Goal: Task Accomplishment & Management: Manage account settings

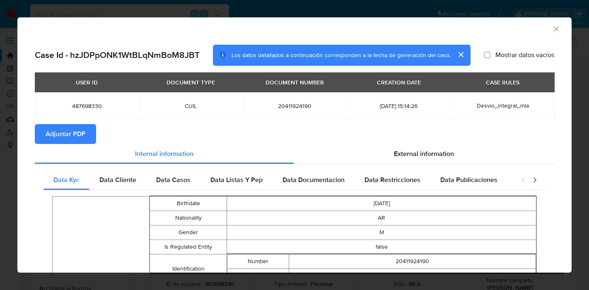
select select "10"
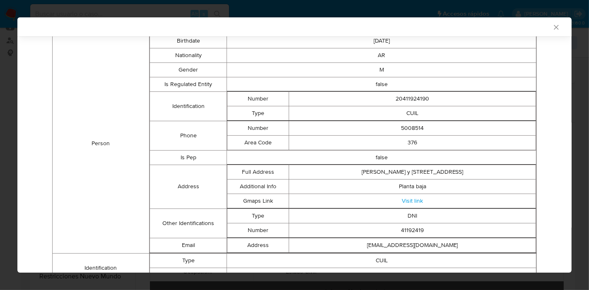
scroll to position [54, 0]
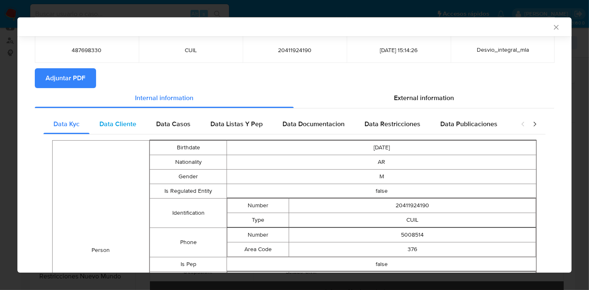
click at [132, 123] on span "Data Cliente" at bounding box center [117, 124] width 37 height 10
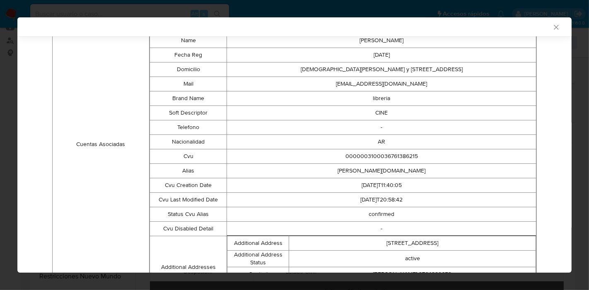
scroll to position [120, 0]
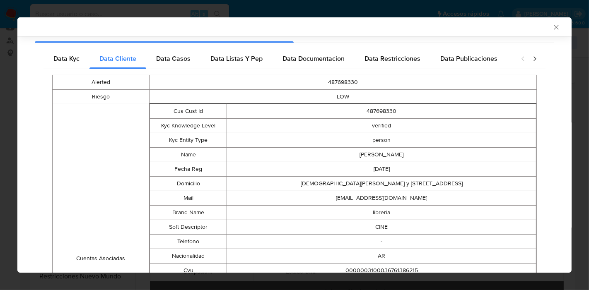
click at [186, 68] on div "Data Kyc Data Cliente Data Casos Data Listas Y Pep Data Documentacion Data Rest…" at bounding box center [294, 241] width 502 height 385
click at [188, 65] on div "Data Casos" at bounding box center [173, 59] width 54 height 20
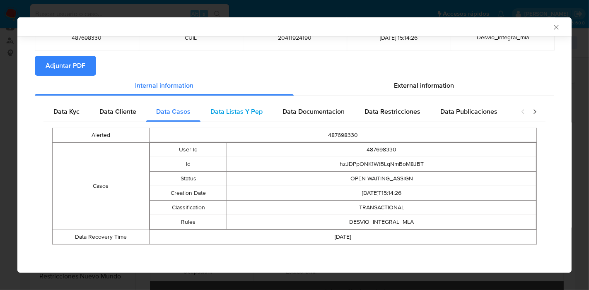
click at [264, 112] on div "Data Listas Y Pep" at bounding box center [236, 112] width 72 height 20
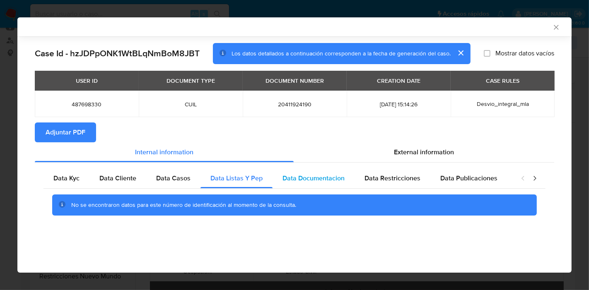
click at [323, 168] on div "Data Documentacion" at bounding box center [313, 178] width 82 height 20
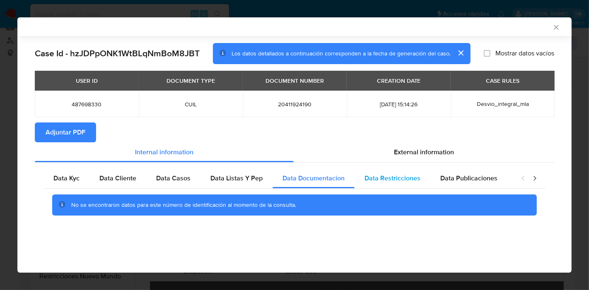
click at [392, 187] on div "Data Restricciones" at bounding box center [392, 178] width 76 height 20
drag, startPoint x: 467, startPoint y: 177, endPoint x: 523, endPoint y: 175, distance: 56.3
click at [472, 176] on span "Data Publicaciones" at bounding box center [468, 178] width 57 height 10
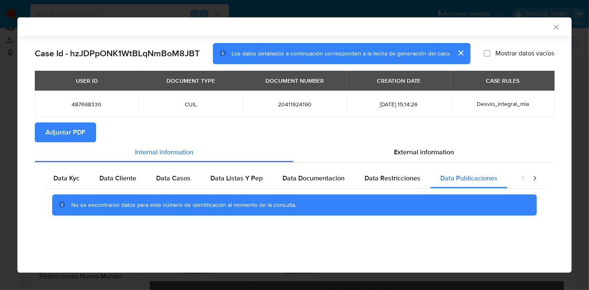
click at [536, 177] on icon "closure-recommendation-modal" at bounding box center [534, 178] width 8 height 8
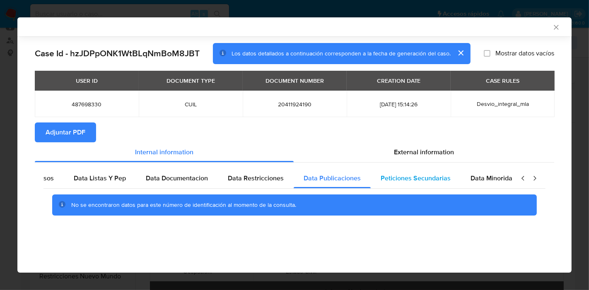
scroll to position [0, 145]
drag, startPoint x: 377, startPoint y: 180, endPoint x: 446, endPoint y: 175, distance: 68.9
click at [377, 180] on span "Peticiones Secundarias" at bounding box center [407, 178] width 70 height 10
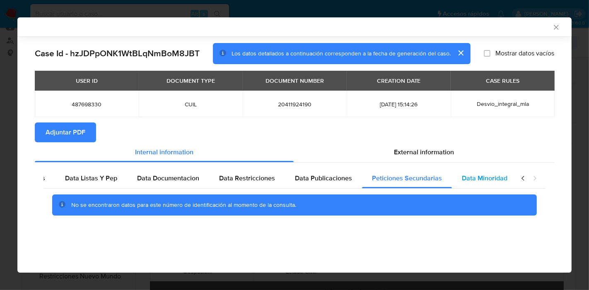
click at [452, 175] on div "Data Minoridad" at bounding box center [484, 178] width 65 height 20
click at [523, 177] on icon "closure-recommendation-modal" at bounding box center [522, 178] width 2 height 5
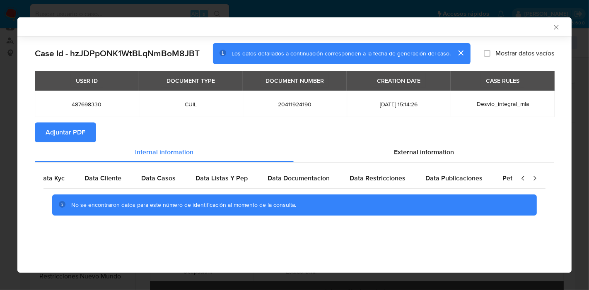
scroll to position [0, 0]
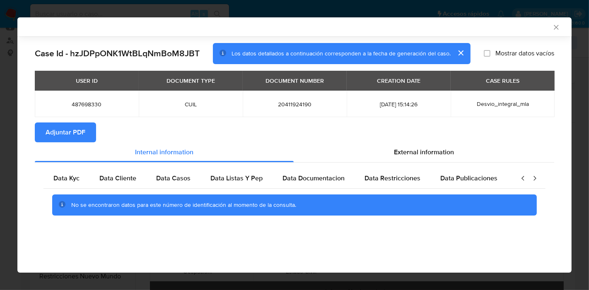
click at [519, 178] on icon "closure-recommendation-modal" at bounding box center [523, 178] width 8 height 8
click at [68, 178] on span "Data Kyc" at bounding box center [66, 178] width 26 height 10
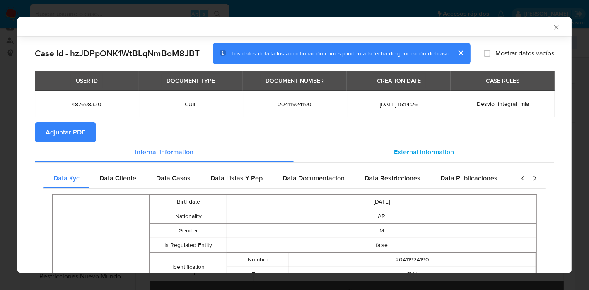
click at [438, 157] on div "External information" at bounding box center [423, 152] width 260 height 20
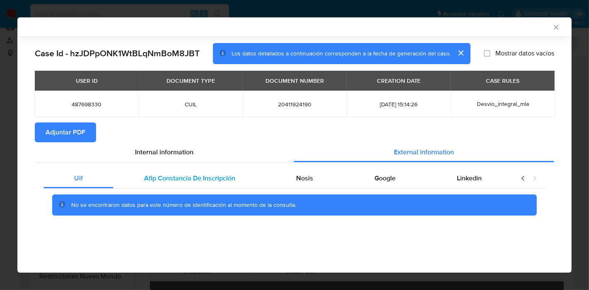
drag, startPoint x: 200, startPoint y: 188, endPoint x: 210, endPoint y: 183, distance: 11.1
click at [201, 187] on div "Afip Constancia De Inscripción" at bounding box center [189, 178] width 152 height 20
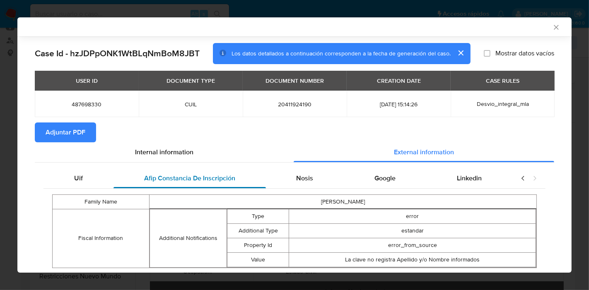
click at [213, 180] on span "Afip Constancia De Inscripción" at bounding box center [189, 178] width 91 height 10
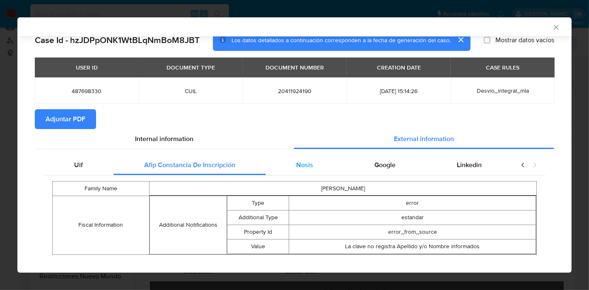
scroll to position [24, 0]
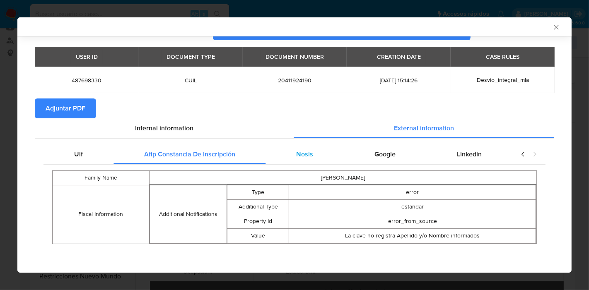
drag, startPoint x: 291, startPoint y: 155, endPoint x: 328, endPoint y: 153, distance: 36.9
click at [293, 155] on div "Nosis" at bounding box center [305, 154] width 78 height 20
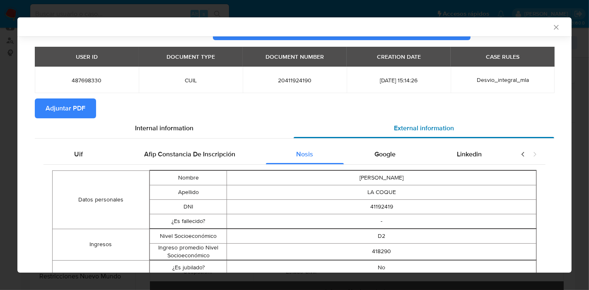
drag, startPoint x: 377, startPoint y: 152, endPoint x: 424, endPoint y: 153, distance: 47.6
click at [379, 152] on span "Google" at bounding box center [384, 154] width 21 height 10
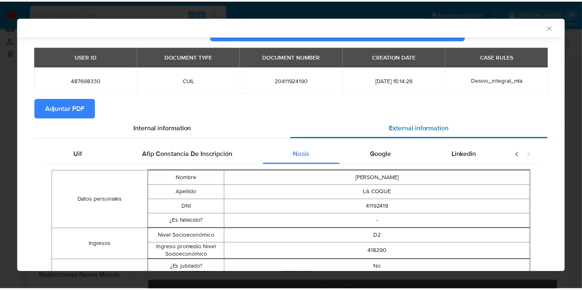
scroll to position [0, 0]
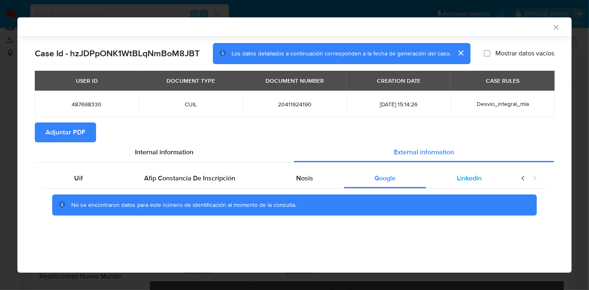
click at [456, 170] on div "Linkedin" at bounding box center [469, 178] width 86 height 20
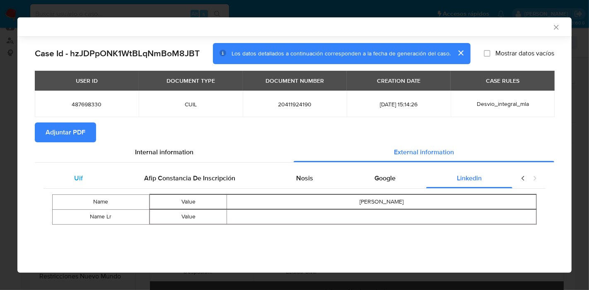
click at [77, 175] on span "Uif" at bounding box center [78, 178] width 9 height 10
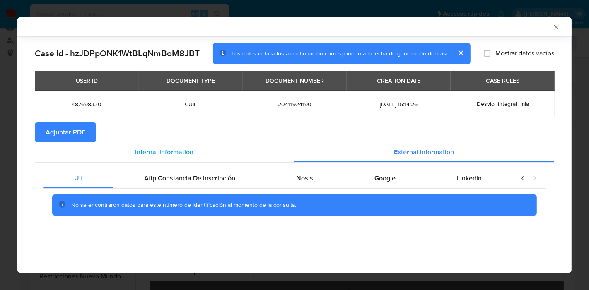
click at [115, 156] on div "Internal information" at bounding box center [164, 152] width 259 height 20
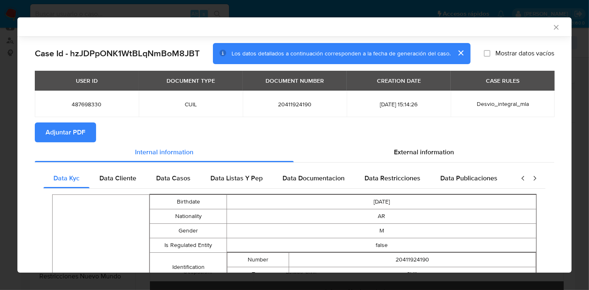
click at [65, 127] on span "Adjuntar PDF" at bounding box center [66, 132] width 40 height 18
click at [552, 28] on icon "Cerrar ventana" at bounding box center [556, 27] width 8 height 8
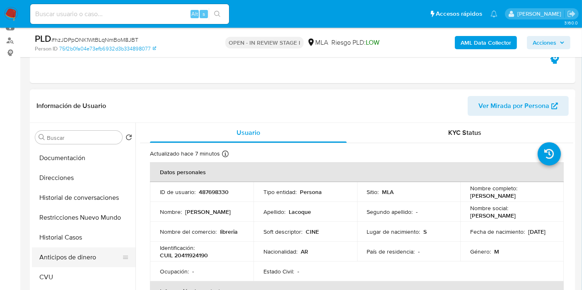
scroll to position [92, 0]
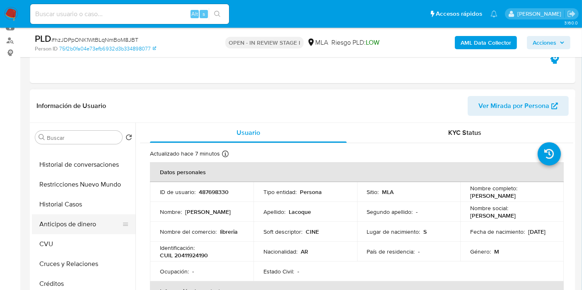
click at [76, 228] on button "Anticipos de dinero" at bounding box center [80, 224] width 97 height 20
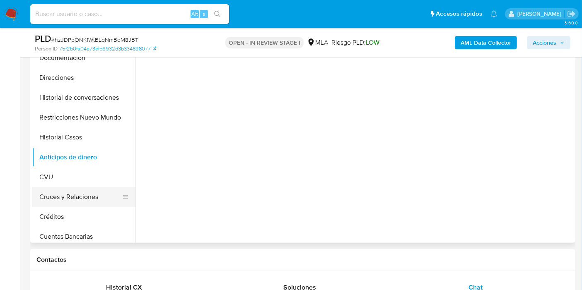
scroll to position [46, 0]
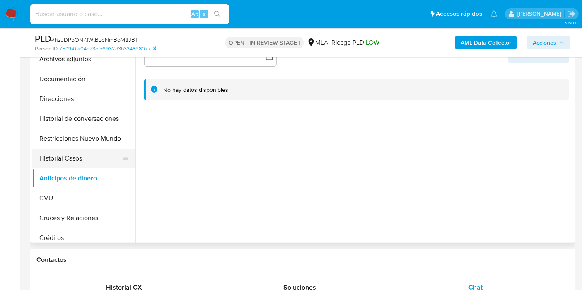
click at [84, 156] on button "Historial Casos" at bounding box center [80, 159] width 97 height 20
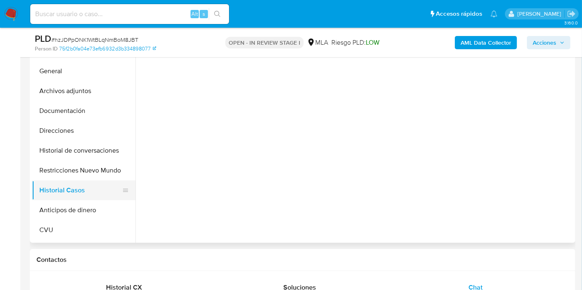
scroll to position [0, 0]
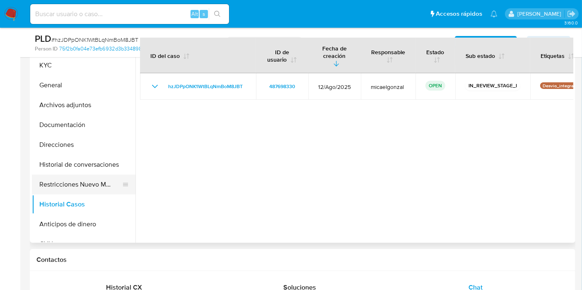
click at [82, 193] on button "Restricciones Nuevo Mundo" at bounding box center [80, 185] width 97 height 20
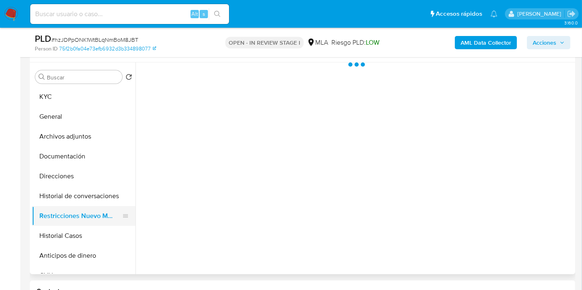
scroll to position [138, 0]
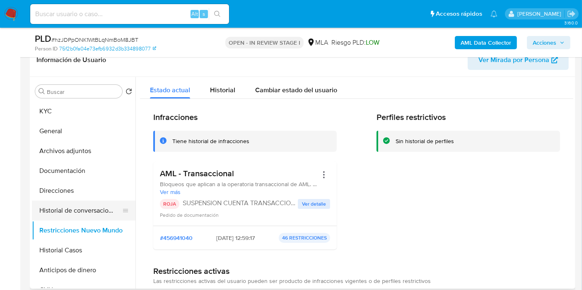
click at [90, 205] on button "Historial de conversaciones" at bounding box center [80, 211] width 97 height 20
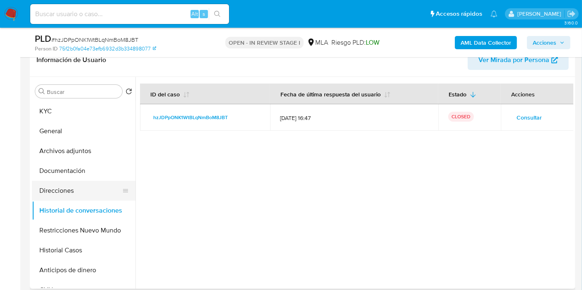
click at [96, 185] on button "Direcciones" at bounding box center [80, 191] width 97 height 20
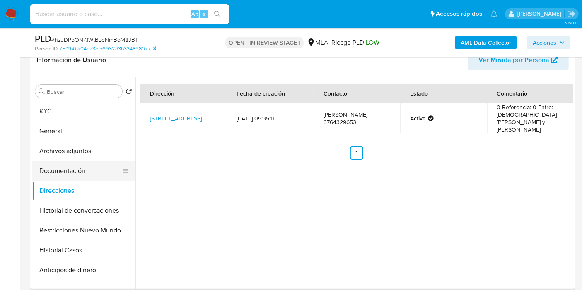
click at [97, 171] on button "Documentación" at bounding box center [80, 171] width 97 height 20
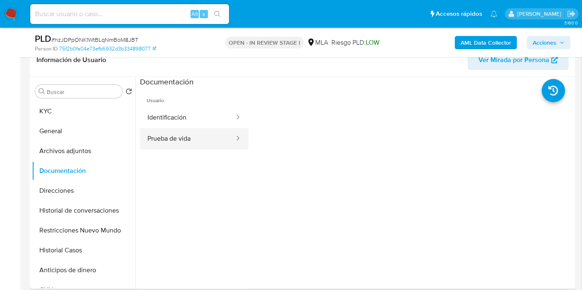
click at [149, 142] on button "Prueba de vida" at bounding box center [187, 138] width 95 height 21
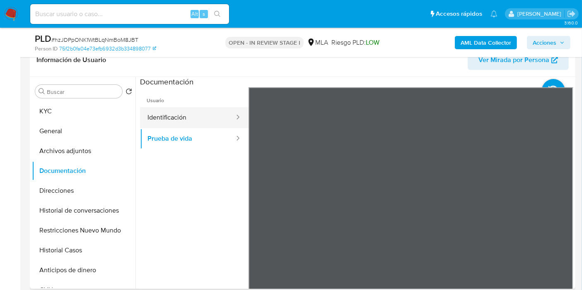
click at [228, 121] on div at bounding box center [234, 118] width 13 height 10
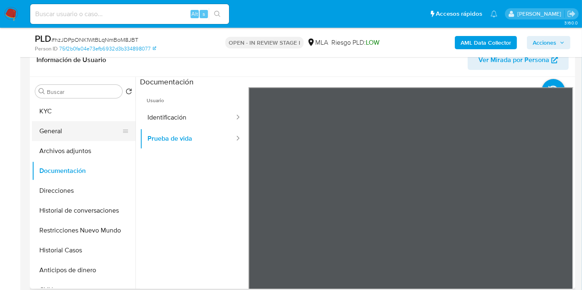
click at [85, 135] on button "General" at bounding box center [80, 131] width 97 height 20
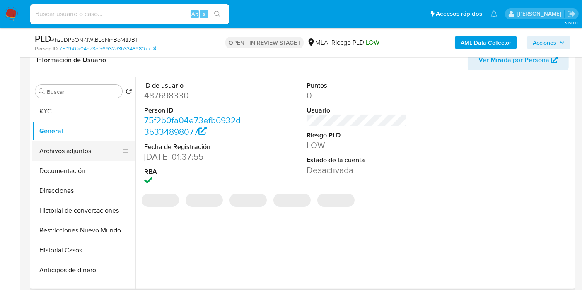
click at [91, 149] on button "Archivos adjuntos" at bounding box center [80, 151] width 97 height 20
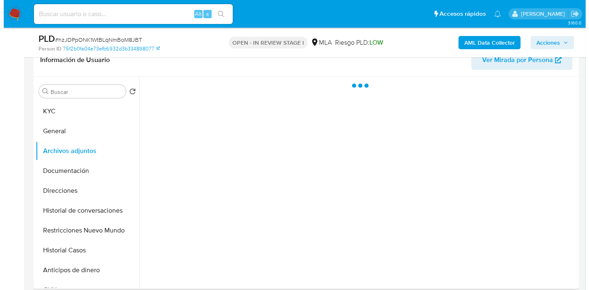
scroll to position [230, 0]
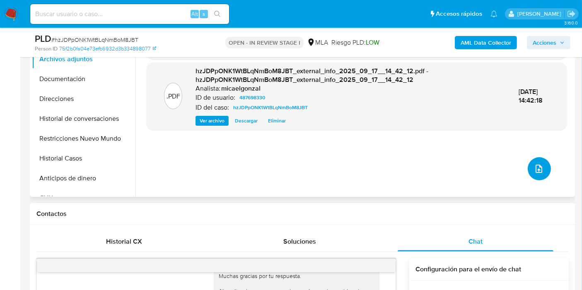
click at [534, 173] on icon "upload-file" at bounding box center [539, 169] width 10 height 10
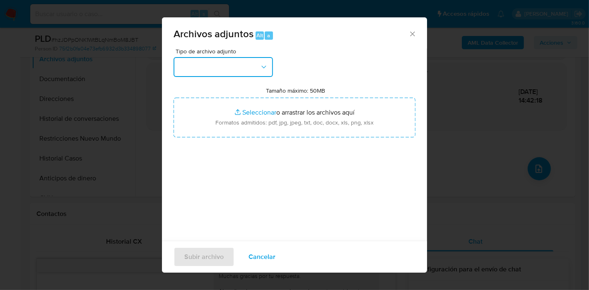
click at [216, 70] on button "button" at bounding box center [222, 67] width 99 height 20
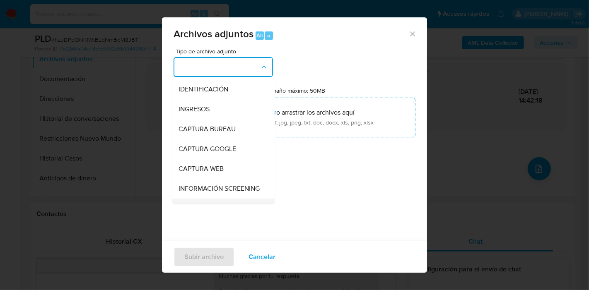
scroll to position [92, 0]
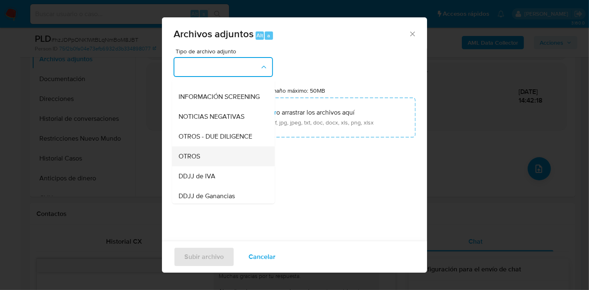
click at [202, 156] on div "OTROS" at bounding box center [220, 157] width 84 height 20
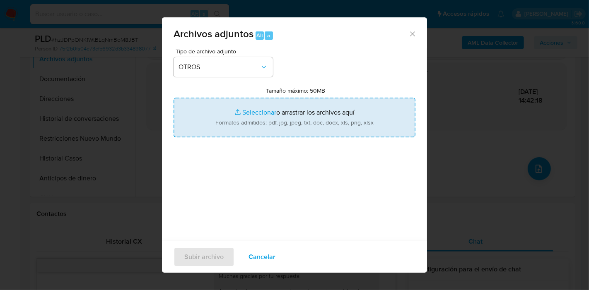
click at [244, 110] on input "Tamaño máximo: 50MB Seleccionar archivos" at bounding box center [294, 118] width 242 height 40
type input "C:\fakepath\Certificacion Negativa - Agustin Arcangel Lacoque.pdf"
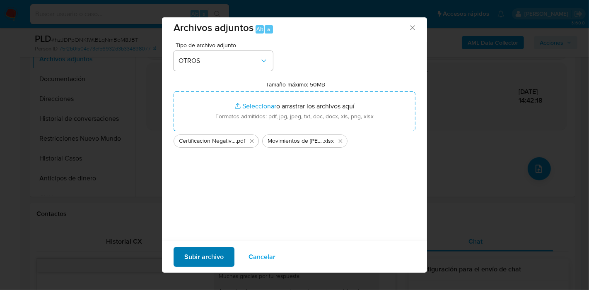
scroll to position [8, 0]
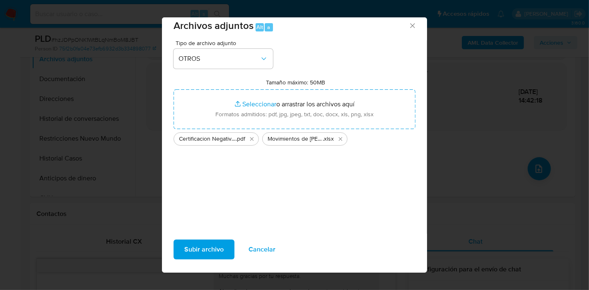
click at [204, 259] on span "Subir archivo" at bounding box center [203, 249] width 39 height 18
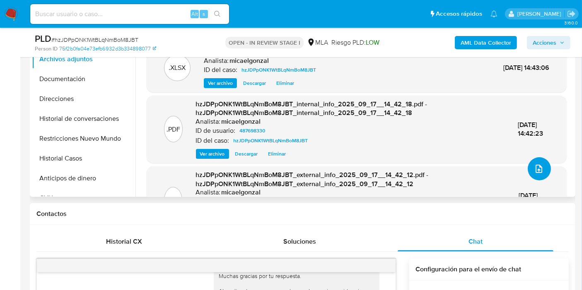
click at [536, 174] on button "upload-file" at bounding box center [538, 168] width 23 height 23
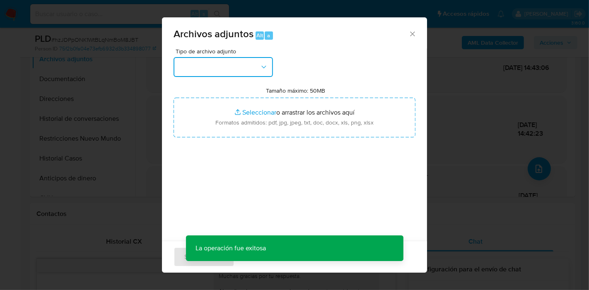
click at [244, 65] on button "button" at bounding box center [222, 67] width 99 height 20
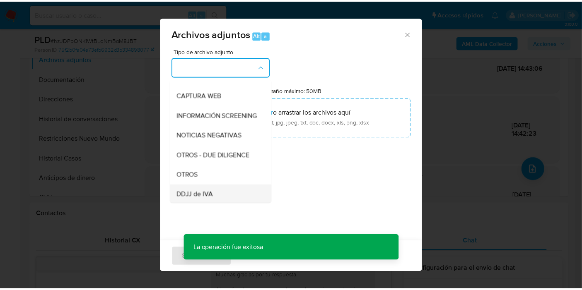
scroll to position [92, 0]
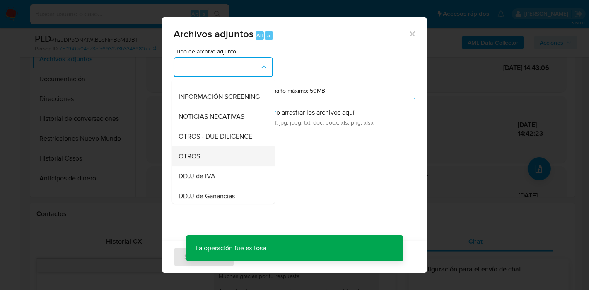
click at [224, 162] on div "OTROS" at bounding box center [220, 157] width 84 height 20
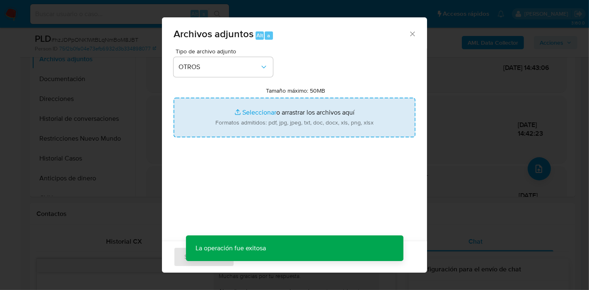
click at [317, 122] on input "Tamaño máximo: 50MB Seleccionar archivos" at bounding box center [294, 118] width 242 height 40
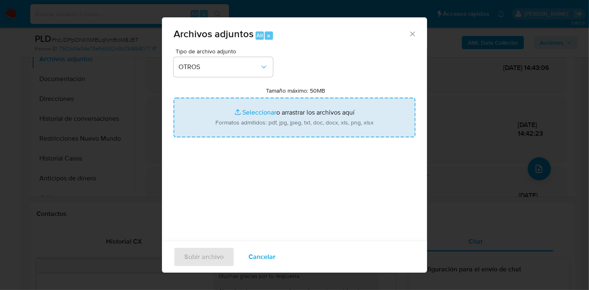
type input "C:\fakepath\Caselog hzJDPpONK1WtBLqNmBoM8JBT_2025_08_18_22_37_24.docx"
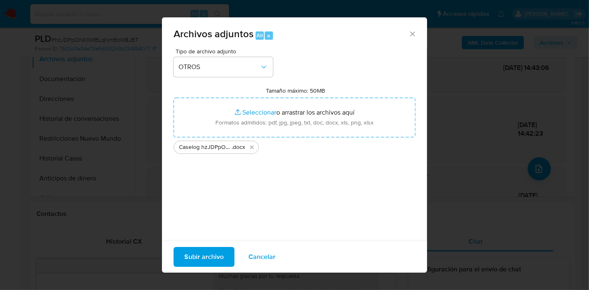
drag, startPoint x: 289, startPoint y: 186, endPoint x: 213, endPoint y: 229, distance: 88.0
click at [288, 186] on div "Tipo de archivo adjunto OTROS Tamaño máximo: 50MB Seleccionar archivos Seleccio…" at bounding box center [294, 145] width 242 height 195
click at [200, 249] on span "Subir archivo" at bounding box center [203, 257] width 39 height 18
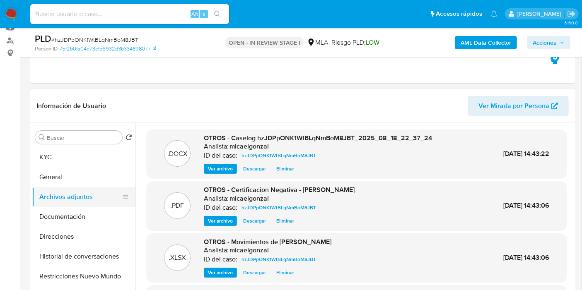
click at [85, 189] on button "Archivos adjuntos" at bounding box center [80, 197] width 97 height 20
click at [87, 181] on button "General" at bounding box center [80, 177] width 97 height 20
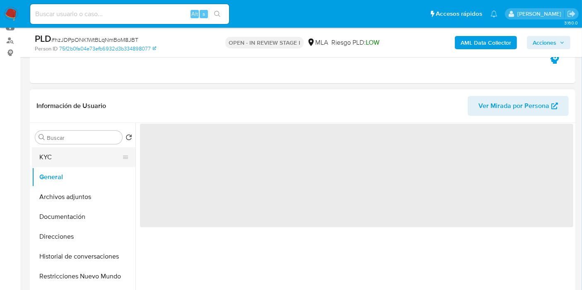
click at [76, 150] on button "KYC" at bounding box center [80, 157] width 97 height 20
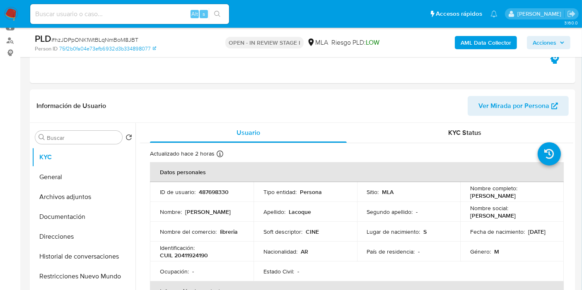
click at [552, 45] on span "Acciones" at bounding box center [544, 42] width 24 height 13
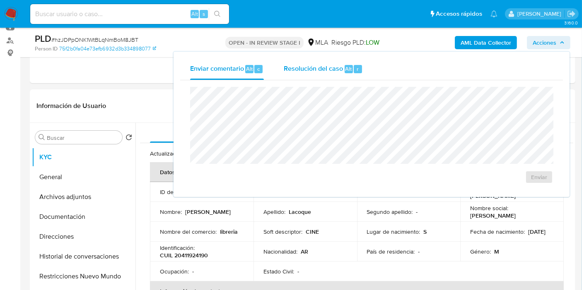
click at [365, 76] on button "Resolución del caso Alt r" at bounding box center [323, 69] width 99 height 22
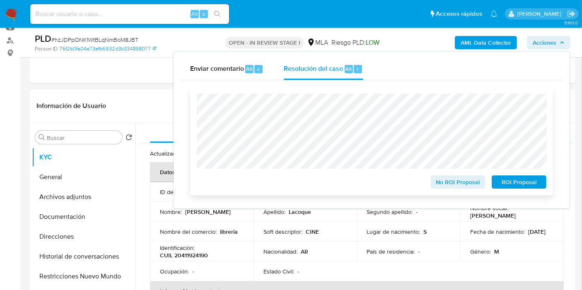
click at [514, 185] on span "ROI Proposal" at bounding box center [518, 182] width 43 height 12
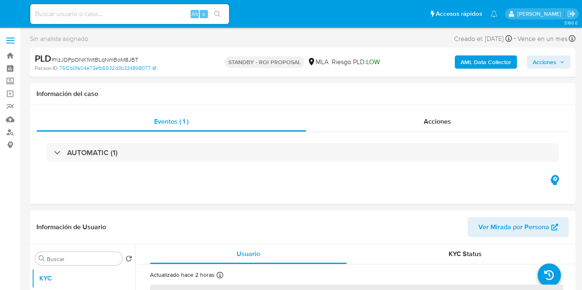
select select "10"
click at [8, 15] on img at bounding box center [11, 14] width 14 height 14
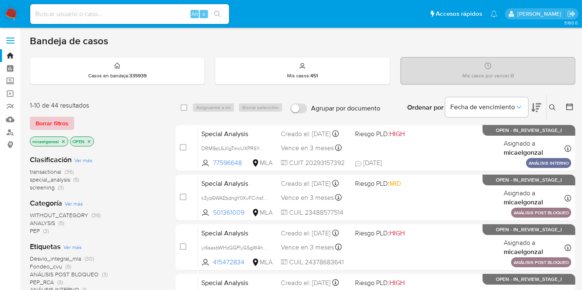
click at [53, 128] on span "Borrar filtros" at bounding box center [52, 124] width 33 height 12
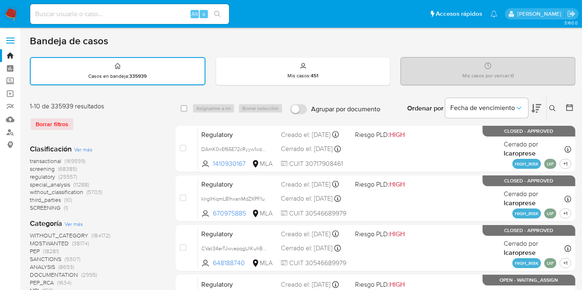
click at [553, 110] on icon at bounding box center [552, 108] width 7 height 7
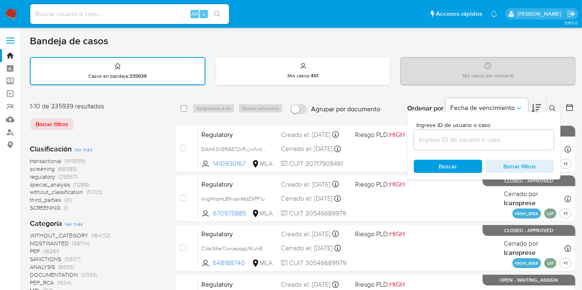
click at [470, 133] on div at bounding box center [483, 140] width 140 height 20
click at [466, 139] on input at bounding box center [483, 140] width 140 height 11
paste input "0DPp4yLW67ZTKRCpWQxEGF9P"
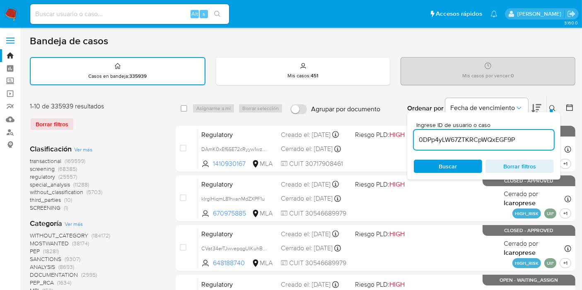
type input "0DPp4yLW67ZTKRCpWQxEGF9P"
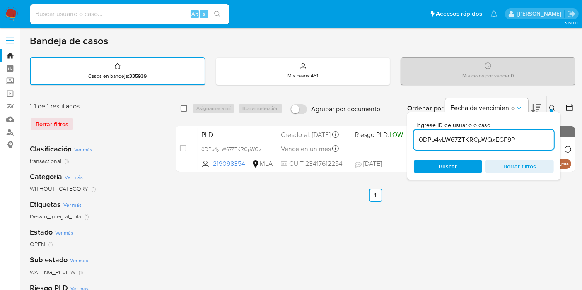
click at [185, 107] on input "checkbox" at bounding box center [183, 108] width 7 height 7
checkbox input "true"
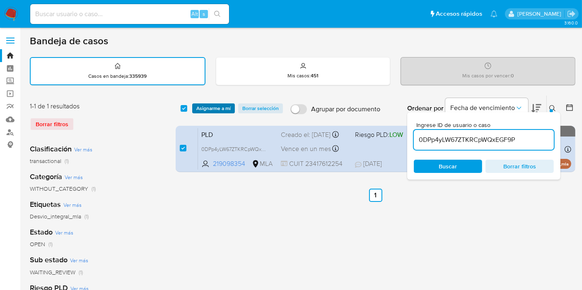
click at [200, 106] on span "Asignarme a mí" at bounding box center [213, 108] width 34 height 8
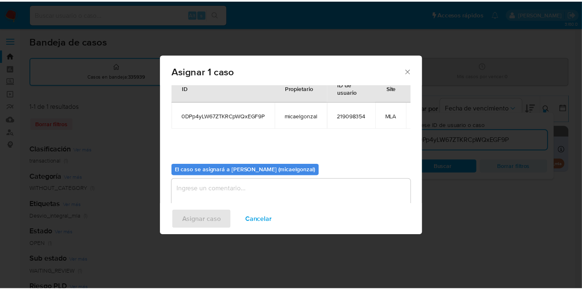
scroll to position [50, 0]
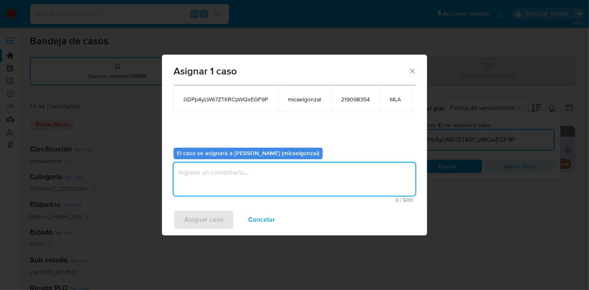
click at [219, 183] on textarea "assign-modal" at bounding box center [294, 179] width 242 height 33
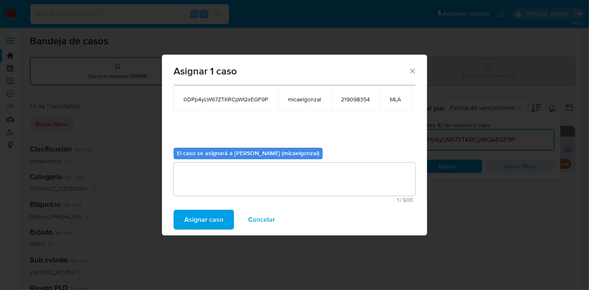
click at [199, 212] on span "Asignar caso" at bounding box center [203, 220] width 39 height 18
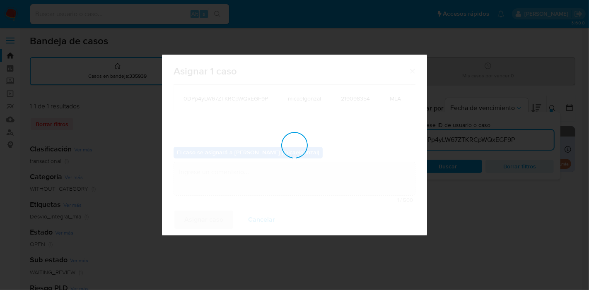
checkbox input "false"
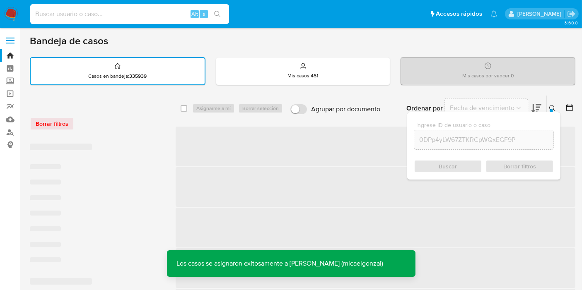
click at [174, 14] on input at bounding box center [129, 14] width 199 height 11
paste input "0DPp4yLW67ZTKRCpWQxEGF9P"
type input "0DPp4yLW67ZTKRCpWQxEGF9P"
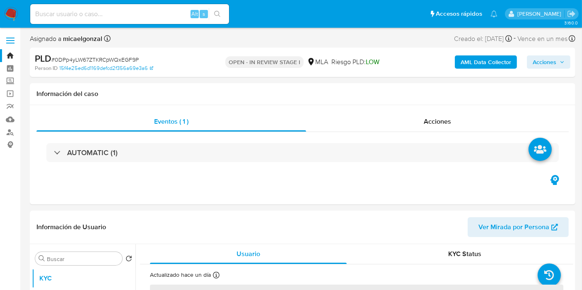
select select "10"
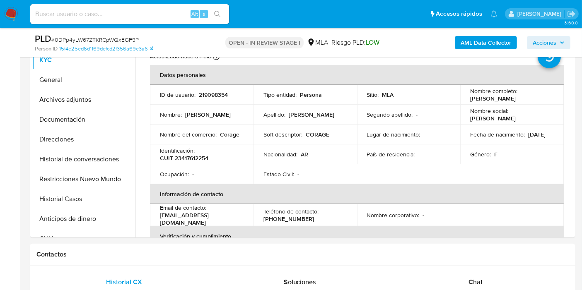
scroll to position [92, 0]
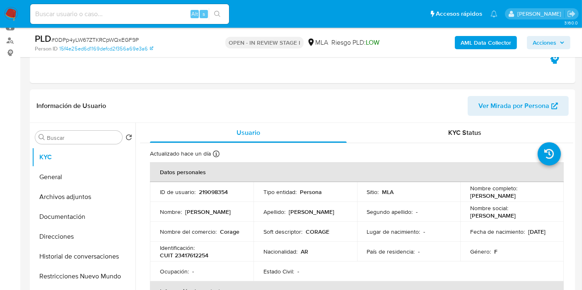
click at [12, 14] on img at bounding box center [11, 14] width 14 height 14
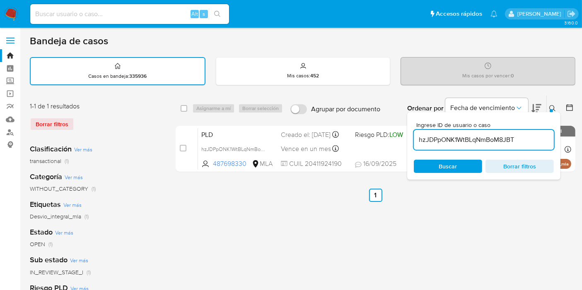
click at [164, 14] on input at bounding box center [129, 14] width 199 height 11
paste input "405097247"
type input "405097247"
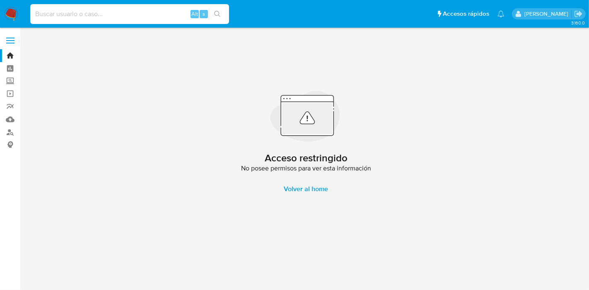
click at [161, 14] on input at bounding box center [129, 14] width 199 height 11
paste input "405097247"
type input "405097247"
click at [19, 13] on nav "Pausado Ver notificaciones 405097247 Alt s Accesos rápidos Presiona las siguien…" at bounding box center [294, 14] width 589 height 28
click at [10, 14] on img at bounding box center [11, 14] width 14 height 14
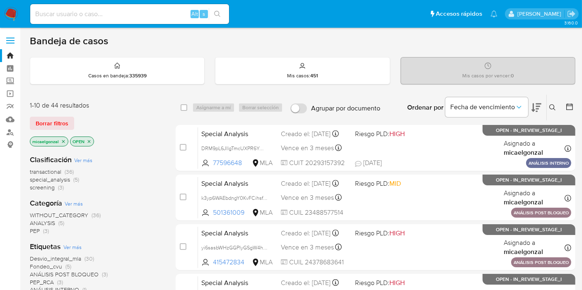
click at [176, 17] on input at bounding box center [129, 14] width 199 height 11
paste input "289338136"
type input "289338136"
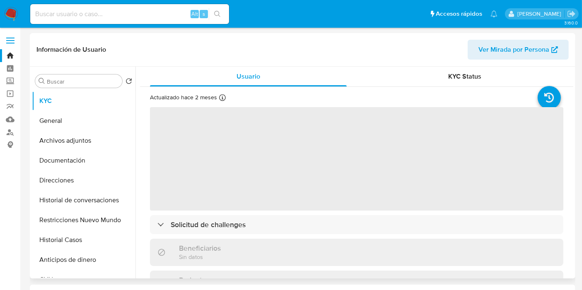
select select "10"
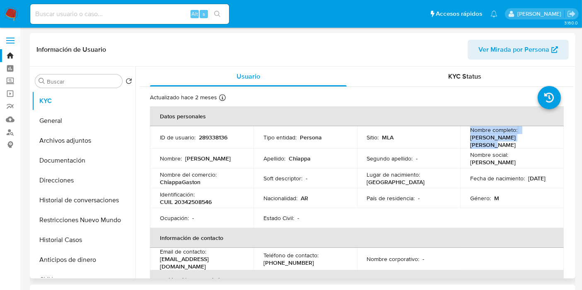
drag, startPoint x: 532, startPoint y: 143, endPoint x: 453, endPoint y: 139, distance: 79.1
click at [447, 139] on tr "ID de usuario : 289338136 Tipo entidad : Persona Sitio : MLA Nombre completo : …" at bounding box center [356, 137] width 413 height 22
click at [470, 139] on p "Gaston Nicolas Chiappa" at bounding box center [510, 141] width 80 height 15
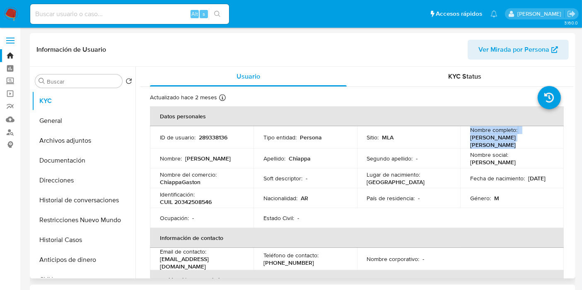
click at [483, 139] on p "Gaston Nicolas Chiappa" at bounding box center [510, 141] width 80 height 15
drag, startPoint x: 538, startPoint y: 142, endPoint x: 469, endPoint y: 142, distance: 69.5
click at [470, 142] on div "Nombre completo : Gaston Nicolas Chiappa" at bounding box center [512, 137] width 84 height 22
copy p "Gaston Nicolas Chiappa"
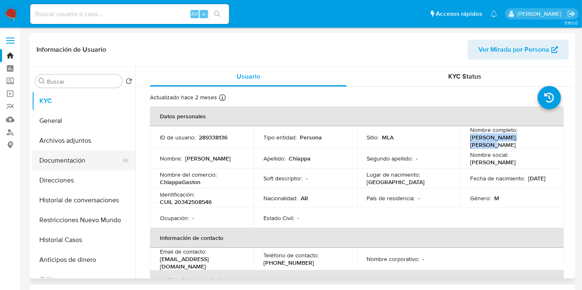
click at [57, 167] on button "Documentación" at bounding box center [80, 161] width 97 height 20
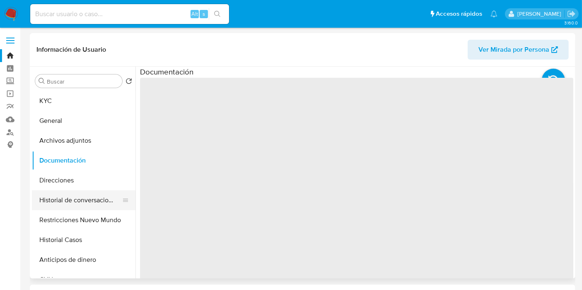
click at [68, 209] on button "Historial de conversaciones" at bounding box center [80, 200] width 97 height 20
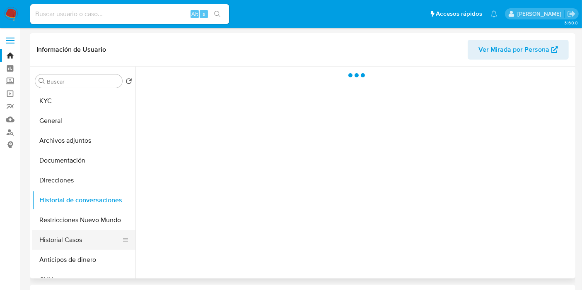
click at [70, 236] on button "Historial Casos" at bounding box center [80, 240] width 97 height 20
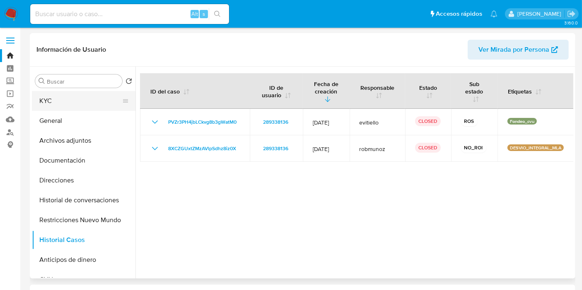
click at [86, 95] on button "KYC" at bounding box center [80, 101] width 97 height 20
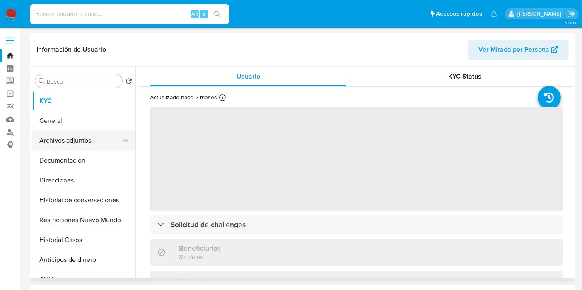
click at [98, 142] on button "Archivos adjuntos" at bounding box center [80, 141] width 97 height 20
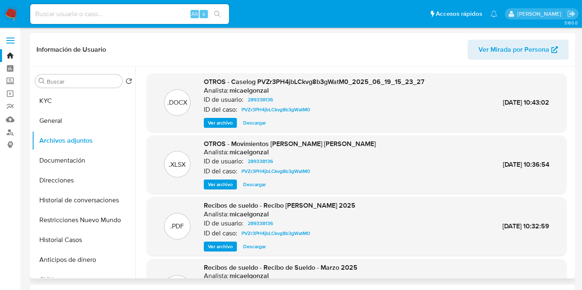
click at [262, 123] on span "Descargar" at bounding box center [254, 123] width 23 height 8
click at [258, 184] on span "Descargar" at bounding box center [254, 184] width 23 height 8
click at [118, 115] on button "General" at bounding box center [80, 121] width 97 height 20
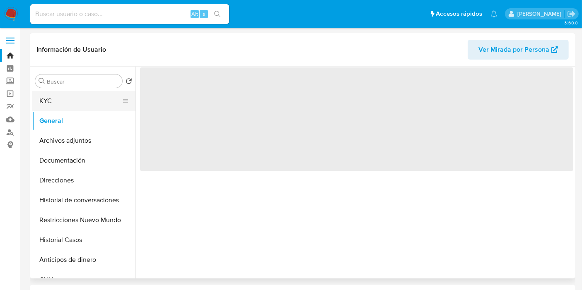
click at [67, 96] on button "KYC" at bounding box center [80, 101] width 97 height 20
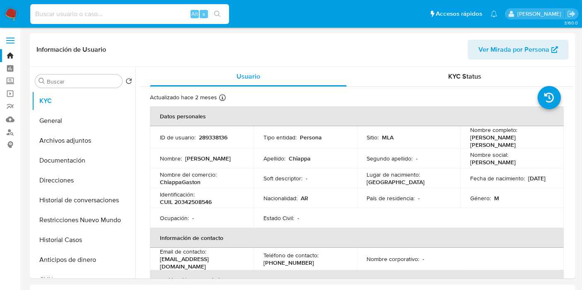
click at [122, 17] on input at bounding box center [129, 14] width 199 height 11
paste input "hzJDPpONK1WtBLqNmBoM8JBT"
type input "hzJDPpONK1WtBLqNmBoM8JBT"
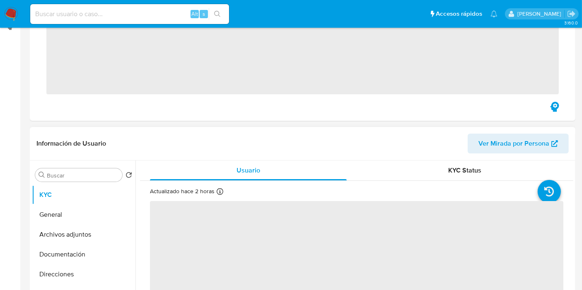
scroll to position [184, 0]
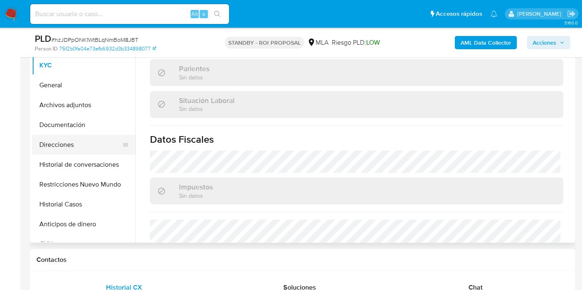
select select "10"
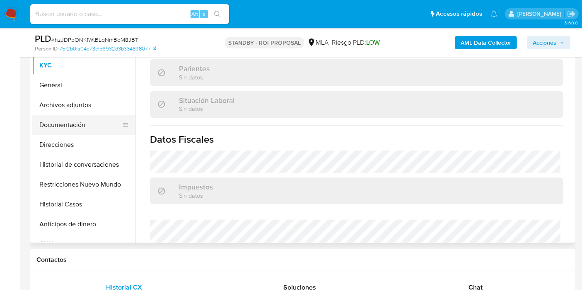
scroll to position [379, 0]
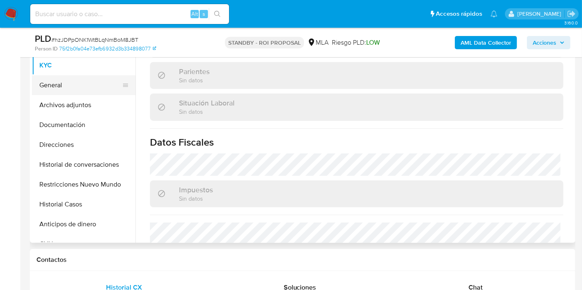
click at [96, 89] on button "General" at bounding box center [80, 85] width 97 height 20
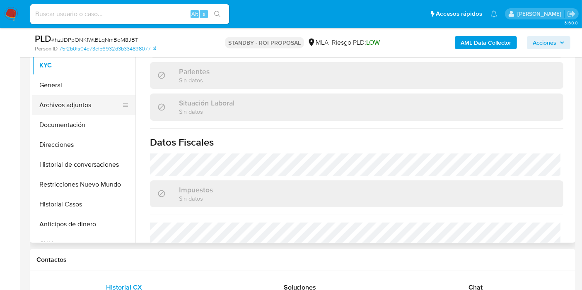
scroll to position [0, 0]
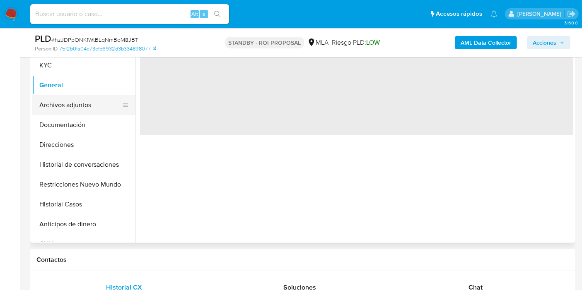
drag, startPoint x: 89, startPoint y: 102, endPoint x: 96, endPoint y: 101, distance: 7.1
click at [89, 102] on button "Archivos adjuntos" at bounding box center [80, 105] width 97 height 20
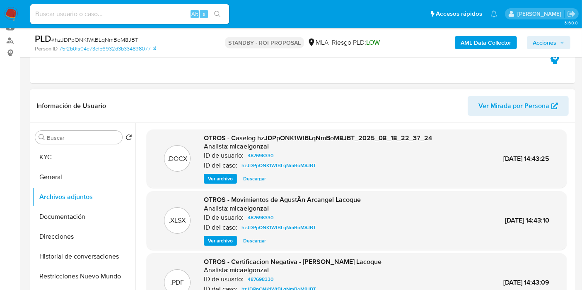
click at [229, 177] on span "Ver archivo" at bounding box center [220, 179] width 25 height 8
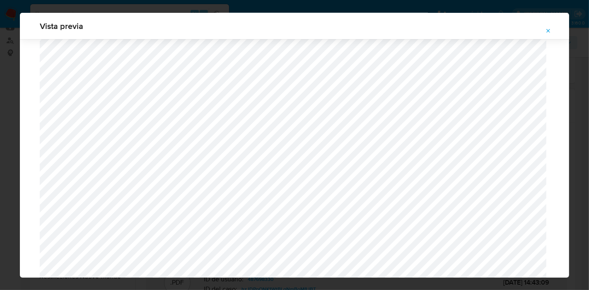
scroll to position [857, 0]
click at [545, 26] on span "Attachment preview" at bounding box center [548, 31] width 7 height 12
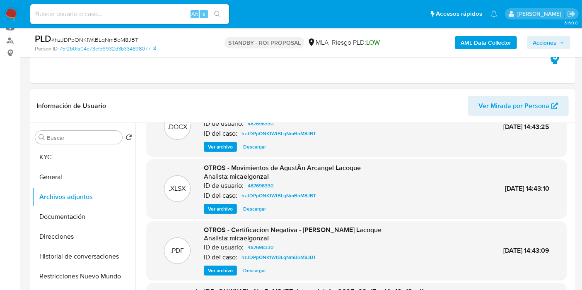
scroll to position [0, 0]
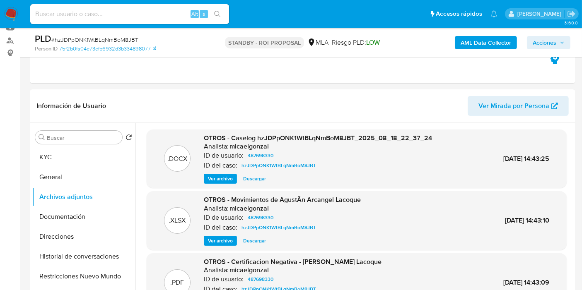
click at [134, 36] on span "# hzJDPpONK1WtBLqNmBoM8JBT" at bounding box center [94, 40] width 87 height 8
copy span "hzJDPpONK1WtBLqNmBoM8JBT"
drag, startPoint x: 19, startPoint y: 13, endPoint x: 32, endPoint y: 6, distance: 14.1
click at [29, 7] on nav "Pausado Ver notificaciones Alt s Accesos rápidos Presiona las siguientes teclas…" at bounding box center [291, 14] width 582 height 28
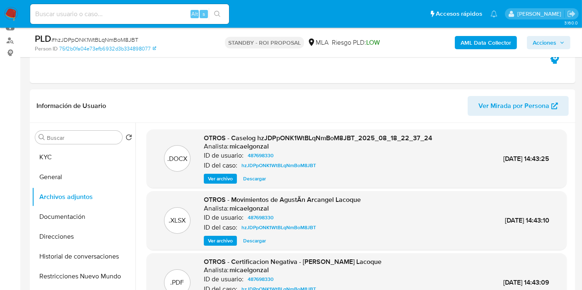
drag, startPoint x: 19, startPoint y: 6, endPoint x: 14, endPoint y: 11, distance: 7.0
click at [18, 7] on nav "Pausado Ver notificaciones Alt s Accesos rápidos Presiona las siguientes teclas…" at bounding box center [291, 14] width 582 height 28
click at [14, 11] on img at bounding box center [11, 14] width 14 height 14
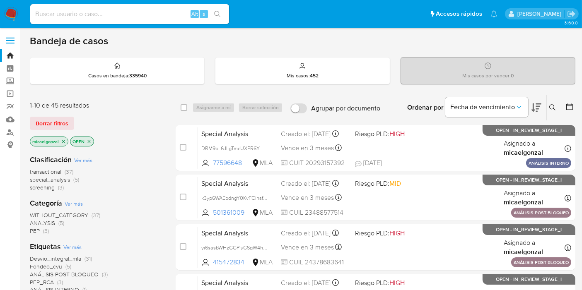
click at [126, 16] on input at bounding box center [129, 14] width 199 height 11
paste input "hzJDPpONK1WtBLqNmBoM8JBT"
type input "hzJDPpONK1WtBLqNmBoM8JBT"
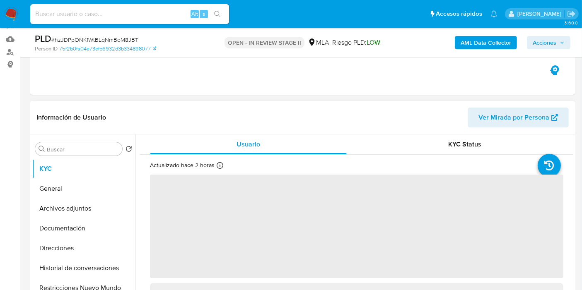
scroll to position [184, 0]
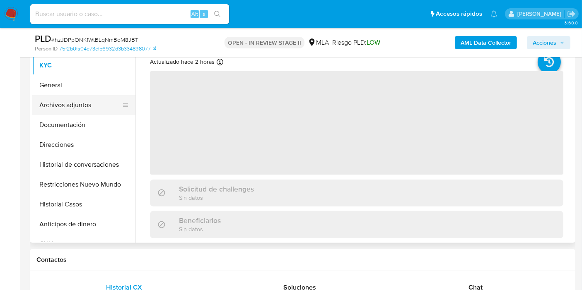
click at [63, 103] on button "Archivos adjuntos" at bounding box center [80, 105] width 97 height 20
select select "10"
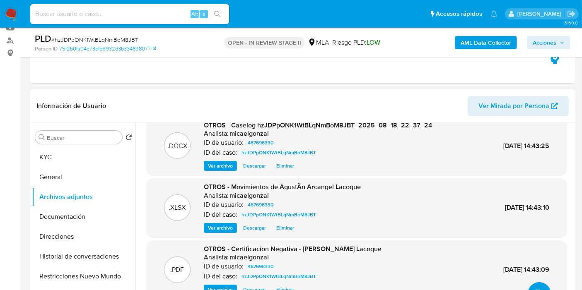
scroll to position [0, 0]
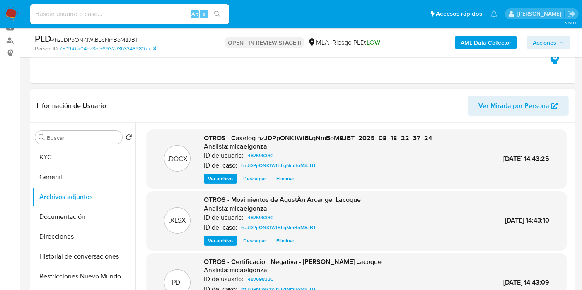
click at [285, 182] on span "Eliminar" at bounding box center [285, 179] width 18 height 8
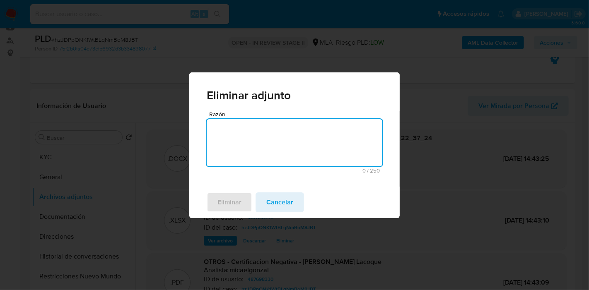
click at [288, 160] on textarea "Razón" at bounding box center [294, 142] width 175 height 47
click at [238, 200] on span "Eliminar" at bounding box center [229, 202] width 24 height 18
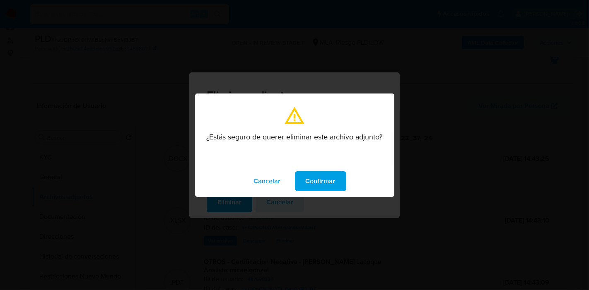
click at [308, 187] on span "Confirmar" at bounding box center [320, 181] width 30 height 18
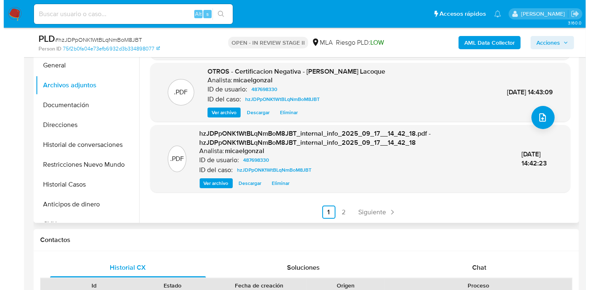
scroll to position [184, 0]
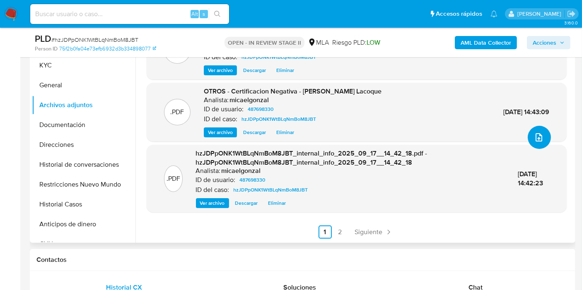
click at [536, 137] on icon "upload-file" at bounding box center [539, 137] width 10 height 10
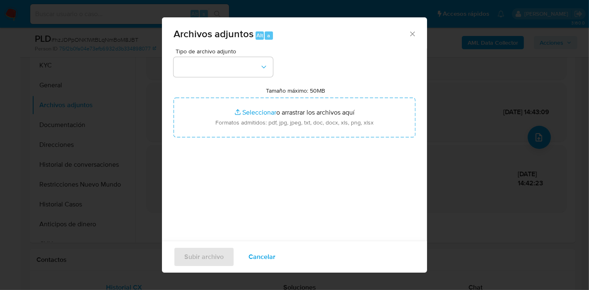
click at [224, 79] on div "Tipo de archivo adjunto Tamaño máximo: 50MB Seleccionar archivos Seleccionar o …" at bounding box center [294, 145] width 242 height 195
click at [236, 64] on button "button" at bounding box center [222, 67] width 99 height 20
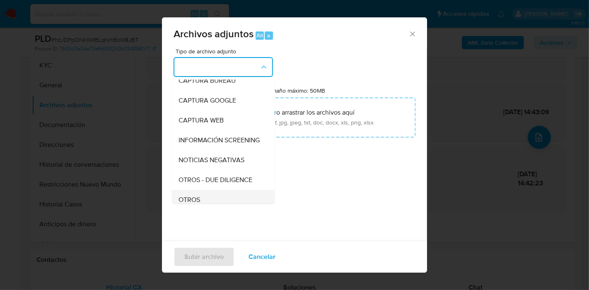
scroll to position [92, 0]
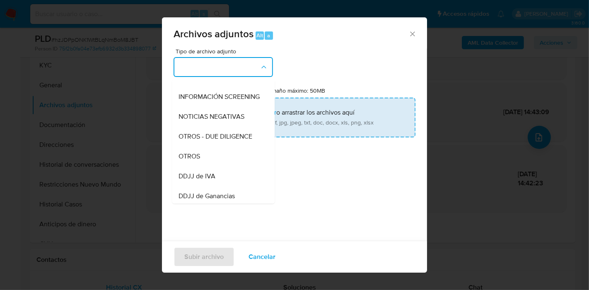
drag, startPoint x: 207, startPoint y: 171, endPoint x: 259, endPoint y: 123, distance: 70.6
click at [213, 166] on div "OTROS" at bounding box center [220, 157] width 84 height 20
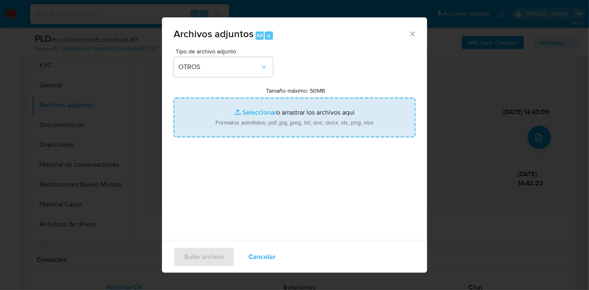
click at [257, 123] on input "Tamaño máximo: 50MB Seleccionar archivos" at bounding box center [294, 118] width 242 height 40
type input "C:\fakepath\Caselog hzJDPpONK1WtBLqNmBoM8JBT_2025_08_18_22_37_24-v2.docx"
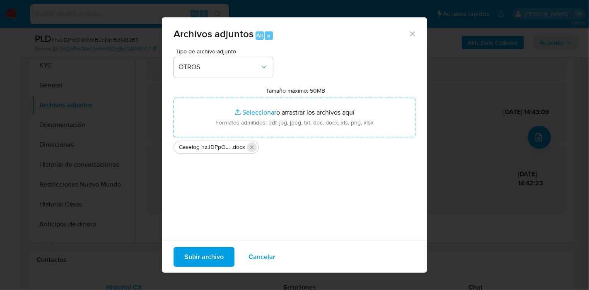
click at [251, 148] on icon "Eliminar Caselog hzJDPpONK1WtBLqNmBoM8JBT_2025_08_18_22_37_24-v2.docx" at bounding box center [252, 147] width 4 height 4
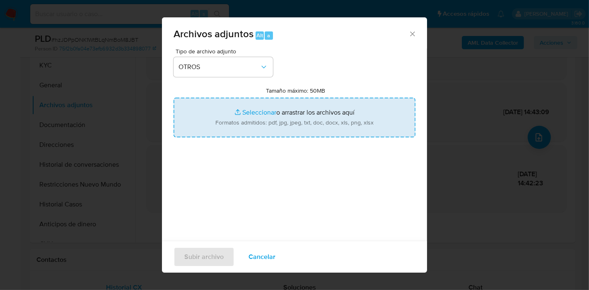
click at [259, 120] on input "Tamaño máximo: 50MB Seleccionar archivos" at bounding box center [294, 118] width 242 height 40
type input "C:\fakepath\Caselog hzJDPpONK1WtBLqNmBoM8JBT_2025_08_18_22_37_24-v2.docx"
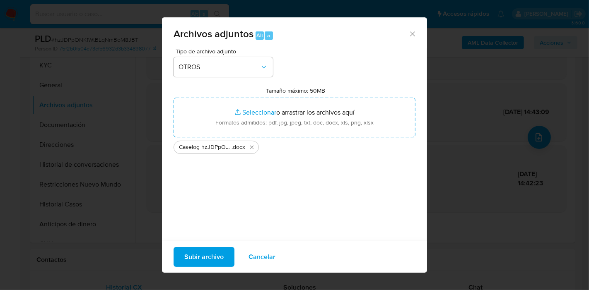
click at [206, 261] on span "Subir archivo" at bounding box center [203, 257] width 39 height 18
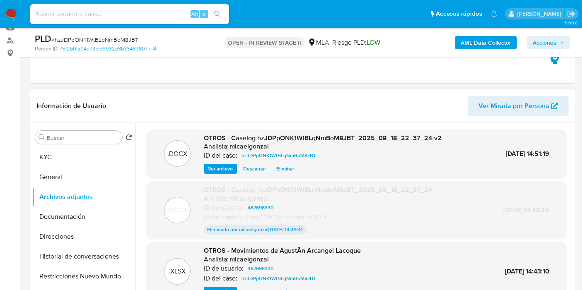
drag, startPoint x: 89, startPoint y: 151, endPoint x: 120, endPoint y: 143, distance: 32.2
click at [90, 151] on button "KYC" at bounding box center [83, 157] width 103 height 20
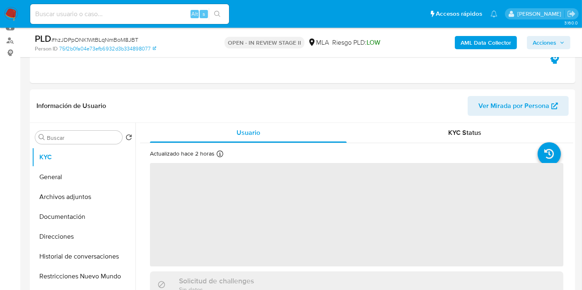
click at [560, 44] on icon "button" at bounding box center [561, 42] width 5 height 5
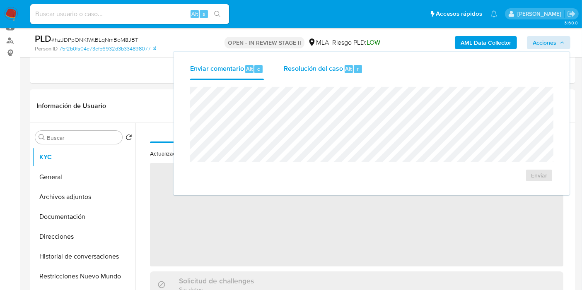
click at [356, 62] on div "Resolución del caso Alt r" at bounding box center [323, 69] width 79 height 22
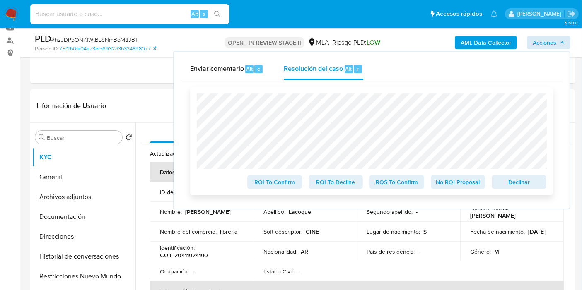
click at [526, 188] on span "Declinar" at bounding box center [518, 182] width 43 height 12
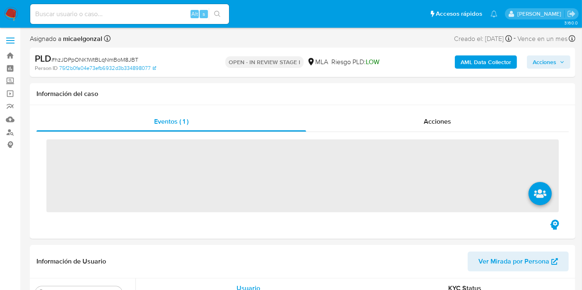
click at [532, 48] on div "PLD # hzJDPpONK1WtBLqNmBoM8JBT Person ID 75f2b0fa04e73efb6932d3b334898077 OPEN …" at bounding box center [302, 62] width 545 height 29
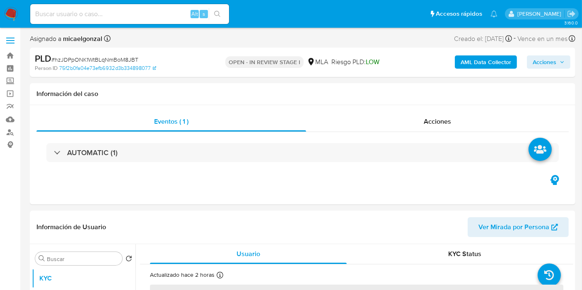
click at [541, 62] on span "Acciones" at bounding box center [544, 61] width 24 height 13
select select "10"
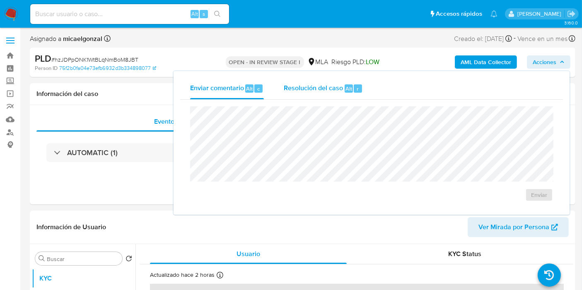
click at [356, 90] on span "r" at bounding box center [357, 89] width 2 height 8
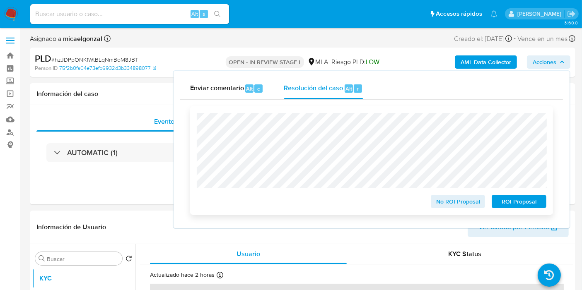
click at [526, 201] on span "ROI Proposal" at bounding box center [518, 202] width 43 height 12
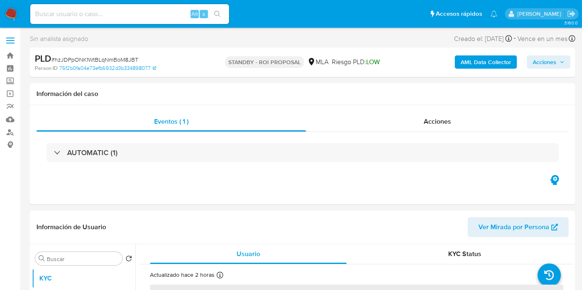
select select "10"
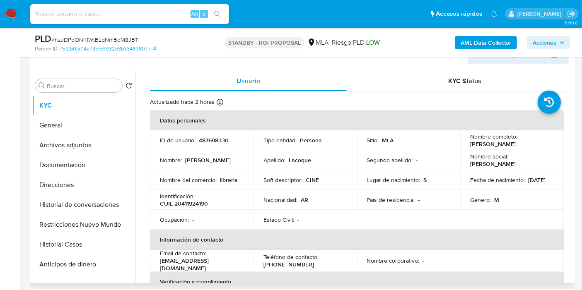
scroll to position [184, 0]
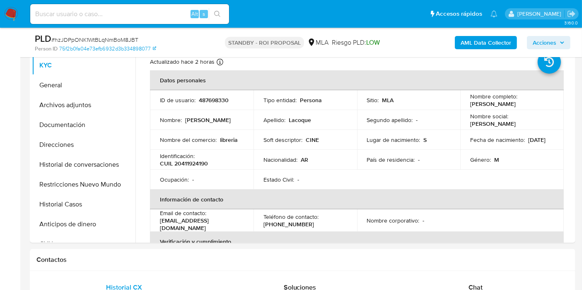
click at [10, 17] on img at bounding box center [11, 14] width 14 height 14
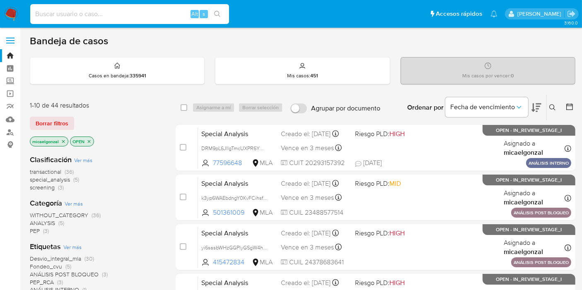
click at [127, 13] on input at bounding box center [129, 14] width 199 height 11
paste input "289338136"
type input "289338136"
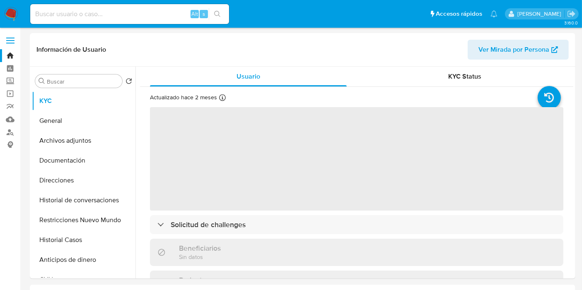
select select "10"
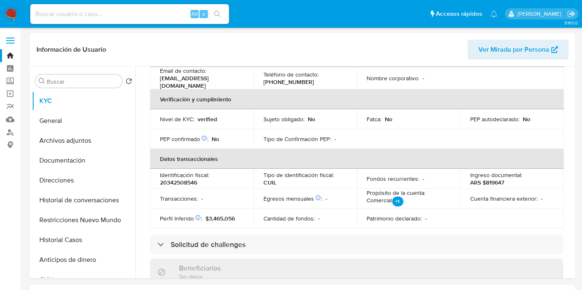
scroll to position [163, 0]
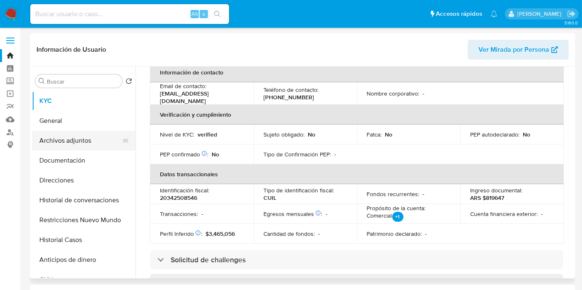
click at [89, 147] on button "Archivos adjuntos" at bounding box center [80, 141] width 97 height 20
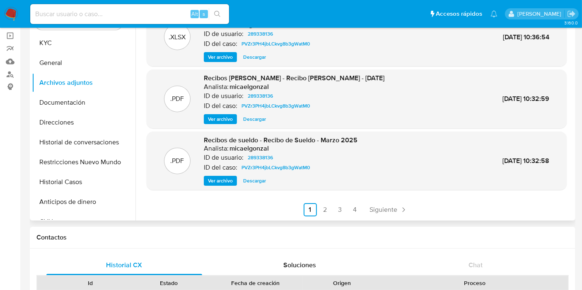
scroll to position [138, 0]
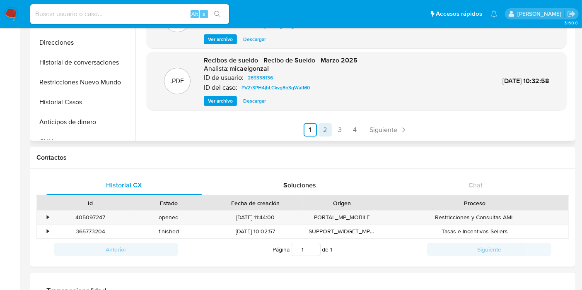
click at [324, 132] on link "2" at bounding box center [324, 129] width 13 height 13
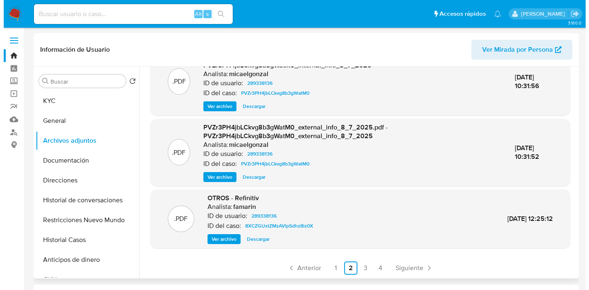
scroll to position [0, 0]
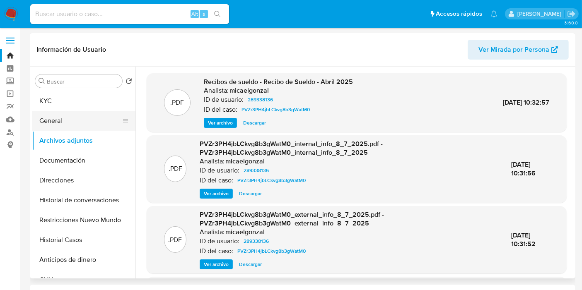
click at [60, 123] on button "General" at bounding box center [80, 121] width 97 height 20
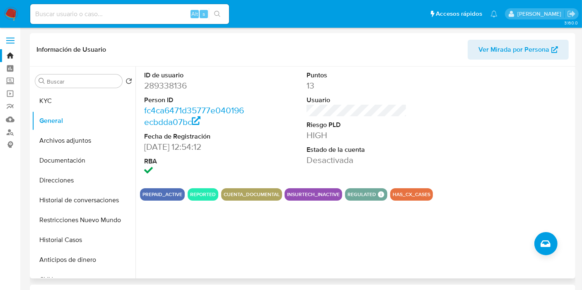
click at [178, 86] on dd "289338136" at bounding box center [194, 86] width 100 height 12
copy dd "289338136"
click at [83, 99] on button "KYC" at bounding box center [80, 101] width 97 height 20
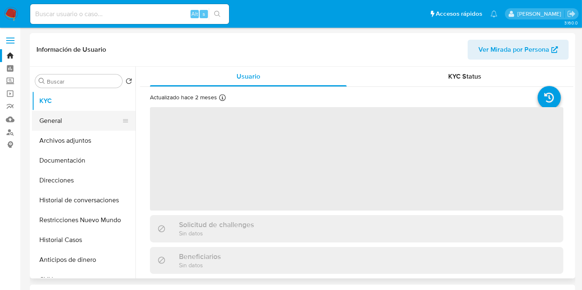
click at [72, 112] on button "General" at bounding box center [80, 121] width 97 height 20
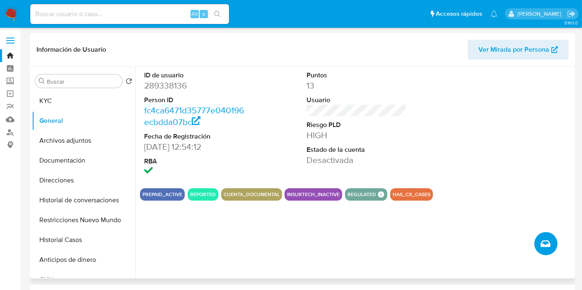
click at [547, 245] on icon "Crear caso manual" at bounding box center [545, 244] width 10 height 10
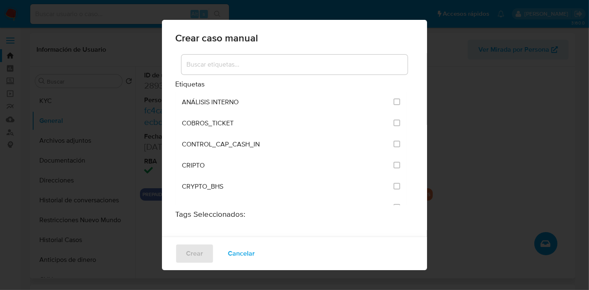
click at [294, 72] on div at bounding box center [294, 65] width 226 height 20
click at [299, 69] on input at bounding box center [294, 64] width 226 height 11
click at [269, 180] on div "MPI_ANALISIS_INTERNO MPI_ANALISIS_NOTICIAS MPI_ANALISIS_POST_BLOQUEO" at bounding box center [290, 158] width 231 height 132
click at [243, 64] on input "analisis" at bounding box center [294, 64] width 226 height 11
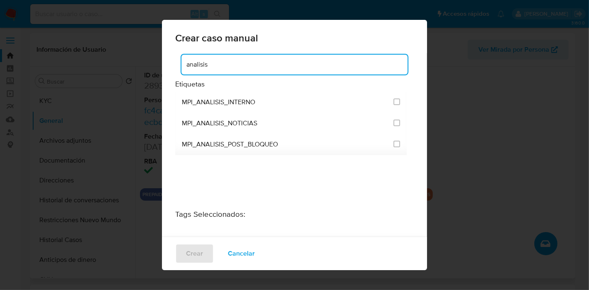
click at [243, 64] on input "analisis" at bounding box center [294, 64] width 226 height 11
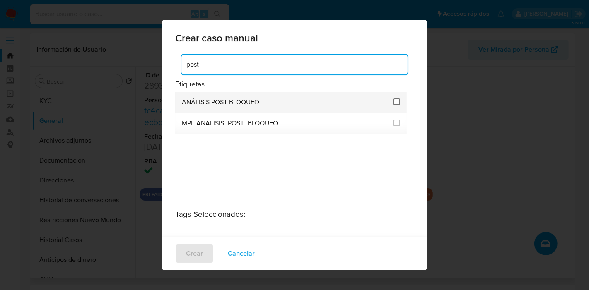
type input "post"
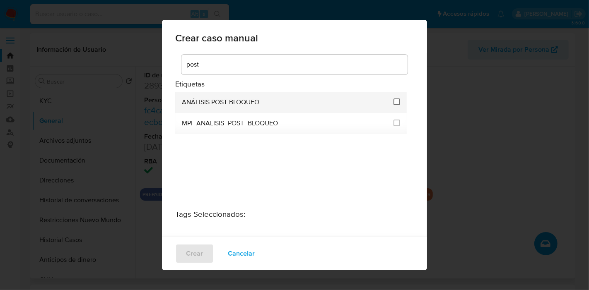
click at [393, 100] on input "3249" at bounding box center [396, 102] width 7 height 7
checkbox input "true"
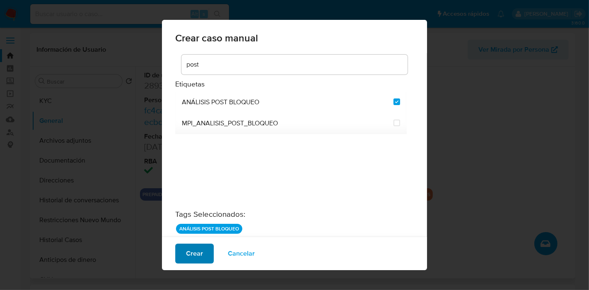
click at [190, 252] on span "Crear" at bounding box center [194, 254] width 17 height 18
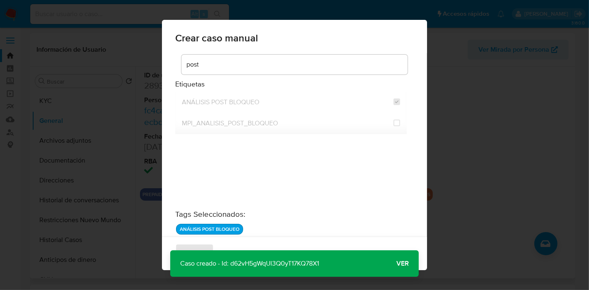
click at [402, 264] on span "Ver" at bounding box center [402, 264] width 12 height 0
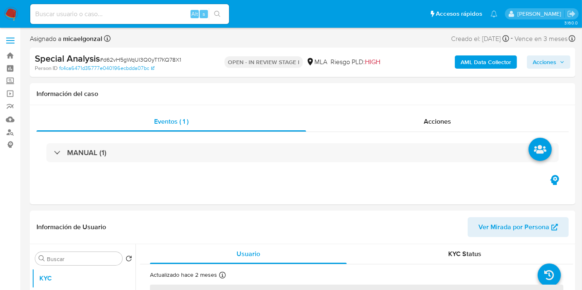
click at [152, 60] on span "# d62vH5gWqUl3Q0yT17KQ78X1" at bounding box center [140, 59] width 81 height 8
select select "10"
copy span "d62vH5gWqUl3Q0yT17KQ78X1"
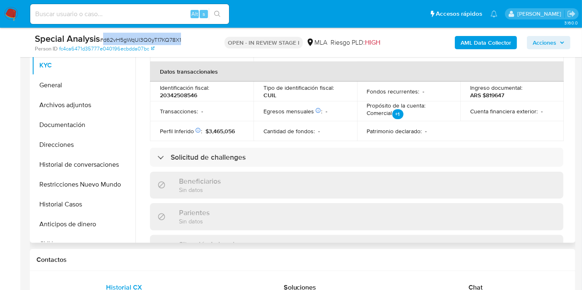
scroll to position [92, 0]
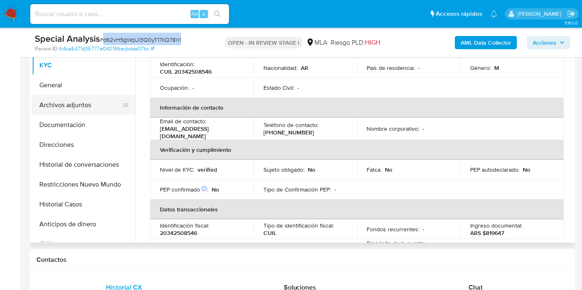
click at [87, 96] on button "Archivos adjuntos" at bounding box center [80, 105] width 97 height 20
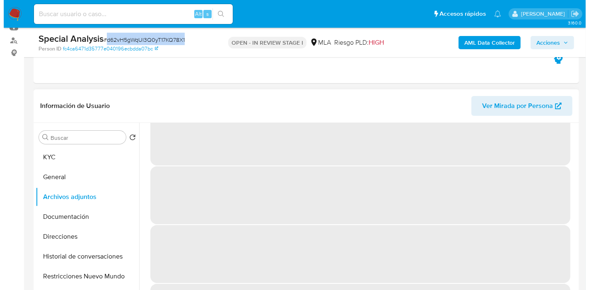
scroll to position [35, 0]
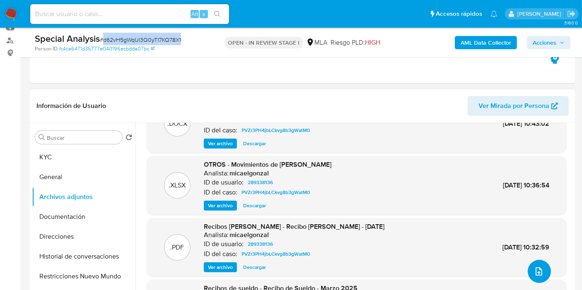
click at [543, 273] on button "upload-file" at bounding box center [538, 271] width 23 height 23
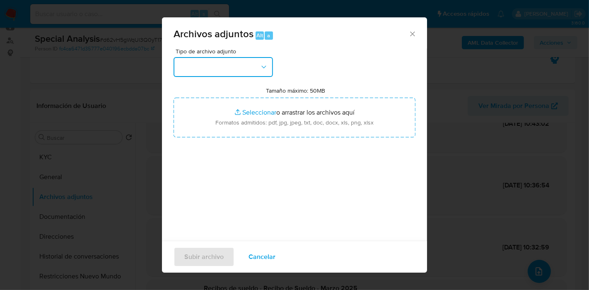
click at [232, 66] on button "button" at bounding box center [222, 67] width 99 height 20
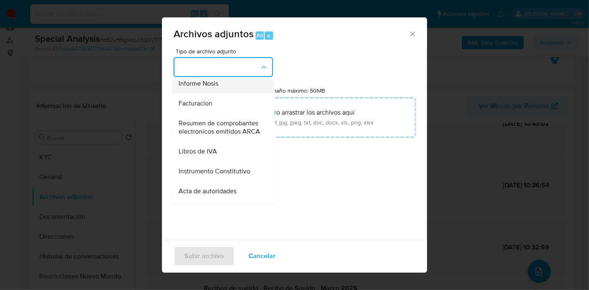
scroll to position [282, 0]
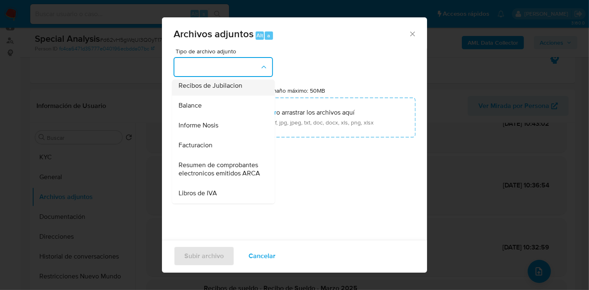
drag, startPoint x: 227, startPoint y: 103, endPoint x: 244, endPoint y: 101, distance: 17.4
click at [244, 96] on div "Recibos de Jubilacion" at bounding box center [220, 86] width 84 height 20
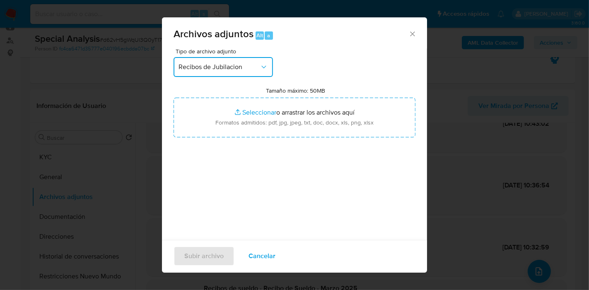
click at [244, 61] on button "Recibos de Jubilacion" at bounding box center [222, 67] width 99 height 20
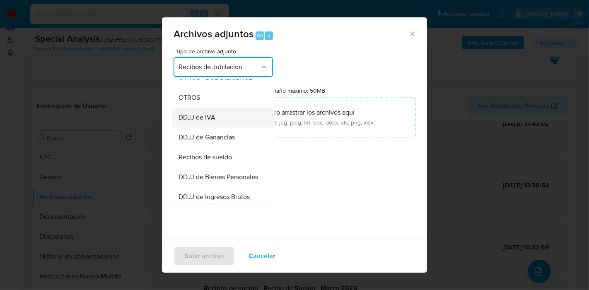
scroll to position [150, 0]
click at [214, 161] on span "Recibos de sueldo" at bounding box center [204, 158] width 53 height 8
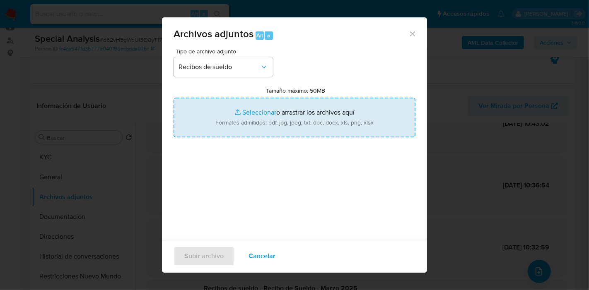
click at [257, 123] on input "Tamaño máximo: 50MB Seleccionar archivos" at bounding box center [294, 118] width 242 height 40
type input "C:\fakepath\Recibo [PERSON_NAME] - [DATE].pdf"
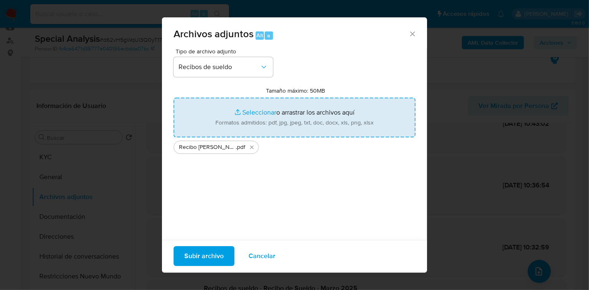
click at [341, 168] on div "Tipo de archivo adjunto Recibos [PERSON_NAME] Tamaño máximo: 50MB Seleccionar a…" at bounding box center [294, 145] width 242 height 195
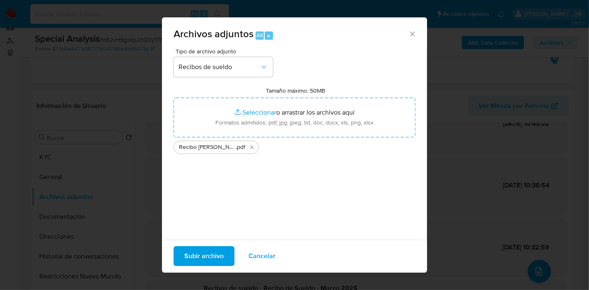
click at [201, 251] on span "Subir archivo" at bounding box center [203, 256] width 39 height 18
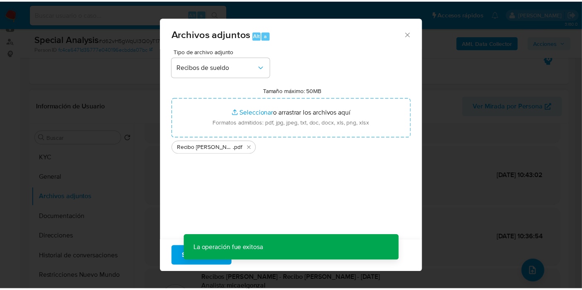
scroll to position [60, 0]
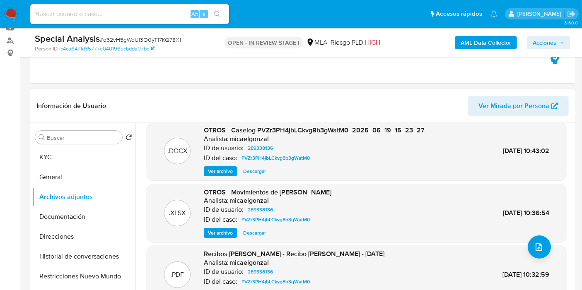
click at [561, 166] on div ".DOCX OTROS - Caselog PVZr3PH4jbLCkvg8b3gWatM0_2025_06_19_15_23_27 Analista: mi…" at bounding box center [357, 151] width 420 height 59
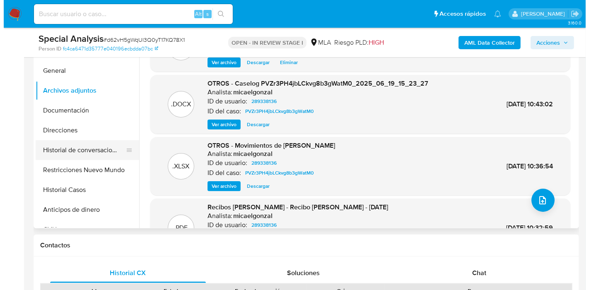
scroll to position [184, 0]
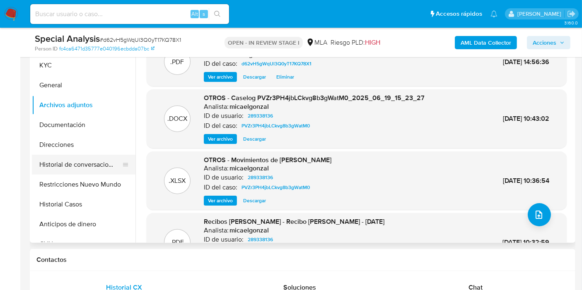
click at [84, 161] on button "Historial de conversaciones" at bounding box center [80, 165] width 97 height 20
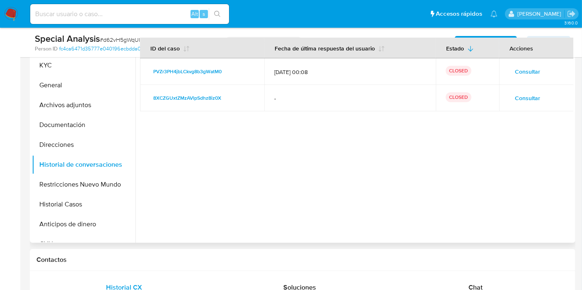
click at [525, 76] on span "Consultar" at bounding box center [526, 72] width 25 height 12
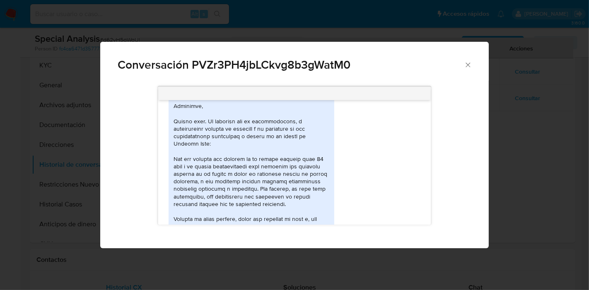
scroll to position [820, 0]
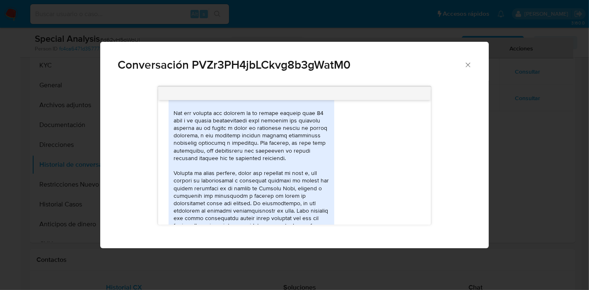
click at [242, 125] on div "Comunicación" at bounding box center [251, 211] width 156 height 354
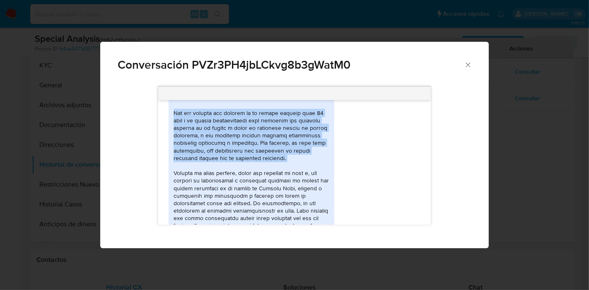
click at [242, 125] on div "Comunicación" at bounding box center [251, 211] width 156 height 354
click at [183, 127] on div "Comunicación" at bounding box center [251, 211] width 156 height 354
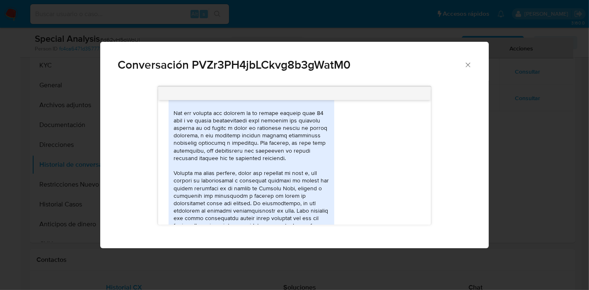
click at [189, 165] on div "Comunicación" at bounding box center [251, 211] width 156 height 354
click at [183, 175] on div "Comunicación" at bounding box center [251, 211] width 156 height 354
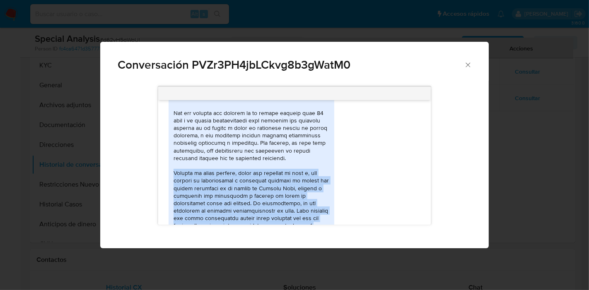
click at [183, 175] on div "Comunicación" at bounding box center [251, 211] width 156 height 354
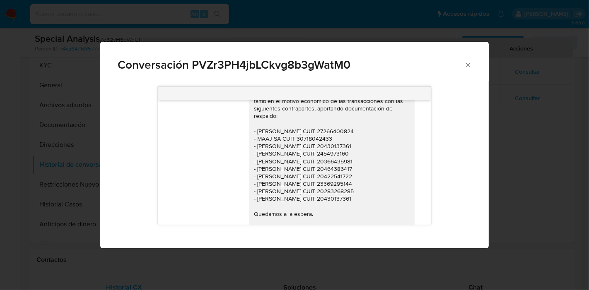
scroll to position [591, 0]
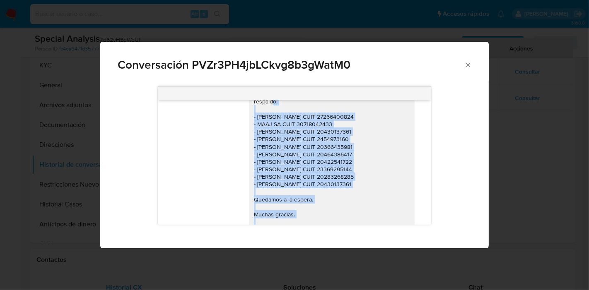
drag, startPoint x: 247, startPoint y: 115, endPoint x: 375, endPoint y: 183, distance: 144.8
click at [375, 183] on div "Buenos [PERSON_NAME]. Esperamos que estés bien. Muy amable por tu respuesta. Te…" at bounding box center [332, 135] width 156 height 211
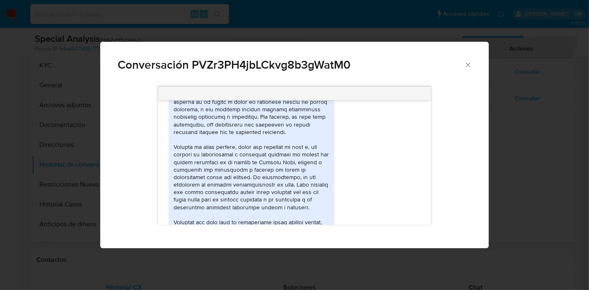
scroll to position [867, 0]
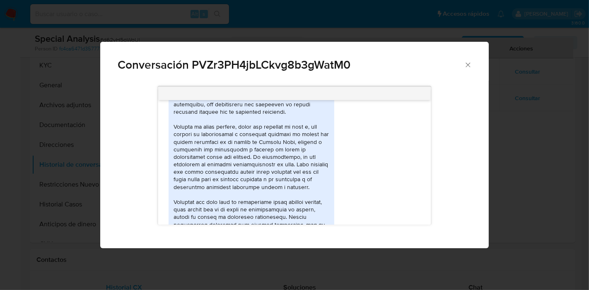
click at [273, 195] on div "Comunicación" at bounding box center [251, 165] width 156 height 354
click at [285, 160] on div "Comunicación" at bounding box center [251, 165] width 156 height 354
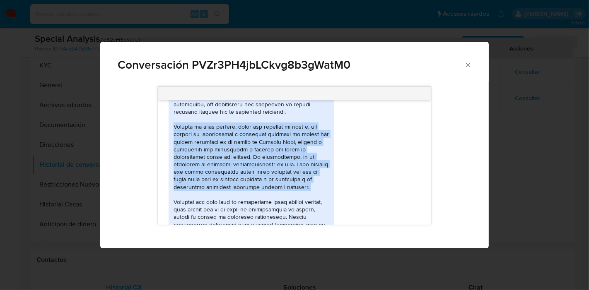
click at [285, 160] on div "Comunicación" at bounding box center [251, 165] width 156 height 354
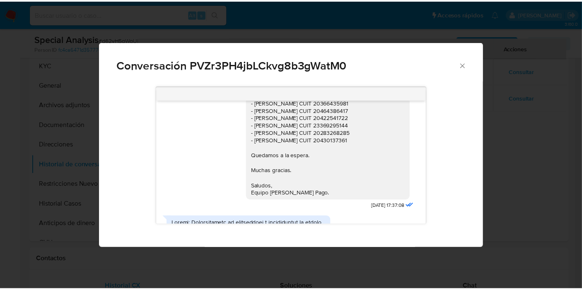
scroll to position [591, 0]
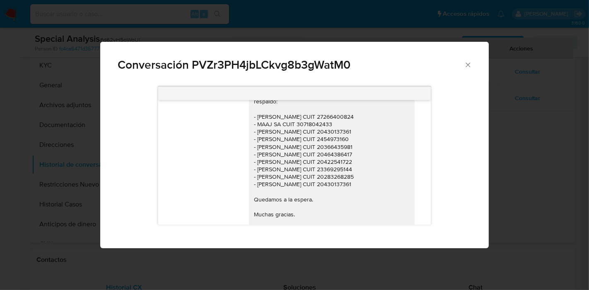
click at [473, 64] on div "Conversación PVZr3PH4jbLCkvg8b3gWatM0" at bounding box center [294, 61] width 388 height 39
click at [468, 64] on icon "Cerrar" at bounding box center [468, 65] width 8 height 8
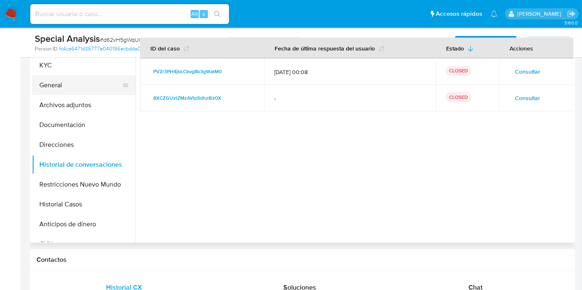
click at [89, 93] on button "General" at bounding box center [80, 85] width 97 height 20
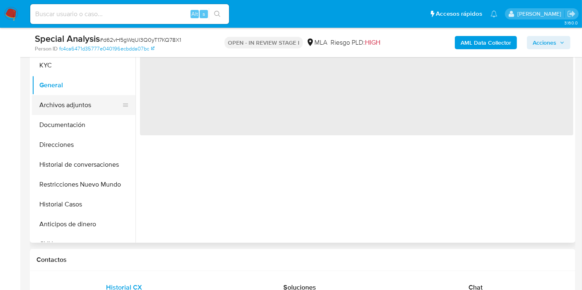
click at [89, 101] on button "Archivos adjuntos" at bounding box center [80, 105] width 97 height 20
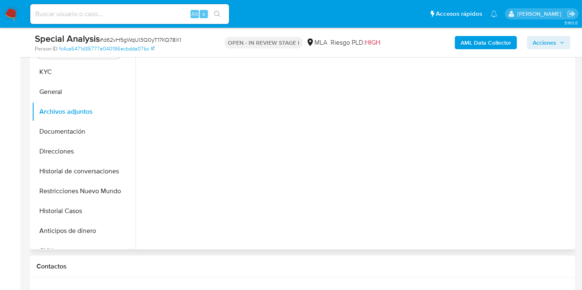
scroll to position [92, 0]
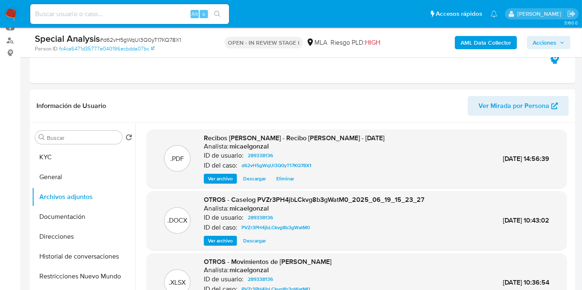
click at [553, 47] on span "Acciones" at bounding box center [544, 42] width 24 height 13
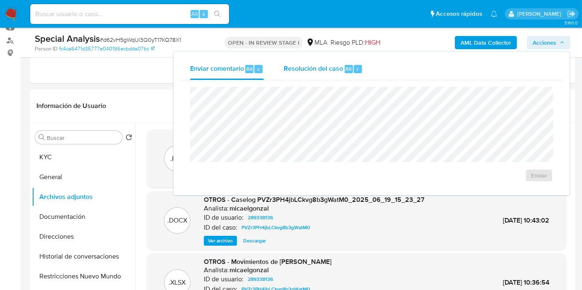
click at [282, 72] on button "Resolución del caso Alt r" at bounding box center [323, 69] width 99 height 22
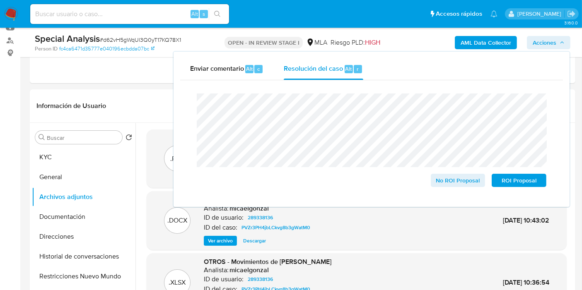
click at [0, 0] on lt-span "terceros ," at bounding box center [0, 0] width 0 height 0
click at [452, 186] on span "No ROI Proposal" at bounding box center [457, 181] width 43 height 12
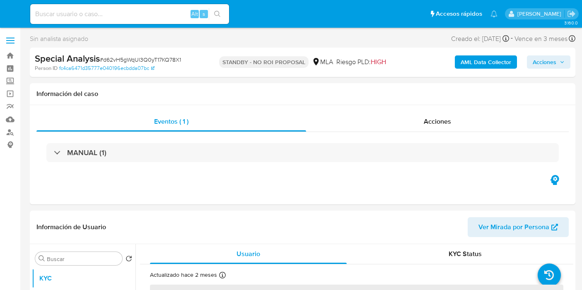
select select "10"
click at [86, 17] on input at bounding box center [129, 14] width 199 height 11
paste input "k3yp6WAEbdngY0KvFCihsfEH"
type input "k3yp6WAEbdngY0KvFCihsfEH"
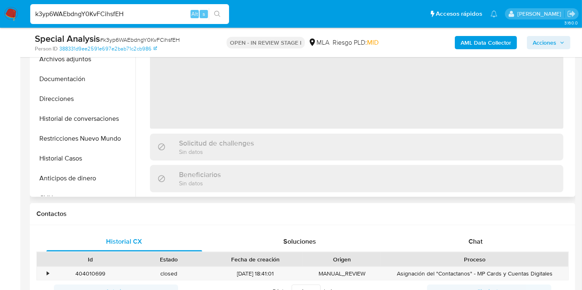
scroll to position [230, 0]
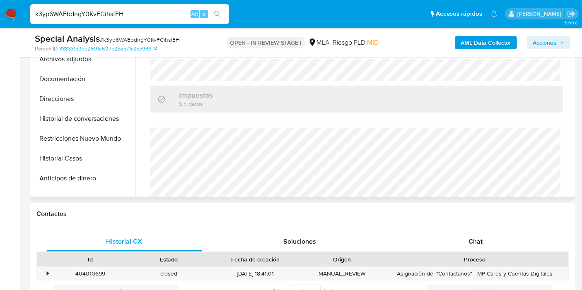
select select "10"
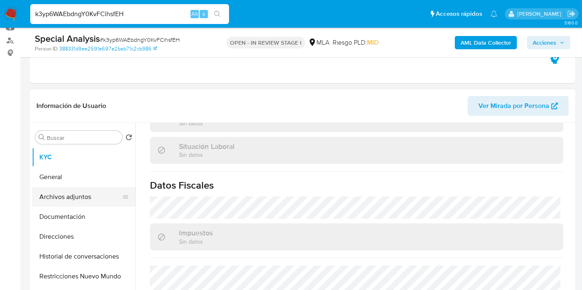
scroll to position [425, 0]
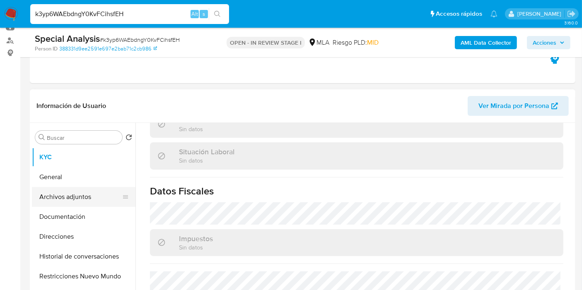
click at [74, 204] on button "Archivos adjuntos" at bounding box center [80, 197] width 97 height 20
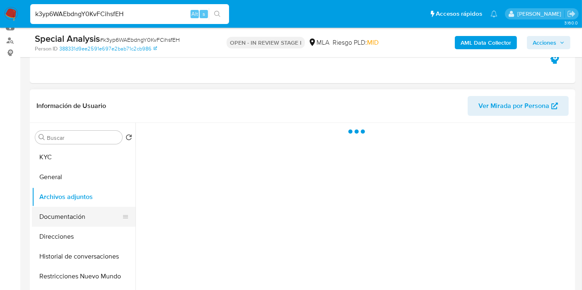
scroll to position [0, 0]
click at [74, 213] on button "Documentación" at bounding box center [80, 217] width 97 height 20
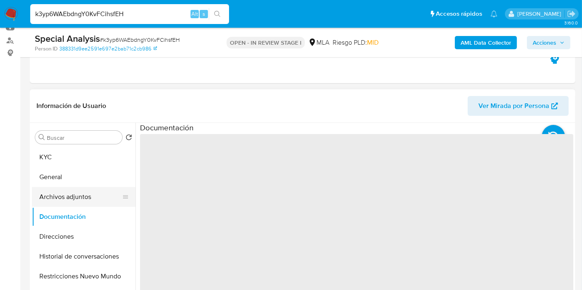
click at [85, 200] on button "Archivos adjuntos" at bounding box center [80, 197] width 97 height 20
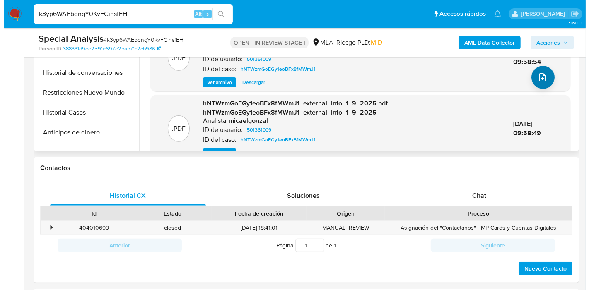
scroll to position [18, 0]
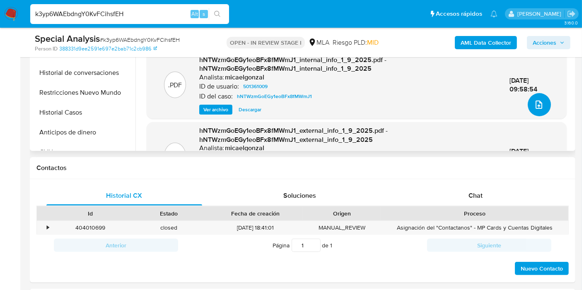
click at [534, 110] on button "upload-file" at bounding box center [538, 104] width 23 height 23
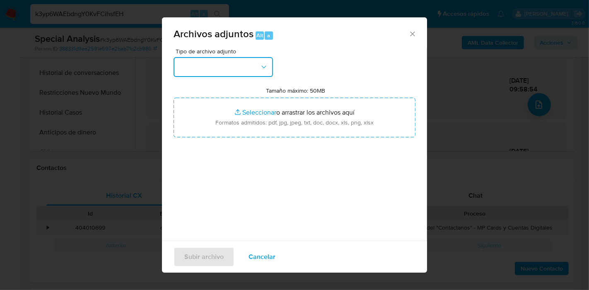
click at [235, 74] on button "button" at bounding box center [222, 67] width 99 height 20
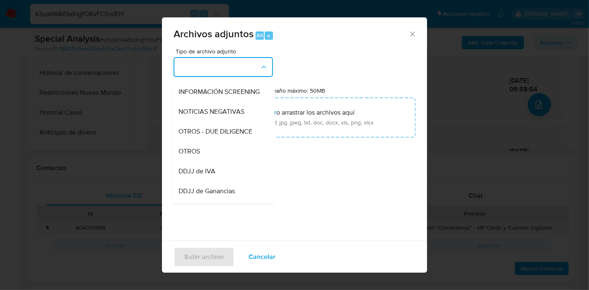
scroll to position [92, 0]
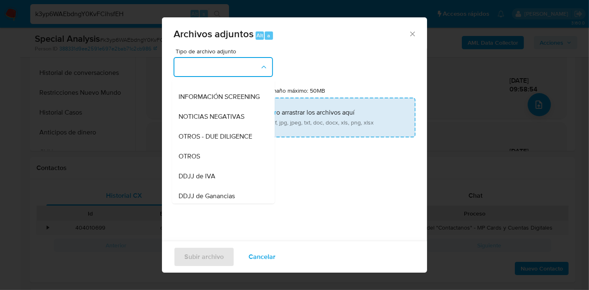
drag, startPoint x: 224, startPoint y: 159, endPoint x: 279, endPoint y: 116, distance: 69.8
click at [226, 156] on div "OTROS" at bounding box center [220, 157] width 84 height 20
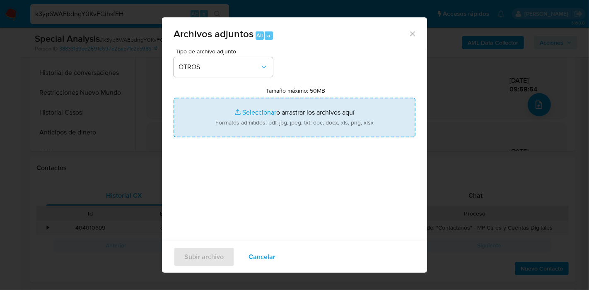
click at [279, 116] on input "Tamaño máximo: 50MB Seleccionar archivos" at bounding box center [294, 118] width 242 height 40
type input "C:\fakepath\Comprobantes Electronicos de 2025 - Adulto Aprobador.pdf"
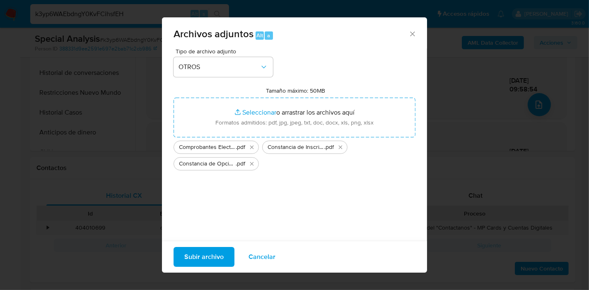
drag, startPoint x: 279, startPoint y: 116, endPoint x: 288, endPoint y: 184, distance: 68.5
click at [288, 184] on div "Tipo de archivo adjunto OTROS Tamaño máximo: 50MB Seleccionar archivos Seleccio…" at bounding box center [294, 145] width 242 height 195
click at [195, 253] on span "Subir archivo" at bounding box center [203, 257] width 39 height 18
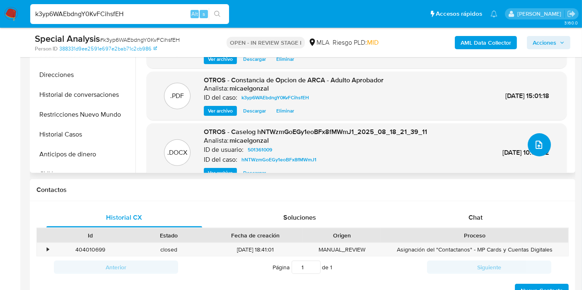
scroll to position [46, 0]
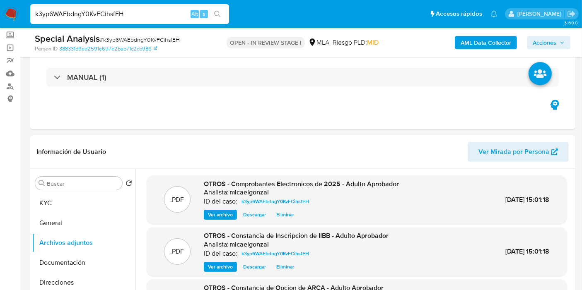
click at [532, 43] on button "Acciones" at bounding box center [547, 42] width 43 height 13
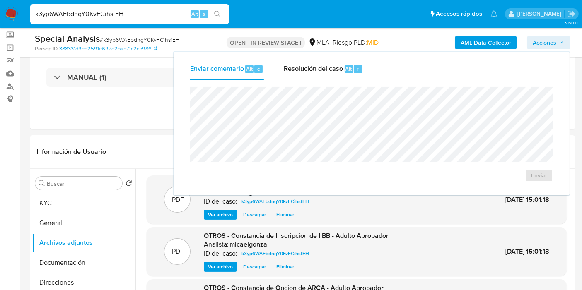
click at [532, 43] on button "Acciones" at bounding box center [547, 42] width 43 height 13
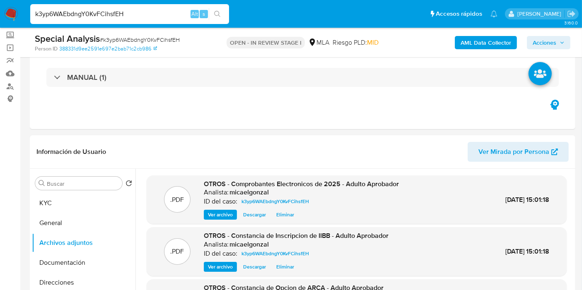
click at [532, 43] on button "Acciones" at bounding box center [547, 42] width 43 height 13
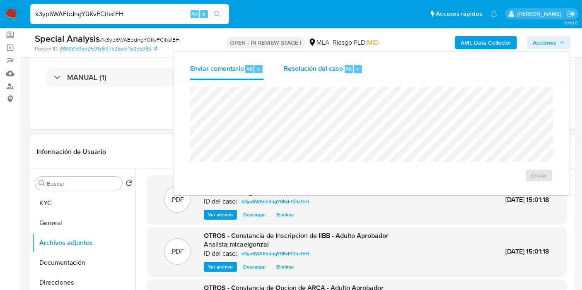
click at [326, 75] on div "Resolución del caso Alt r" at bounding box center [323, 69] width 79 height 22
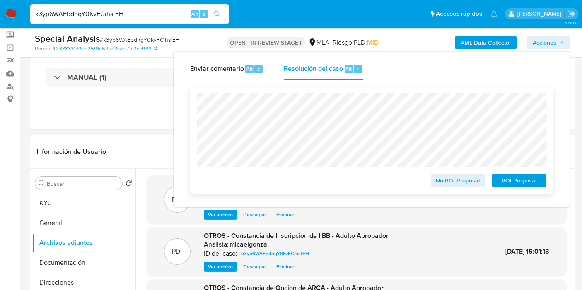
click at [464, 181] on span "No ROI Proposal" at bounding box center [457, 181] width 43 height 12
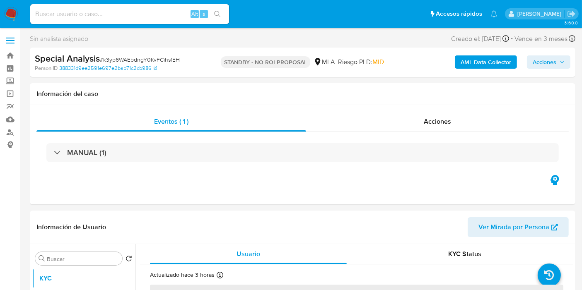
select select "10"
click at [0, 12] on nav "Pausado Ver notificaciones Alt s Accesos rápidos Presiona las siguientes teclas…" at bounding box center [291, 14] width 582 height 28
click at [10, 12] on img at bounding box center [11, 14] width 14 height 14
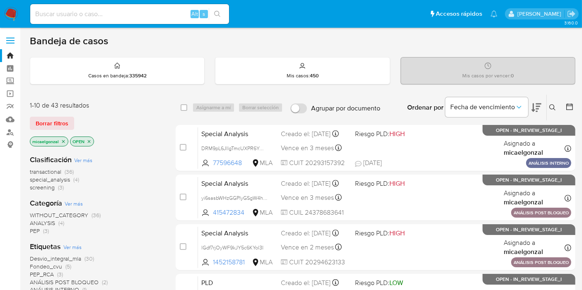
click at [57, 179] on span "special_analysis" at bounding box center [50, 179] width 40 height 8
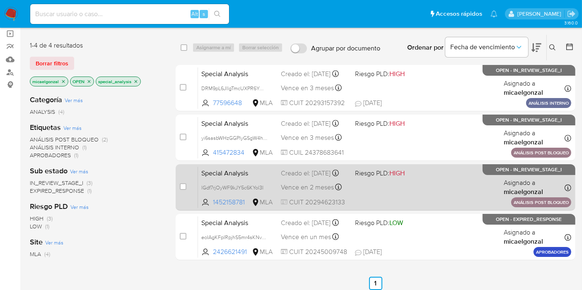
scroll to position [46, 0]
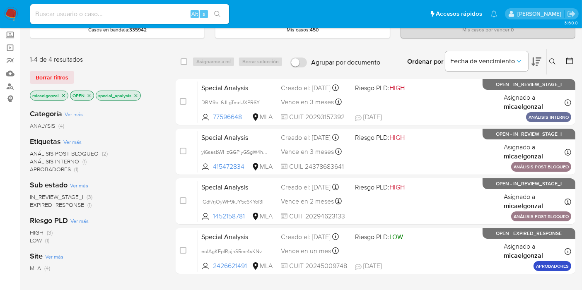
drag, startPoint x: 25, startPoint y: 14, endPoint x: 16, endPoint y: 12, distance: 9.6
click at [22, 14] on nav "Pausado Ver notificaciones Alt s Accesos rápidos Presiona las siguientes teclas…" at bounding box center [291, 14] width 582 height 28
click at [16, 12] on img at bounding box center [11, 14] width 14 height 14
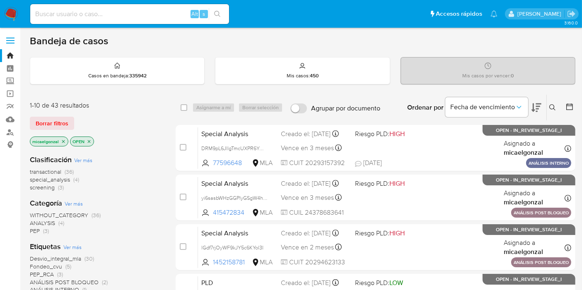
click at [63, 181] on span "special_analysis" at bounding box center [50, 179] width 40 height 8
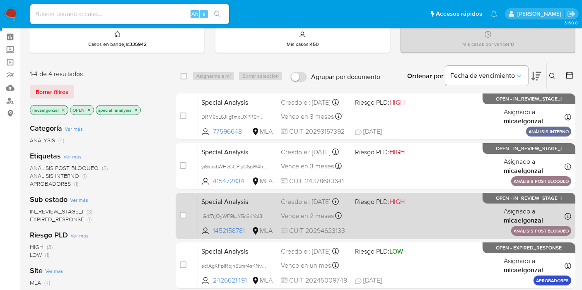
scroll to position [46, 0]
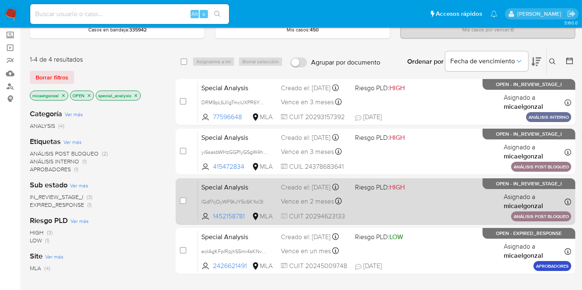
click at [385, 198] on div "Special Analysis lGdf7rjOyWF9kJY5c6KYol3I 1452158781 MLA Riesgo PLD: HIGH Cread…" at bounding box center [384, 201] width 373 height 42
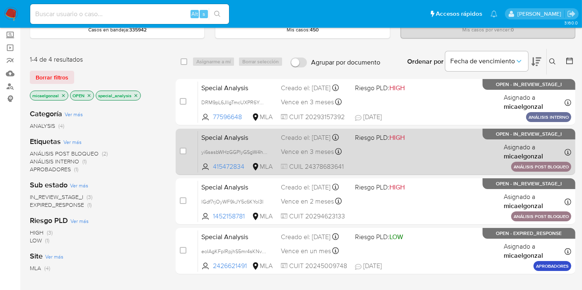
click at [397, 139] on span "HIGH" at bounding box center [396, 138] width 15 height 10
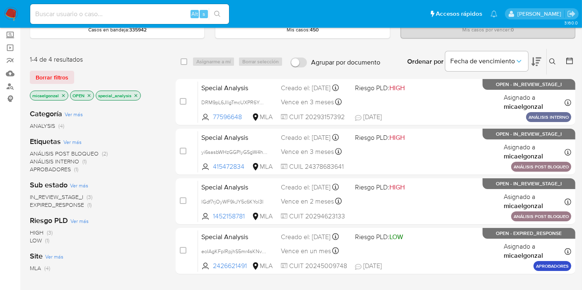
click at [16, 11] on img at bounding box center [11, 14] width 14 height 14
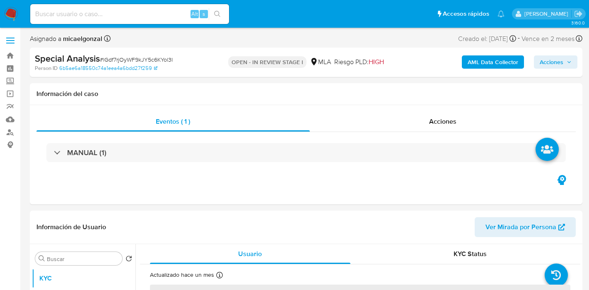
select select "10"
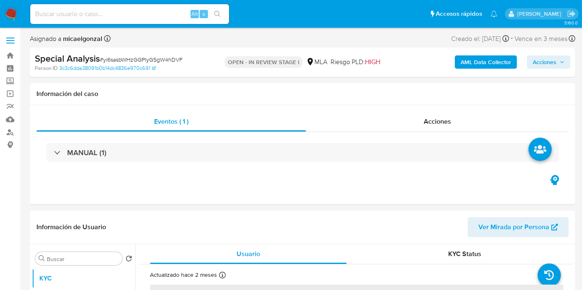
select select "10"
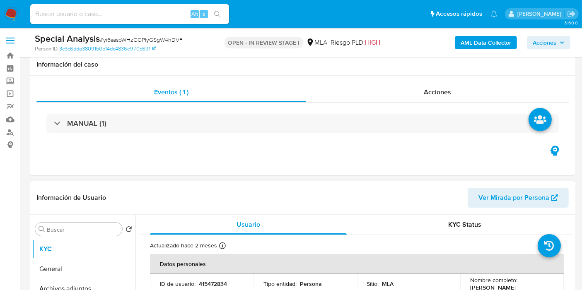
scroll to position [184, 0]
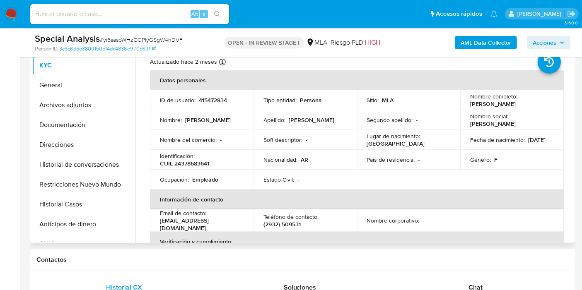
click at [339, 101] on div "Tipo entidad : Persona" at bounding box center [305, 99] width 84 height 7
click at [315, 126] on td "Apellido : [PERSON_NAME]" at bounding box center [304, 120] width 103 height 20
click at [311, 126] on td "Apellido : [PERSON_NAME]" at bounding box center [304, 120] width 103 height 20
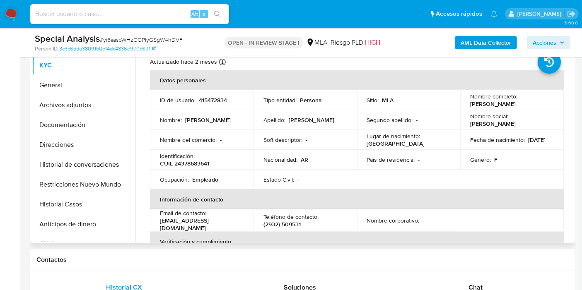
click at [311, 126] on td "Apellido : [PERSON_NAME]" at bounding box center [304, 120] width 103 height 20
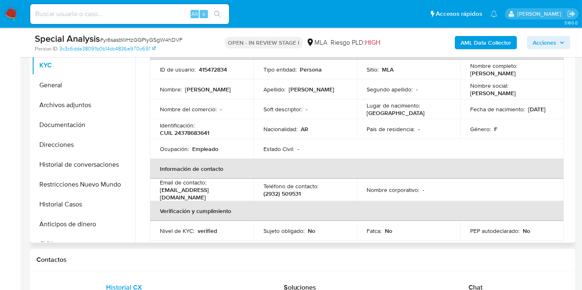
scroll to position [92, 0]
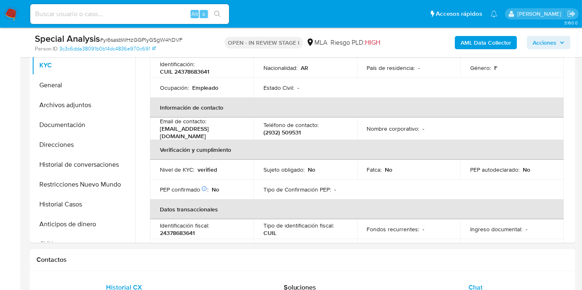
click at [472, 279] on div "Chat" at bounding box center [475, 288] width 156 height 20
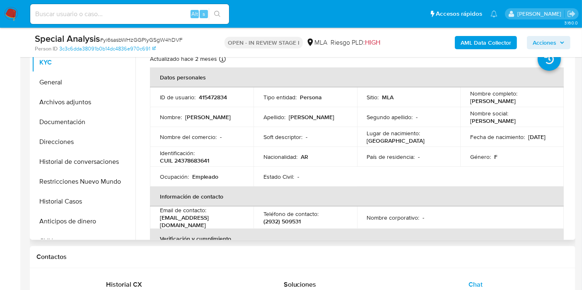
scroll to position [138, 0]
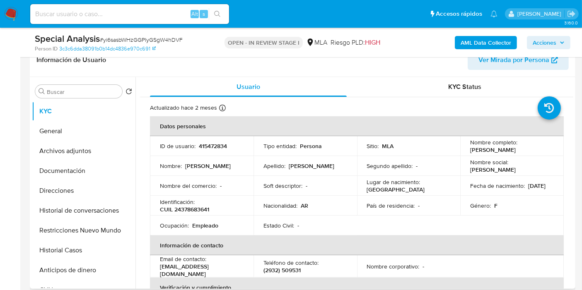
click at [500, 160] on td "Nombre social : [PERSON_NAME]" at bounding box center [511, 166] width 103 height 20
click at [396, 154] on td "Sitio : MLA" at bounding box center [408, 146] width 103 height 20
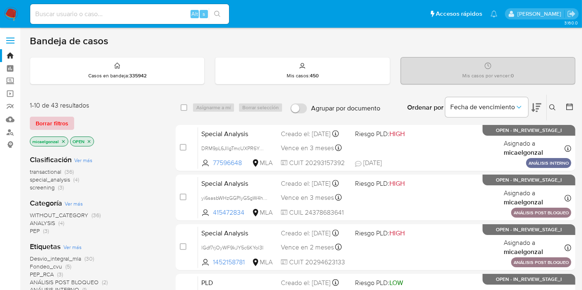
click at [63, 126] on span "Borrar filtros" at bounding box center [52, 124] width 33 height 12
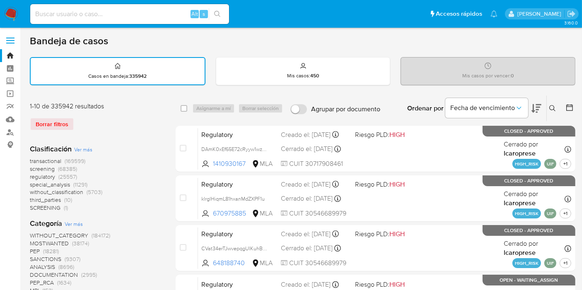
drag, startPoint x: 550, startPoint y: 114, endPoint x: 548, endPoint y: 108, distance: 5.9
click at [549, 110] on div "Ingrese ID de usuario o caso Buscar Borrar filtros" at bounding box center [553, 109] width 14 height 26
click at [548, 113] on div "Ingrese ID de usuario o caso Buscar Borrar filtros" at bounding box center [553, 109] width 14 height 26
click at [553, 110] on icon at bounding box center [552, 108] width 7 height 7
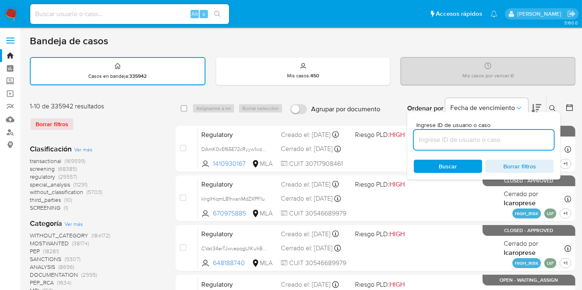
click at [476, 137] on input at bounding box center [483, 140] width 140 height 11
type input "0DPp4yLW67ZTKRCpWQxEGF9P"
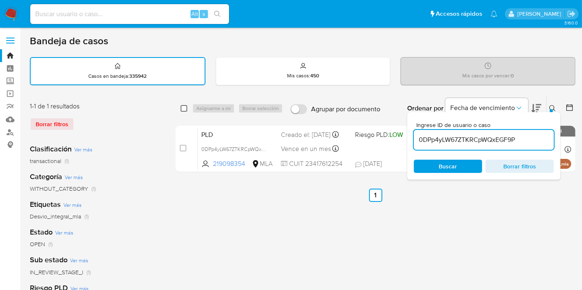
click at [181, 106] on input "checkbox" at bounding box center [183, 108] width 7 height 7
checkbox input "true"
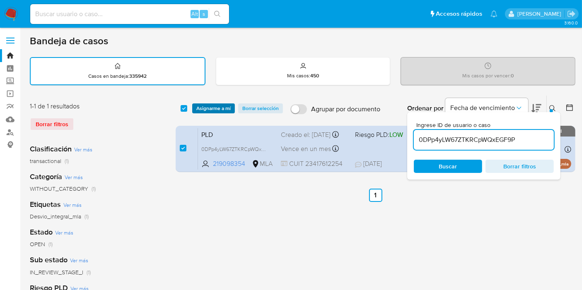
click at [217, 109] on span "Asignarme a mí" at bounding box center [213, 108] width 34 height 8
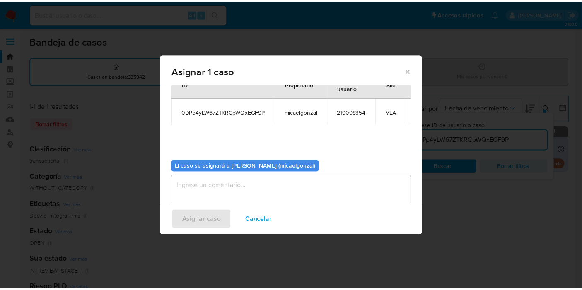
scroll to position [50, 0]
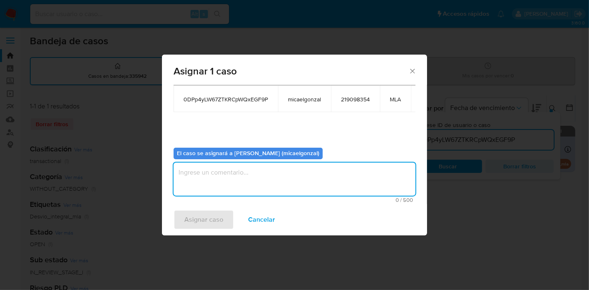
click at [257, 163] on textarea "assign-modal" at bounding box center [294, 179] width 242 height 33
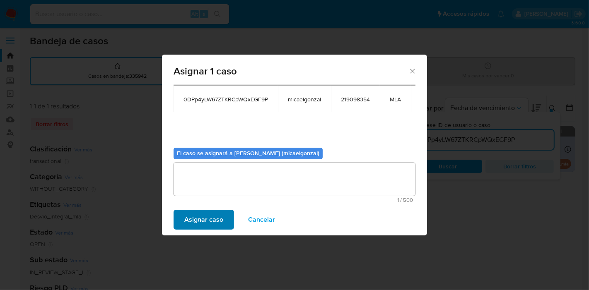
drag, startPoint x: 217, startPoint y: 204, endPoint x: 196, endPoint y: 221, distance: 27.1
click at [217, 204] on div "Asignar caso Cancelar" at bounding box center [294, 219] width 265 height 31
click at [196, 221] on span "Asignar caso" at bounding box center [203, 220] width 39 height 18
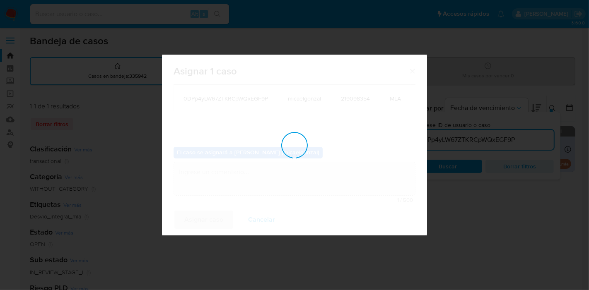
checkbox input "false"
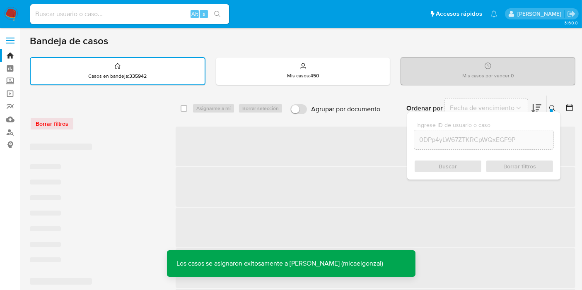
drag, startPoint x: 161, startPoint y: 7, endPoint x: 160, endPoint y: 16, distance: 8.3
click at [161, 9] on div "Alt s" at bounding box center [129, 14] width 199 height 20
drag, startPoint x: 160, startPoint y: 16, endPoint x: 140, endPoint y: 19, distance: 20.2
click at [159, 17] on input at bounding box center [129, 14] width 199 height 11
drag, startPoint x: 140, startPoint y: 19, endPoint x: 132, endPoint y: 12, distance: 10.5
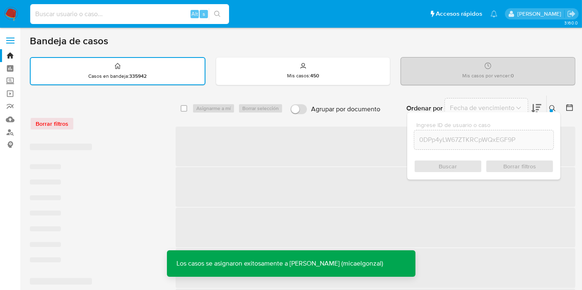
click at [132, 16] on div "Alt s" at bounding box center [129, 14] width 199 height 20
click at [132, 12] on input at bounding box center [129, 14] width 199 height 11
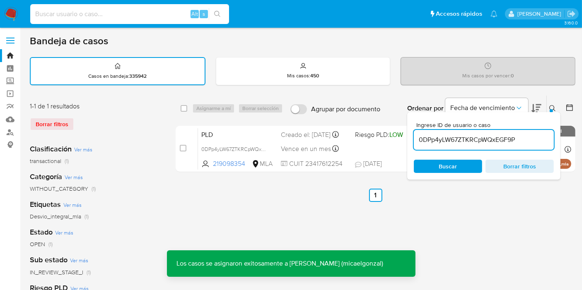
paste input "0DPp4yLW67ZTKRCpWQxEGF9P"
type input "0DPp4yLW67ZTKRCpWQxEGF9P"
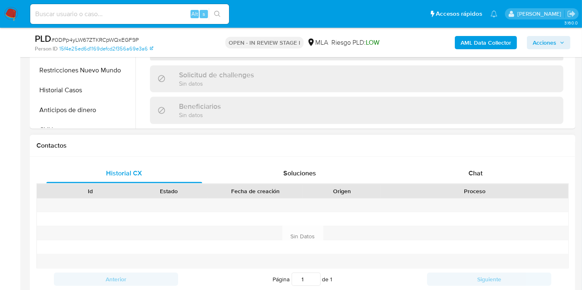
select select "10"
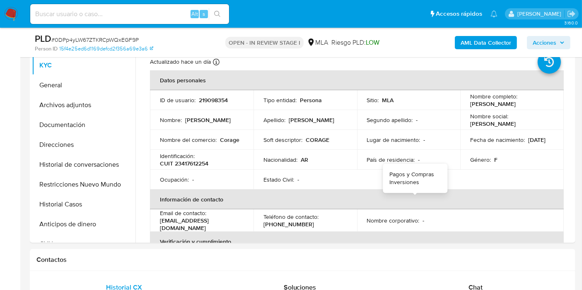
scroll to position [138, 0]
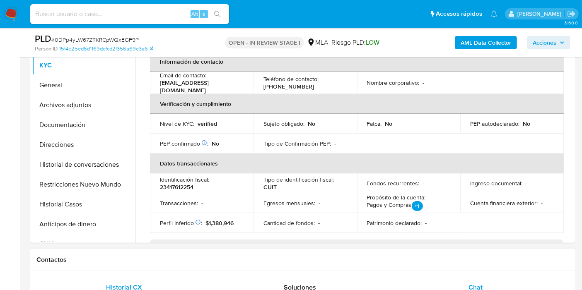
click at [480, 281] on div "Chat" at bounding box center [475, 288] width 156 height 20
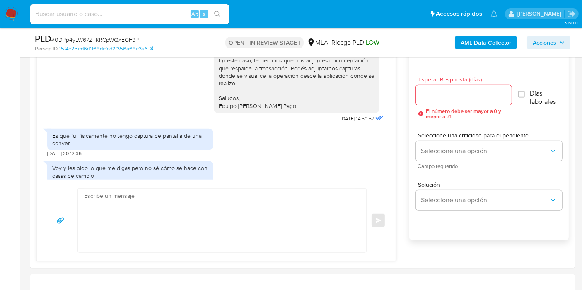
scroll to position [506, 0]
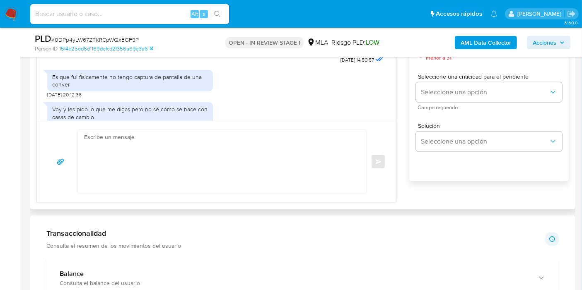
click at [215, 186] on textarea at bounding box center [220, 162] width 272 height 64
paste textarea "Verificamos que [la documentación aportada no es suficiente para justificar la …"
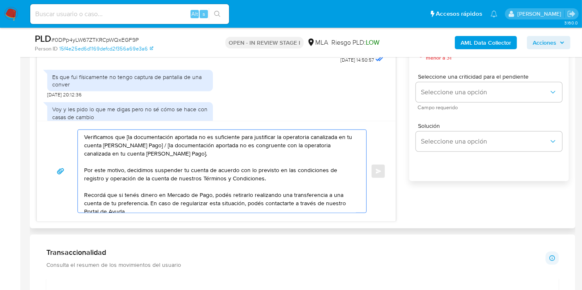
scroll to position [28, 0]
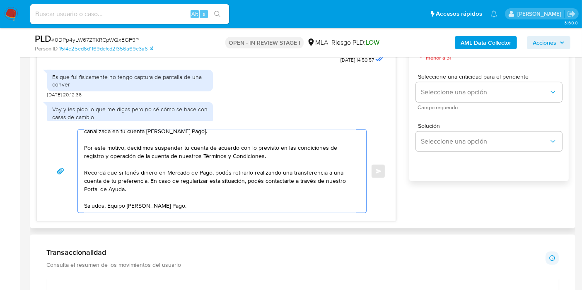
click at [108, 201] on textarea "Verificamos que [la documentación aportada no es suficiente para justificar la …" at bounding box center [220, 171] width 272 height 83
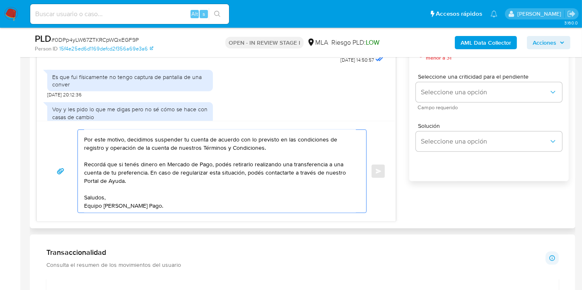
click at [113, 210] on textarea "Verificamos que [la documentación aportada no es suficiente para justificar la …" at bounding box center [220, 171] width 272 height 83
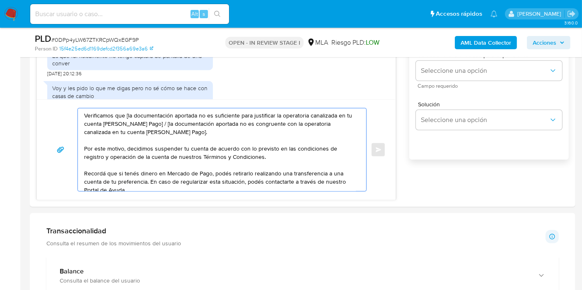
scroll to position [558, 0]
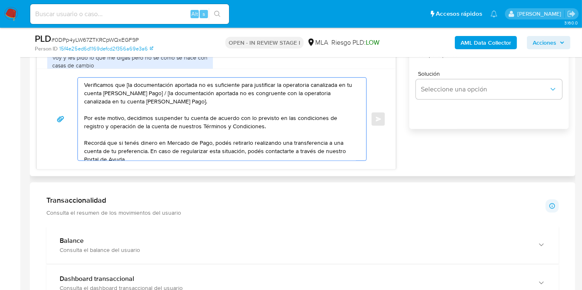
click at [85, 83] on textarea "Verificamos que [la documentación aportada no es suficiente para justificar la …" at bounding box center [220, 119] width 272 height 83
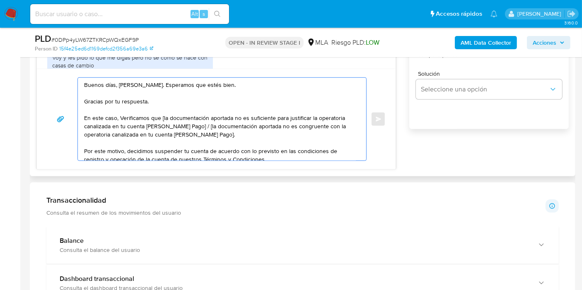
drag, startPoint x: 118, startPoint y: 118, endPoint x: 162, endPoint y: 116, distance: 43.9
click at [162, 116] on textarea "Buenos días, María Belén. Esperamos que estés bien. Gracias por tu respuesta. E…" at bounding box center [220, 119] width 272 height 83
drag, startPoint x: 308, startPoint y: 125, endPoint x: 242, endPoint y: 120, distance: 66.4
click at [304, 126] on textarea "Buenos días, María Belén. Esperamos que estés bien. Gracias por tu respuesta. E…" at bounding box center [220, 119] width 272 height 83
click at [243, 120] on textarea "Buenos días, María Belén. Esperamos que estés bien. Gracias por tu respuesta. E…" at bounding box center [220, 119] width 272 height 83
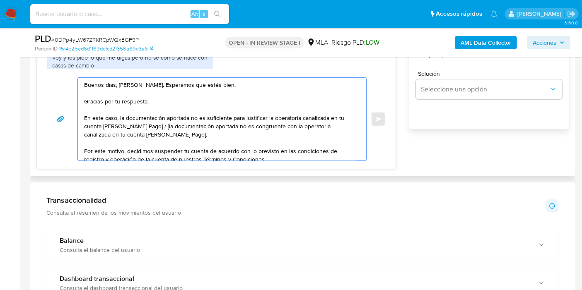
drag, startPoint x: 149, startPoint y: 124, endPoint x: 176, endPoint y: 132, distance: 27.5
click at [176, 132] on textarea "Buenos días, María Belén. Esperamos que estés bien. Gracias por tu respuesta. E…" at bounding box center [220, 119] width 272 height 83
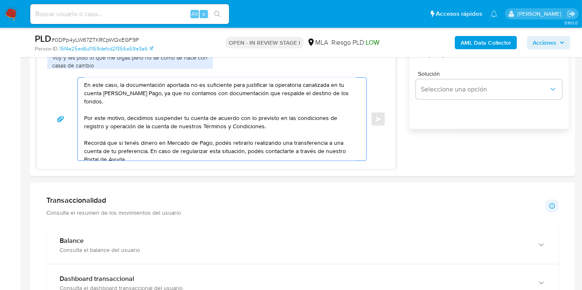
scroll to position [46, 0]
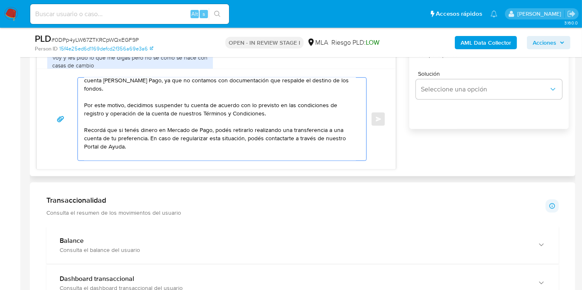
click at [290, 110] on textarea "Buenos días, María Belén. Esperamos que estés bien. Gracias por tu respuesta. E…" at bounding box center [220, 119] width 272 height 83
click at [189, 144] on textarea "Buenos días, María Belén. Esperamos que estés bien. Gracias por tu respuesta. E…" at bounding box center [220, 119] width 272 height 83
click at [298, 113] on textarea "Buenos días, María Belén. Esperamos que estés bien. Gracias por tu respuesta. E…" at bounding box center [220, 119] width 272 height 83
paste textarea "https://www.mercadopago.com.ar/ayuda/terminos-y-condiciones_299"
click at [269, 152] on textarea "Buenos días, María Belén. Esperamos que estés bien. Gracias por tu respuesta. E…" at bounding box center [220, 119] width 272 height 83
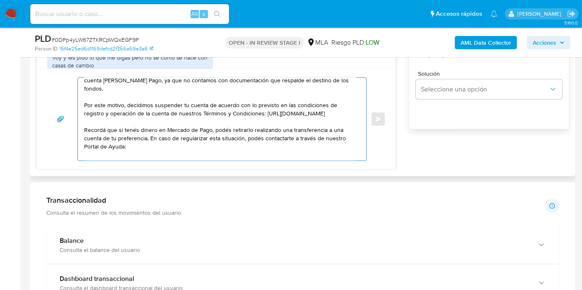
paste textarea "http://mercadolibre.com.ar/ayuda"
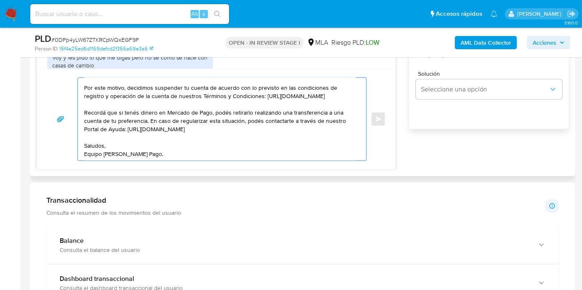
scroll to position [72, 0]
type textarea "Buenos días, María Belén. Esperamos que estés bien. Gracias por tu respuesta. E…"
click at [180, 167] on div "Buenos días, María Belén. Esperamos que estés bien. Gracias por tu respuesta. E…" at bounding box center [216, 119] width 358 height 101
click at [190, 151] on textarea "Buenos días, María Belén. Esperamos que estés bien. Gracias por tu respuesta. E…" at bounding box center [220, 119] width 272 height 83
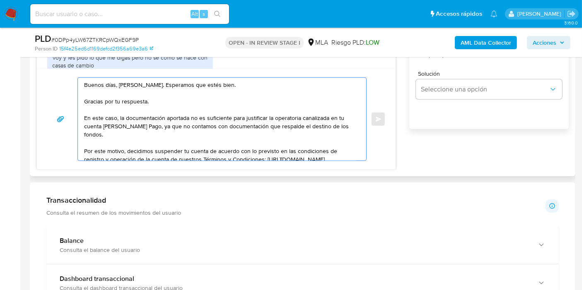
click at [140, 139] on textarea "Buenos días, María Belén. Esperamos que estés bien. Gracias por tu respuesta. E…" at bounding box center [220, 119] width 272 height 83
click at [136, 128] on textarea "Buenos días, María Belén. Esperamos que estés bien. Gracias por tu respuesta. E…" at bounding box center [220, 119] width 272 height 83
click at [106, 128] on textarea "Buenos días, María Belén. Esperamos que estés bien. Gracias por tu respuesta. E…" at bounding box center [220, 119] width 272 height 83
click at [181, 128] on textarea "Buenos días, María Belén. Esperamos que estés bien. Gracias por tu respuesta. E…" at bounding box center [220, 119] width 272 height 83
click at [173, 134] on textarea "Buenos días, María Belén. Esperamos que estés bien. Gracias por tu respuesta. E…" at bounding box center [220, 119] width 272 height 83
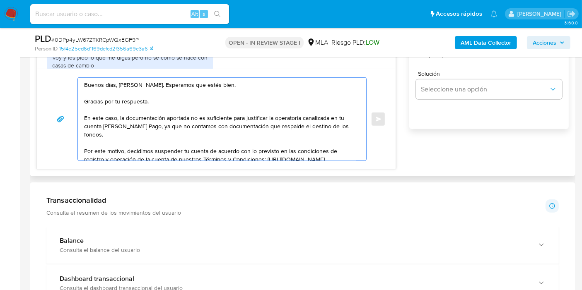
click at [156, 130] on textarea "Buenos días, María Belén. Esperamos que estés bien. Gracias por tu respuesta. E…" at bounding box center [220, 119] width 272 height 83
click at [210, 121] on textarea "Buenos días, María Belén. Esperamos que estés bien. Gracias por tu respuesta. E…" at bounding box center [220, 119] width 272 height 83
click at [285, 128] on textarea "Buenos días, María Belén. Esperamos que estés bien. Gracias por tu respuesta. E…" at bounding box center [220, 119] width 272 height 83
click at [154, 120] on textarea "Buenos días, María Belén. Esperamos que estés bien. Gracias por tu respuesta. E…" at bounding box center [220, 119] width 272 height 83
click at [196, 126] on textarea "Buenos días, María Belén. Esperamos que estés bien. Gracias por tu respuesta. E…" at bounding box center [220, 119] width 272 height 83
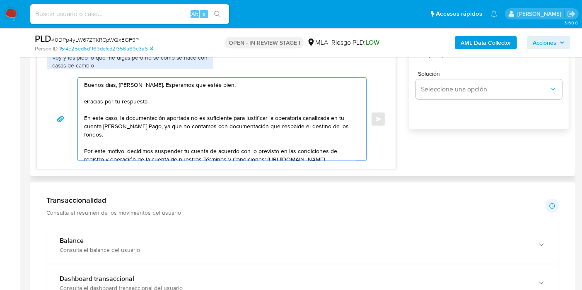
click at [212, 139] on textarea "Buenos días, María Belén. Esperamos que estés bien. Gracias por tu respuesta. E…" at bounding box center [220, 119] width 272 height 83
click at [215, 127] on textarea "Buenos días, María Belén. Esperamos que estés bien. Gracias por tu respuesta. E…" at bounding box center [220, 119] width 272 height 83
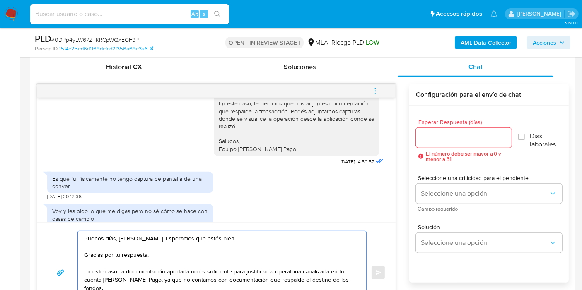
scroll to position [374, 0]
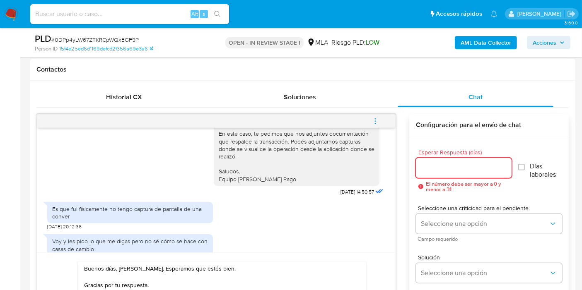
drag, startPoint x: 468, startPoint y: 163, endPoint x: 448, endPoint y: 171, distance: 21.7
click at [466, 164] on input "Esperar Respuesta (días)" at bounding box center [464, 168] width 96 height 11
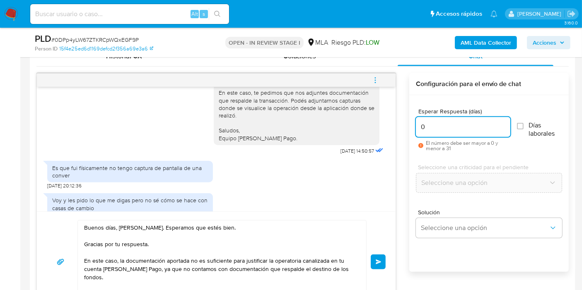
scroll to position [466, 0]
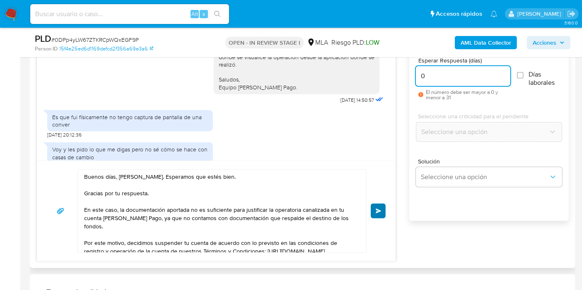
type input "0"
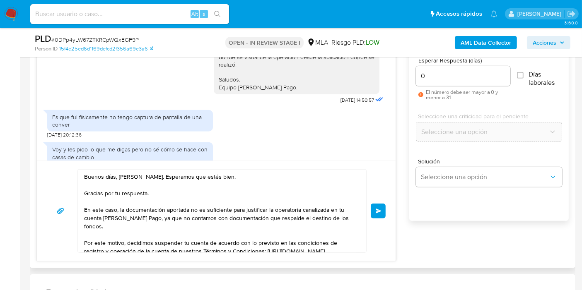
click at [374, 207] on button "Enviar" at bounding box center [377, 211] width 15 height 15
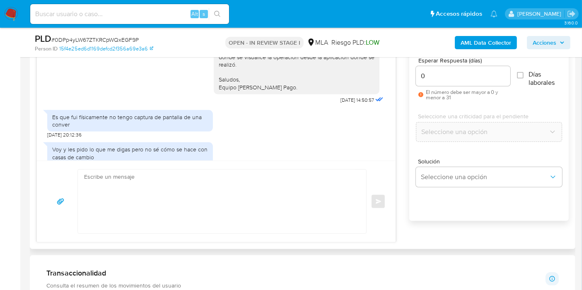
scroll to position [1042, 0]
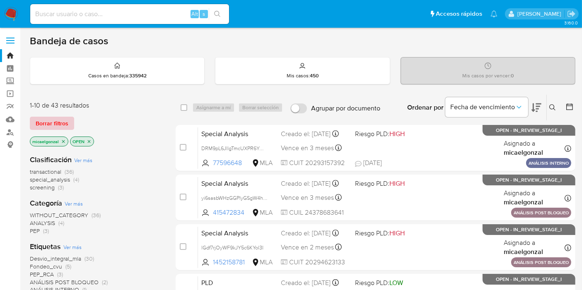
click at [63, 128] on span "Borrar filtros" at bounding box center [52, 124] width 33 height 12
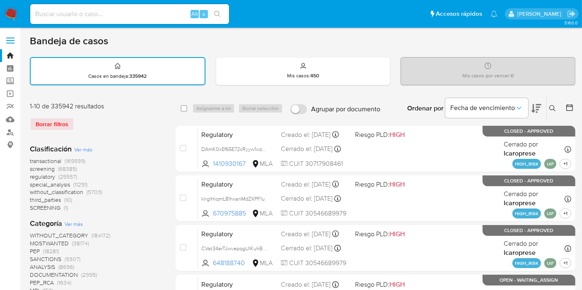
click at [555, 109] on icon at bounding box center [552, 108] width 7 height 7
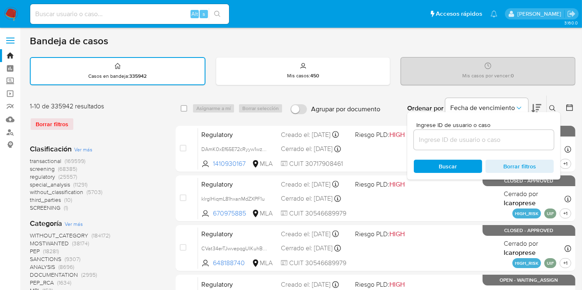
click at [462, 135] on input at bounding box center [483, 140] width 140 height 11
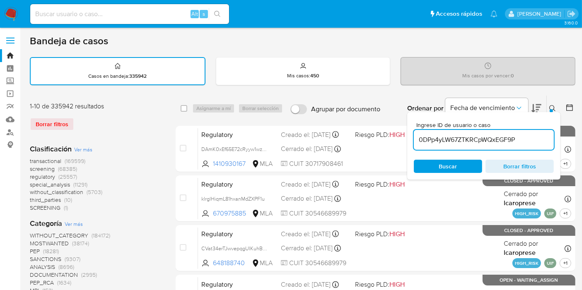
type input "0DPp4yLW67ZTKRCpWQxEGF9P"
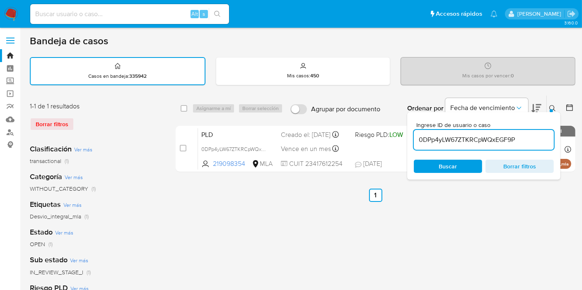
click at [185, 111] on div "select-all-cases-checkbox" at bounding box center [183, 108] width 7 height 8
click at [187, 106] on div "select-all-cases-checkbox" at bounding box center [185, 108] width 10 height 10
click at [185, 107] on input "checkbox" at bounding box center [183, 108] width 7 height 7
checkbox input "true"
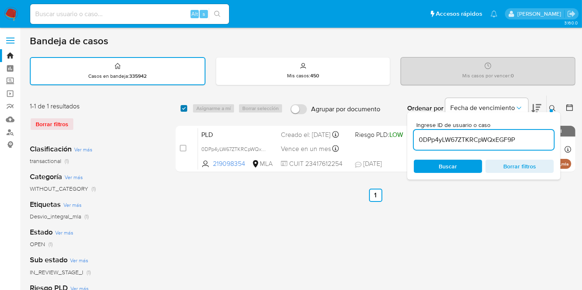
checkbox input "true"
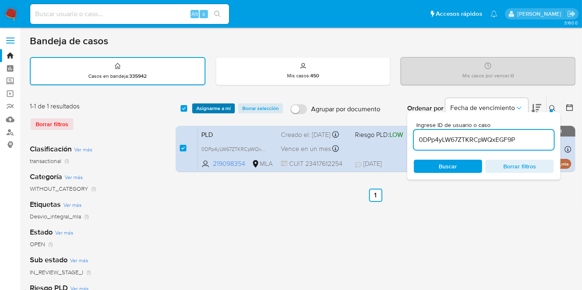
click at [222, 108] on span "Asignarme a mí" at bounding box center [213, 108] width 34 height 8
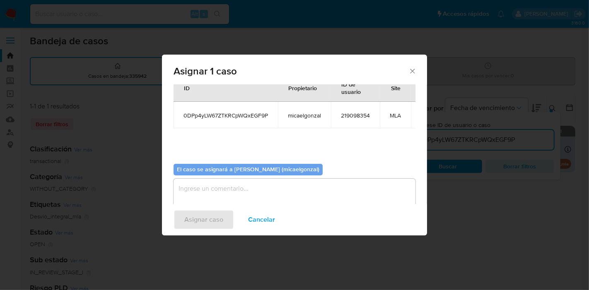
scroll to position [50, 0]
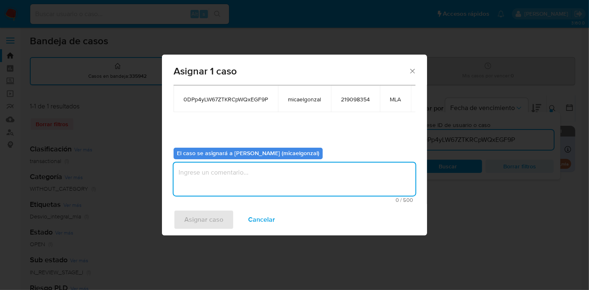
click at [238, 188] on textarea "assign-modal" at bounding box center [294, 179] width 242 height 33
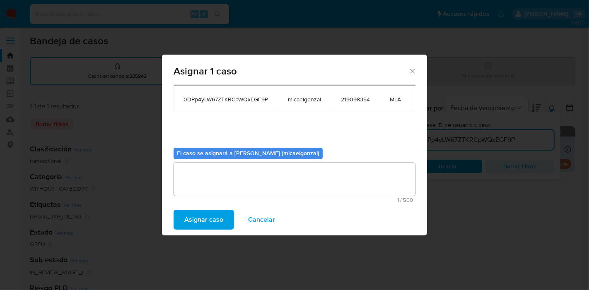
click at [213, 212] on span "Asignar caso" at bounding box center [203, 220] width 39 height 18
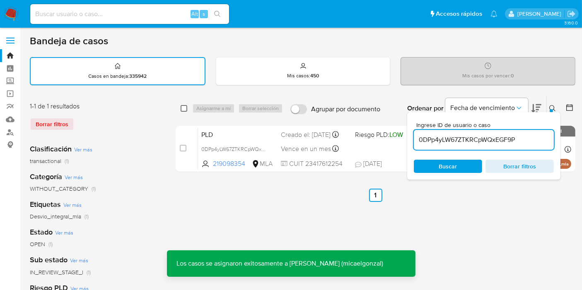
click at [185, 108] on input "checkbox" at bounding box center [183, 108] width 7 height 7
checkbox input "true"
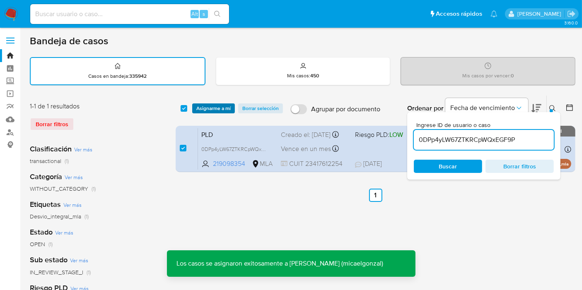
click at [198, 107] on span "Asignarme a mí" at bounding box center [213, 108] width 34 height 8
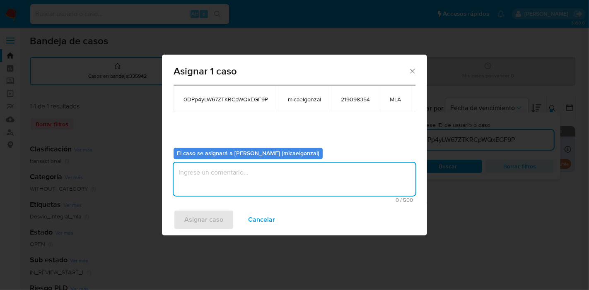
click at [230, 178] on textarea "assign-modal" at bounding box center [294, 179] width 242 height 33
click at [200, 218] on span "Asignar caso" at bounding box center [203, 220] width 39 height 18
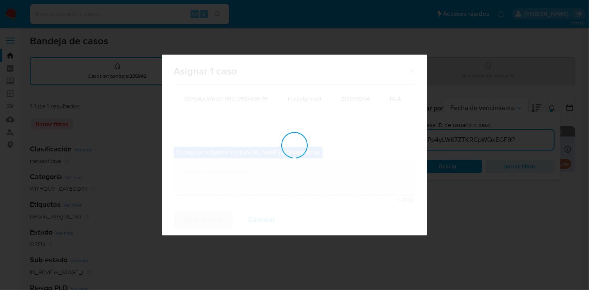
checkbox input "false"
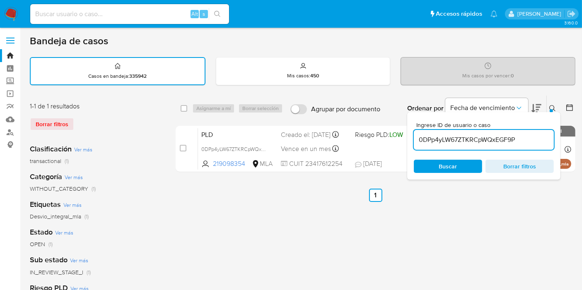
click at [14, 13] on img at bounding box center [11, 14] width 14 height 14
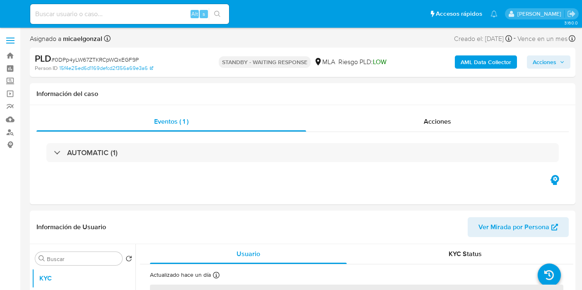
select select "10"
click at [90, 53] on div "PLD # 0DPp4yLW67ZTKRCpWQxEGF9P" at bounding box center [122, 59] width 175 height 12
click at [97, 62] on span "# 0DPp4yLW67ZTKRCpWQxEGF9P" at bounding box center [94, 59] width 87 height 8
click at [97, 61] on span "# 0DPp4yLW67ZTKRCpWQxEGF9P" at bounding box center [94, 59] width 87 height 8
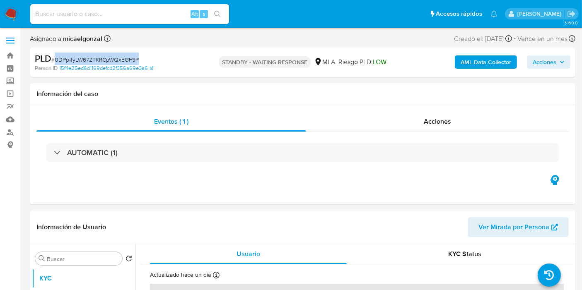
copy span "0DPp4yLW67ZTKRCpWQxEGF9P"
click at [8, 18] on img at bounding box center [11, 14] width 14 height 14
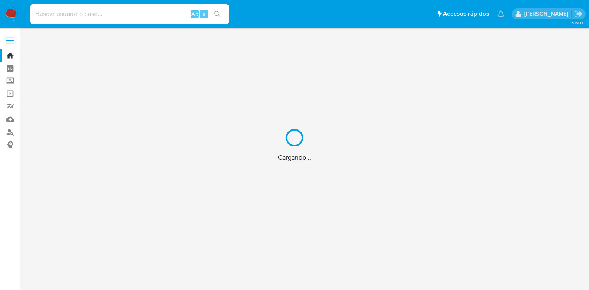
click at [119, 17] on div "Cargando..." at bounding box center [294, 145] width 589 height 290
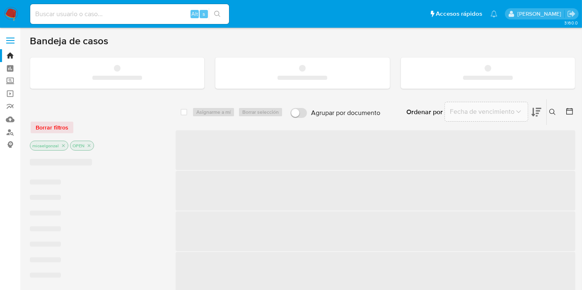
click at [119, 17] on input at bounding box center [129, 14] width 199 height 11
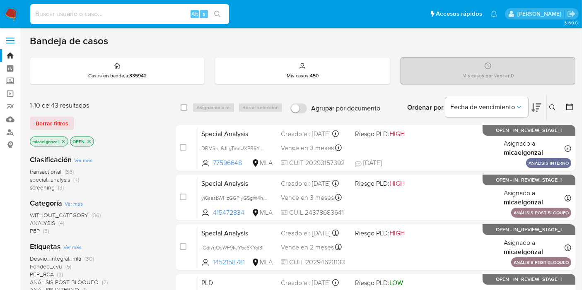
paste input "0DPp4yLW67ZTKRCpWQxEGF9P"
type input "0DPp4yLW67ZTKRCpWQxEGF9P"
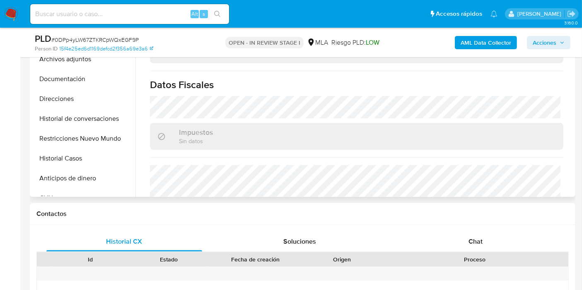
scroll to position [230, 0]
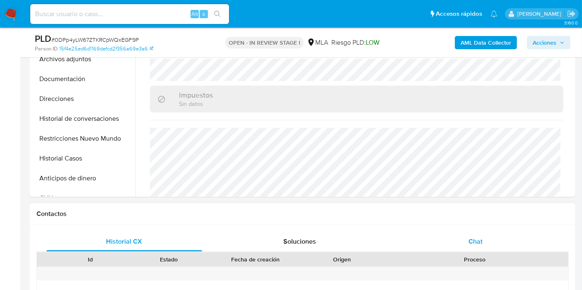
click at [448, 232] on div "Chat" at bounding box center [475, 242] width 156 height 20
select select "10"
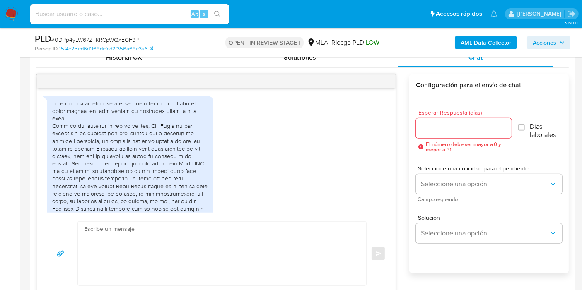
scroll to position [814, 0]
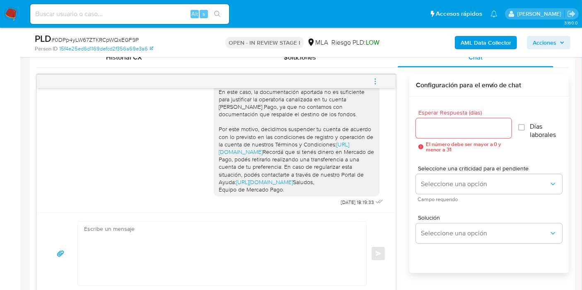
drag, startPoint x: 377, startPoint y: 76, endPoint x: 365, endPoint y: 82, distance: 13.5
click at [378, 80] on icon "menu-action" at bounding box center [374, 81] width 7 height 7
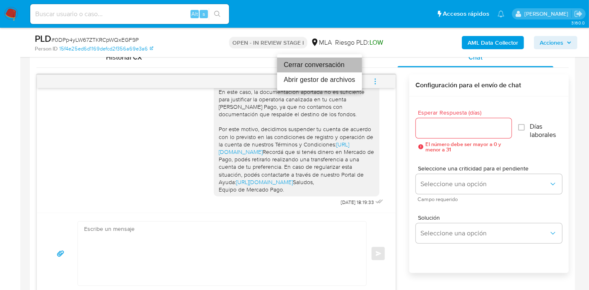
click at [335, 67] on li "Cerrar conversación" at bounding box center [319, 65] width 85 height 15
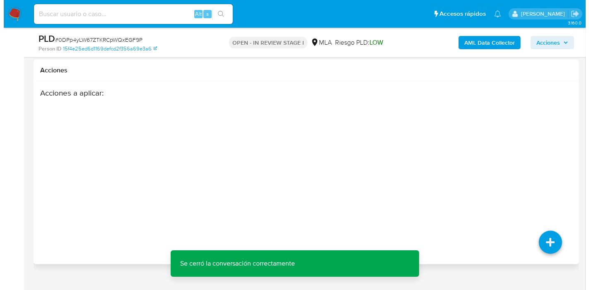
scroll to position [1367, 0]
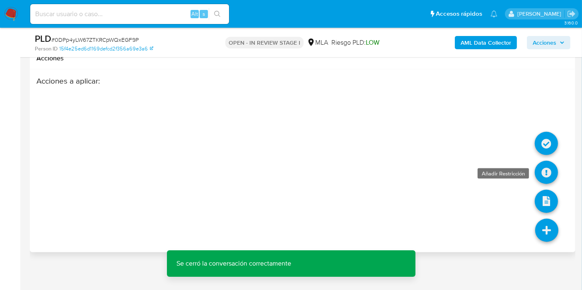
click at [545, 172] on icon at bounding box center [545, 172] width 23 height 23
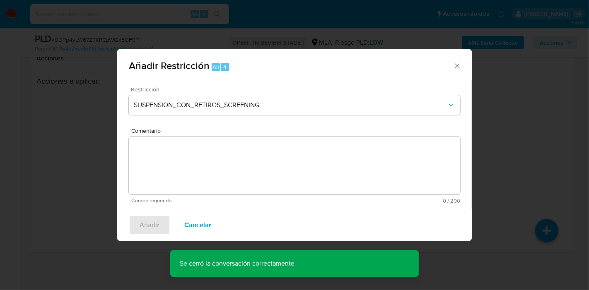
click at [231, 91] on span "Restricción" at bounding box center [296, 90] width 331 height 6
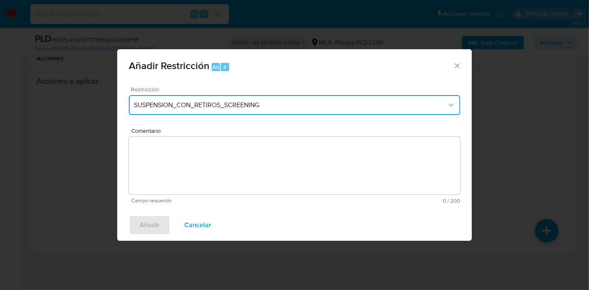
click at [229, 99] on button "SUSPENSION_CON_RETIROS_SCREENING" at bounding box center [294, 105] width 331 height 20
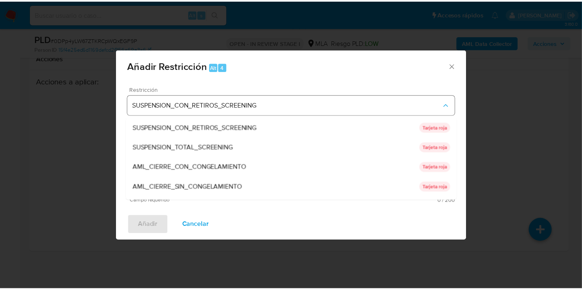
scroll to position [175, 0]
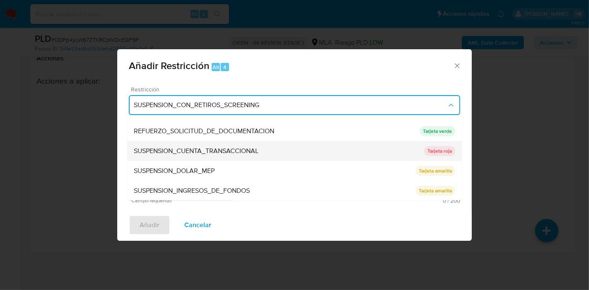
click at [237, 147] on span "SUSPENSION_CUENTA_TRANSACCIONAL" at bounding box center [196, 151] width 125 height 8
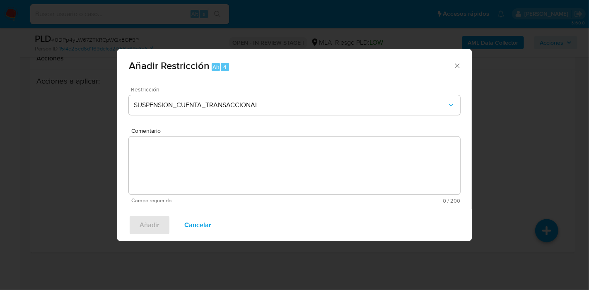
click at [240, 160] on textarea "Comentario" at bounding box center [294, 166] width 331 height 58
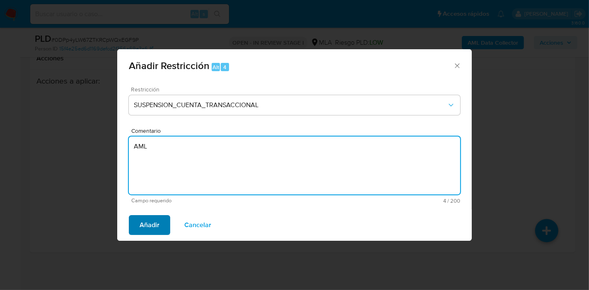
type textarea "AML"
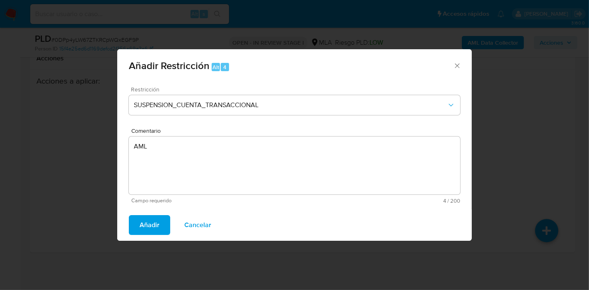
click at [159, 230] on button "Añadir" at bounding box center [149, 225] width 41 height 20
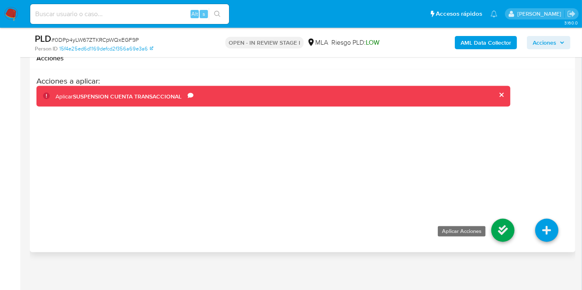
click at [507, 231] on icon at bounding box center [502, 230] width 23 height 23
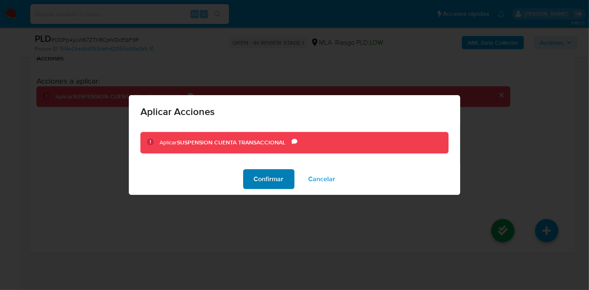
click at [274, 176] on span "Confirmar" at bounding box center [269, 179] width 30 height 18
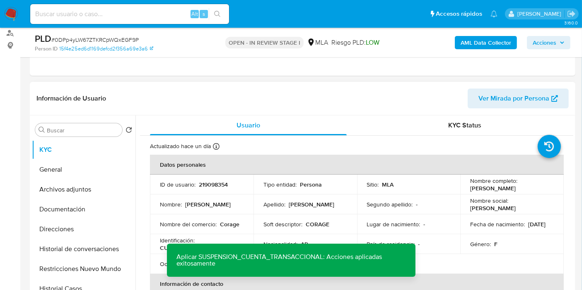
scroll to position [79, 0]
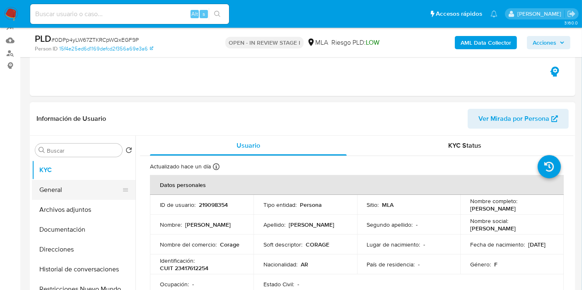
click at [57, 186] on button "General" at bounding box center [80, 190] width 97 height 20
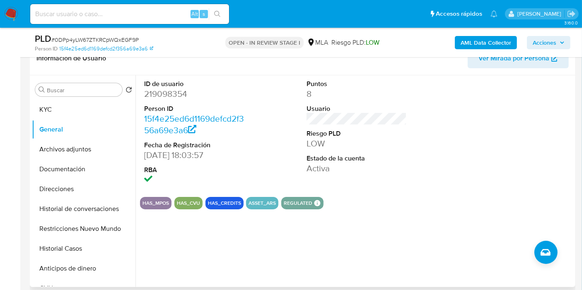
scroll to position [125, 0]
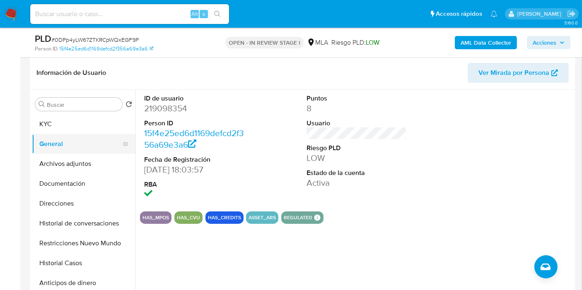
click at [84, 148] on button "General" at bounding box center [80, 144] width 97 height 20
click at [159, 111] on dd "219098354" at bounding box center [194, 109] width 100 height 12
click at [159, 110] on dd "219098354" at bounding box center [194, 109] width 100 height 12
drag, startPoint x: 159, startPoint y: 109, endPoint x: 151, endPoint y: 103, distance: 9.8
click at [151, 103] on dd "219098354" at bounding box center [194, 109] width 100 height 12
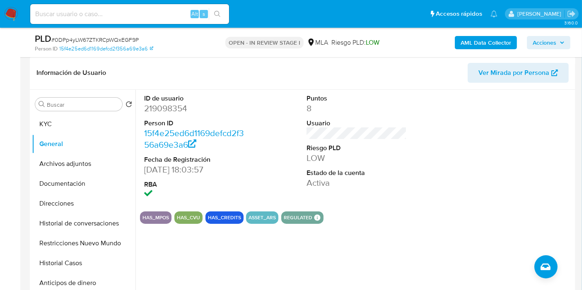
click at [152, 108] on dd "219098354" at bounding box center [194, 109] width 100 height 12
copy dd "219098354"
click at [217, 173] on dd "04/04/2017 18:03:57" at bounding box center [194, 170] width 100 height 12
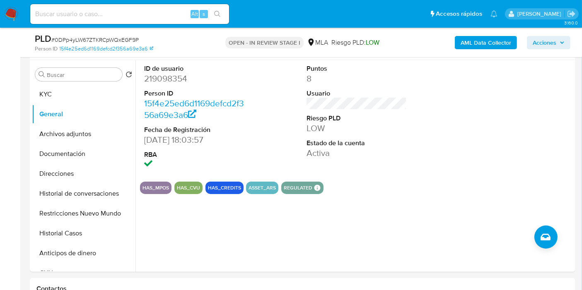
scroll to position [184, 0]
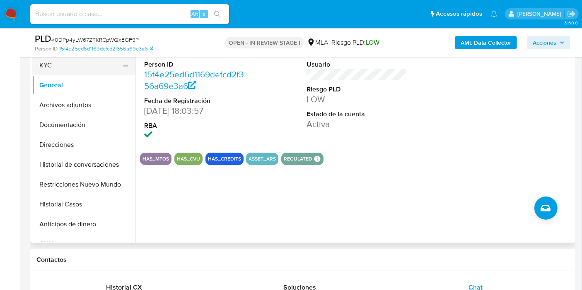
click at [75, 65] on button "KYC" at bounding box center [80, 65] width 97 height 20
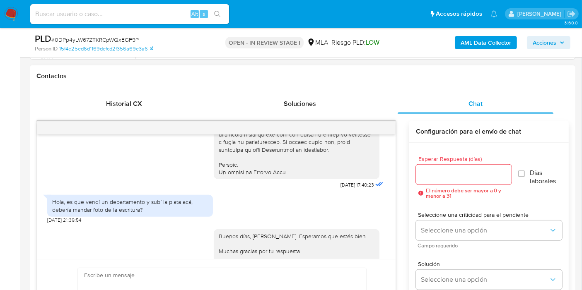
scroll to position [460, 0]
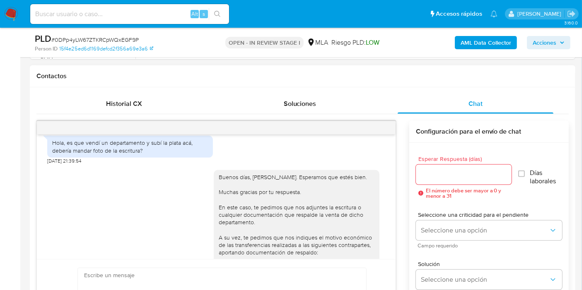
click at [127, 154] on div "Hola, es que vendí un departamento y subí la plata acá, debería mandar foto de …" at bounding box center [130, 146] width 156 height 15
drag, startPoint x: 151, startPoint y: 163, endPoint x: 117, endPoint y: 165, distance: 34.8
click at [117, 154] on div "Hola, es que vendí un departamento y subí la plata acá, debería mandar foto de …" at bounding box center [130, 146] width 156 height 15
click at [96, 154] on div "Hola, es que vendí un departamento y subí la plata acá, debería mandar foto de …" at bounding box center [130, 146] width 156 height 15
drag, startPoint x: 65, startPoint y: 159, endPoint x: 191, endPoint y: 158, distance: 125.8
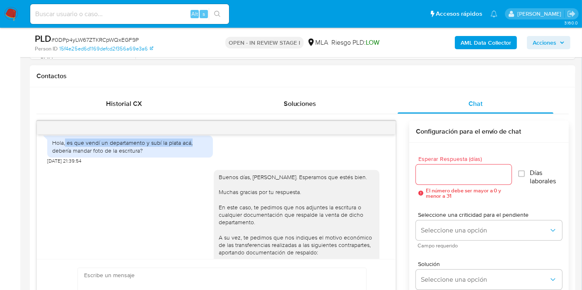
click at [191, 154] on div "Hola, es que vendí un departamento y subí la plata acá, debería mandar foto de …" at bounding box center [130, 146] width 156 height 15
drag, startPoint x: 180, startPoint y: 158, endPoint x: 125, endPoint y: 163, distance: 55.4
click at [128, 154] on div "Hola, es que vendí un departamento y subí la plata acá, debería mandar foto de …" at bounding box center [130, 146] width 156 height 15
drag, startPoint x: 67, startPoint y: 157, endPoint x: 187, endPoint y: 152, distance: 120.1
click at [187, 152] on div "Hola, es que vendí un departamento y subí la plata acá, debería mandar foto de …" at bounding box center [130, 147] width 166 height 22
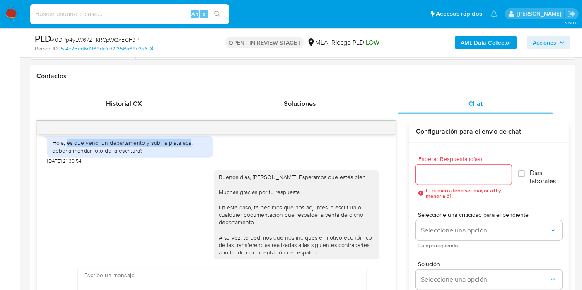
drag, startPoint x: 188, startPoint y: 155, endPoint x: 70, endPoint y: 155, distance: 118.8
click at [67, 154] on div "Hola, es que vendí un departamento y subí la plata acá, debería mandar foto de …" at bounding box center [130, 146] width 156 height 15
copy div "es que vendí un departamento y subí la plata acá"
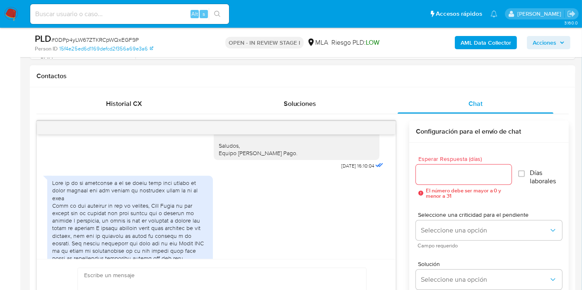
scroll to position [736, 0]
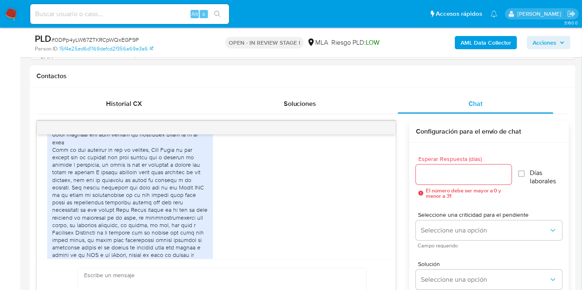
click at [76, 154] on div at bounding box center [130, 213] width 156 height 181
click at [78, 148] on div at bounding box center [130, 213] width 156 height 181
click at [68, 159] on div at bounding box center [130, 213] width 156 height 181
click at [67, 163] on div at bounding box center [130, 213] width 156 height 181
drag, startPoint x: 159, startPoint y: 165, endPoint x: 164, endPoint y: 168, distance: 6.7
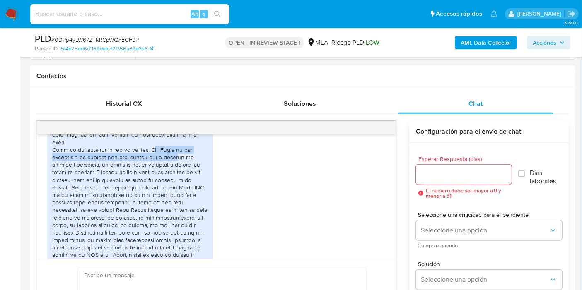
click at [181, 171] on div at bounding box center [130, 213] width 156 height 181
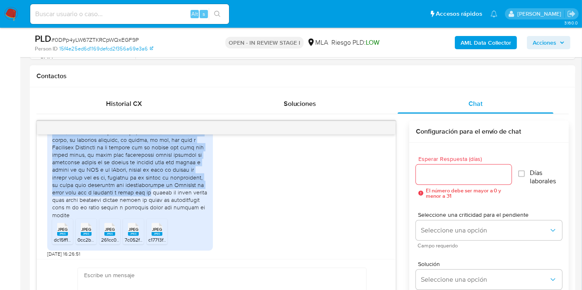
scroll to position [828, 0]
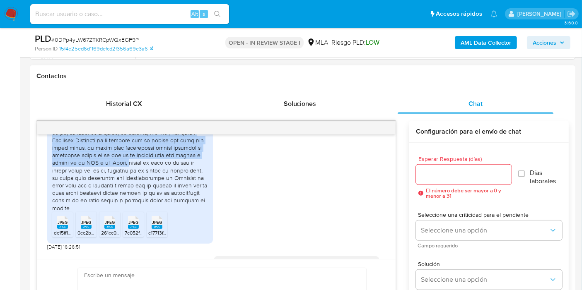
drag, startPoint x: 155, startPoint y: 166, endPoint x: 133, endPoint y: 175, distance: 23.5
click at [132, 176] on div at bounding box center [130, 121] width 156 height 181
copy div "Emma Ester es una señora que me alquiló una casa porque iba a comprar un terren…"
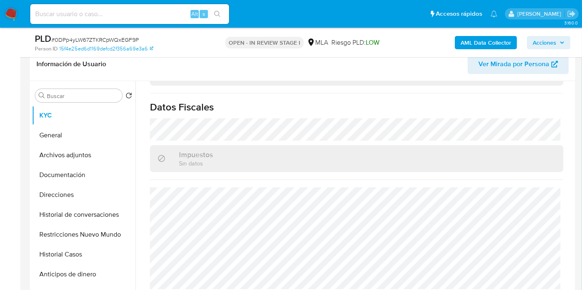
scroll to position [46, 0]
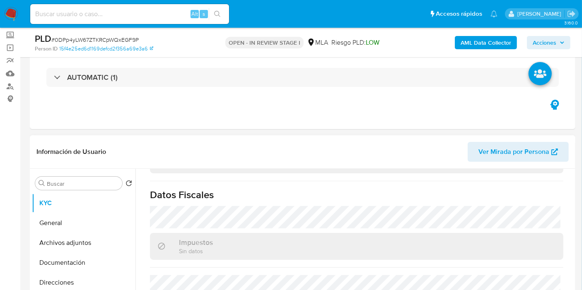
drag, startPoint x: 485, startPoint y: 43, endPoint x: 228, endPoint y: 173, distance: 287.7
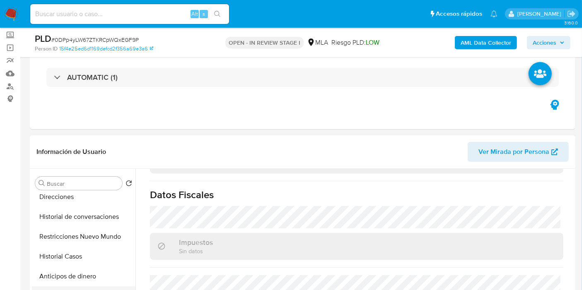
scroll to position [138, 0]
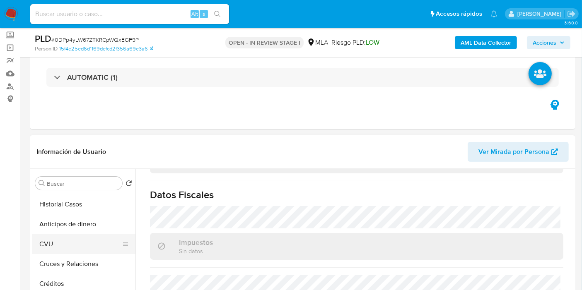
click at [92, 237] on button "CVU" at bounding box center [80, 244] width 97 height 20
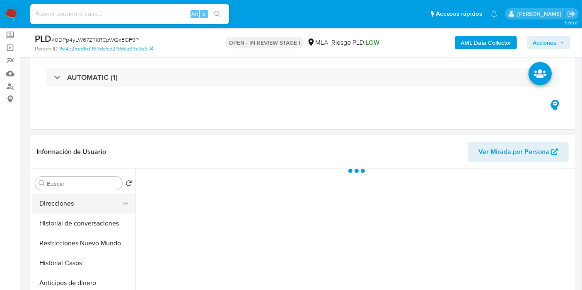
scroll to position [46, 0]
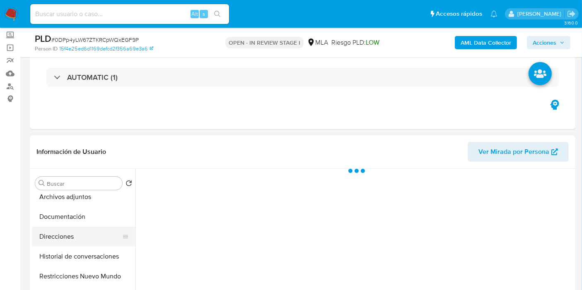
click at [91, 232] on button "Direcciones" at bounding box center [80, 237] width 97 height 20
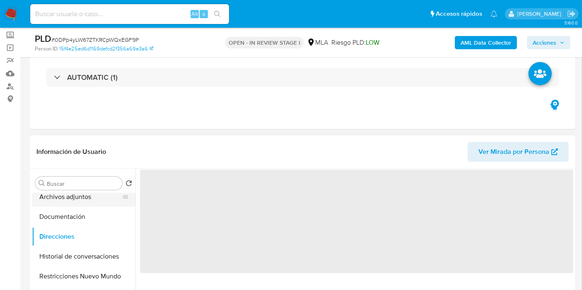
click at [99, 206] on ul "KYC General Archivos adjuntos Documentación Direcciones Historial de conversaci…" at bounding box center [83, 286] width 103 height 187
click at [99, 195] on button "Archivos adjuntos" at bounding box center [80, 197] width 97 height 20
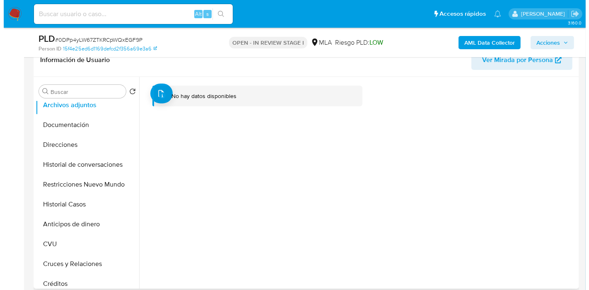
scroll to position [92, 0]
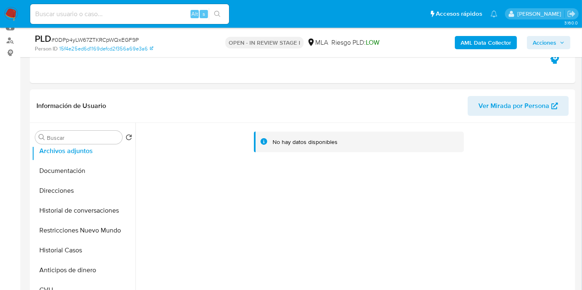
click at [471, 36] on b "AML Data Collector" at bounding box center [485, 42] width 50 height 13
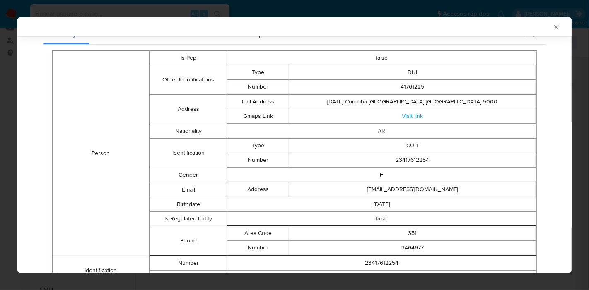
scroll to position [46, 0]
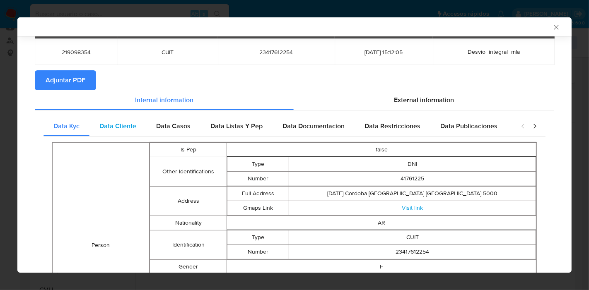
click at [103, 132] on div "Data Cliente" at bounding box center [117, 126] width 57 height 20
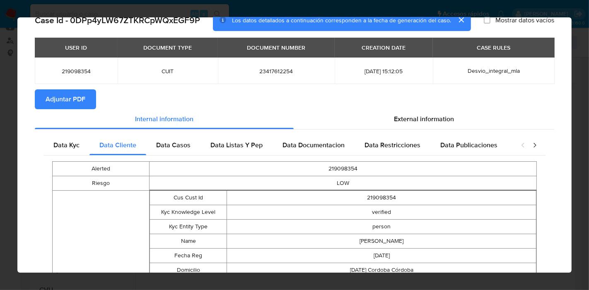
scroll to position [0, 0]
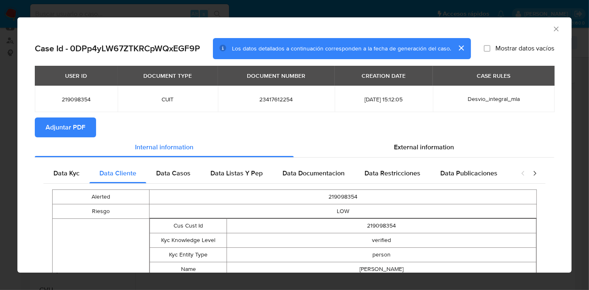
drag, startPoint x: 177, startPoint y: 176, endPoint x: 262, endPoint y: 159, distance: 87.0
click at [182, 175] on span "Data Casos" at bounding box center [173, 173] width 34 height 10
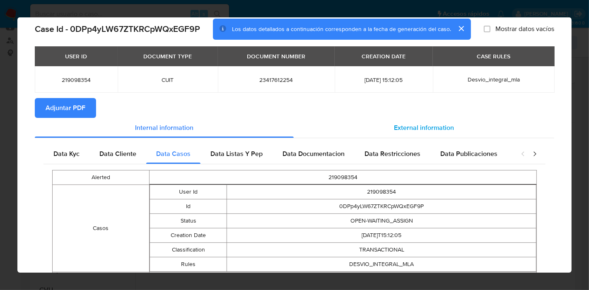
scroll to position [60, 0]
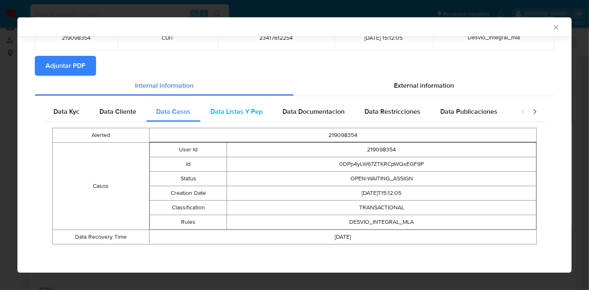
click at [229, 104] on div "Data Listas Y Pep" at bounding box center [236, 112] width 72 height 20
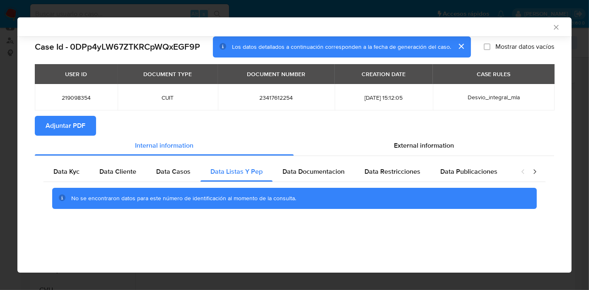
click at [322, 185] on div "No se encontraron datos para este número de identificación al momento de la con…" at bounding box center [294, 198] width 502 height 33
click at [343, 166] on div "Data Documentacion" at bounding box center [313, 172] width 82 height 20
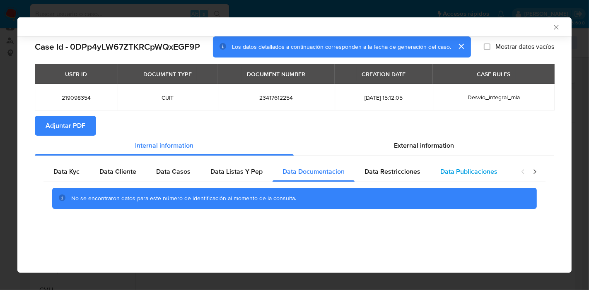
drag, startPoint x: 383, startPoint y: 178, endPoint x: 500, endPoint y: 178, distance: 116.7
click at [386, 178] on div "Data Restricciones" at bounding box center [392, 172] width 76 height 20
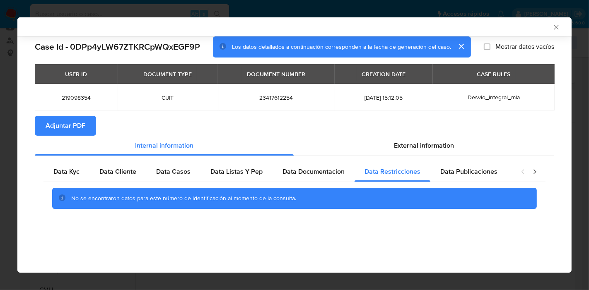
drag, startPoint x: 498, startPoint y: 178, endPoint x: 526, endPoint y: 177, distance: 28.2
click at [501, 178] on div "Data Publicaciones" at bounding box center [468, 172] width 77 height 20
click at [537, 174] on icon "closure-recommendation-modal" at bounding box center [534, 172] width 8 height 8
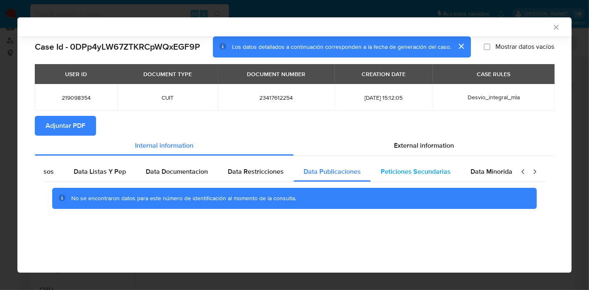
scroll to position [0, 145]
drag, startPoint x: 376, startPoint y: 163, endPoint x: 420, endPoint y: 168, distance: 44.2
click at [384, 163] on div "Peticiones Secundarias" at bounding box center [407, 172] width 90 height 20
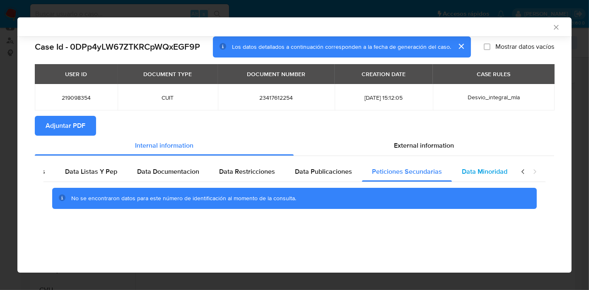
drag, startPoint x: 476, startPoint y: 178, endPoint x: 507, endPoint y: 170, distance: 31.9
click at [478, 177] on div "Data Minoridad" at bounding box center [484, 172] width 65 height 20
click at [520, 169] on icon "closure-recommendation-modal" at bounding box center [523, 172] width 8 height 8
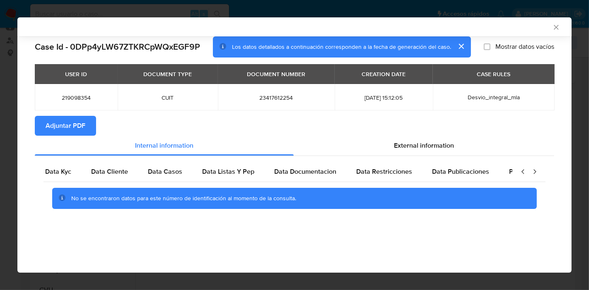
scroll to position [0, 0]
click at [520, 171] on icon "closure-recommendation-modal" at bounding box center [523, 172] width 8 height 8
click at [79, 173] on span "Data Kyc" at bounding box center [66, 172] width 26 height 10
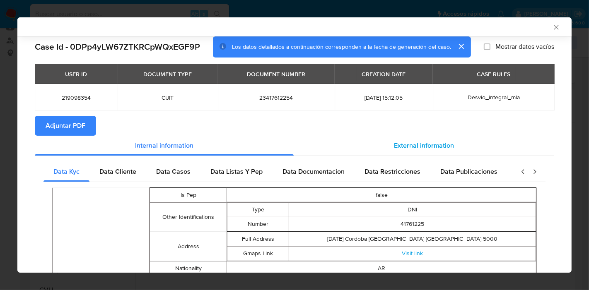
click at [444, 151] on div "External information" at bounding box center [423, 146] width 260 height 20
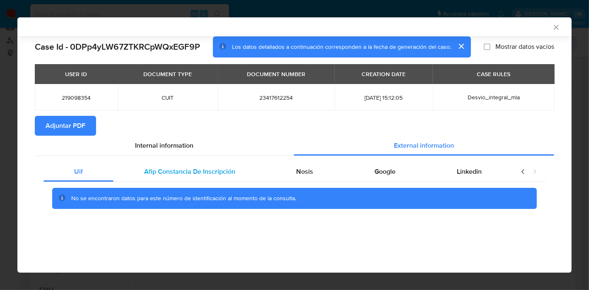
click at [160, 162] on div "Afip Constancia De Inscripción" at bounding box center [189, 172] width 152 height 20
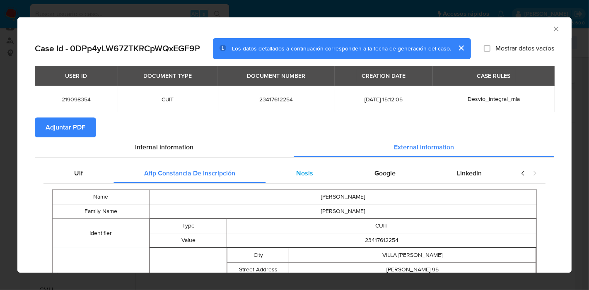
click at [308, 167] on div "Nosis" at bounding box center [305, 173] width 78 height 20
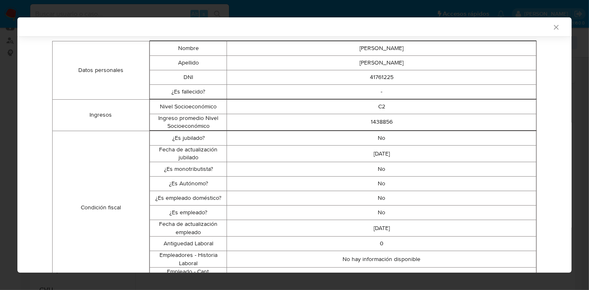
scroll to position [38, 0]
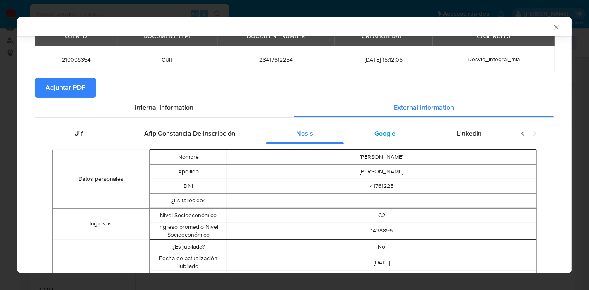
click at [380, 125] on div "Google" at bounding box center [385, 134] width 82 height 20
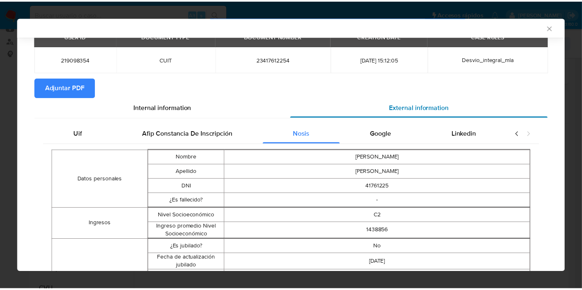
scroll to position [0, 0]
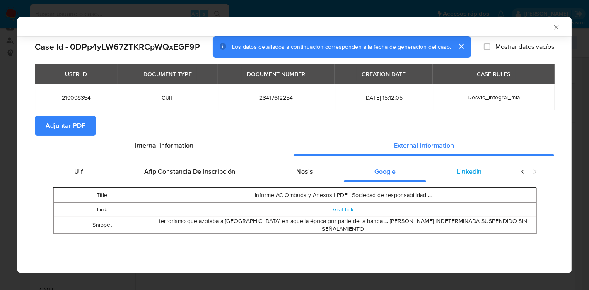
click at [473, 171] on span "Linkedin" at bounding box center [469, 172] width 25 height 10
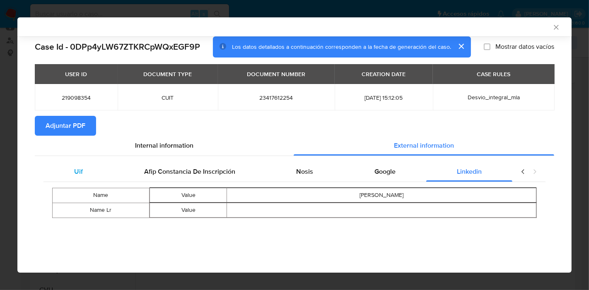
click at [86, 177] on div "Uif" at bounding box center [78, 172] width 70 height 20
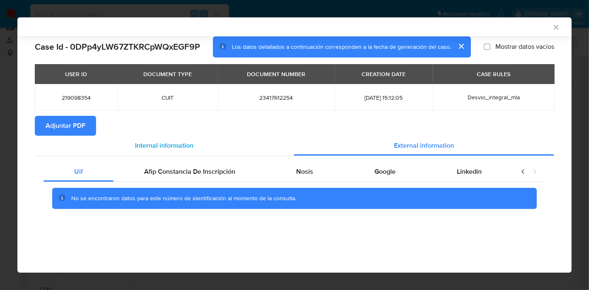
click at [185, 137] on div "Internal information" at bounding box center [164, 146] width 259 height 20
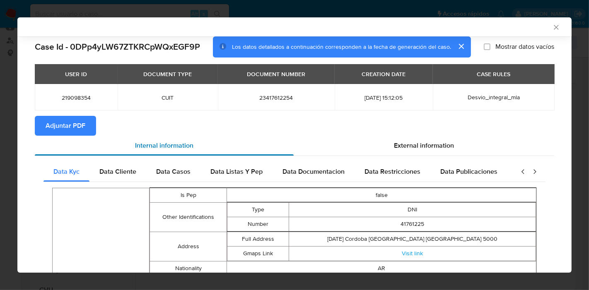
click at [90, 136] on div "Internal information" at bounding box center [164, 146] width 259 height 20
click at [46, 118] on span "Adjuntar PDF" at bounding box center [66, 126] width 40 height 18
click at [552, 30] on icon "Cerrar ventana" at bounding box center [556, 27] width 8 height 8
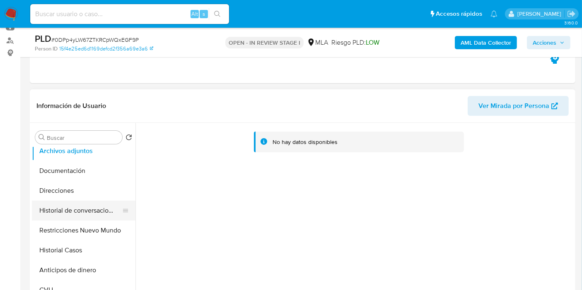
click at [84, 201] on button "Historial de conversaciones" at bounding box center [80, 211] width 97 height 20
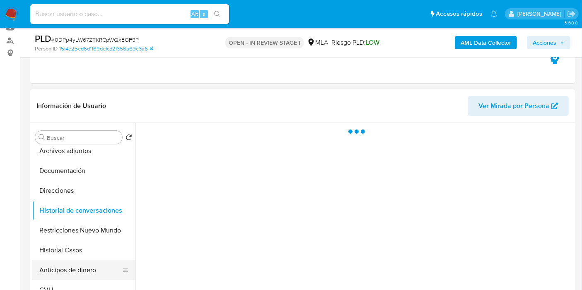
click at [82, 264] on button "Anticipos de dinero" at bounding box center [80, 270] width 97 height 20
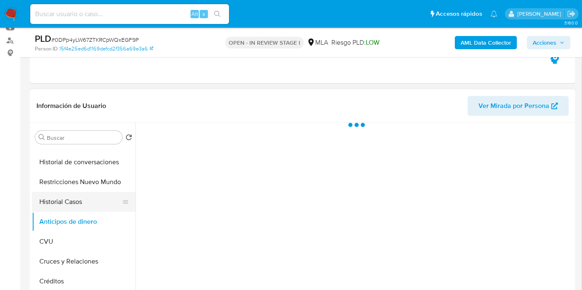
scroll to position [46, 0]
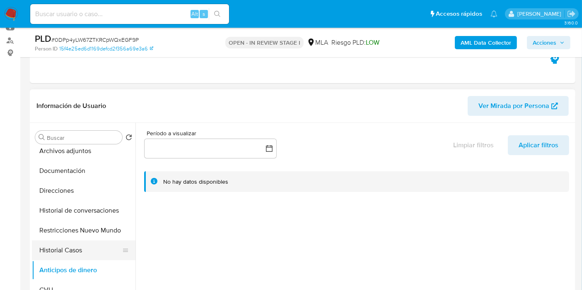
click at [80, 244] on button "Historial Casos" at bounding box center [80, 250] width 97 height 20
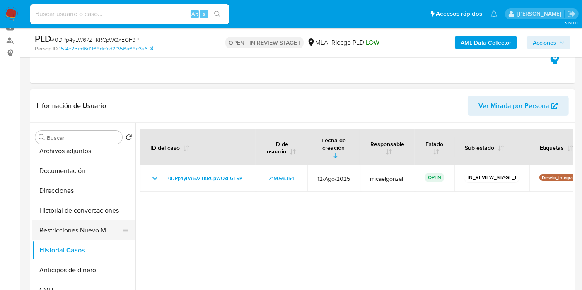
click at [90, 225] on button "Restricciones Nuevo Mundo" at bounding box center [80, 231] width 97 height 20
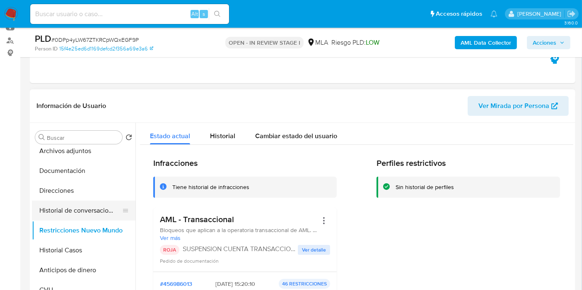
click at [77, 210] on button "Historial de conversaciones" at bounding box center [80, 211] width 97 height 20
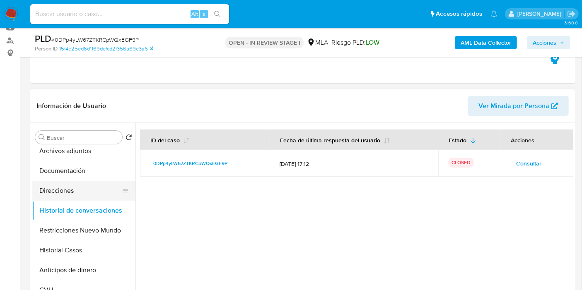
click at [99, 197] on button "Direcciones" at bounding box center [80, 191] width 97 height 20
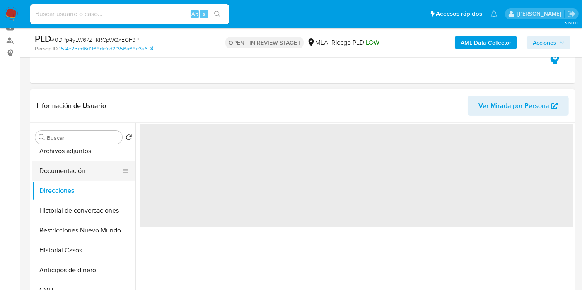
click at [90, 171] on button "Documentación" at bounding box center [80, 171] width 97 height 20
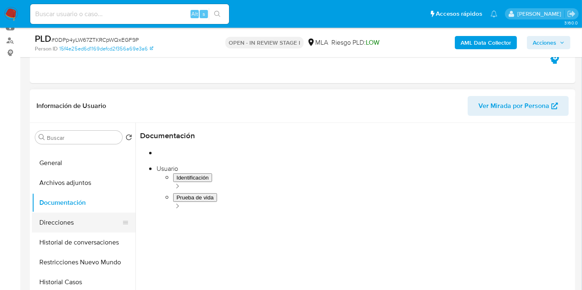
scroll to position [0, 0]
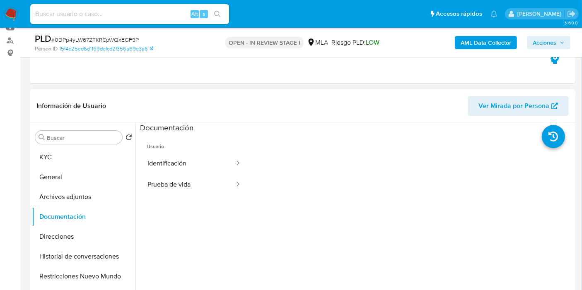
click at [138, 171] on div at bounding box center [354, 229] width 438 height 212
click at [156, 175] on button "Prueba de vida" at bounding box center [187, 184] width 95 height 21
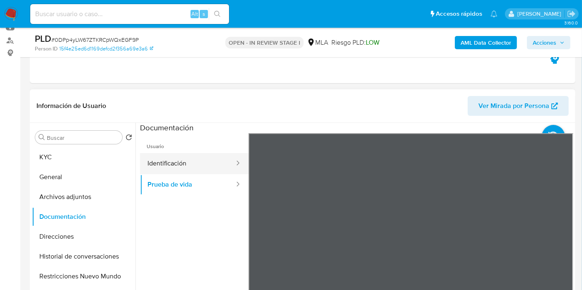
click at [228, 165] on div at bounding box center [234, 164] width 13 height 10
click at [197, 171] on button "Identificación" at bounding box center [187, 163] width 95 height 21
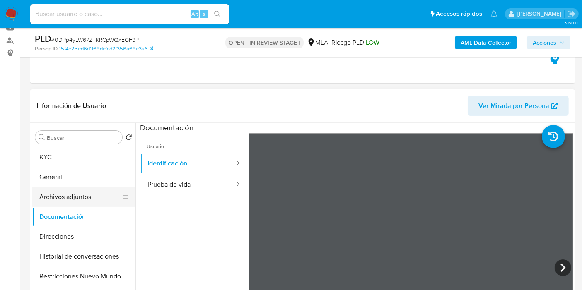
click at [64, 199] on button "Archivos adjuntos" at bounding box center [80, 197] width 97 height 20
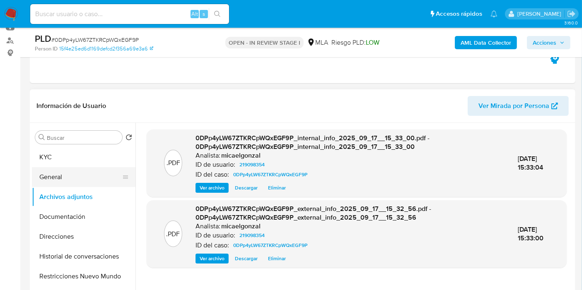
click at [59, 179] on button "General" at bounding box center [80, 177] width 97 height 20
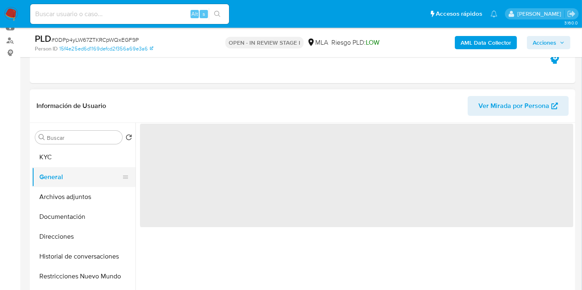
click at [63, 180] on button "General" at bounding box center [80, 177] width 97 height 20
click at [75, 156] on button "KYC" at bounding box center [80, 157] width 97 height 20
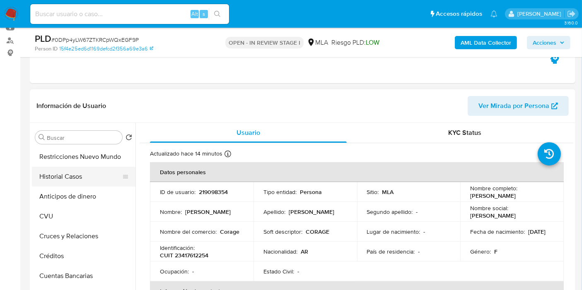
scroll to position [92, 0]
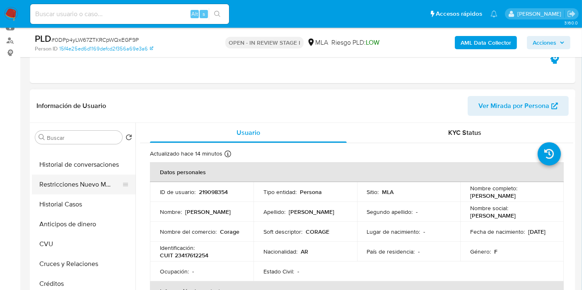
click at [87, 183] on button "Restricciones Nuevo Mundo" at bounding box center [80, 185] width 97 height 20
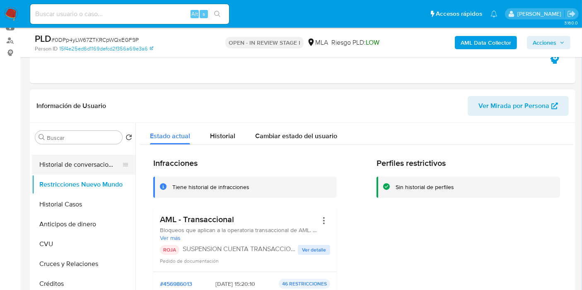
click at [89, 171] on button "Historial de conversaciones" at bounding box center [80, 165] width 97 height 20
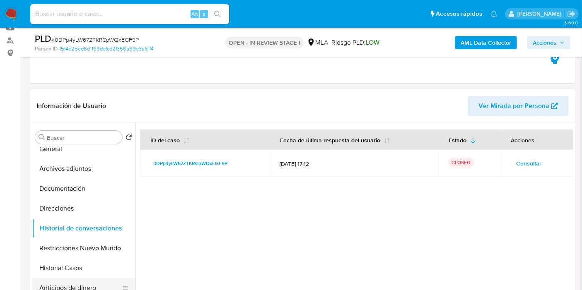
scroll to position [0, 0]
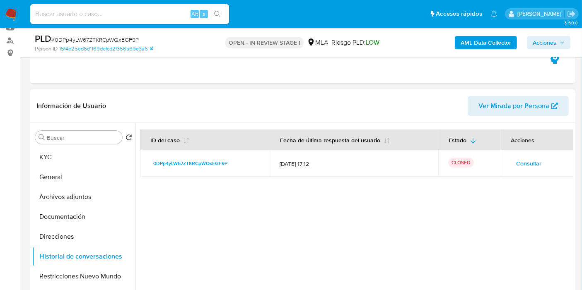
click at [99, 218] on button "Documentación" at bounding box center [83, 217] width 103 height 20
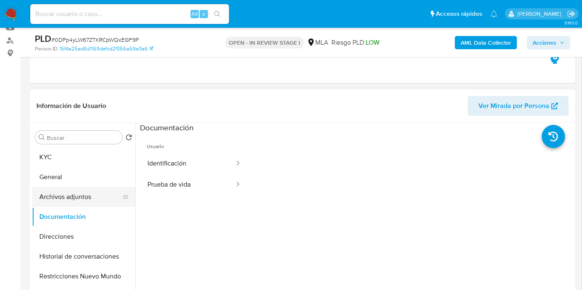
click at [90, 195] on button "Archivos adjuntos" at bounding box center [80, 197] width 97 height 20
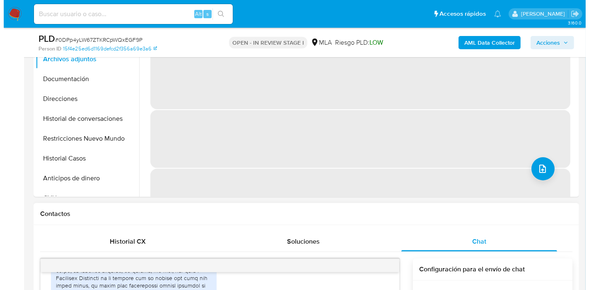
scroll to position [184, 0]
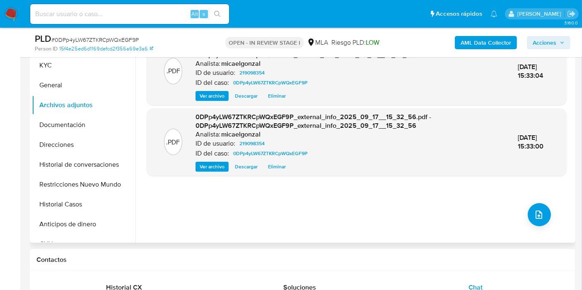
click at [518, 204] on div ".PDF 0DPp4yLW67ZTKRCpWQxEGF9P_internal_info_2025_09_17__15_33_00.pdf - 0DPp4yLW…" at bounding box center [357, 137] width 420 height 199
click at [545, 211] on button "upload-file" at bounding box center [538, 214] width 23 height 23
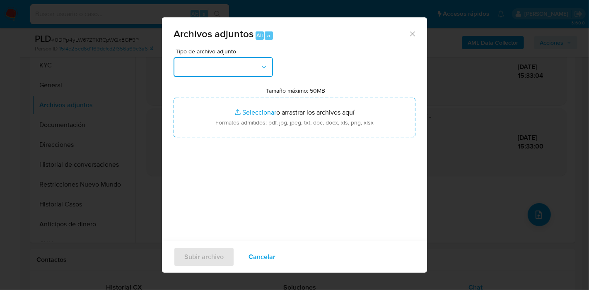
click at [262, 69] on icon "button" at bounding box center [264, 67] width 8 height 8
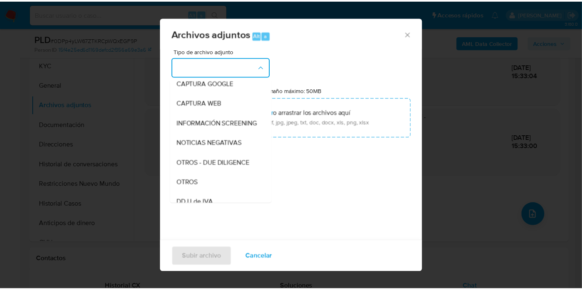
scroll to position [0, 0]
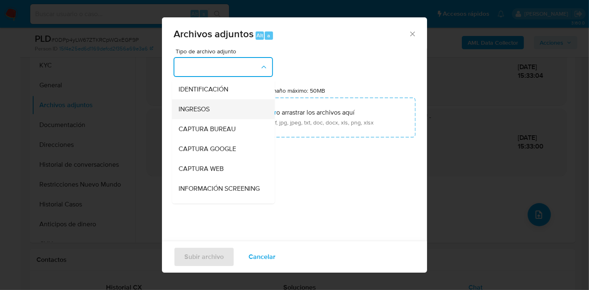
click at [221, 106] on div "INGRESOS" at bounding box center [220, 109] width 84 height 20
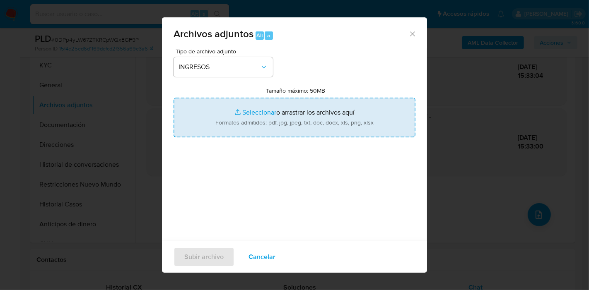
click at [243, 109] on input "Tamaño máximo: 50MB Seleccionar archivos" at bounding box center [294, 118] width 242 height 40
type input "C:\fakepath\Escritura - Venta de Inmueble.pdf"
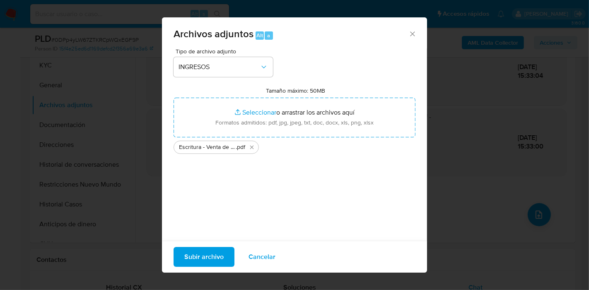
drag, startPoint x: 272, startPoint y: 190, endPoint x: 241, endPoint y: 215, distance: 40.0
click at [272, 190] on div "Tipo de archivo adjunto INGRESOS Tamaño máximo: 50MB Seleccionar archivos Selec…" at bounding box center [294, 145] width 242 height 195
click at [224, 245] on div "Subir archivo Cancelar" at bounding box center [294, 257] width 265 height 32
click at [210, 251] on span "Subir archivo" at bounding box center [203, 257] width 39 height 18
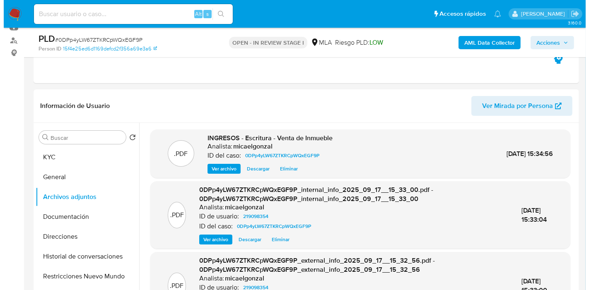
scroll to position [276, 0]
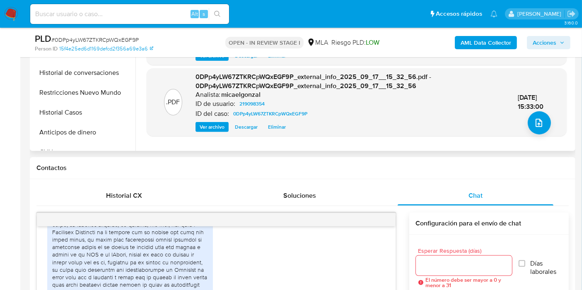
drag, startPoint x: 518, startPoint y: 136, endPoint x: 523, endPoint y: 133, distance: 6.1
click at [519, 135] on div ".PDF INGRESOS - Escritura - Venta de Inmueble Analista: micaelgonzal ID del cas…" at bounding box center [357, 45] width 420 height 199
click at [532, 127] on button "upload-file" at bounding box center [538, 122] width 23 height 23
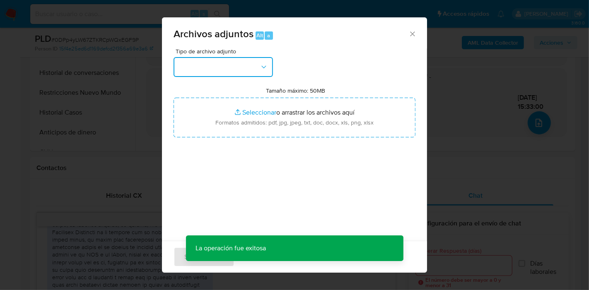
click at [254, 63] on button "button" at bounding box center [222, 67] width 99 height 20
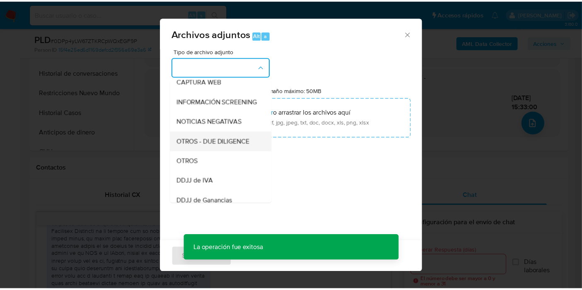
scroll to position [92, 0]
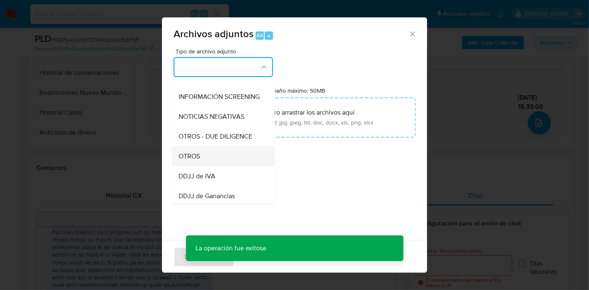
drag, startPoint x: 213, startPoint y: 159, endPoint x: 260, endPoint y: 120, distance: 60.6
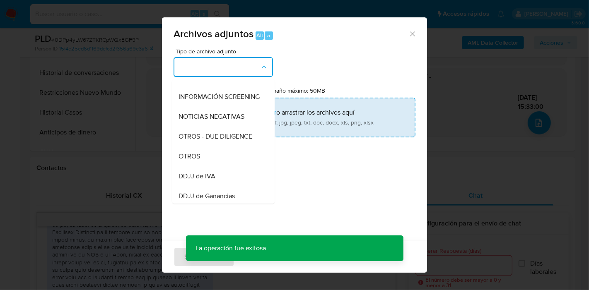
click at [212, 158] on div "OTROS" at bounding box center [220, 157] width 84 height 20
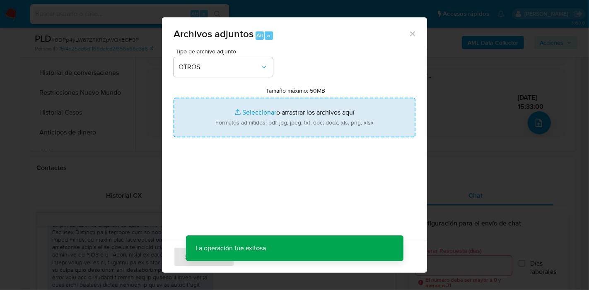
click at [261, 120] on input "Tamaño máximo: 50MB Seleccionar archivos" at bounding box center [294, 118] width 242 height 40
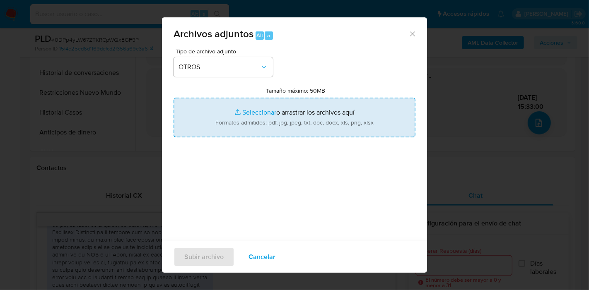
type input "C:\fakepath\Caselog 0DPp4yLW67ZTKRCpWQxEGF9P_2025_08_19_17_10_12.docx"
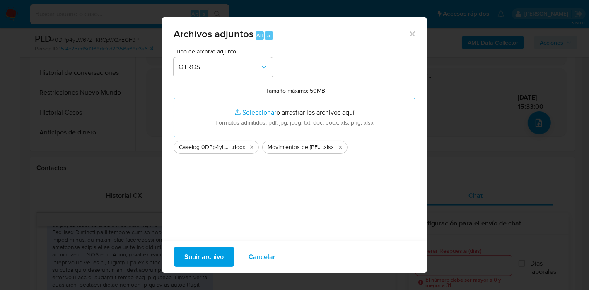
click at [195, 263] on span "Subir archivo" at bounding box center [203, 257] width 39 height 18
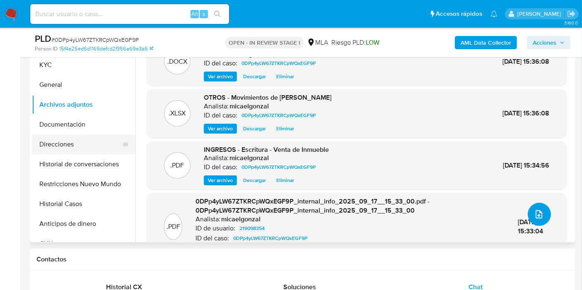
scroll to position [184, 0]
click at [91, 142] on button "Direcciones" at bounding box center [80, 145] width 97 height 20
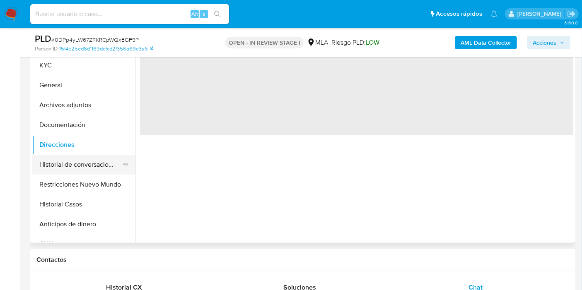
click at [85, 165] on button "Historial de conversaciones" at bounding box center [80, 165] width 97 height 20
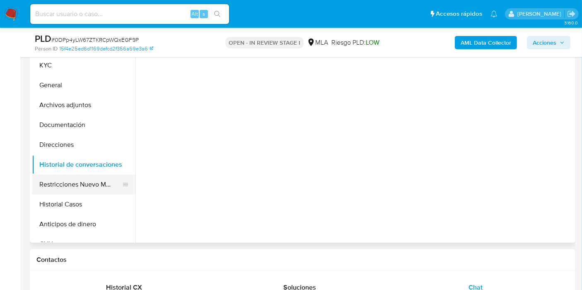
click at [80, 178] on button "Restricciones Nuevo Mundo" at bounding box center [80, 185] width 97 height 20
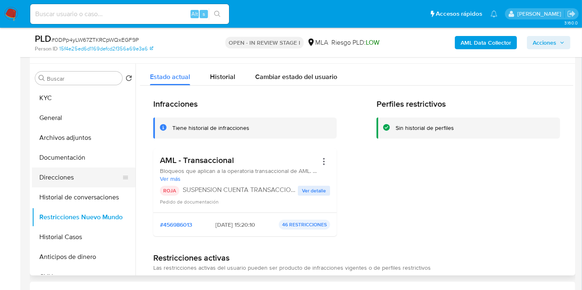
scroll to position [138, 0]
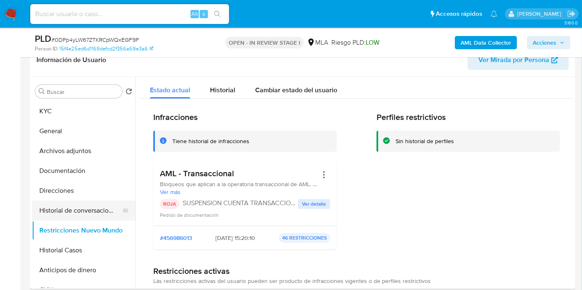
click at [89, 214] on button "Historial de conversaciones" at bounding box center [80, 211] width 97 height 20
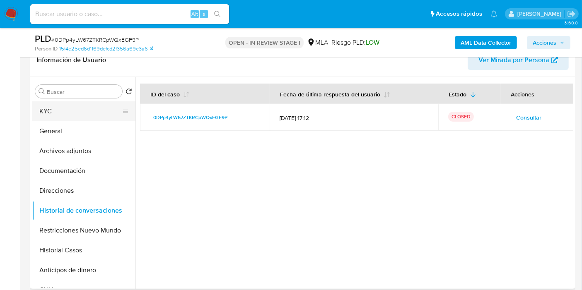
click at [82, 115] on button "KYC" at bounding box center [80, 111] width 97 height 20
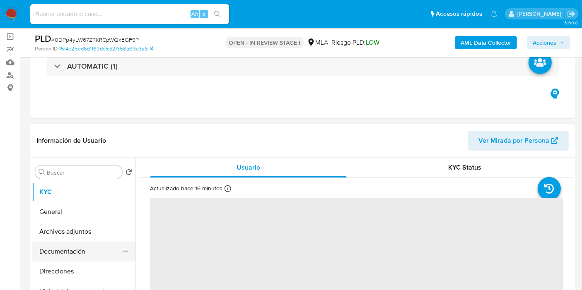
scroll to position [46, 0]
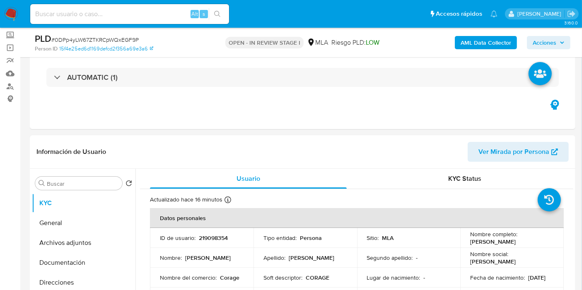
click at [548, 47] on span "Acciones" at bounding box center [544, 42] width 24 height 13
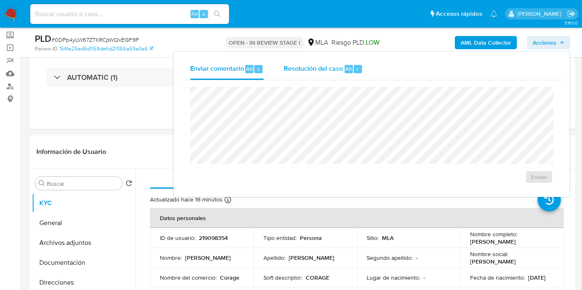
click at [344, 73] on div "Resolución del caso Alt r" at bounding box center [323, 69] width 79 height 22
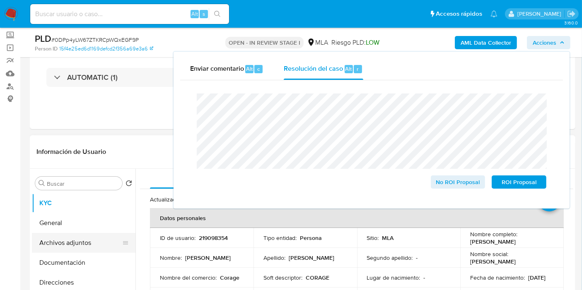
click at [61, 235] on button "Archivos adjuntos" at bounding box center [80, 243] width 97 height 20
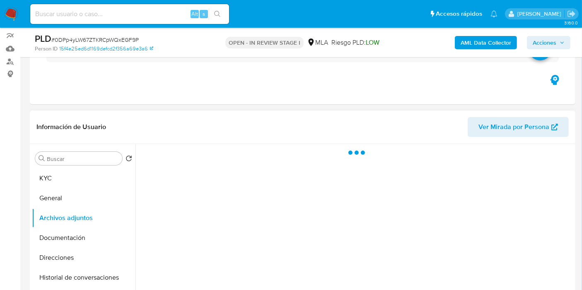
scroll to position [92, 0]
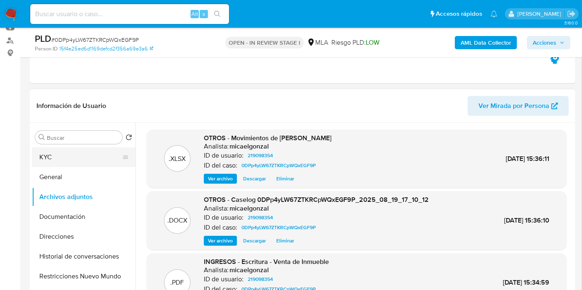
click at [95, 154] on button "KYC" at bounding box center [80, 157] width 97 height 20
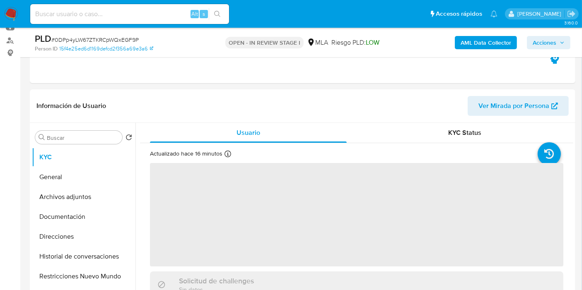
click at [544, 31] on div "PLD # 0DPp4yLW67ZTKRCpWQxEGF9P Person ID 15f4e25ed6d1169defcd2f356a69e3a6 OPEN …" at bounding box center [302, 42] width 545 height 29
click at [543, 42] on span "Acciones" at bounding box center [544, 42] width 24 height 13
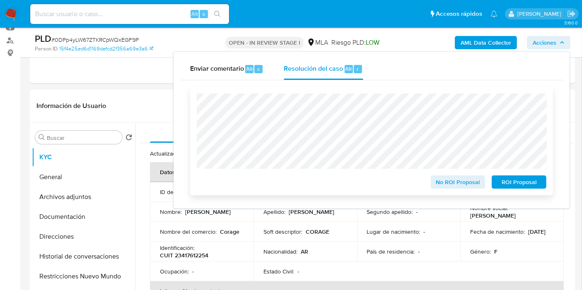
click at [518, 182] on span "ROI Proposal" at bounding box center [518, 182] width 43 height 12
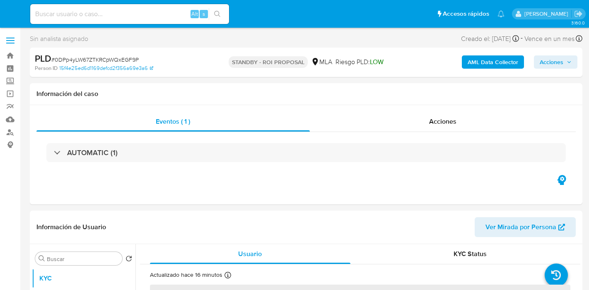
select select "10"
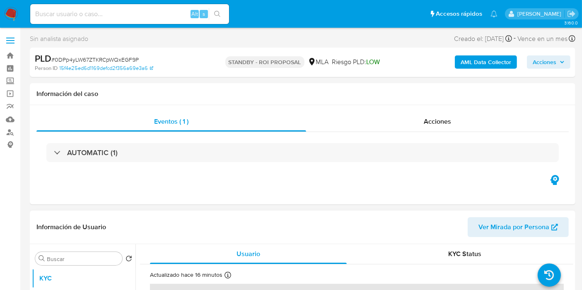
scroll to position [92, 0]
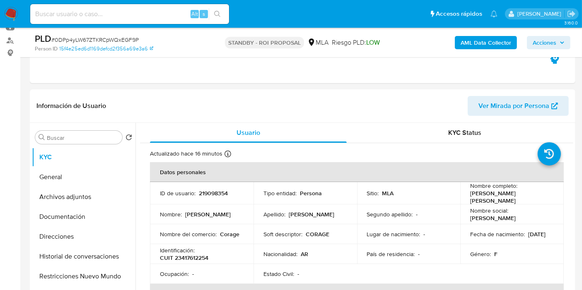
click at [9, 16] on img at bounding box center [11, 14] width 14 height 14
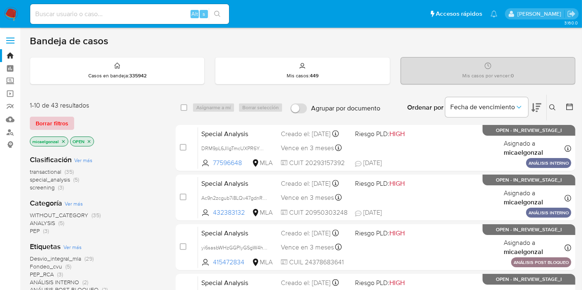
drag, startPoint x: 32, startPoint y: 129, endPoint x: 46, endPoint y: 121, distance: 16.1
click at [33, 129] on div "1-10 de 43 resultados Borrar filtros micaelgonzal OPEN" at bounding box center [96, 124] width 132 height 47
click at [46, 121] on span "Borrar filtros" at bounding box center [52, 124] width 33 height 12
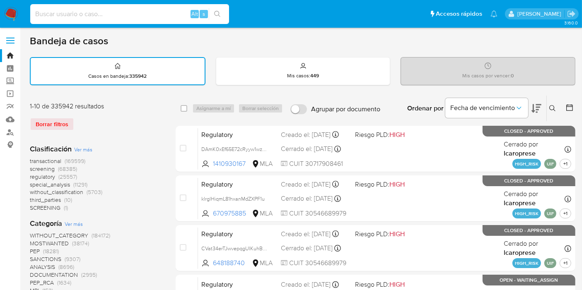
click at [94, 19] on input at bounding box center [129, 14] width 199 height 11
paste input "XiIcpR9MXweKMqttsilPOFsK"
type input "XiIcpR9MXweKMqttsilPOFsK"
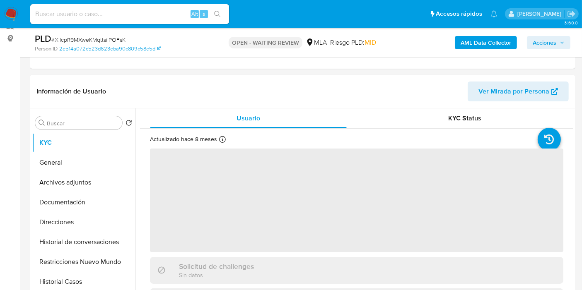
scroll to position [92, 0]
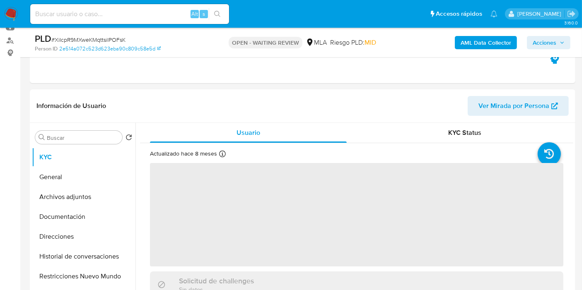
select select "10"
click at [12, 3] on nav "Pausado Ver notificaciones Alt s Accesos rápidos Presiona las siguientes teclas…" at bounding box center [291, 14] width 582 height 28
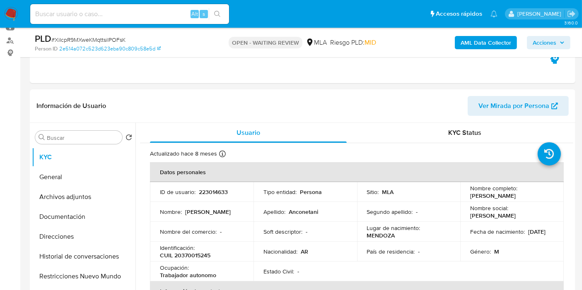
click at [12, 9] on img at bounding box center [11, 14] width 14 height 14
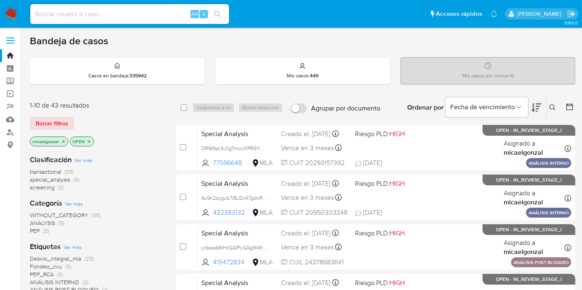
click at [36, 118] on span "Borrar filtros" at bounding box center [52, 124] width 33 height 12
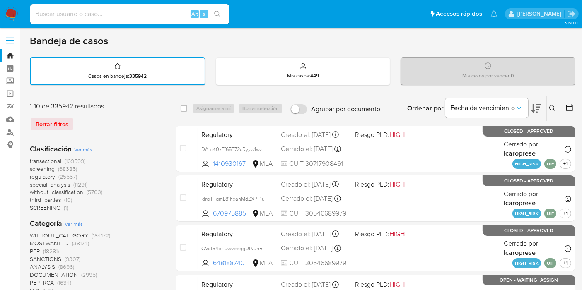
click at [553, 105] on icon at bounding box center [552, 108] width 7 height 7
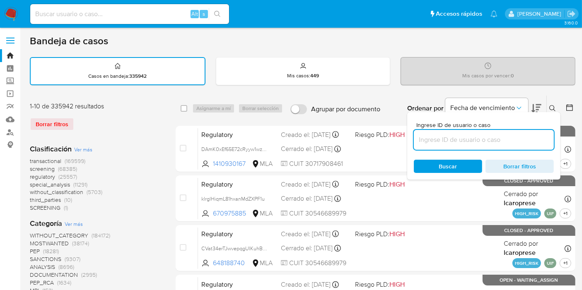
click at [475, 138] on input at bounding box center [483, 140] width 140 height 11
type input "XiIcpR9MXweKMqttsilPOFsK"
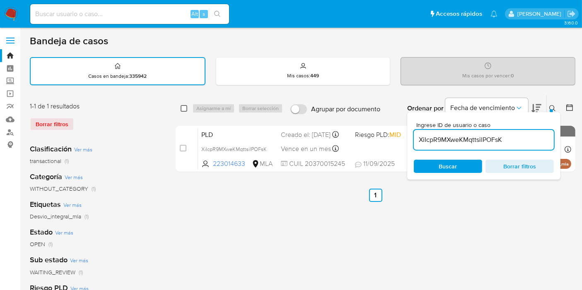
click at [184, 105] on input "checkbox" at bounding box center [183, 108] width 7 height 7
checkbox input "true"
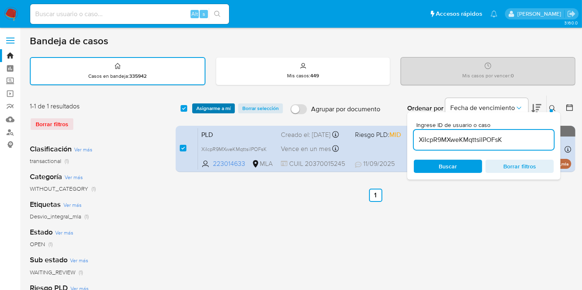
click at [218, 106] on span "Asignarme a mí" at bounding box center [213, 108] width 34 height 8
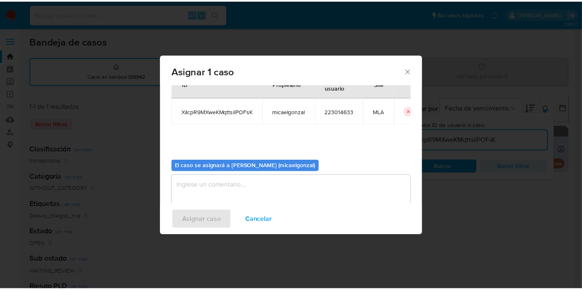
scroll to position [42, 0]
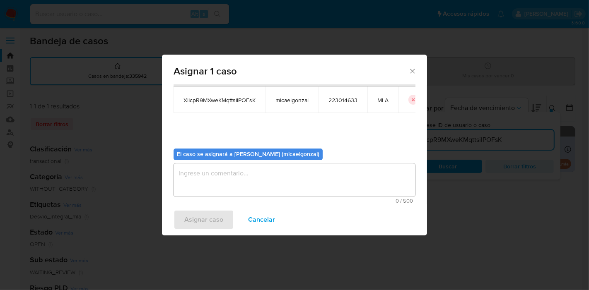
click at [232, 168] on textarea "assign-modal" at bounding box center [294, 179] width 242 height 33
click at [221, 217] on span "Asignar caso" at bounding box center [203, 220] width 39 height 18
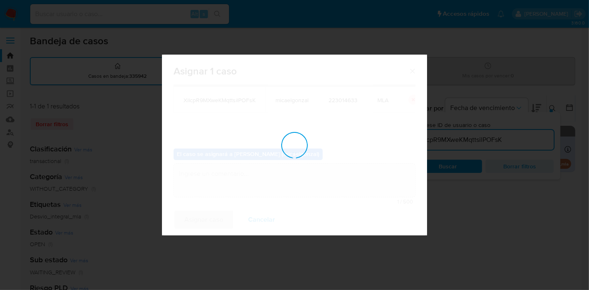
checkbox input "false"
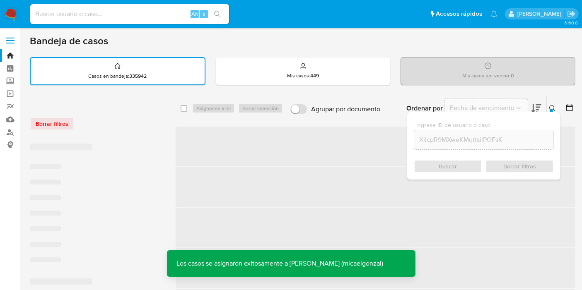
click at [182, 17] on input at bounding box center [129, 14] width 199 height 11
paste input "XiIcpR9MXweKMqttsilPOFsK"
type input "XiIcpR9MXweKMqttsilPOFsK"
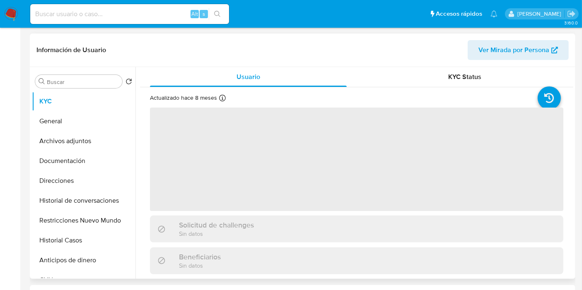
select select "10"
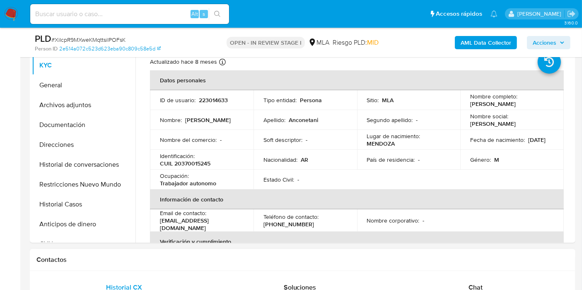
scroll to position [184, 0]
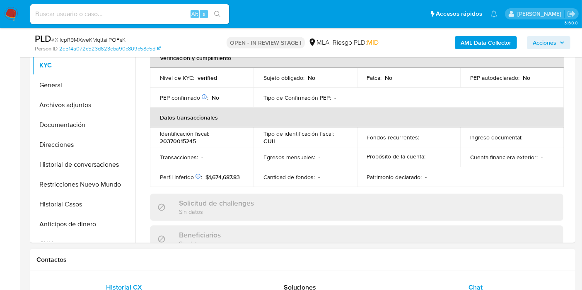
click at [457, 282] on div "Chat" at bounding box center [475, 288] width 156 height 20
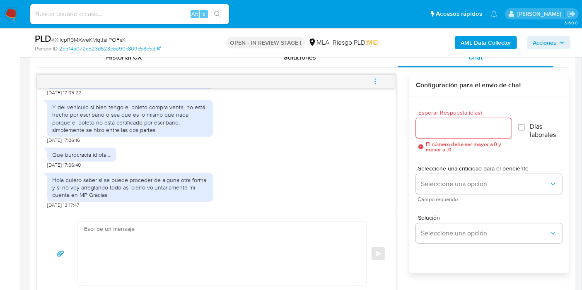
scroll to position [460, 0]
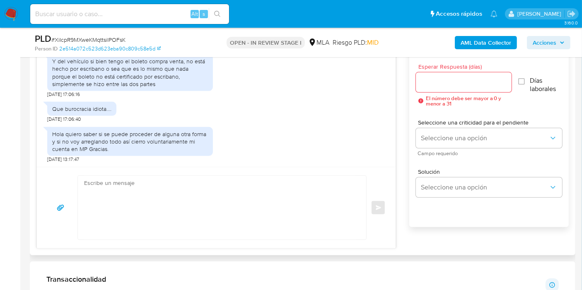
drag, startPoint x: 243, startPoint y: 231, endPoint x: 233, endPoint y: 223, distance: 12.7
click at [240, 231] on textarea at bounding box center [220, 208] width 272 height 64
click at [224, 225] on textarea at bounding box center [220, 208] width 272 height 64
click at [233, 216] on textarea at bounding box center [220, 208] width 272 height 64
paste textarea "Hola, Muchas gracias por la respuesta. Analizamos tu caso y notamos que la info…"
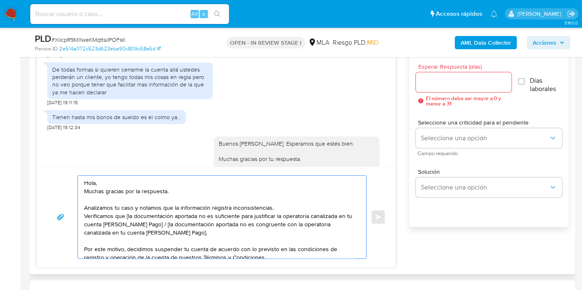
click at [93, 183] on textarea "Hola, Muchas gracias por la respuesta. Analizamos tu caso y notamos que la info…" at bounding box center [220, 217] width 272 height 83
click at [94, 183] on textarea "Hola, Muchas gracias por la respuesta. Analizamos tu caso y notamos que la info…" at bounding box center [220, 217] width 272 height 83
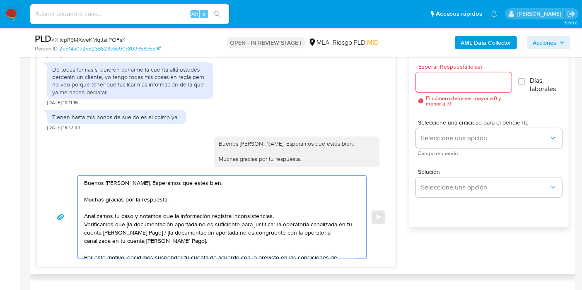
click at [183, 212] on textarea "Buenos [PERSON_NAME]. Esperamos que estés bien. Muchas gracias por la respuesta…" at bounding box center [220, 217] width 272 height 83
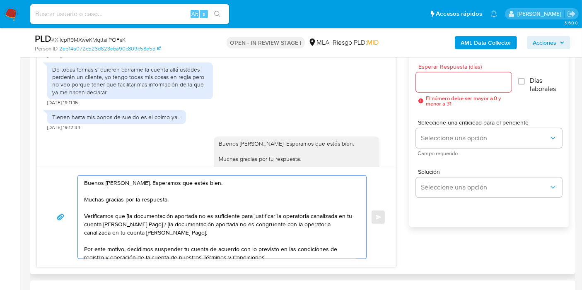
click at [127, 214] on textarea "Buenos [PERSON_NAME]. Esperamos que estés bien. Muchas gracias por la respuesta…" at bounding box center [220, 217] width 272 height 83
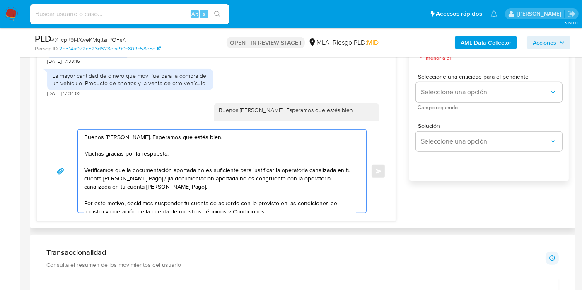
scroll to position [506, 0]
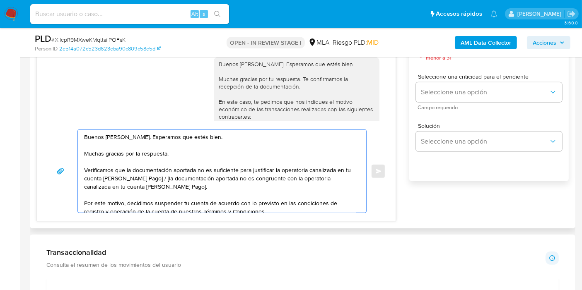
drag, startPoint x: 89, startPoint y: 168, endPoint x: 165, endPoint y: 172, distance: 76.7
click at [154, 175] on textarea "Buenos [PERSON_NAME]. Esperamos que estés bien. Muchas gracias por la respuesta…" at bounding box center [220, 171] width 272 height 83
click at [165, 172] on textarea "Buenos [PERSON_NAME]. Esperamos que estés bien. Muchas gracias por la respuesta…" at bounding box center [220, 171] width 272 height 83
click at [203, 170] on textarea "Buenos [PERSON_NAME]. Esperamos que estés bien. Muchas gracias por la respuesta…" at bounding box center [220, 171] width 272 height 83
click at [213, 165] on textarea "Buenos [PERSON_NAME]. Esperamos que estés bien. Muchas gracias por la respuesta…" at bounding box center [220, 171] width 272 height 83
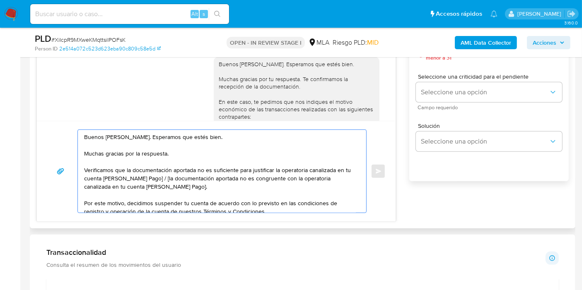
drag, startPoint x: 195, startPoint y: 169, endPoint x: 79, endPoint y: 171, distance: 116.7
click at [79, 171] on div "Buenos [PERSON_NAME]. Esperamos que estés bien. Muchas gracias por la respuesta…" at bounding box center [220, 171] width 284 height 83
click at [254, 162] on textarea "Buenos días, Franco. Esperamos que estés bien. Muchas gracias por la respuesta.…" at bounding box center [220, 171] width 272 height 83
click at [255, 170] on textarea "Buenos días, Franco. Esperamos que estés bien. Muchas gracias por la respuesta.…" at bounding box center [220, 171] width 272 height 83
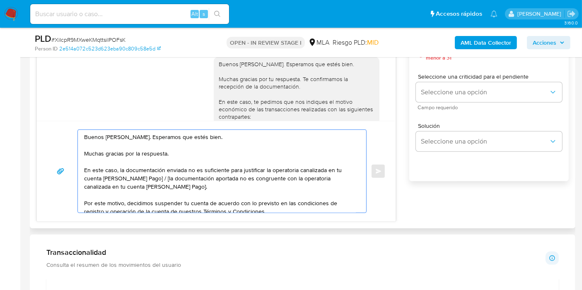
click at [255, 170] on textarea "Buenos días, Franco. Esperamos que estés bien. Muchas gracias por la respuesta.…" at bounding box center [220, 171] width 272 height 83
drag, startPoint x: 148, startPoint y: 176, endPoint x: 179, endPoint y: 182, distance: 32.0
click at [179, 182] on textarea "Buenos días, Franco. Esperamos que estés bien. Muchas gracias por la respuesta.…" at bounding box center [220, 171] width 272 height 83
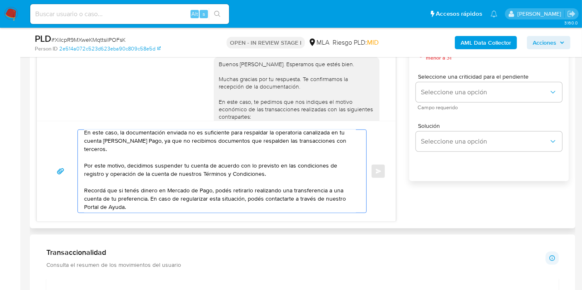
scroll to position [64, 0]
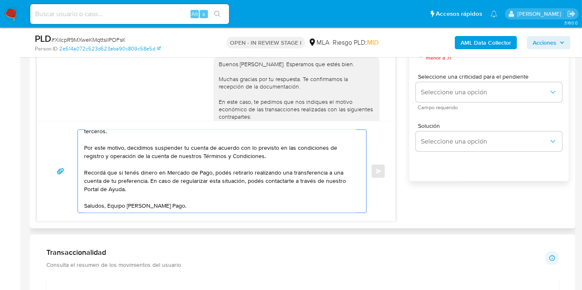
click at [153, 192] on textarea "Buenos días, Franco. Esperamos que estés bien. Muchas gracias por la respuesta.…" at bounding box center [220, 171] width 272 height 83
click at [108, 200] on textarea "Buenos días, Franco. Esperamos que estés bien. Muchas gracias por la respuesta.…" at bounding box center [220, 171] width 272 height 83
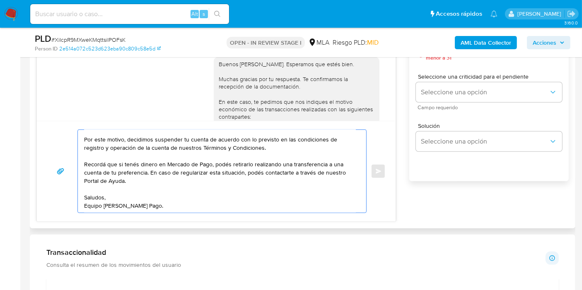
click at [107, 211] on textarea "Buenos días, Franco. Esperamos que estés bien. Muchas gracias por la respuesta.…" at bounding box center [220, 171] width 272 height 83
click at [226, 180] on textarea "Buenos días, Franco. Esperamos que estés bien. Muchas gracias por la respuesta.…" at bounding box center [220, 171] width 272 height 83
click at [271, 141] on textarea "Buenos días, Franco. Esperamos que estés bien. Muchas gracias por la respuesta.…" at bounding box center [220, 171] width 272 height 83
click at [273, 147] on textarea "Buenos días, Franco. Esperamos que estés bien. Muchas gracias por la respuesta.…" at bounding box center [220, 171] width 272 height 83
paste textarea "https://www.mercadopago.com.ar/ayuda/terminos-y-condiciones_299"
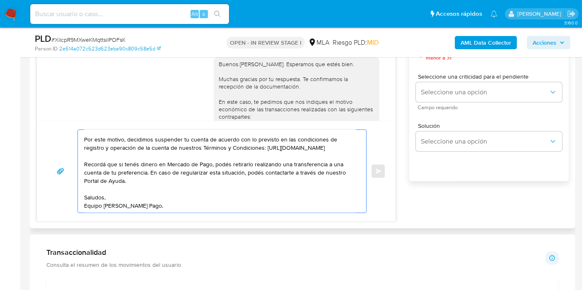
click at [201, 191] on textarea "Buenos días, Franco. Esperamos que estés bien. Muchas gracias por la respuesta.…" at bounding box center [220, 171] width 272 height 83
paste textarea "http://mercadolibre.com.ar/ayuda"
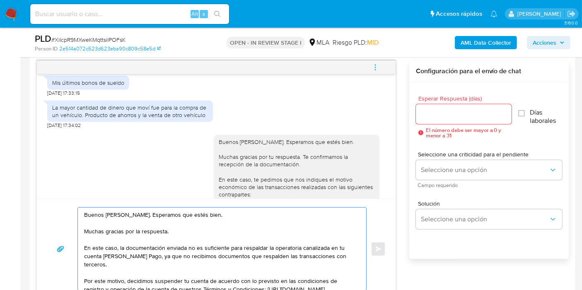
scroll to position [414, 0]
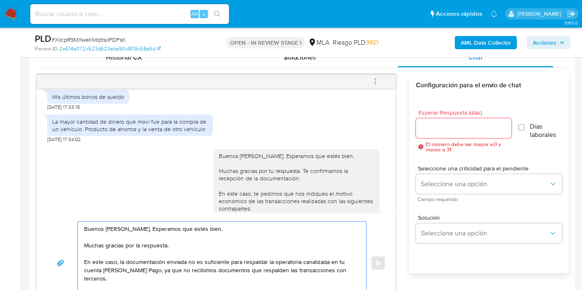
type textarea "Buenos días, Franco. Esperamos que estés bien. Muchas gracias por la respuesta.…"
click at [442, 124] on input "Esperar Respuesta (días)" at bounding box center [464, 128] width 96 height 11
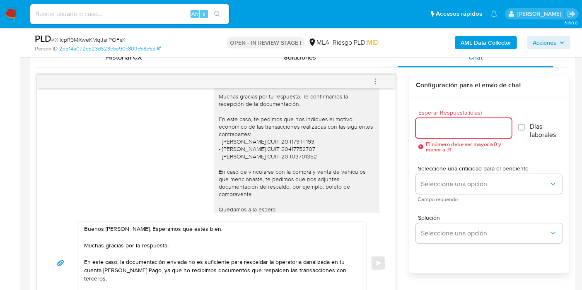
scroll to position [644, 0]
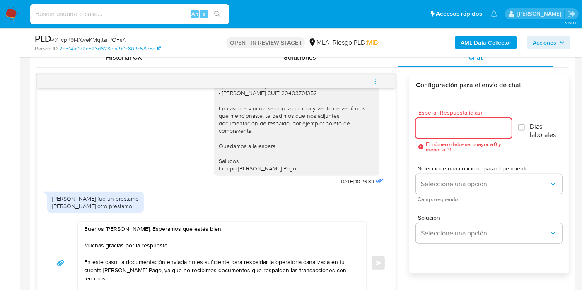
click at [422, 123] on input "Esperar Respuesta (días)" at bounding box center [464, 128] width 96 height 11
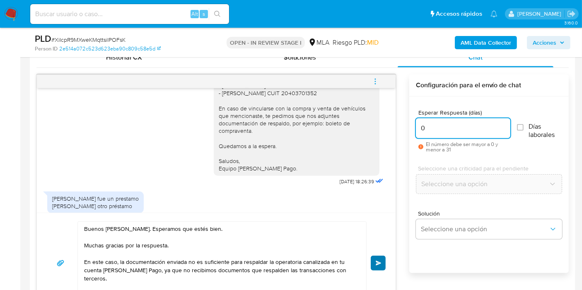
type input "0"
click at [375, 256] on button "Enviar" at bounding box center [377, 263] width 15 height 15
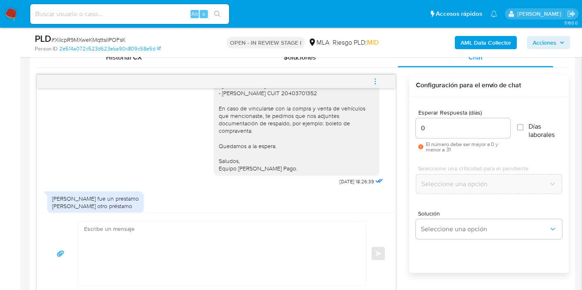
scroll to position [1546, 0]
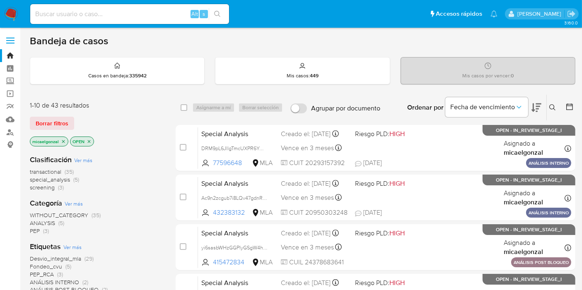
click at [42, 122] on span "Borrar filtros" at bounding box center [52, 124] width 33 height 12
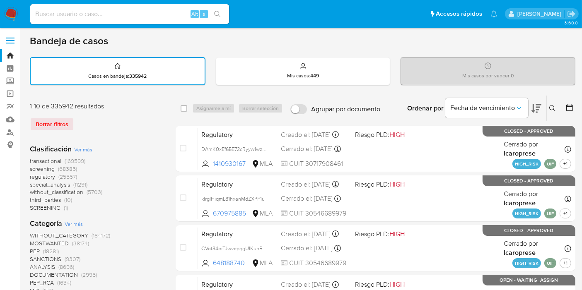
click at [555, 107] on button at bounding box center [553, 108] width 14 height 10
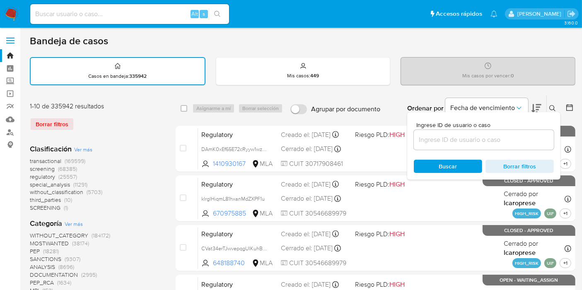
click at [499, 130] on div at bounding box center [483, 140] width 140 height 20
click at [469, 141] on input at bounding box center [483, 140] width 140 height 11
paste input "XiIcpR9MXweKMqttsilPOFsK"
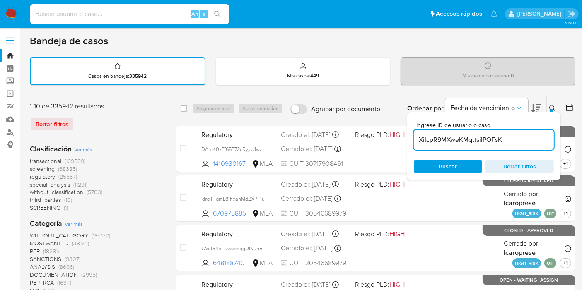
type input "XiIcpR9MXweKMqttsilPOFsK"
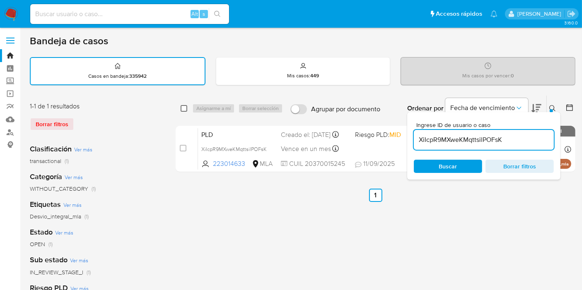
click at [181, 108] on input "checkbox" at bounding box center [183, 108] width 7 height 7
checkbox input "true"
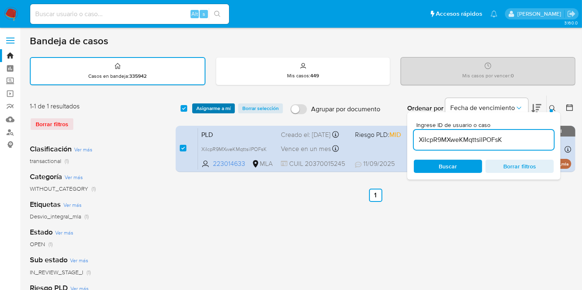
click at [216, 105] on span "Asignarme a mí" at bounding box center [213, 108] width 34 height 8
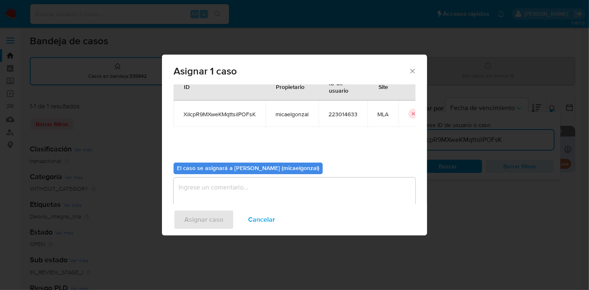
scroll to position [42, 0]
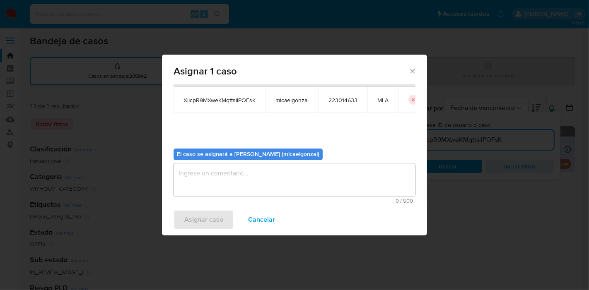
click at [303, 191] on textarea "assign-modal" at bounding box center [294, 179] width 242 height 33
click at [202, 217] on span "Asignar caso" at bounding box center [203, 220] width 39 height 18
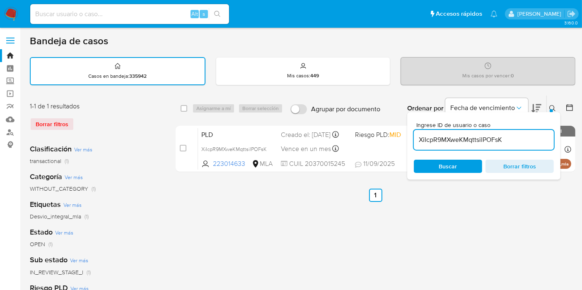
drag, startPoint x: 182, startPoint y: 108, endPoint x: 204, endPoint y: 107, distance: 22.0
click at [183, 108] on input "checkbox" at bounding box center [183, 108] width 7 height 7
checkbox input "true"
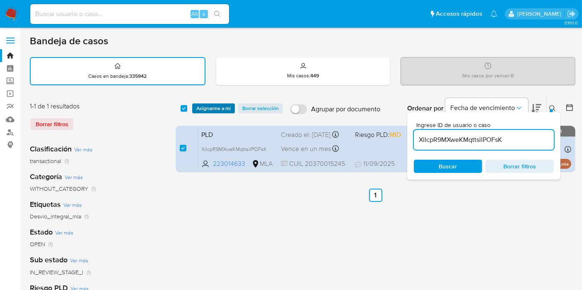
click at [216, 107] on span "Asignarme a mí" at bounding box center [213, 108] width 34 height 8
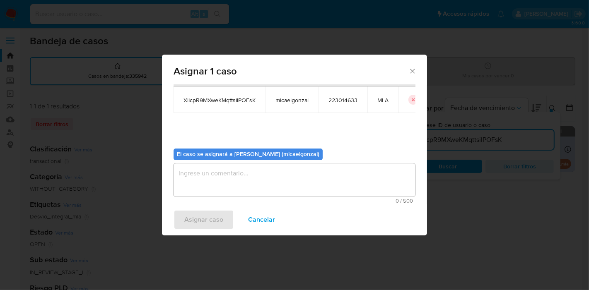
click at [279, 201] on span "0 / 500" at bounding box center [294, 200] width 237 height 5
drag, startPoint x: 281, startPoint y: 191, endPoint x: 261, endPoint y: 197, distance: 21.2
click at [281, 191] on textarea "assign-modal" at bounding box center [294, 179] width 242 height 33
click at [202, 214] on span "Asignar caso" at bounding box center [203, 220] width 39 height 18
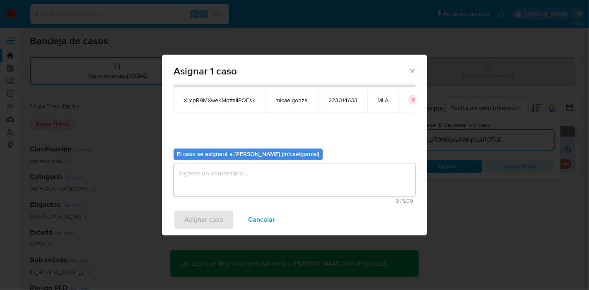
checkbox input "false"
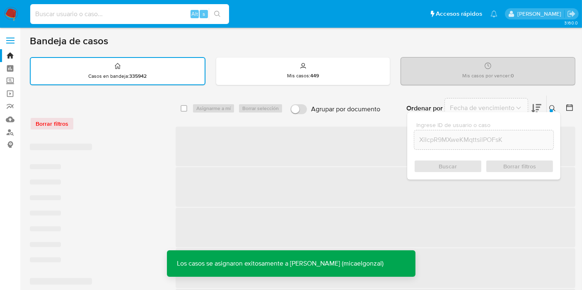
drag, startPoint x: 94, startPoint y: 15, endPoint x: 87, endPoint y: 0, distance: 16.5
click at [93, 14] on input at bounding box center [129, 14] width 199 height 11
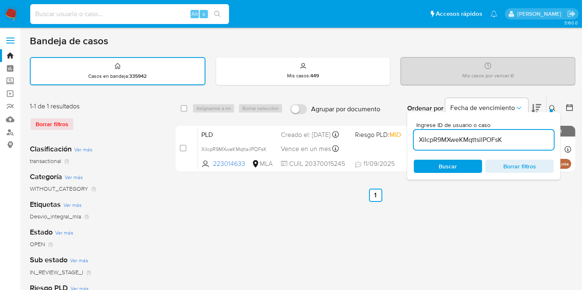
click at [17, 7] on img at bounding box center [11, 14] width 14 height 14
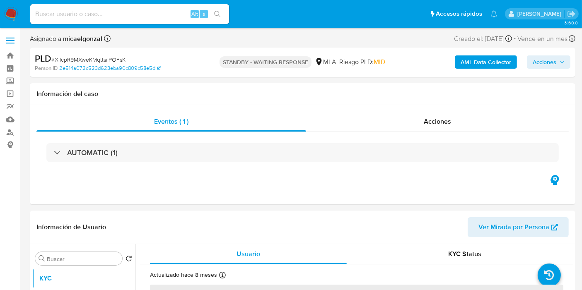
select select "10"
click at [117, 58] on span "# XiIcpR9MXweKMqttsilPOFsK" at bounding box center [88, 59] width 74 height 8
copy span "XiIcpR9MXweKMqttsilPOFsK"
click at [15, 10] on img at bounding box center [11, 14] width 14 height 14
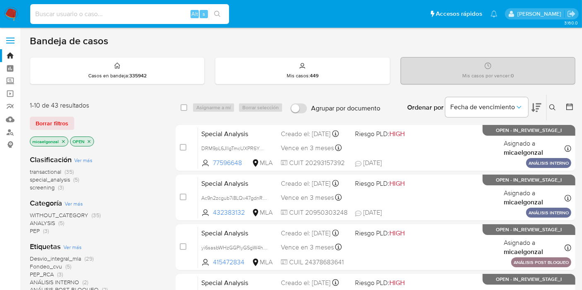
click at [111, 19] on input at bounding box center [129, 14] width 199 height 11
paste input "XiIcpR9MXweKMqttsilPOFsK"
type input "XiIcpR9MXweKMqttsilPOFsK"
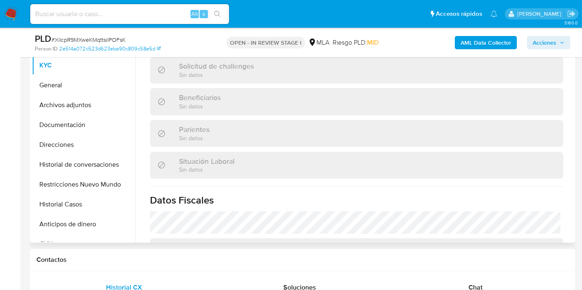
scroll to position [138, 0]
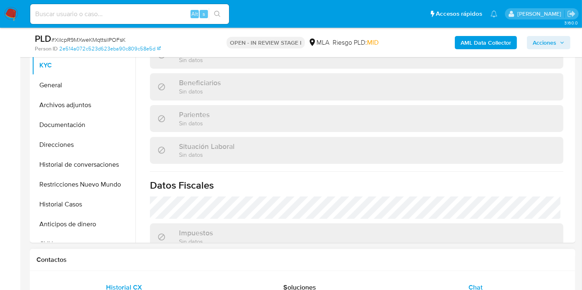
select select "10"
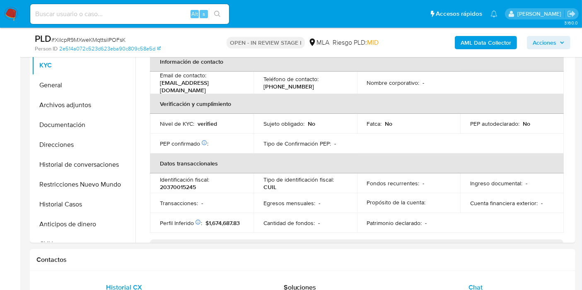
click at [466, 281] on div "Chat" at bounding box center [475, 288] width 156 height 20
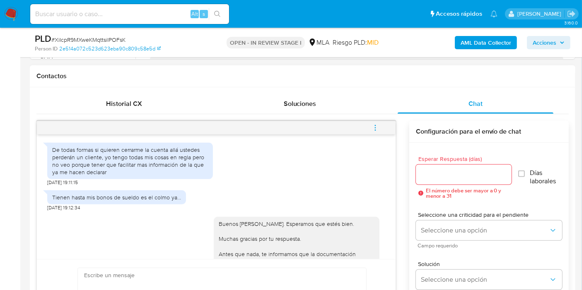
scroll to position [553, 0]
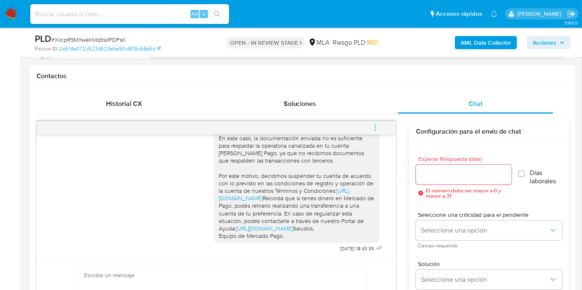
click at [374, 129] on icon "menu-action" at bounding box center [374, 127] width 7 height 7
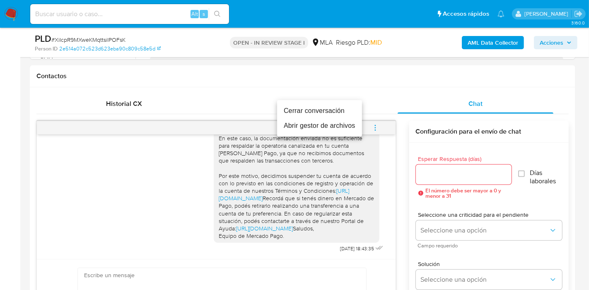
click at [341, 113] on li "Cerrar conversación" at bounding box center [319, 110] width 85 height 15
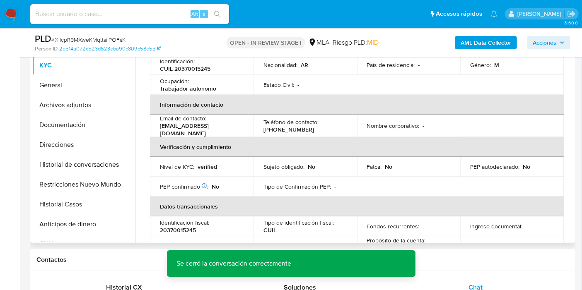
scroll to position [46, 0]
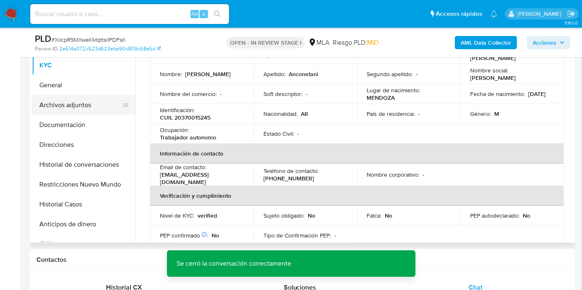
drag, startPoint x: 67, startPoint y: 148, endPoint x: 80, endPoint y: 103, distance: 47.1
click at [67, 146] on button "Direcciones" at bounding box center [83, 145] width 103 height 20
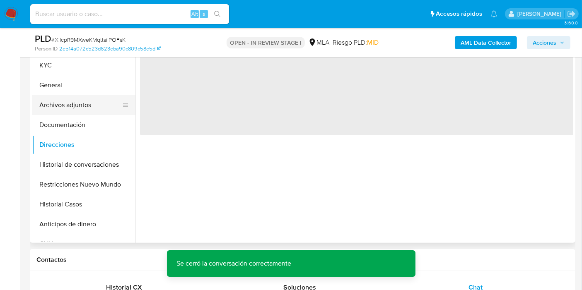
click at [61, 110] on button "Archivos adjuntos" at bounding box center [80, 105] width 97 height 20
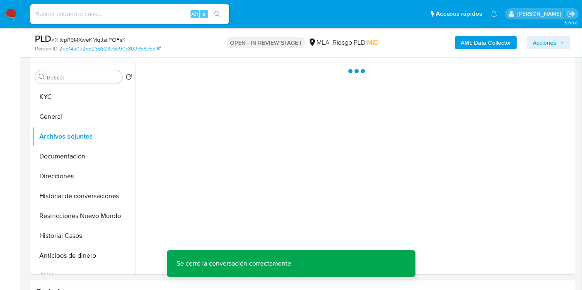
scroll to position [138, 0]
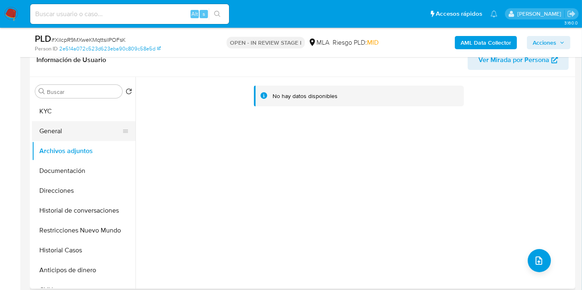
click at [112, 133] on button "General" at bounding box center [80, 131] width 97 height 20
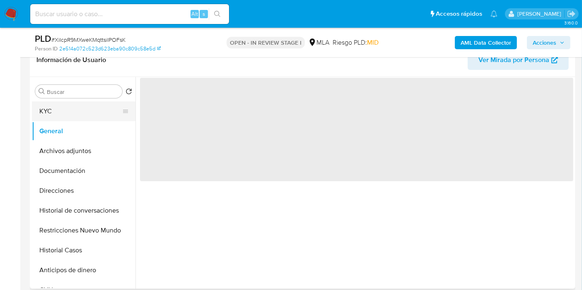
click at [106, 114] on button "KYC" at bounding box center [80, 111] width 97 height 20
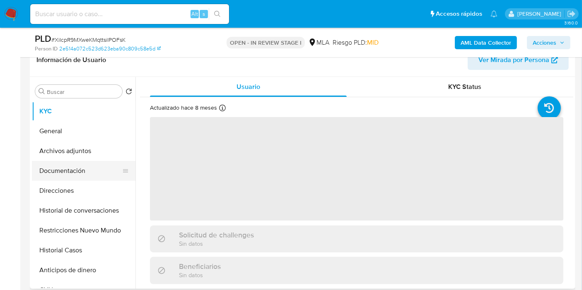
click at [93, 173] on button "Documentación" at bounding box center [80, 171] width 97 height 20
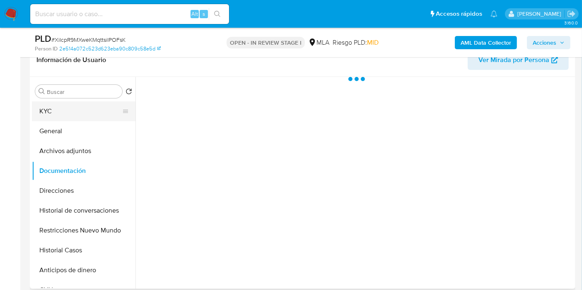
click at [97, 103] on button "KYC" at bounding box center [80, 111] width 97 height 20
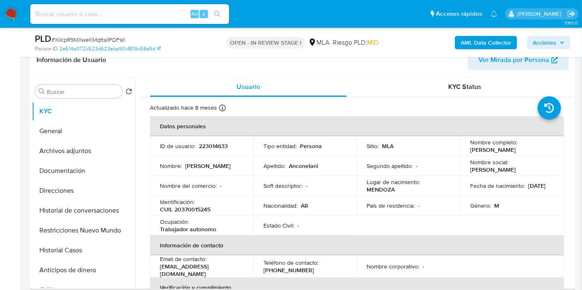
click at [328, 214] on td "Nacionalidad : AR" at bounding box center [304, 206] width 103 height 20
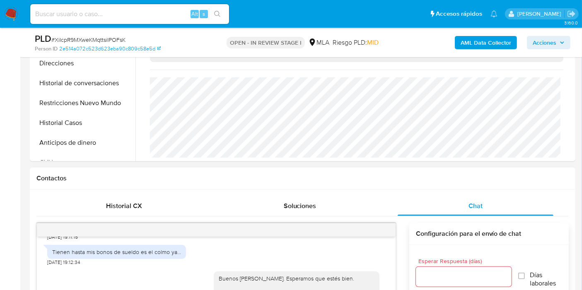
scroll to position [322, 0]
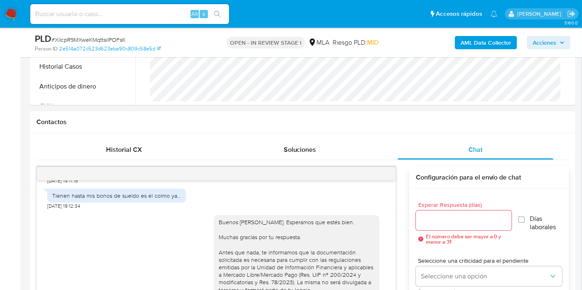
click at [350, 173] on div at bounding box center [216, 173] width 358 height 13
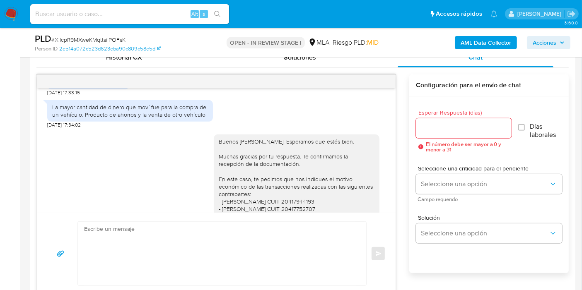
scroll to position [506, 0]
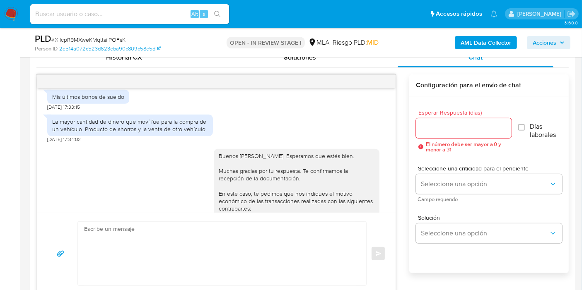
click at [88, 101] on div "Mis últimos bonos de sueldo" at bounding box center [88, 96] width 72 height 7
click at [103, 136] on div "La mayor cantidad de dinero que moví fue para la compra de un vehículo. Product…" at bounding box center [130, 126] width 166 height 22
click at [106, 133] on div "La mayor cantidad de dinero que moví fue para la compra de un vehículo. Product…" at bounding box center [130, 125] width 156 height 15
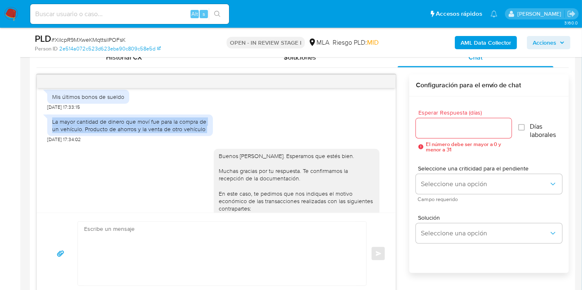
click at [106, 133] on div "La mayor cantidad de dinero que moví fue para la compra de un vehículo. Product…" at bounding box center [130, 125] width 156 height 15
copy div "La mayor cantidad de dinero que moví fue para la compra de un vehículo. Product…"
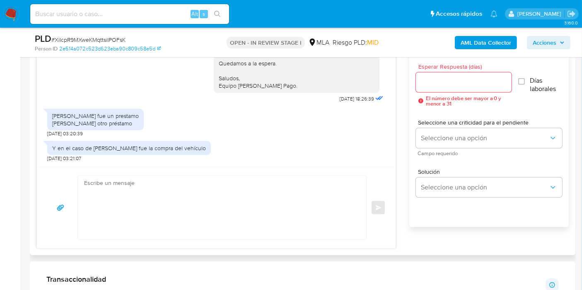
scroll to position [736, 0]
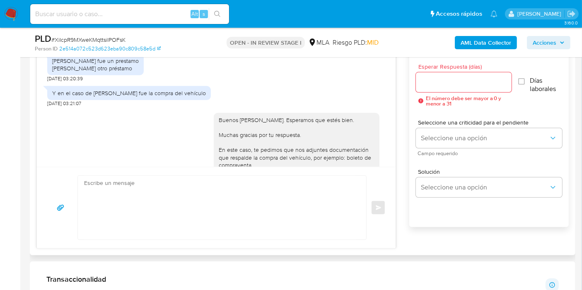
click at [90, 67] on div "[PERSON_NAME] fue un prestamo [PERSON_NAME] otro préstamo" at bounding box center [95, 64] width 87 height 15
copy div "[PERSON_NAME] fue un prestamo"
click at [111, 72] on div "[PERSON_NAME] fue un prestamo [PERSON_NAME] otro préstamo" at bounding box center [95, 64] width 87 height 15
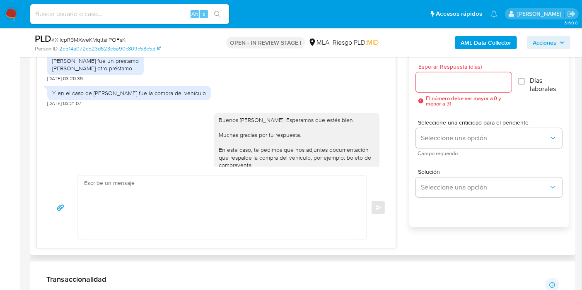
click at [111, 72] on div "[PERSON_NAME] fue un prestamo [PERSON_NAME] otro préstamo" at bounding box center [95, 64] width 87 height 15
copy div "[PERSON_NAME] otro préstamo"
click at [136, 95] on div "Y en el caso de [PERSON_NAME] fue la compra del vehículo" at bounding box center [128, 93] width 163 height 14
click at [119, 72] on div "[PERSON_NAME] fue un prestamo [PERSON_NAME] otro préstamo" at bounding box center [95, 64] width 87 height 15
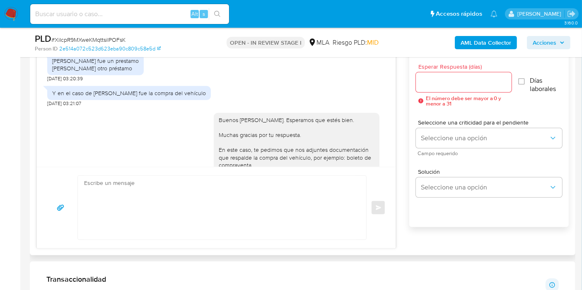
click at [119, 72] on div "[PERSON_NAME] fue un prestamo [PERSON_NAME] otro préstamo" at bounding box center [95, 64] width 87 height 15
copy div "[PERSON_NAME] otro préstamo"
click at [163, 97] on div "Y en el caso de [PERSON_NAME] fue la compra del vehículo" at bounding box center [129, 92] width 154 height 7
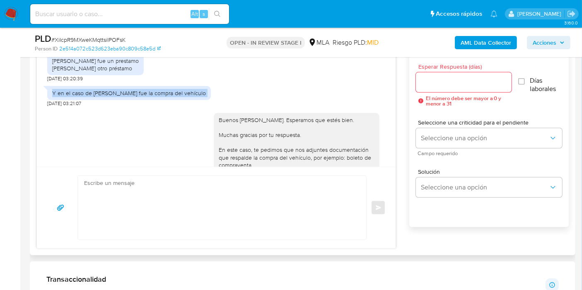
click at [163, 97] on div "Y en el caso de [PERSON_NAME] fue la compra del vehículo" at bounding box center [129, 92] width 154 height 7
copy div "Y en el caso de [PERSON_NAME] fue la compra del vehículo"
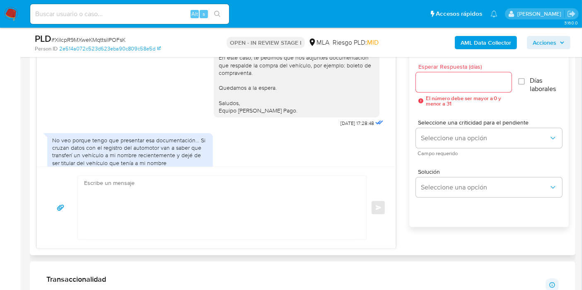
click at [122, 142] on div "No veo porque tengo que presentar esa documentación... Si cruzan datos con el r…" at bounding box center [130, 151] width 166 height 37
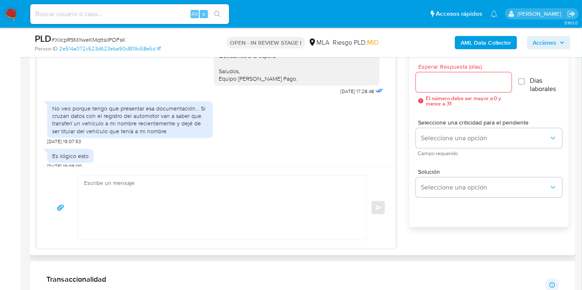
scroll to position [874, 0]
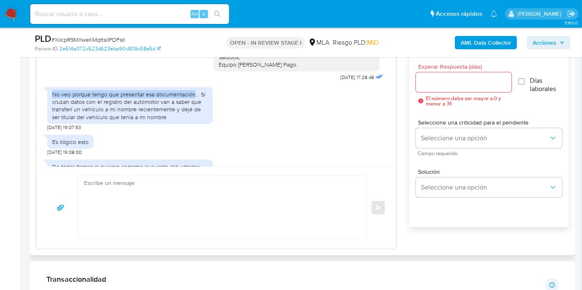
drag, startPoint x: 53, startPoint y: 104, endPoint x: 193, endPoint y: 104, distance: 139.9
click at [193, 104] on div "No veo porque tengo que presentar esa documentación... Si cruzan datos con el r…" at bounding box center [130, 106] width 156 height 30
copy div "No veo porque tengo que presentar esa documentación"
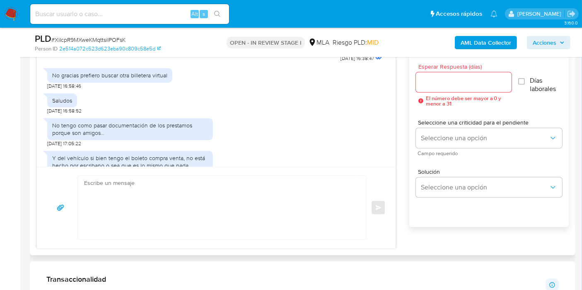
scroll to position [1288, 0]
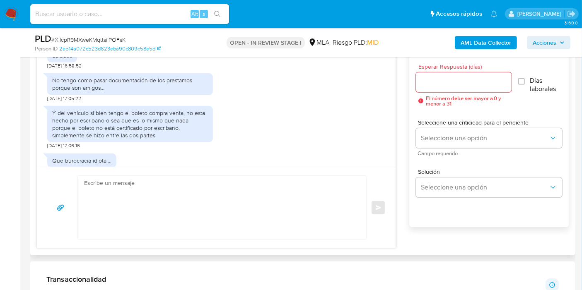
click at [78, 91] on div "No tengo como pasar documentación de los prestamos porque son amigos..." at bounding box center [130, 84] width 156 height 15
copy div "No tengo como pasar documentación de los prestamos porque son amigos..."
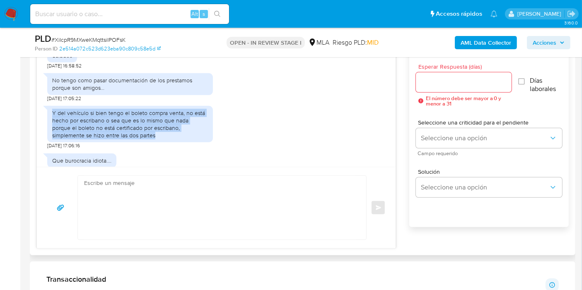
drag, startPoint x: 53, startPoint y: 120, endPoint x: 177, endPoint y: 147, distance: 127.5
click at [177, 139] on div "Y del vehículo si bien tengo el boleto compra venta, no está hecho por escriban…" at bounding box center [130, 124] width 156 height 30
copy div "Y del vehículo si bien tengo el boleto compra venta, no está hecho por escriban…"
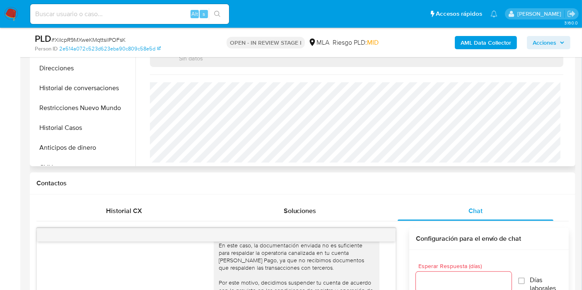
scroll to position [92, 0]
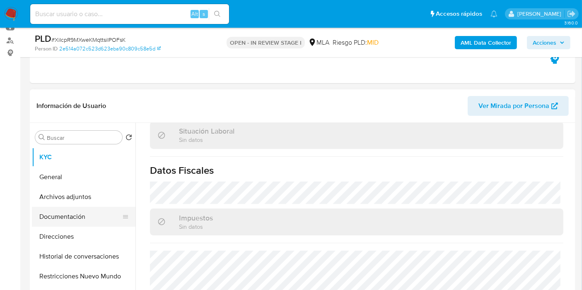
click at [71, 217] on button "Documentación" at bounding box center [80, 217] width 97 height 20
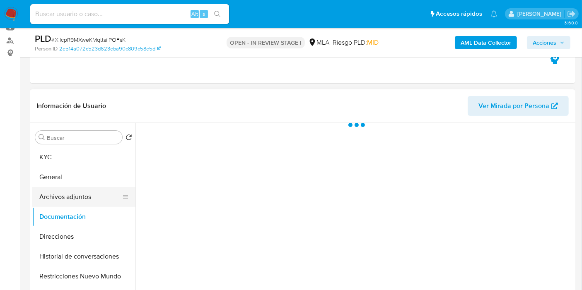
scroll to position [0, 0]
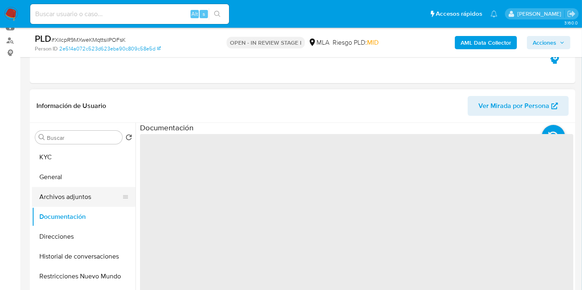
click at [87, 195] on button "Archivos adjuntos" at bounding box center [80, 197] width 97 height 20
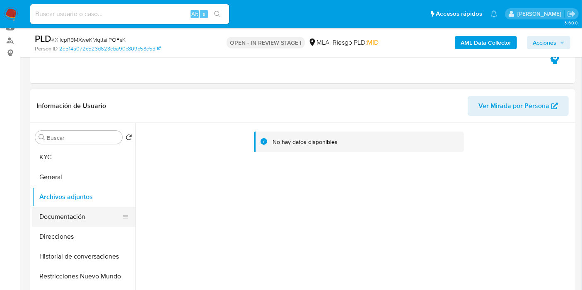
click at [82, 212] on button "Documentación" at bounding box center [80, 217] width 97 height 20
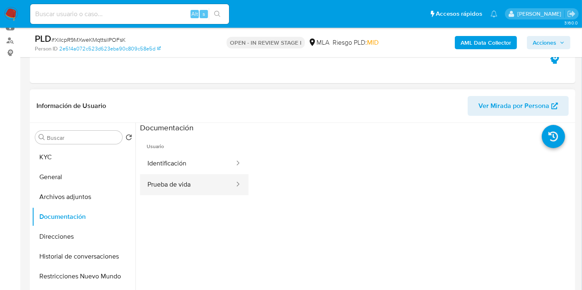
click at [188, 178] on button "Prueba de vida" at bounding box center [187, 184] width 95 height 21
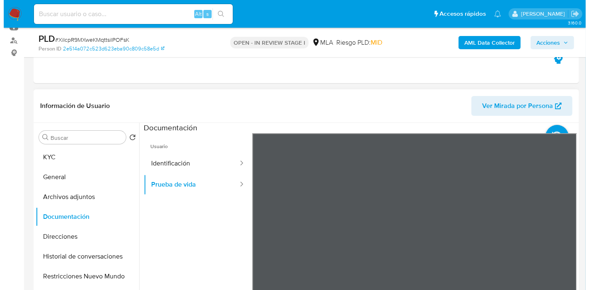
scroll to position [25, 0]
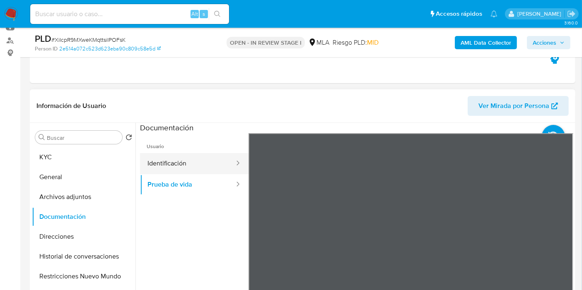
click at [213, 168] on button "Identificación" at bounding box center [187, 163] width 95 height 21
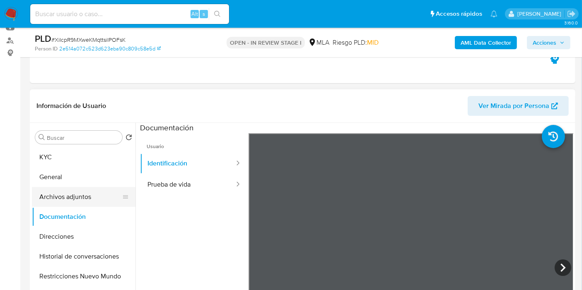
click at [84, 192] on button "Archivos adjuntos" at bounding box center [80, 197] width 97 height 20
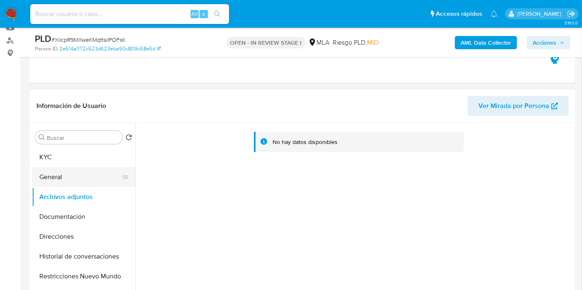
click at [85, 167] on button "General" at bounding box center [80, 177] width 97 height 20
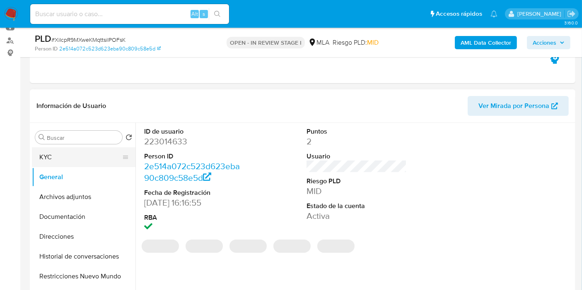
click at [105, 160] on button "KYC" at bounding box center [80, 157] width 97 height 20
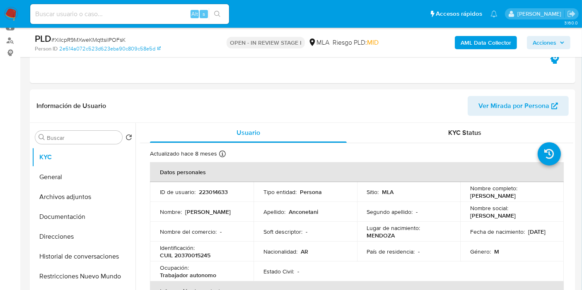
click at [508, 39] on b "AML Data Collector" at bounding box center [485, 42] width 50 height 13
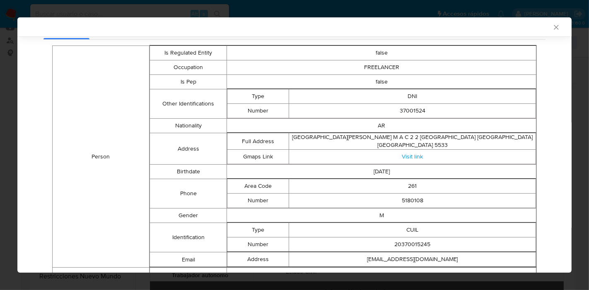
scroll to position [73, 0]
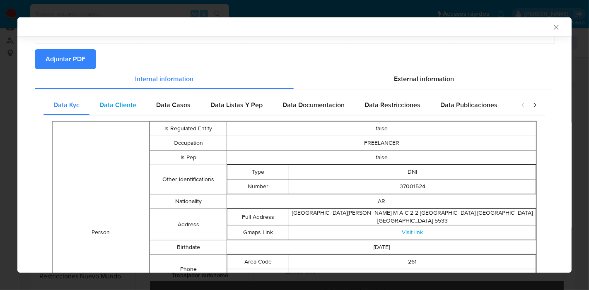
click at [123, 104] on span "Data Cliente" at bounding box center [117, 105] width 37 height 10
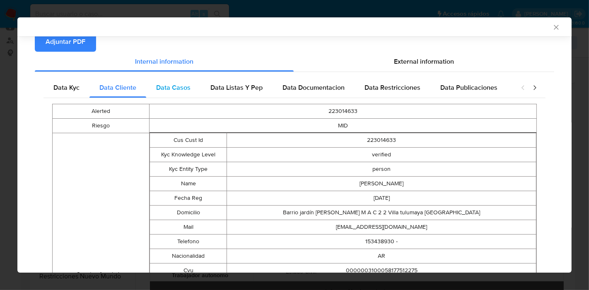
click at [167, 85] on span "Data Casos" at bounding box center [173, 88] width 34 height 10
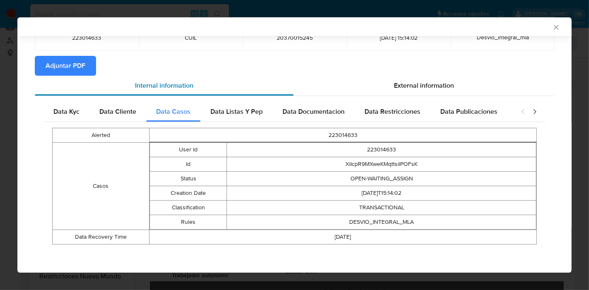
click at [225, 92] on div "Internal information" at bounding box center [164, 86] width 259 height 20
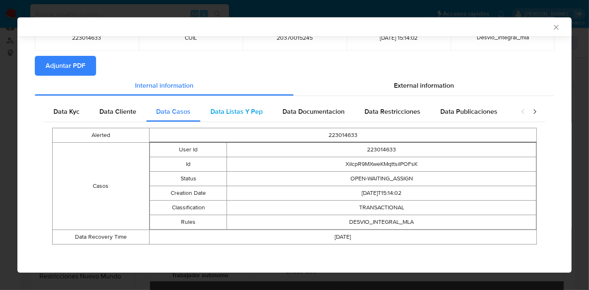
click at [229, 105] on div "Data Listas Y Pep" at bounding box center [236, 112] width 72 height 20
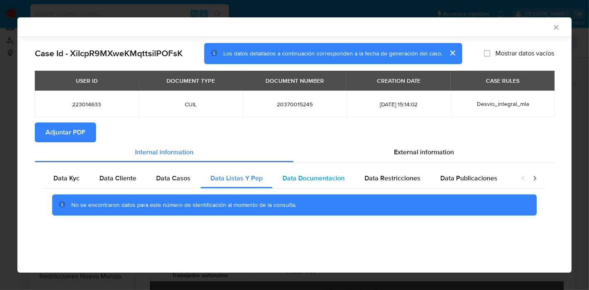
click at [313, 175] on span "Data Documentacion" at bounding box center [313, 178] width 62 height 10
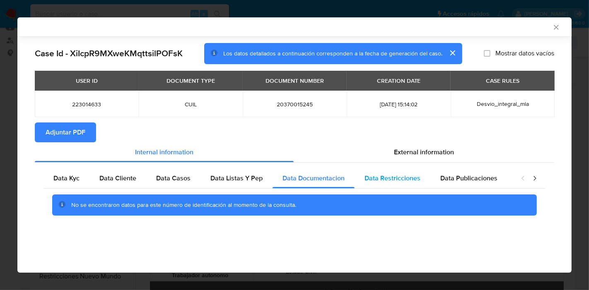
drag, startPoint x: 389, startPoint y: 187, endPoint x: 417, endPoint y: 177, distance: 29.5
click at [390, 187] on div "Data Restricciones" at bounding box center [392, 178] width 76 height 20
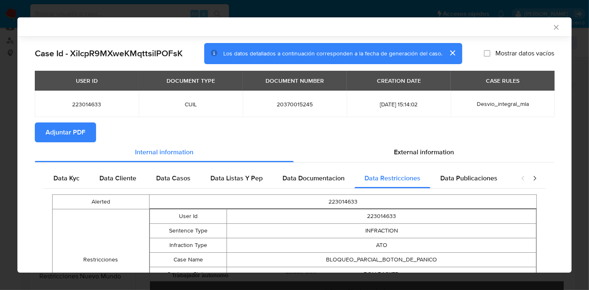
drag, startPoint x: 458, startPoint y: 179, endPoint x: 545, endPoint y: 180, distance: 87.3
click at [467, 180] on span "Data Publicaciones" at bounding box center [468, 178] width 57 height 10
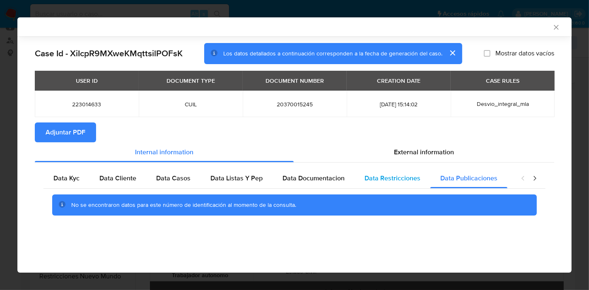
drag, startPoint x: 373, startPoint y: 170, endPoint x: 377, endPoint y: 170, distance: 4.6
click at [373, 170] on div "Data Restricciones" at bounding box center [392, 178] width 76 height 20
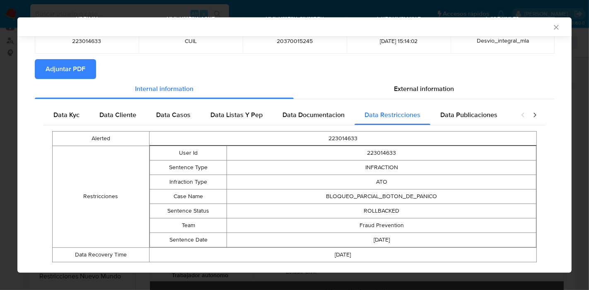
scroll to position [81, 0]
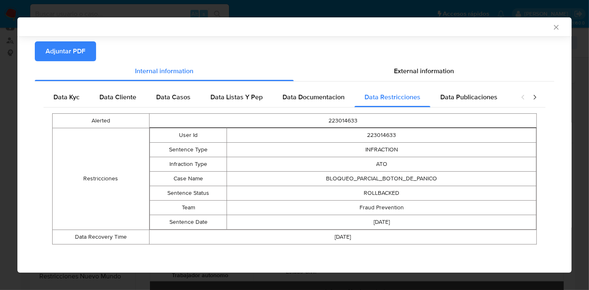
click at [529, 105] on div "closure-recommendation-modal" at bounding box center [528, 97] width 33 height 20
click at [533, 98] on icon "closure-recommendation-modal" at bounding box center [534, 97] width 2 height 5
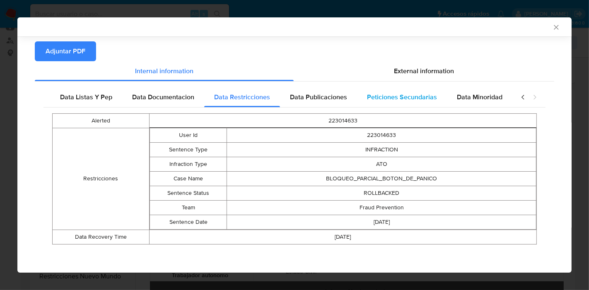
click at [372, 102] on div "Peticiones Secundarias" at bounding box center [402, 97] width 90 height 20
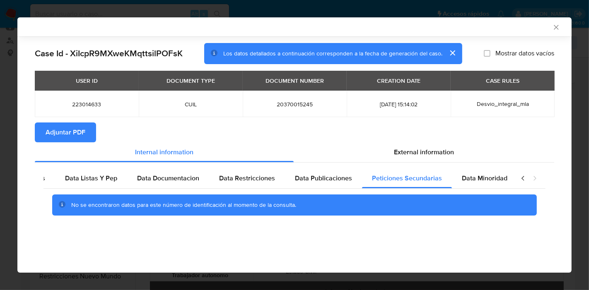
drag, startPoint x: 467, startPoint y: 178, endPoint x: 329, endPoint y: 166, distance: 139.2
click at [462, 177] on span "Data Minoridad" at bounding box center [485, 178] width 46 height 10
drag, startPoint x: 327, startPoint y: 166, endPoint x: 332, endPoint y: 171, distance: 6.5
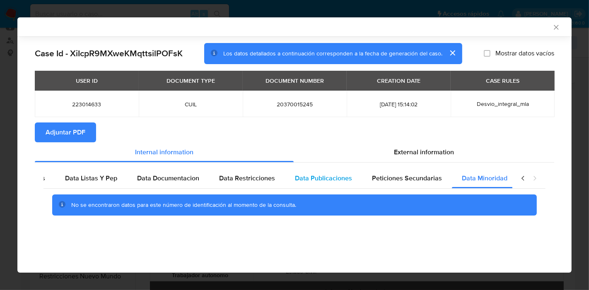
click at [328, 167] on div "Data Kyc Data Cliente Data Casos Data Listas Y Pep Data Documentacion Data Rest…" at bounding box center [294, 195] width 519 height 65
click at [333, 172] on div "Data Publicaciones" at bounding box center [323, 178] width 77 height 20
click at [524, 179] on icon "closure-recommendation-modal" at bounding box center [523, 178] width 8 height 8
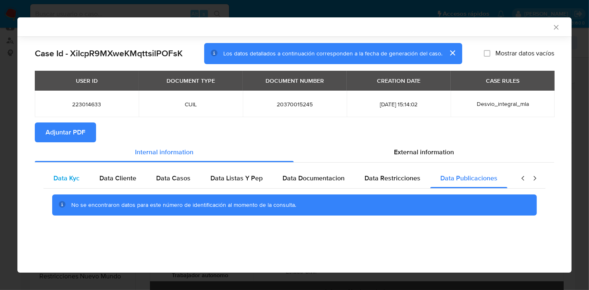
click at [66, 175] on span "Data Kyc" at bounding box center [66, 178] width 26 height 10
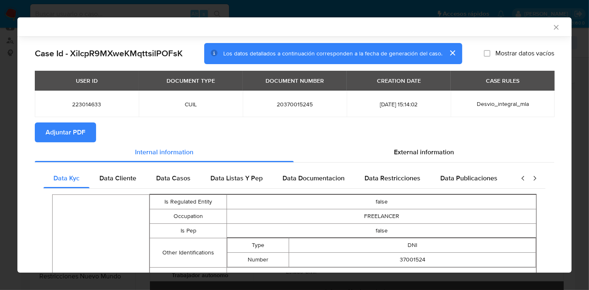
click at [416, 128] on section "Adjuntar PDF" at bounding box center [294, 133] width 519 height 20
drag, startPoint x: 399, startPoint y: 153, endPoint x: 276, endPoint y: 177, distance: 125.7
click at [399, 154] on span "External information" at bounding box center [424, 152] width 60 height 10
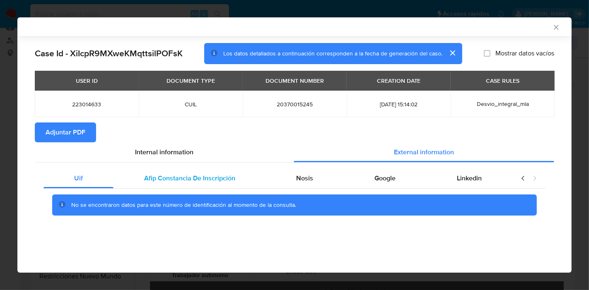
click at [200, 180] on span "Afip Constancia De Inscripción" at bounding box center [189, 178] width 91 height 10
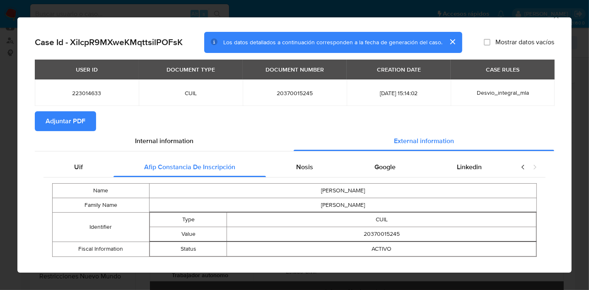
scroll to position [24, 0]
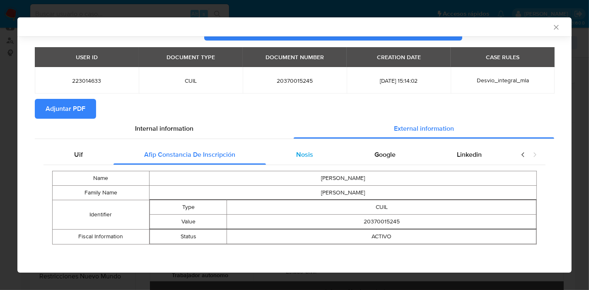
click at [279, 155] on div "Nosis" at bounding box center [305, 155] width 78 height 20
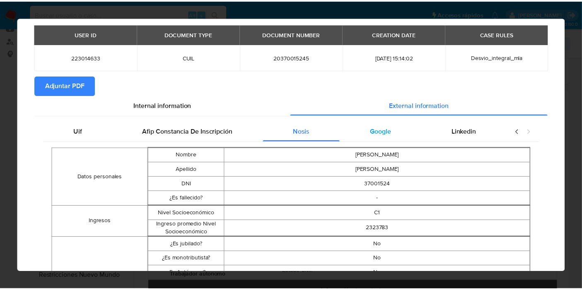
scroll to position [0, 0]
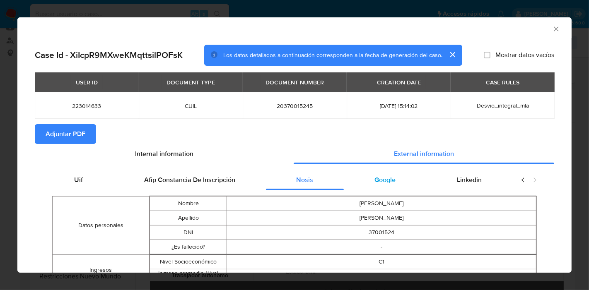
click at [374, 180] on span "Google" at bounding box center [384, 180] width 21 height 10
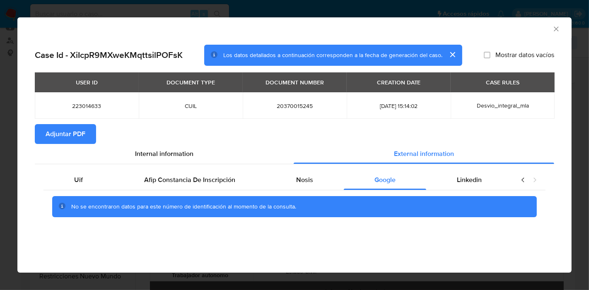
drag, startPoint x: 463, startPoint y: 178, endPoint x: 513, endPoint y: 181, distance: 50.6
click at [473, 178] on span "Linkedin" at bounding box center [469, 180] width 25 height 10
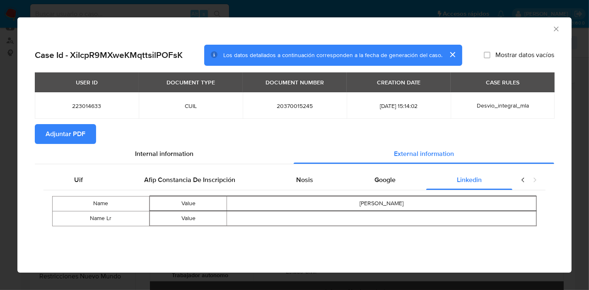
click at [523, 177] on icon "closure-recommendation-modal" at bounding box center [523, 180] width 8 height 8
click at [93, 182] on div "Uif" at bounding box center [78, 180] width 70 height 20
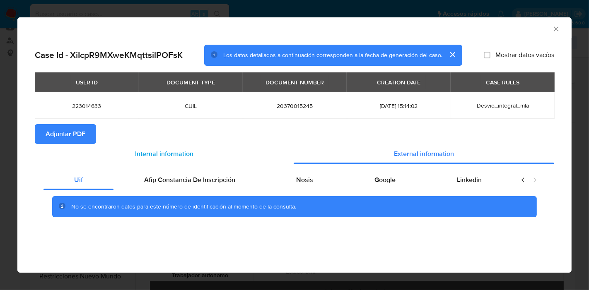
click at [142, 156] on span "Internal information" at bounding box center [164, 154] width 58 height 10
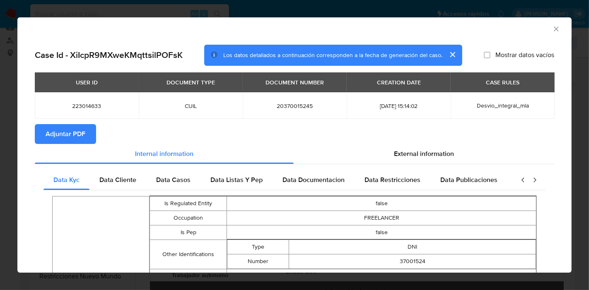
click at [67, 139] on span "Adjuntar PDF" at bounding box center [66, 134] width 40 height 18
click at [552, 29] on icon "Cerrar ventana" at bounding box center [556, 29] width 8 height 8
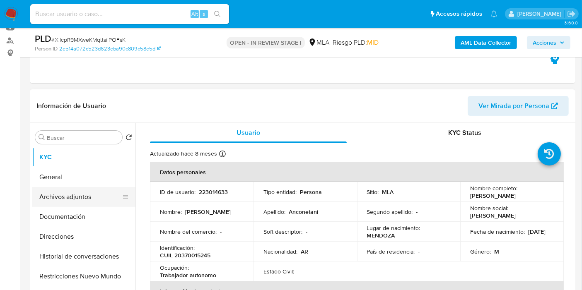
click at [61, 206] on button "Archivos adjuntos" at bounding box center [80, 197] width 97 height 20
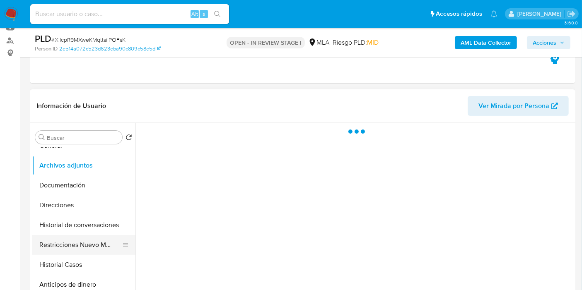
scroll to position [46, 0]
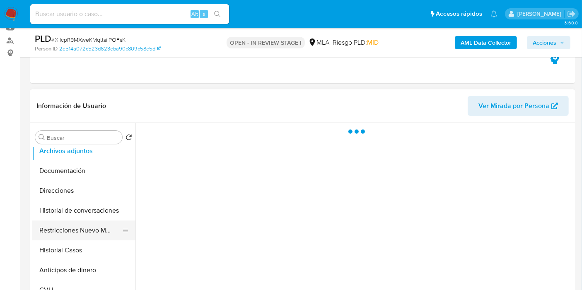
click at [71, 239] on button "Restricciones Nuevo Mundo" at bounding box center [80, 231] width 97 height 20
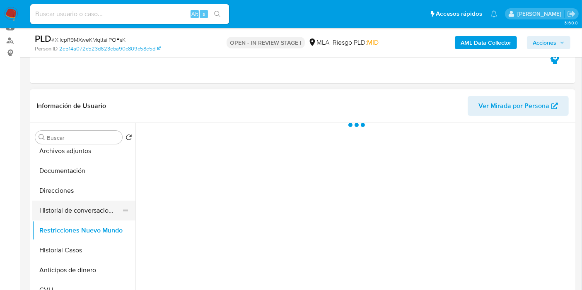
click at [79, 204] on button "Historial de conversaciones" at bounding box center [80, 211] width 97 height 20
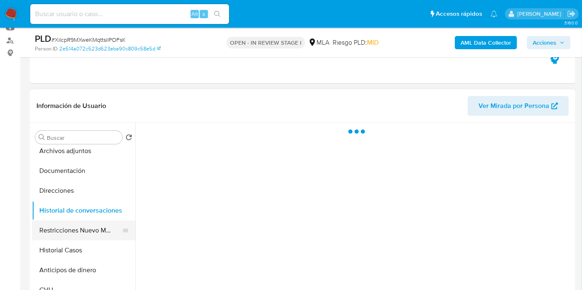
click at [80, 227] on button "Restricciones Nuevo Mundo" at bounding box center [80, 231] width 97 height 20
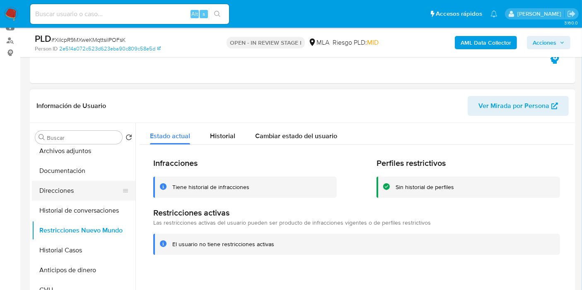
drag, startPoint x: 50, startPoint y: 195, endPoint x: 55, endPoint y: 191, distance: 5.6
click at [53, 193] on button "Direcciones" at bounding box center [80, 191] width 97 height 20
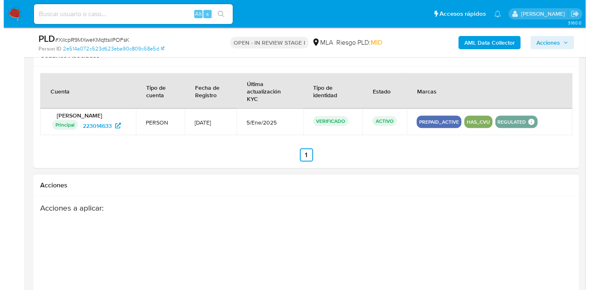
scroll to position [1278, 0]
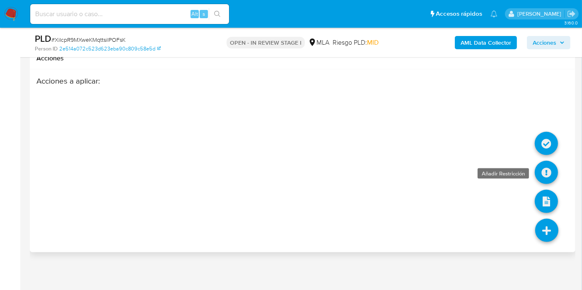
click at [543, 172] on icon at bounding box center [545, 172] width 23 height 23
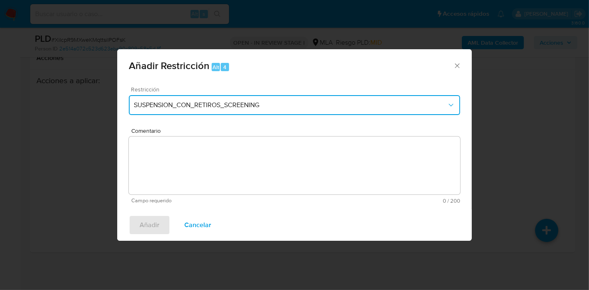
click at [223, 101] on span "SUSPENSION_CON_RETIROS_SCREENING" at bounding box center [290, 105] width 313 height 8
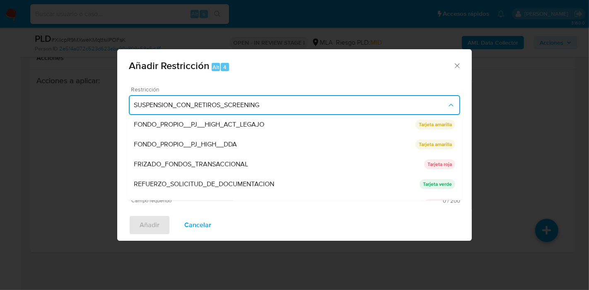
scroll to position [175, 0]
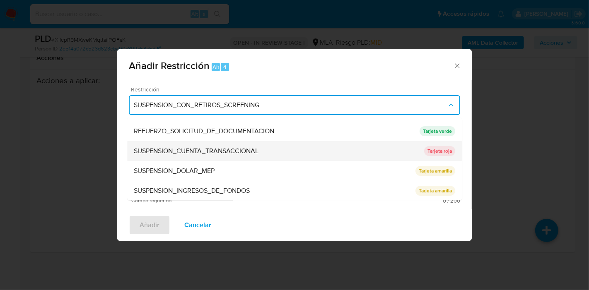
click at [206, 151] on span "SUSPENSION_CUENTA_TRANSACCIONAL" at bounding box center [196, 151] width 125 height 8
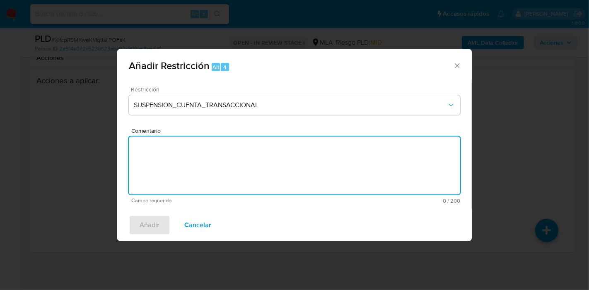
click at [219, 164] on textarea "Comentario" at bounding box center [294, 166] width 331 height 58
type textarea "AML"
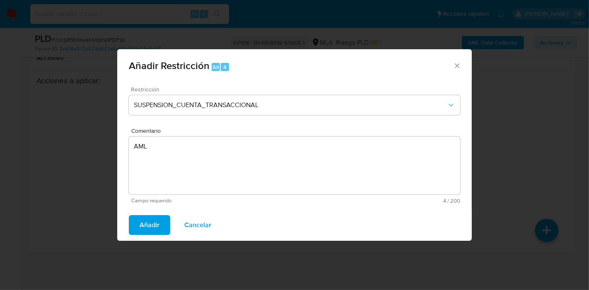
click at [144, 221] on span "Añadir" at bounding box center [149, 225] width 20 height 18
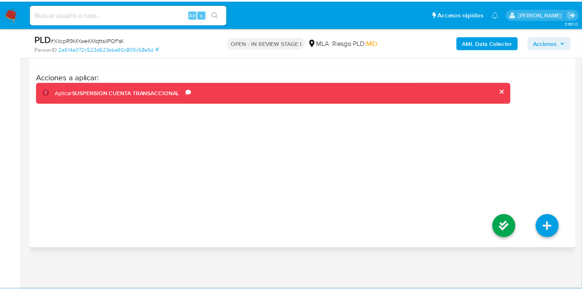
scroll to position [1270, 0]
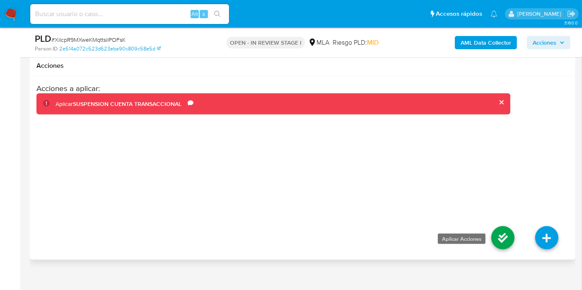
click at [504, 231] on icon at bounding box center [502, 237] width 23 height 23
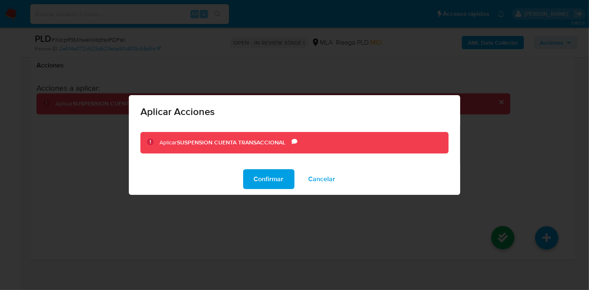
click at [243, 175] on div "Confirmar Cancelar" at bounding box center [294, 178] width 331 height 31
click at [247, 175] on button "Confirmar" at bounding box center [268, 179] width 51 height 20
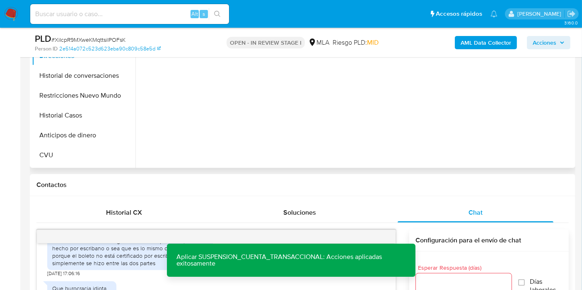
scroll to position [0, 0]
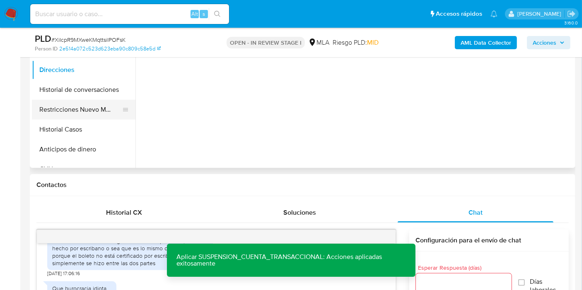
click at [85, 102] on button "Restricciones Nuevo Mundo" at bounding box center [80, 110] width 97 height 20
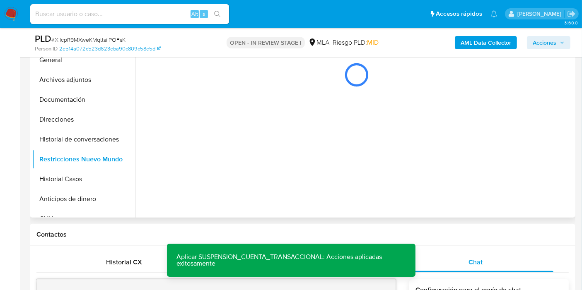
scroll to position [166, 0]
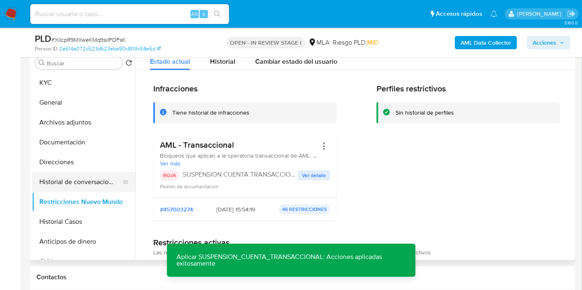
click at [77, 179] on button "Historial de conversaciones" at bounding box center [80, 182] width 97 height 20
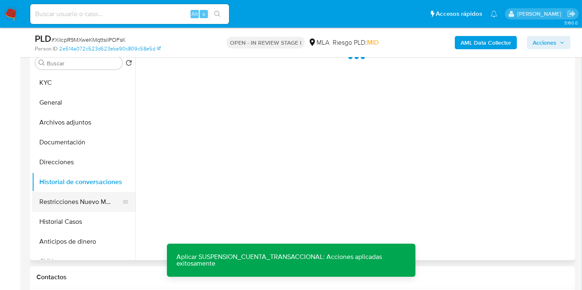
click at [72, 209] on button "Restricciones Nuevo Mundo" at bounding box center [80, 202] width 97 height 20
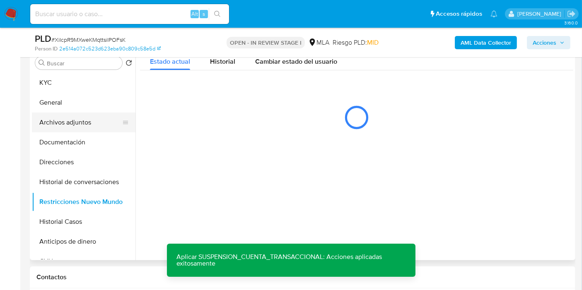
click at [84, 113] on button "Archivos adjuntos" at bounding box center [80, 123] width 97 height 20
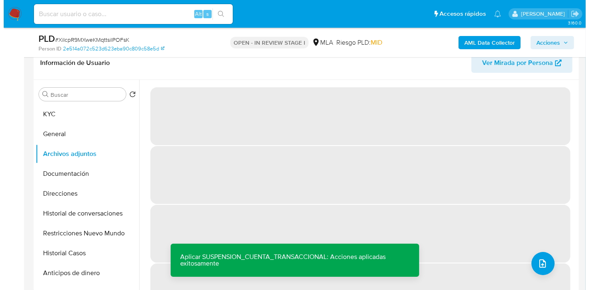
scroll to position [120, 0]
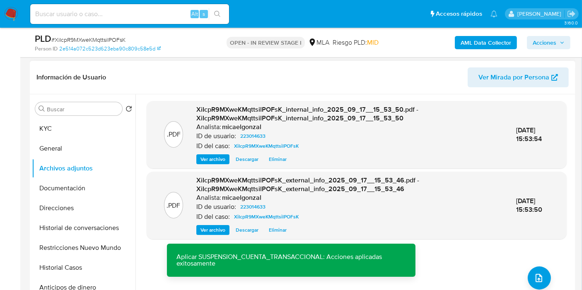
click at [526, 267] on div ".PDF XiIcpR9MXweKMqttsilPOFsK_internal_info_2025_09_17__15_53_50.pdf - XiIcpR9M…" at bounding box center [357, 200] width 420 height 199
click at [534, 279] on icon "upload-file" at bounding box center [539, 278] width 10 height 10
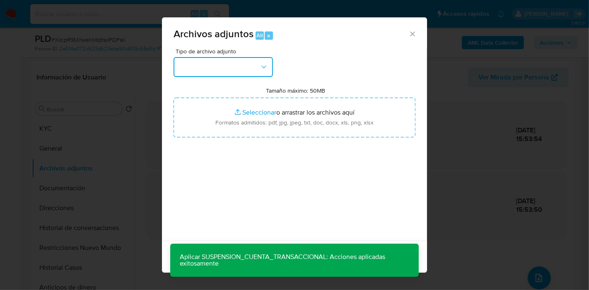
click at [229, 68] on button "button" at bounding box center [222, 67] width 99 height 20
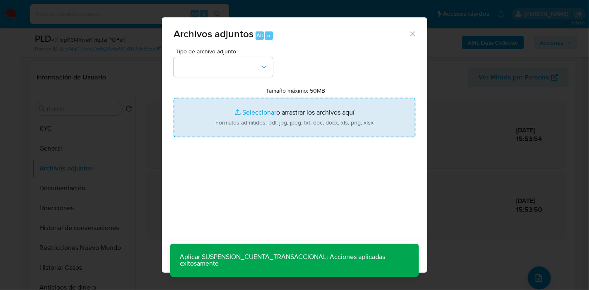
click at [311, 121] on input "Tamaño máximo: 50MB Seleccionar archivos" at bounding box center [294, 118] width 242 height 40
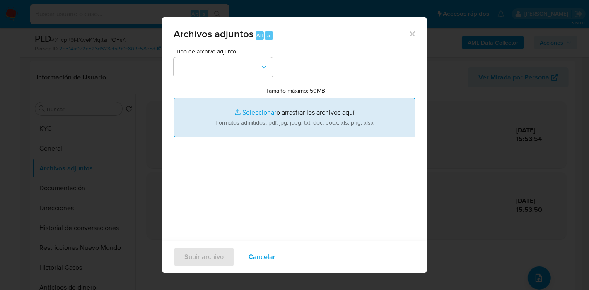
type input "C:\fakepath\Recibo de Sueldo - Julio 2025.pdf"
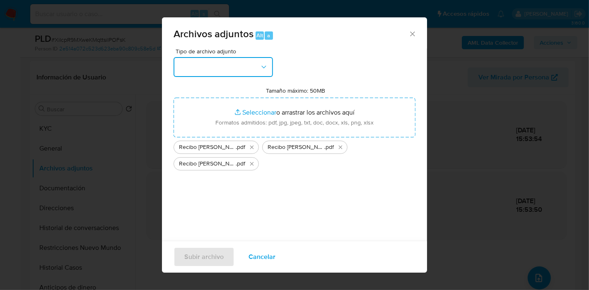
click at [182, 66] on button "button" at bounding box center [222, 67] width 99 height 20
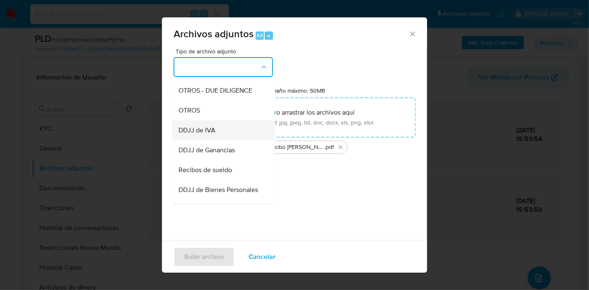
scroll to position [230, 0]
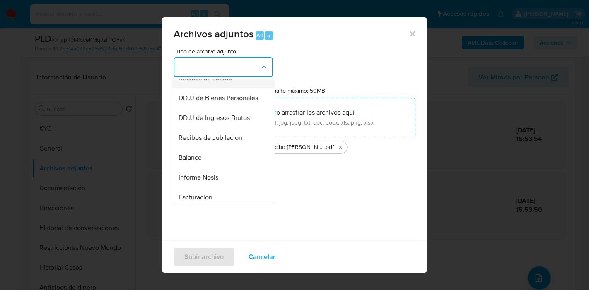
click at [234, 88] on div "Recibos de sueldo" at bounding box center [220, 78] width 84 height 20
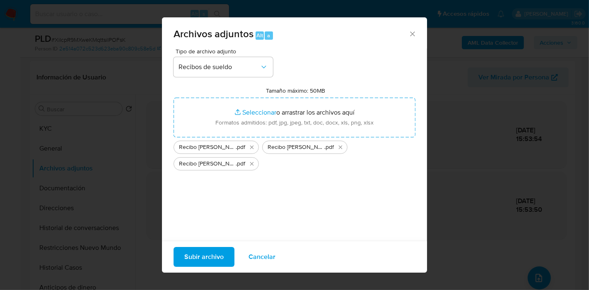
click at [226, 199] on div "Tipo de archivo adjunto Recibos de sueldo Tamaño máximo: 50MB Seleccionar archi…" at bounding box center [294, 145] width 242 height 195
drag, startPoint x: 208, startPoint y: 267, endPoint x: 212, endPoint y: 263, distance: 5.6
click at [210, 265] on div "Subir archivo Cancelar" at bounding box center [294, 257] width 265 height 32
click at [213, 258] on span "Subir archivo" at bounding box center [203, 257] width 39 height 18
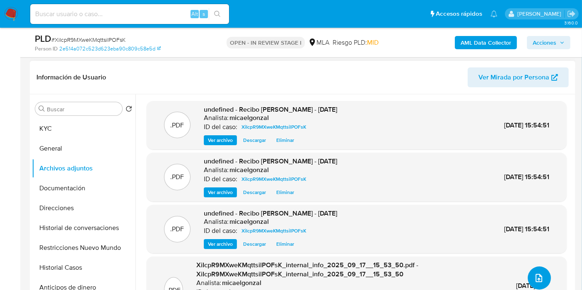
click at [527, 272] on button "upload-file" at bounding box center [538, 278] width 23 height 23
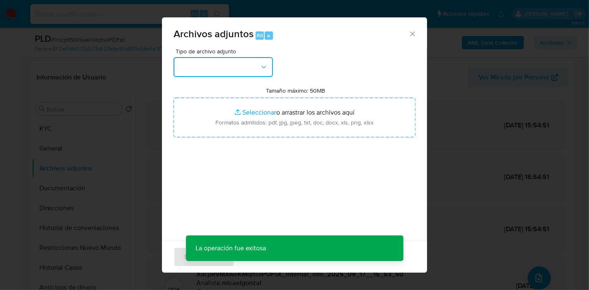
click at [249, 73] on button "button" at bounding box center [222, 67] width 99 height 20
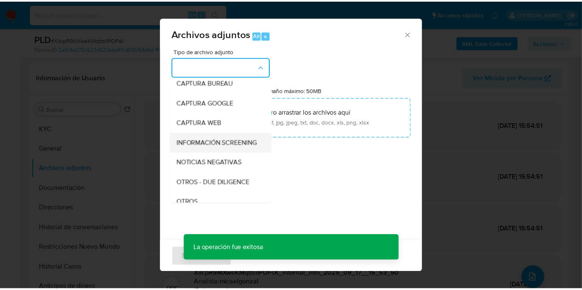
scroll to position [138, 0]
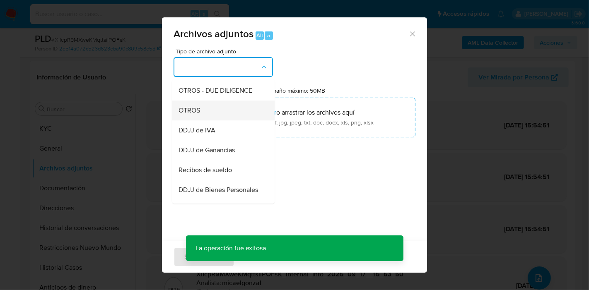
click at [231, 120] on div "OTROS" at bounding box center [220, 111] width 84 height 20
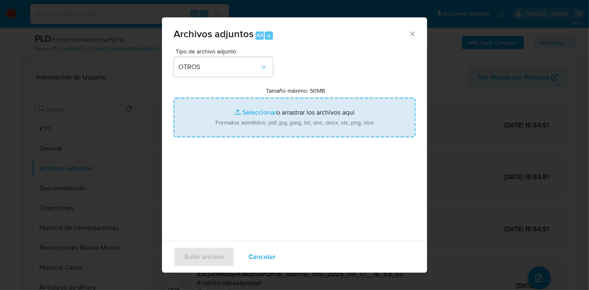
click at [246, 115] on input "Tamaño máximo: 50MB Seleccionar archivos" at bounding box center [294, 118] width 242 height 40
type input "C:\fakepath\Movimientos de Franco Nicolas Anconetani.xlsx"
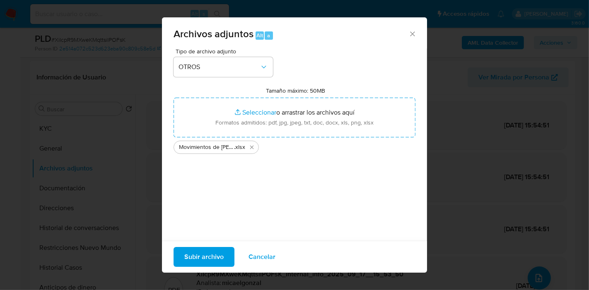
click at [199, 250] on span "Subir archivo" at bounding box center [203, 257] width 39 height 18
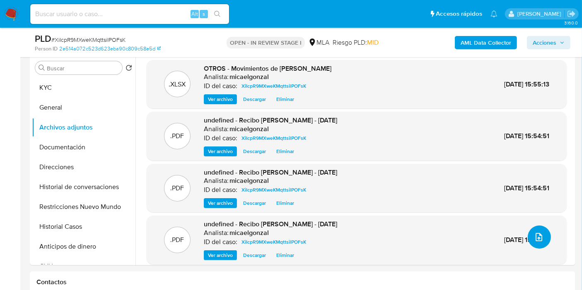
scroll to position [120, 0]
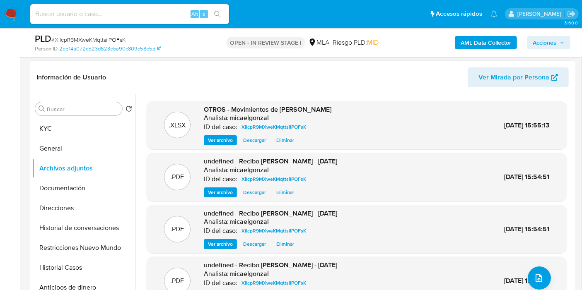
click at [434, 140] on div ".XLSX OTROS - Movimientos de Franco Nicolas Anconetani Analista: micaelgonzal I…" at bounding box center [356, 125] width 411 height 41
click at [433, 130] on div ".XLSX OTROS - Movimientos de Franco Nicolas Anconetani Analista: micaelgonzal I…" at bounding box center [356, 125] width 411 height 41
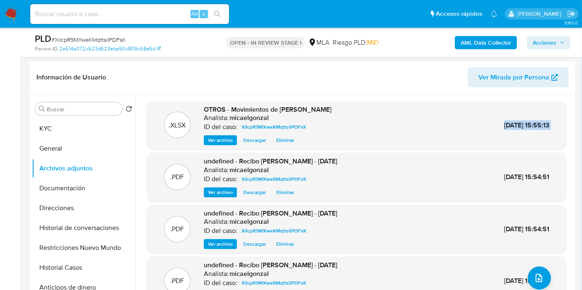
click at [433, 130] on div ".XLSX OTROS - Movimientos de Franco Nicolas Anconetani Analista: micaelgonzal I…" at bounding box center [356, 125] width 411 height 41
click at [441, 120] on div ".XLSX OTROS - Movimientos de Franco Nicolas Anconetani Analista: micaelgonzal I…" at bounding box center [356, 125] width 411 height 41
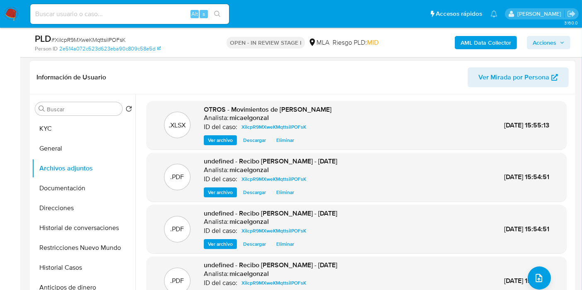
click at [318, 86] on header "Información de Usuario Ver Mirada por Persona" at bounding box center [302, 77] width 532 height 20
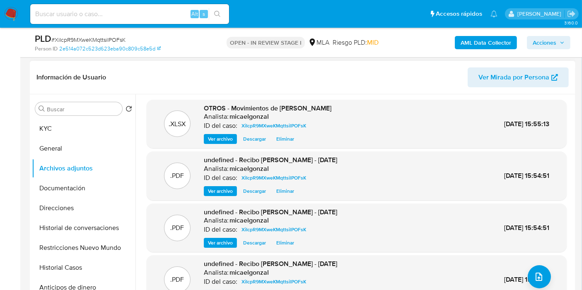
scroll to position [0, 0]
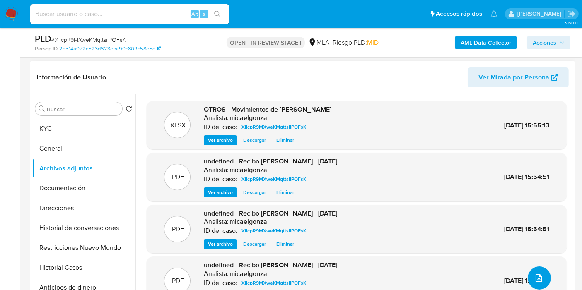
click at [537, 274] on icon "upload-file" at bounding box center [539, 278] width 10 height 10
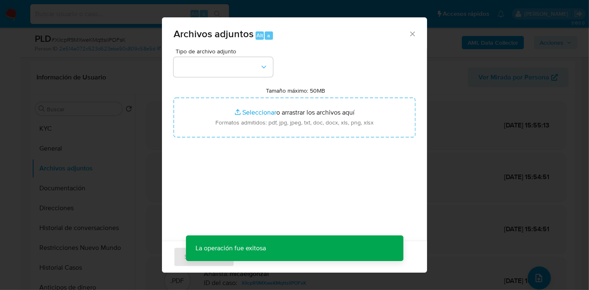
click at [404, 40] on div "Archivos adjuntos Alt a" at bounding box center [294, 32] width 265 height 31
click at [410, 35] on icon "Cerrar" at bounding box center [412, 33] width 5 height 5
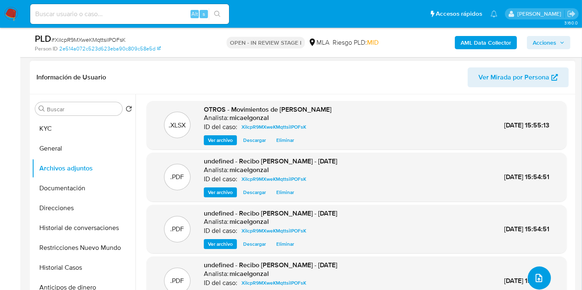
scroll to position [29, 0]
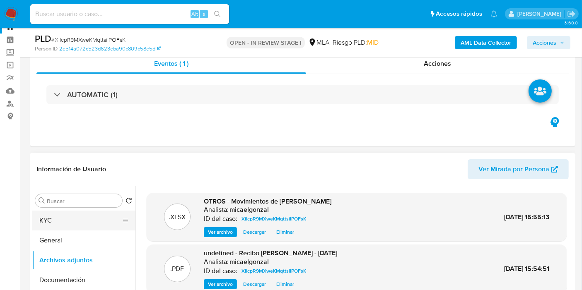
click at [58, 214] on button "KYC" at bounding box center [80, 221] width 97 height 20
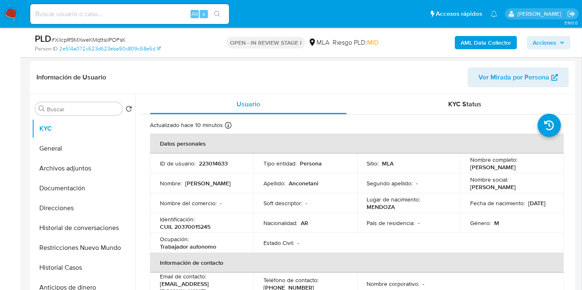
scroll to position [46, 0]
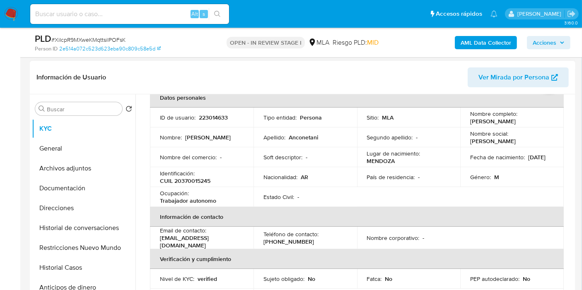
click at [353, 107] on th "Datos personales" at bounding box center [356, 98] width 413 height 20
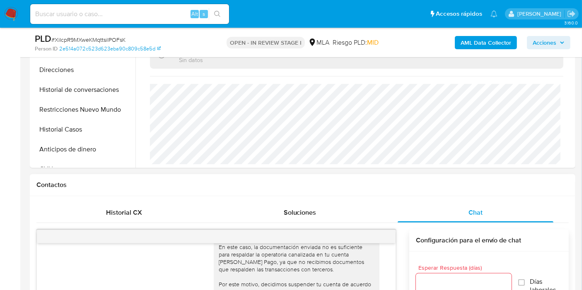
scroll to position [120, 0]
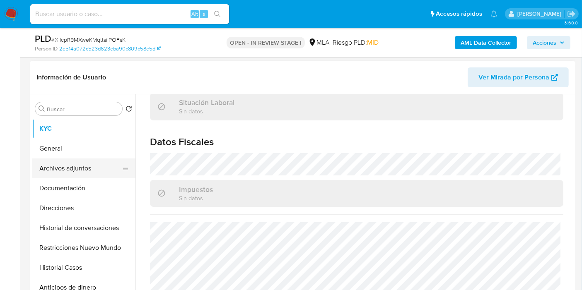
click at [81, 173] on button "Archivos adjuntos" at bounding box center [80, 169] width 97 height 20
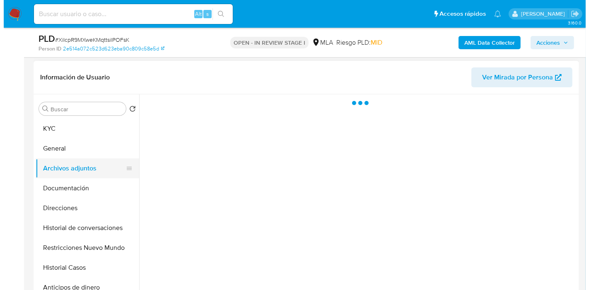
scroll to position [0, 0]
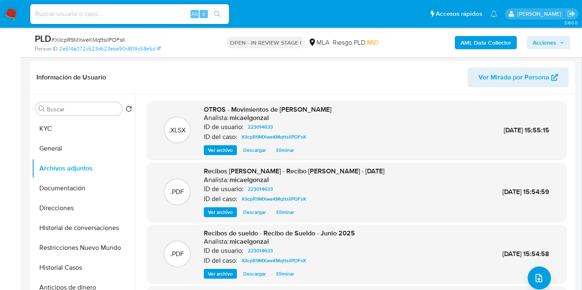
click at [553, 281] on div ".PDF Recibos de sueldo - Recibo de Sueldo - Junio 2025 Analista: micaelgonzal I…" at bounding box center [357, 254] width 420 height 59
click at [548, 284] on div ".XLSX OTROS - Movimientos de Franco Nicolas Anconetani Analista: micaelgonzal I…" at bounding box center [357, 236] width 420 height 271
click at [541, 277] on button "upload-file" at bounding box center [538, 278] width 23 height 23
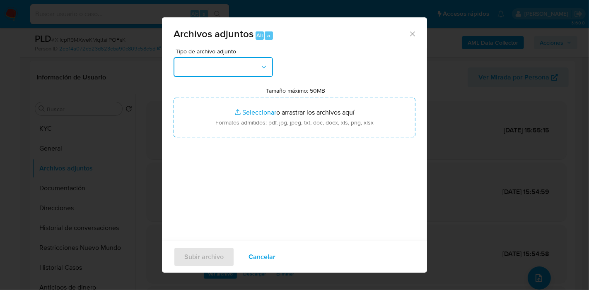
click at [248, 67] on button "button" at bounding box center [222, 67] width 99 height 20
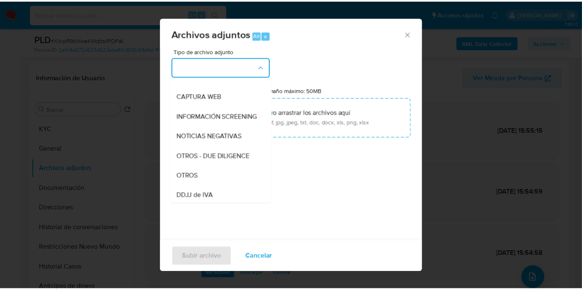
scroll to position [138, 0]
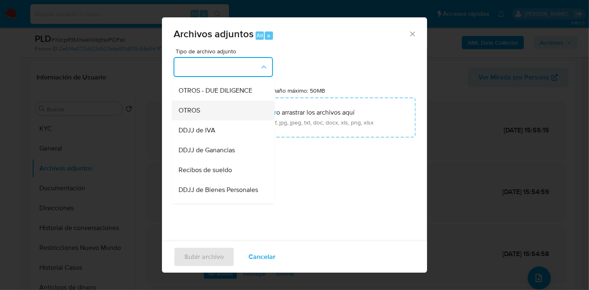
click at [224, 113] on div "OTROS" at bounding box center [220, 111] width 84 height 20
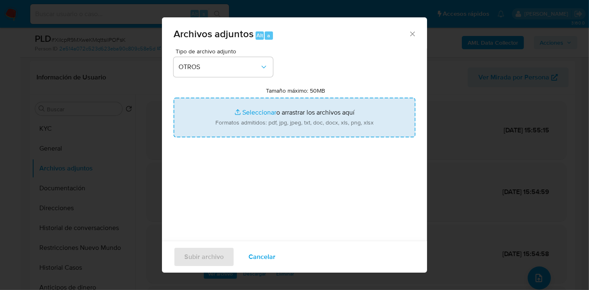
click at [232, 113] on input "Tamaño máximo: 50MB Seleccionar archivos" at bounding box center [294, 118] width 242 height 40
type input "C:\fakepath\Caselog XiIcpR9MXweKMqttsilPOFsK_2025_08_19_05_24_06.docx"
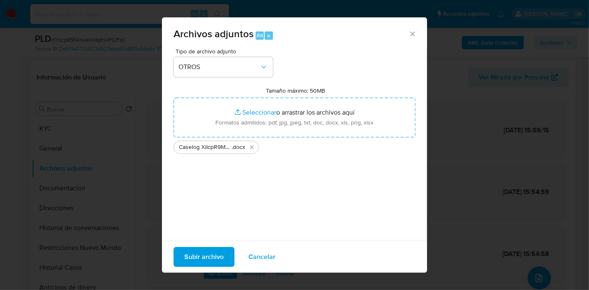
click at [231, 166] on div "Tipo de archivo adjunto OTROS Tamaño máximo: 50MB Seleccionar archivos Seleccio…" at bounding box center [294, 145] width 242 height 195
click at [193, 265] on span "Subir archivo" at bounding box center [203, 257] width 39 height 18
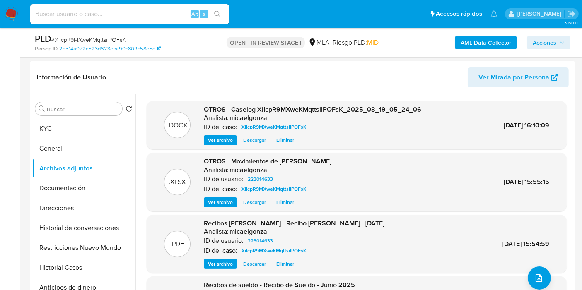
click at [71, 145] on button "General" at bounding box center [83, 149] width 103 height 20
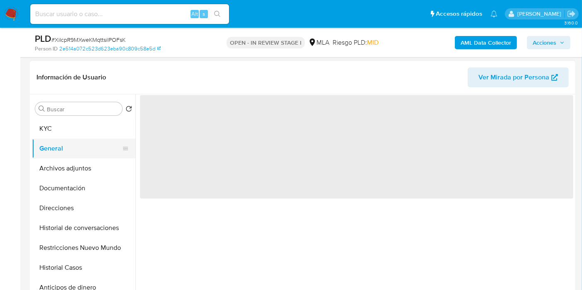
click at [72, 144] on button "General" at bounding box center [80, 149] width 97 height 20
click at [86, 133] on button "KYC" at bounding box center [80, 129] width 97 height 20
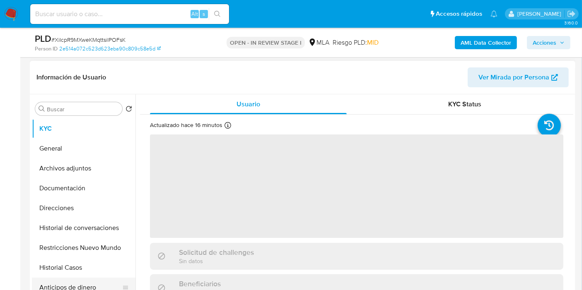
click at [85, 279] on button "Anticipos de dinero" at bounding box center [80, 288] width 97 height 20
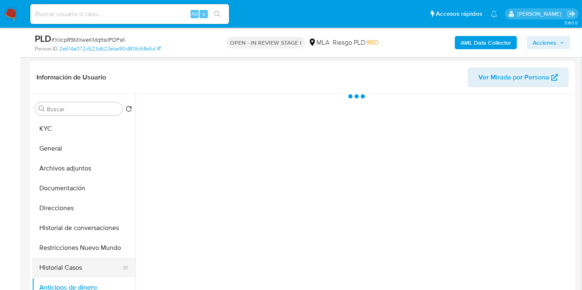
click at [87, 264] on button "Historial Casos" at bounding box center [80, 268] width 97 height 20
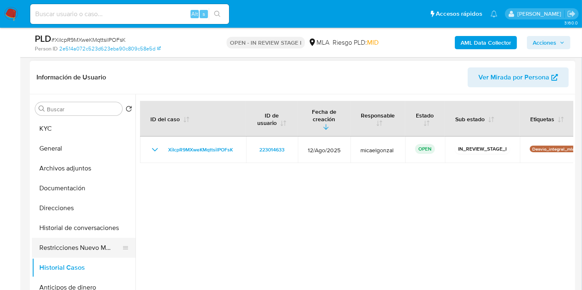
click at [94, 239] on button "Restricciones Nuevo Mundo" at bounding box center [80, 248] width 97 height 20
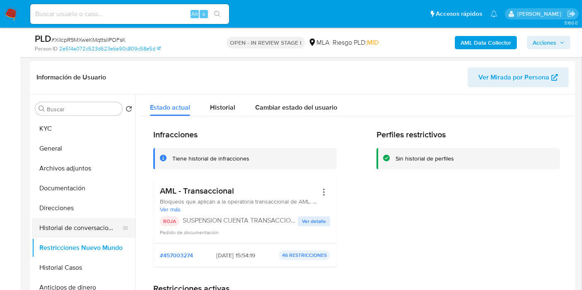
click at [94, 228] on button "Historial de conversaciones" at bounding box center [80, 228] width 97 height 20
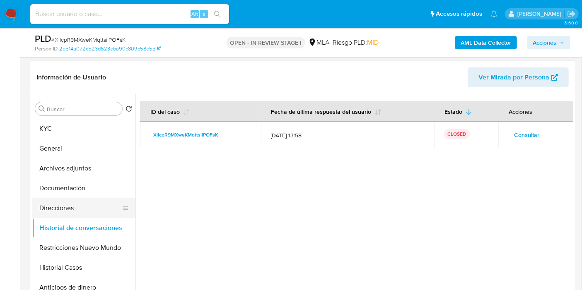
click at [87, 202] on button "Direcciones" at bounding box center [80, 208] width 97 height 20
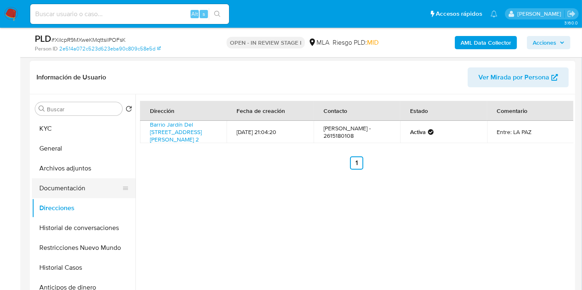
click at [90, 190] on button "Documentación" at bounding box center [80, 188] width 97 height 20
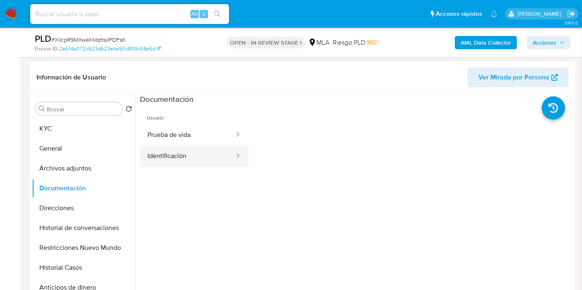
click at [156, 151] on button "Identificación" at bounding box center [187, 156] width 95 height 21
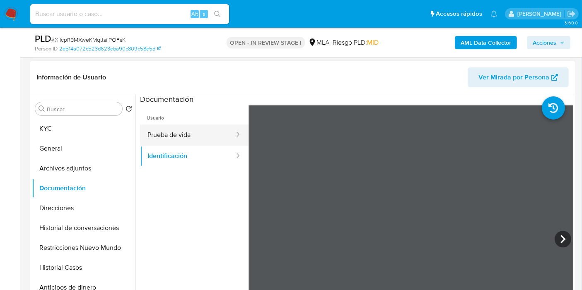
click at [193, 132] on button "Prueba de vida" at bounding box center [187, 135] width 95 height 21
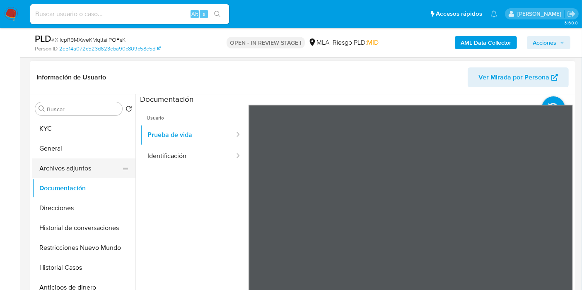
click at [36, 175] on button "Archivos adjuntos" at bounding box center [80, 169] width 97 height 20
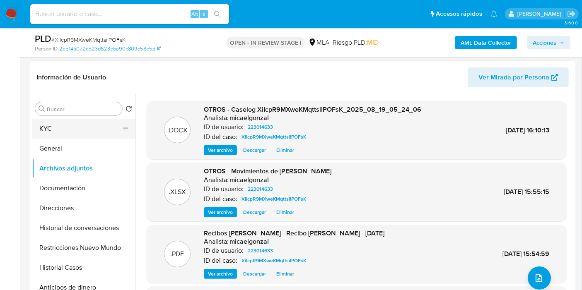
click at [53, 129] on button "KYC" at bounding box center [80, 129] width 97 height 20
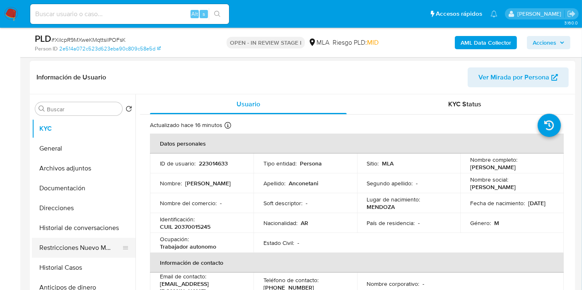
click at [79, 249] on button "Restricciones Nuevo Mundo" at bounding box center [80, 248] width 97 height 20
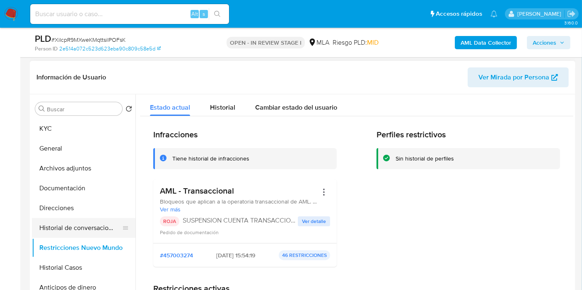
click at [75, 219] on button "Historial de conversaciones" at bounding box center [80, 228] width 97 height 20
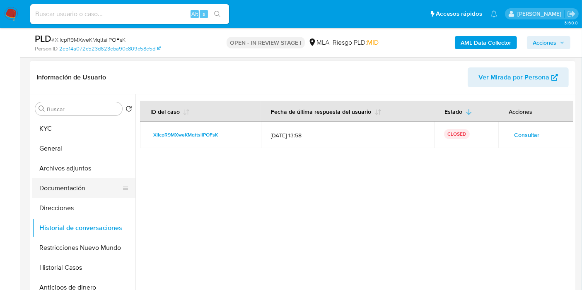
click at [65, 188] on button "Documentación" at bounding box center [80, 188] width 97 height 20
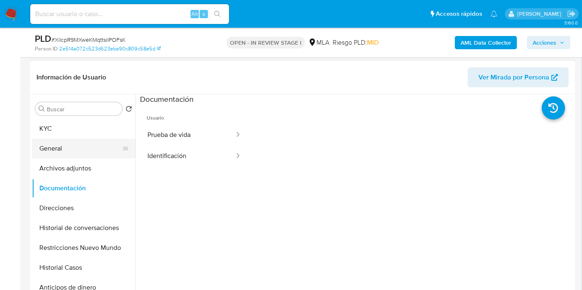
drag, startPoint x: 75, startPoint y: 163, endPoint x: 77, endPoint y: 155, distance: 8.8
click at [75, 163] on button "Archivos adjuntos" at bounding box center [83, 169] width 103 height 20
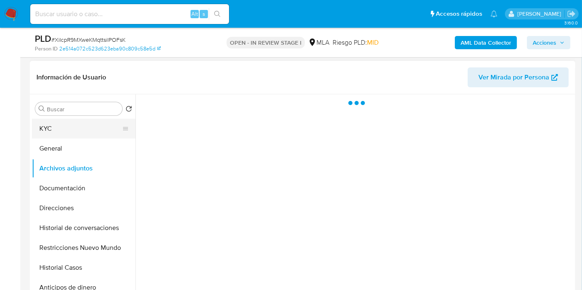
click at [78, 127] on button "KYC" at bounding box center [80, 129] width 97 height 20
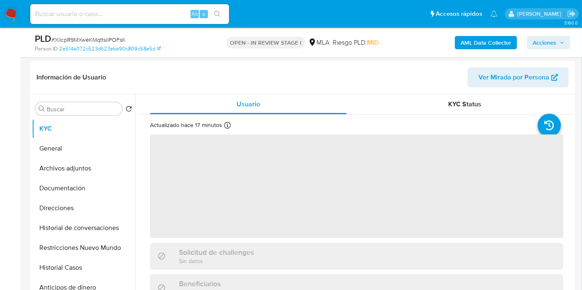
drag, startPoint x: 545, startPoint y: 36, endPoint x: 538, endPoint y: 41, distance: 8.0
click at [545, 36] on span "Acciones" at bounding box center [544, 42] width 24 height 13
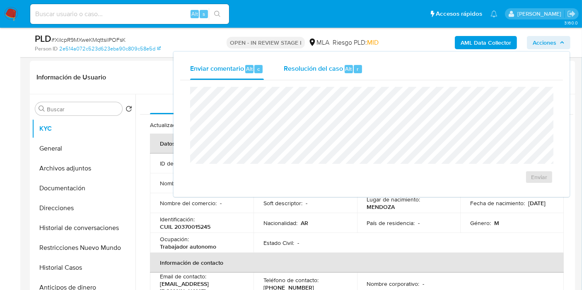
click at [297, 72] on span "Resolución del caso" at bounding box center [313, 69] width 59 height 10
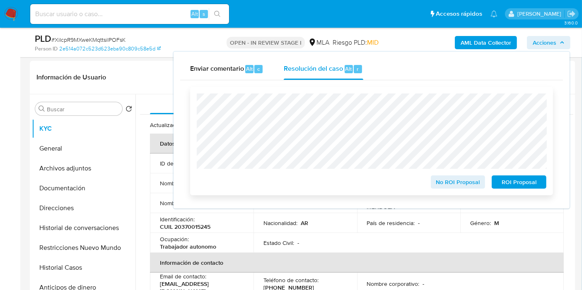
click at [541, 183] on button "ROI Proposal" at bounding box center [518, 181] width 55 height 13
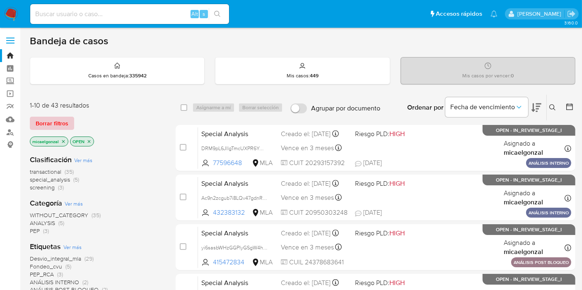
click at [60, 118] on span "Borrar filtros" at bounding box center [52, 124] width 33 height 12
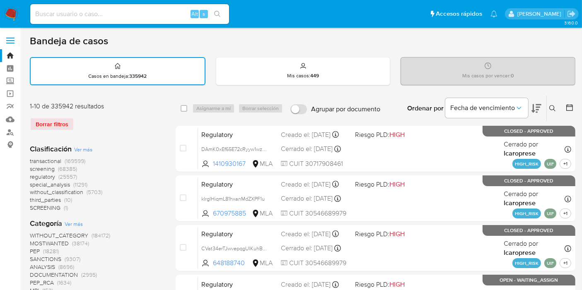
click at [551, 106] on icon at bounding box center [552, 108] width 7 height 7
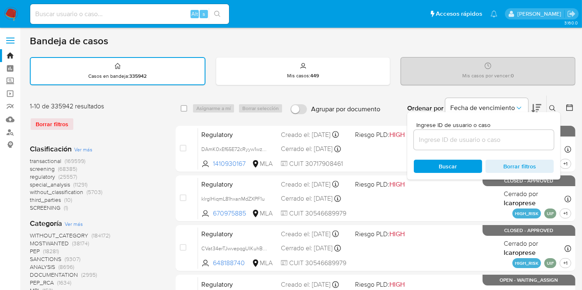
drag, startPoint x: 467, startPoint y: 127, endPoint x: 446, endPoint y: 135, distance: 22.1
click at [462, 129] on div "Ingrese ID de usuario o caso" at bounding box center [483, 136] width 140 height 28
click at [446, 135] on input at bounding box center [483, 140] width 140 height 11
paste input "fLAGVBo3UeVldYJ4q1Wr0r0y"
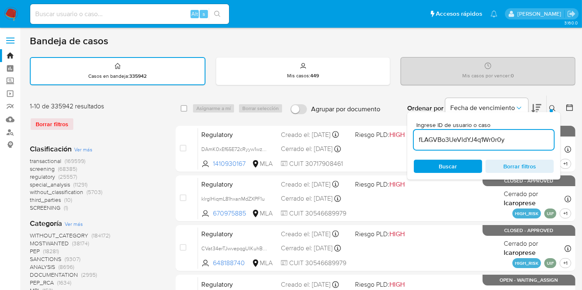
type input "fLAGVBo3UeVldYJ4q1Wr0r0y"
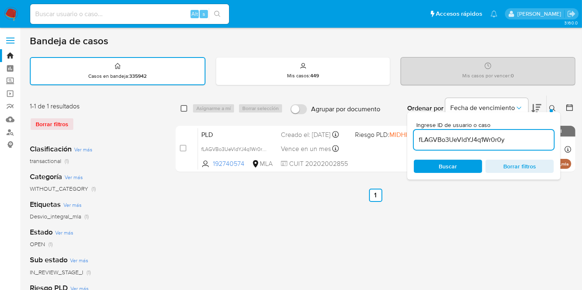
drag, startPoint x: 180, startPoint y: 107, endPoint x: 185, endPoint y: 108, distance: 5.4
click at [182, 107] on input "checkbox" at bounding box center [183, 108] width 7 height 7
checkbox input "true"
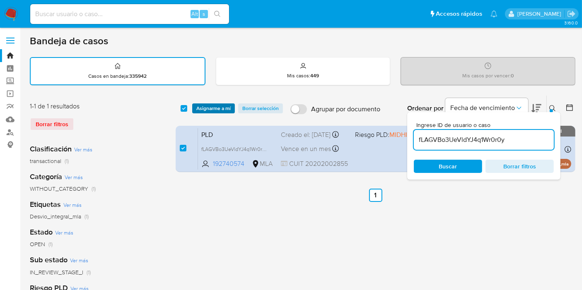
click at [202, 108] on span "Asignarme a mí" at bounding box center [213, 108] width 34 height 8
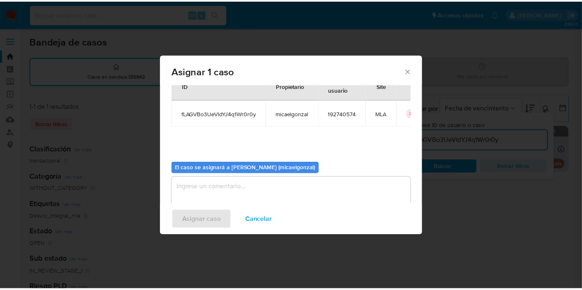
scroll to position [42, 0]
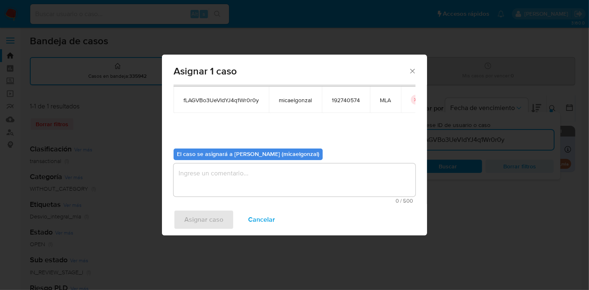
click at [277, 189] on textarea "assign-modal" at bounding box center [294, 179] width 242 height 33
click at [216, 215] on span "Asignar caso" at bounding box center [203, 220] width 39 height 18
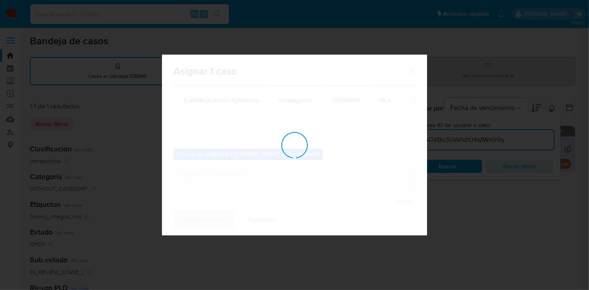
checkbox input "false"
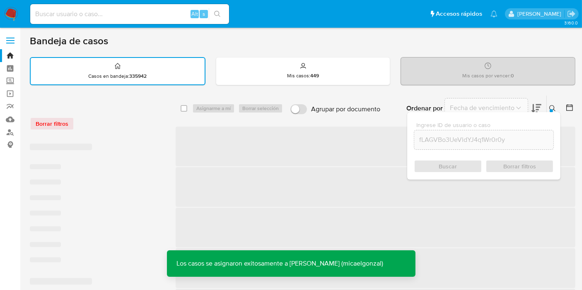
click at [114, 21] on div "Alt s" at bounding box center [129, 14] width 199 height 20
click at [119, 18] on input at bounding box center [129, 14] width 199 height 11
paste input "fLAGVBo3UeVldYJ4q1Wr0r0y"
type input "fLAGVBo3UeVldYJ4q1Wr0r0y"
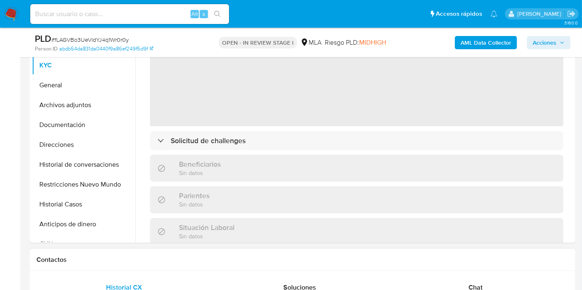
scroll to position [138, 0]
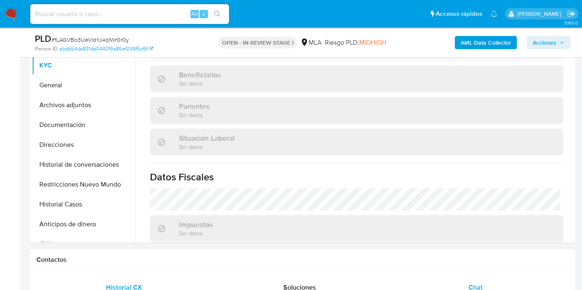
select select "10"
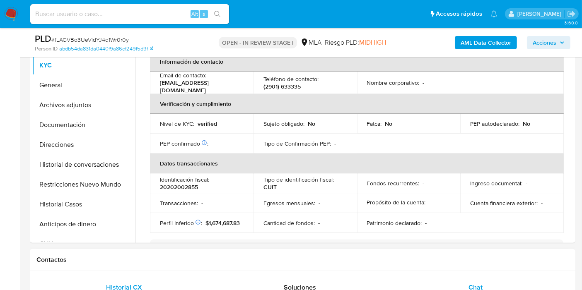
click at [495, 279] on div "Chat" at bounding box center [475, 288] width 156 height 20
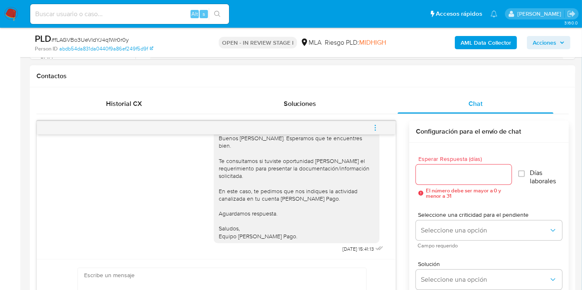
scroll to position [603, 0]
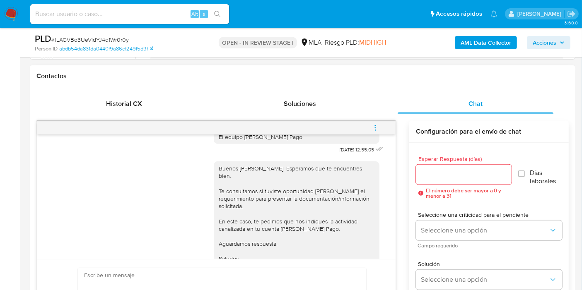
click at [373, 120] on span "menu-action" at bounding box center [374, 128] width 7 height 20
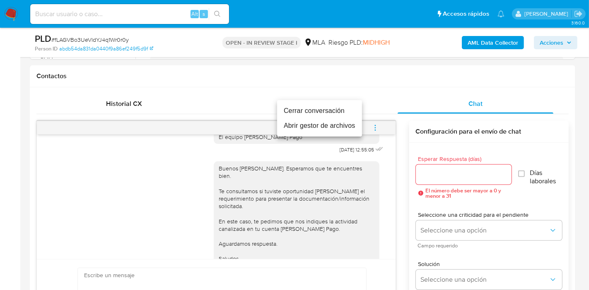
click at [294, 111] on li "Cerrar conversación" at bounding box center [319, 110] width 85 height 15
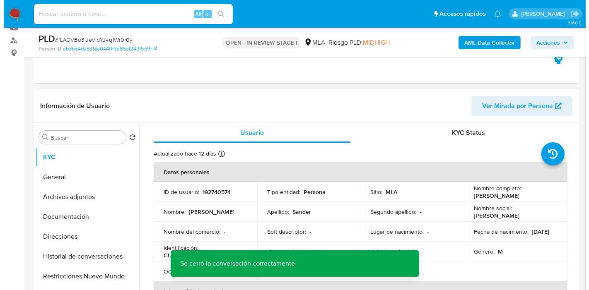
scroll to position [0, 0]
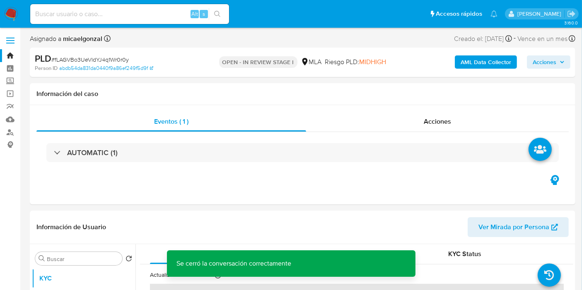
click at [478, 56] on b "AML Data Collector" at bounding box center [485, 61] width 50 height 13
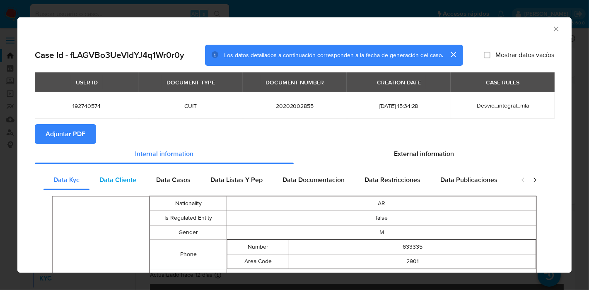
click at [107, 171] on div "Data Cliente" at bounding box center [117, 180] width 57 height 20
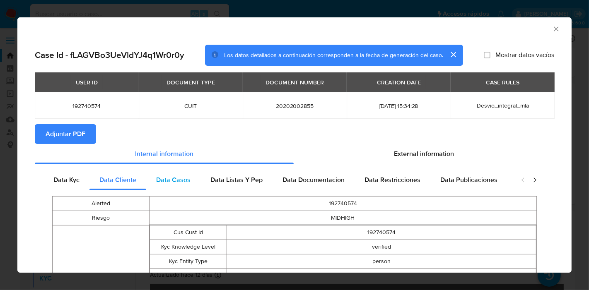
click at [185, 189] on div "Data Casos" at bounding box center [173, 180] width 54 height 20
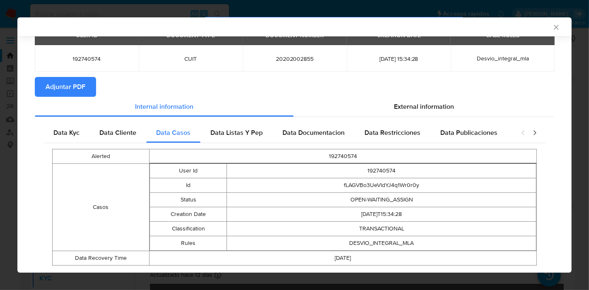
scroll to position [67, 0]
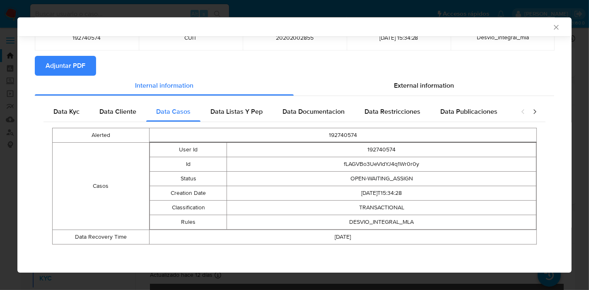
click at [209, 101] on div "Data Kyc Data Cliente Data Casos Data Listas Y Pep Data Documentacion Data Rest…" at bounding box center [294, 176] width 519 height 160
drag, startPoint x: 212, startPoint y: 108, endPoint x: 339, endPoint y: 135, distance: 130.0
click at [216, 108] on span "Data Listas Y Pep" at bounding box center [236, 112] width 52 height 10
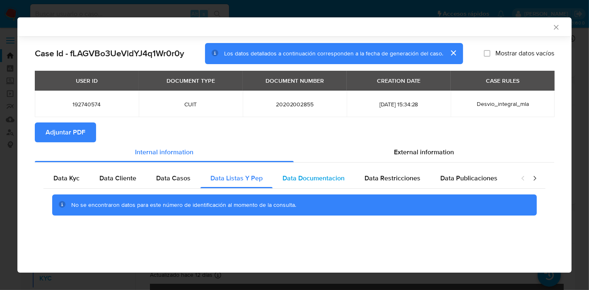
click at [323, 188] on div "Data Documentacion" at bounding box center [313, 178] width 82 height 20
click at [415, 192] on div "No se encontraron datos para este número de identificación al momento de la con…" at bounding box center [294, 205] width 502 height 33
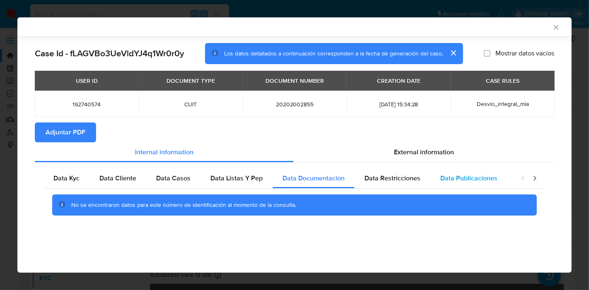
drag, startPoint x: 414, startPoint y: 185, endPoint x: 449, endPoint y: 177, distance: 35.6
click at [415, 183] on div "Data Restricciones" at bounding box center [392, 178] width 76 height 20
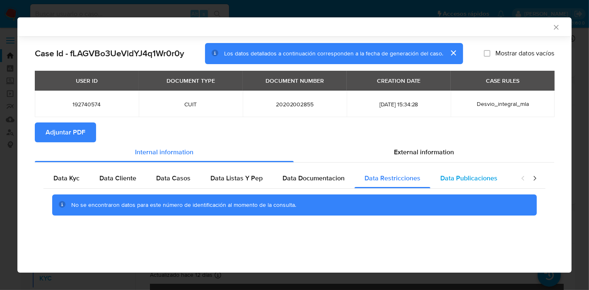
drag, startPoint x: 452, startPoint y: 177, endPoint x: 464, endPoint y: 176, distance: 12.1
click at [453, 177] on span "Data Publicaciones" at bounding box center [468, 178] width 57 height 10
click at [532, 181] on icon "closure-recommendation-modal" at bounding box center [534, 178] width 8 height 8
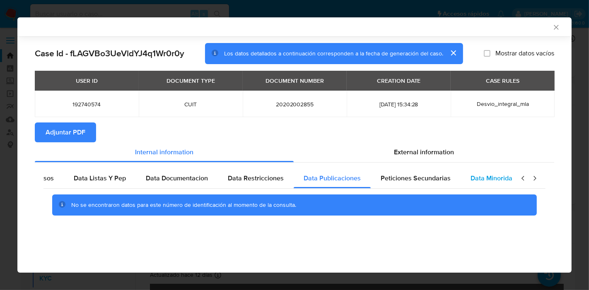
scroll to position [0, 145]
click at [464, 182] on span "Data Minoridad" at bounding box center [485, 178] width 46 height 10
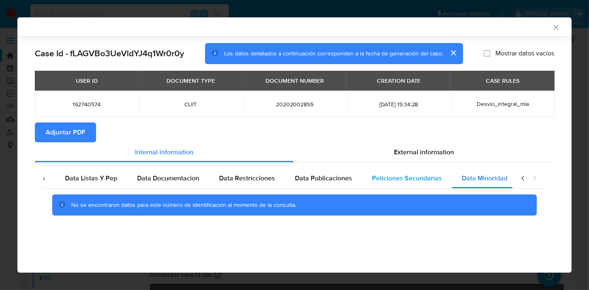
drag, startPoint x: 430, startPoint y: 180, endPoint x: 508, endPoint y: 177, distance: 78.7
click at [433, 179] on span "Peticiones Secundarias" at bounding box center [407, 178] width 70 height 10
click at [520, 178] on icon "closure-recommendation-modal" at bounding box center [523, 178] width 8 height 8
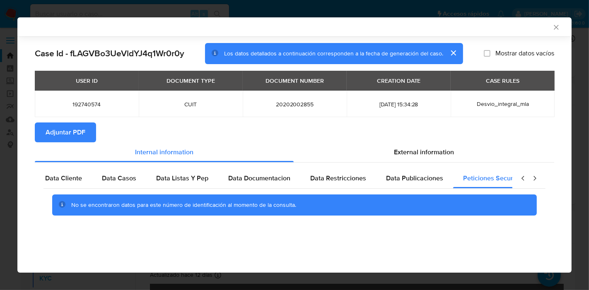
scroll to position [0, 11]
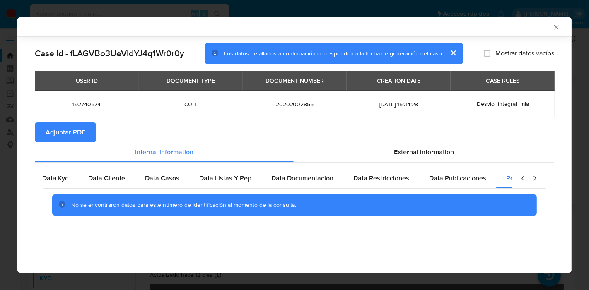
click at [520, 178] on icon "closure-recommendation-modal" at bounding box center [523, 178] width 8 height 8
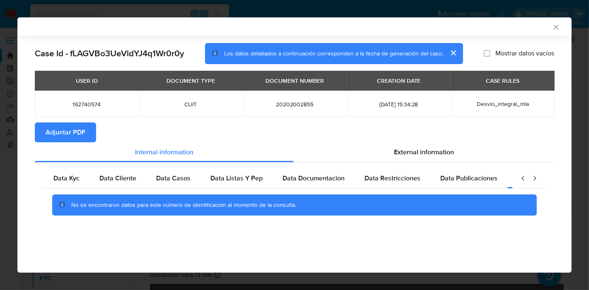
scroll to position [0, 0]
click at [520, 178] on icon "closure-recommendation-modal" at bounding box center [523, 178] width 8 height 8
click at [57, 163] on div "Data Kyc Data Cliente Data Casos Data Listas Y Pep Data Documentacion Data Rest…" at bounding box center [294, 195] width 519 height 65
click at [63, 174] on span "Data Kyc" at bounding box center [66, 178] width 26 height 10
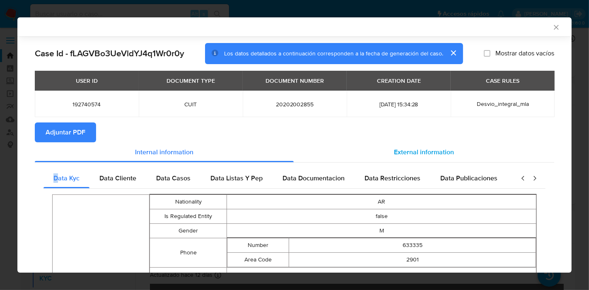
click at [441, 149] on span "External information" at bounding box center [424, 152] width 60 height 10
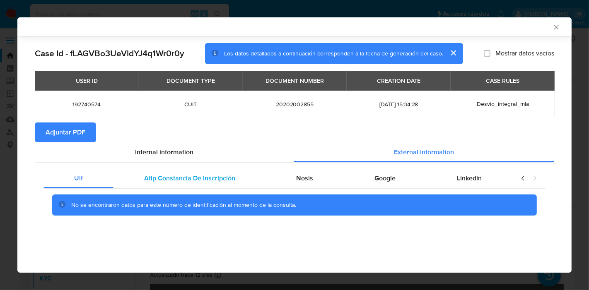
drag, startPoint x: 147, startPoint y: 178, endPoint x: 221, endPoint y: 186, distance: 75.3
click at [150, 178] on span "Afip Constancia De Inscripción" at bounding box center [189, 178] width 91 height 10
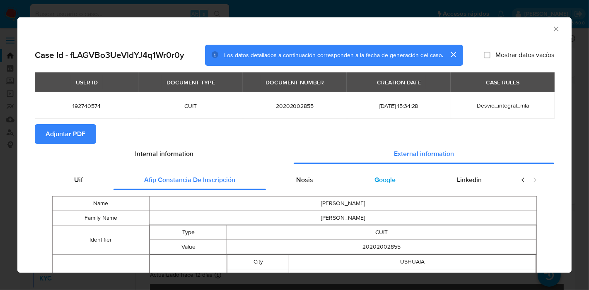
drag, startPoint x: 291, startPoint y: 180, endPoint x: 348, endPoint y: 181, distance: 57.1
click at [297, 180] on div "Nosis" at bounding box center [305, 180] width 78 height 20
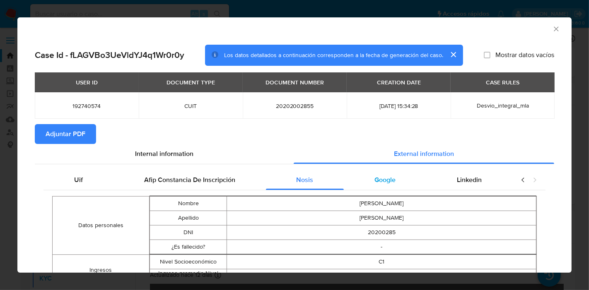
click at [386, 178] on span "Google" at bounding box center [384, 180] width 21 height 10
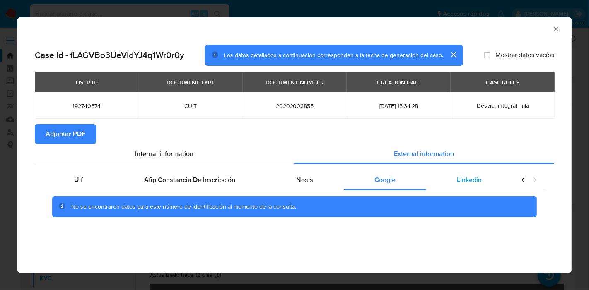
click at [492, 185] on div "Linkedin" at bounding box center [469, 180] width 86 height 20
click at [89, 171] on div "Uif" at bounding box center [78, 180] width 70 height 20
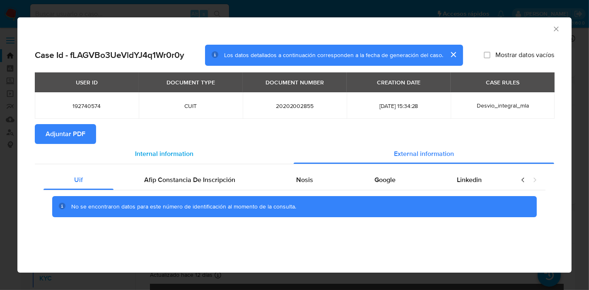
click at [174, 158] on span "Internal information" at bounding box center [164, 154] width 58 height 10
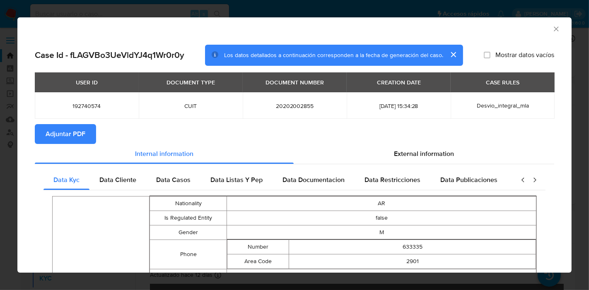
click at [86, 137] on button "Adjuntar PDF" at bounding box center [65, 134] width 61 height 20
click at [544, 32] on div "AML Data Collector" at bounding box center [294, 27] width 554 height 21
click at [552, 27] on icon "Cerrar ventana" at bounding box center [556, 29] width 8 height 8
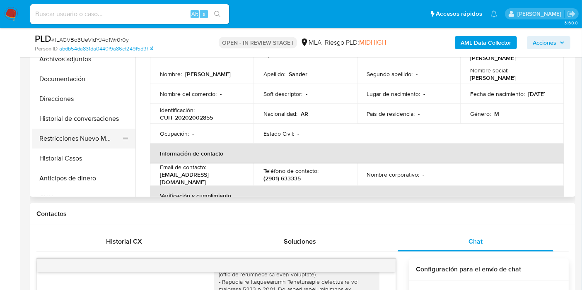
click at [96, 143] on button "Restricciones Nuevo Mundo" at bounding box center [80, 139] width 97 height 20
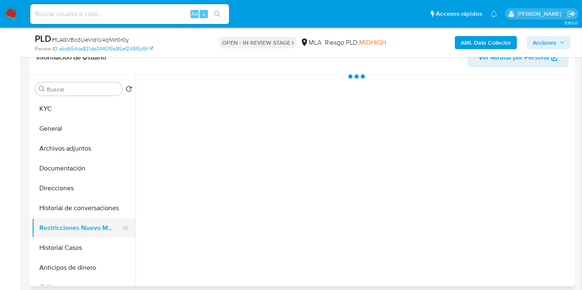
scroll to position [138, 0]
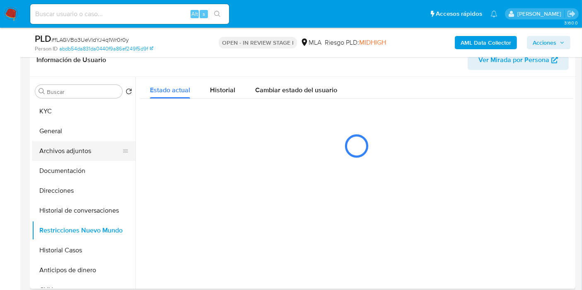
click at [59, 159] on button "Archivos adjuntos" at bounding box center [80, 151] width 97 height 20
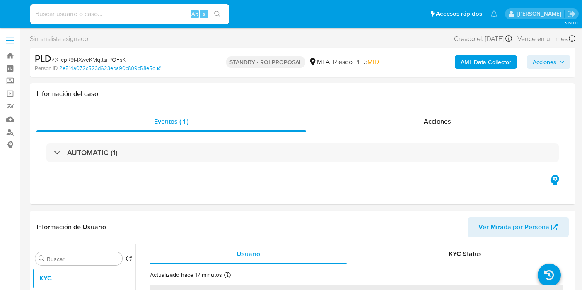
select select "10"
click at [14, 14] on img at bounding box center [11, 14] width 14 height 14
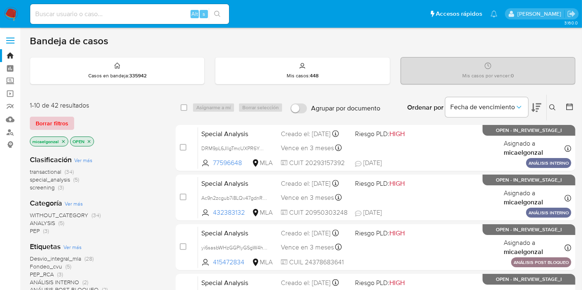
click at [50, 121] on span "Borrar filtros" at bounding box center [52, 124] width 33 height 12
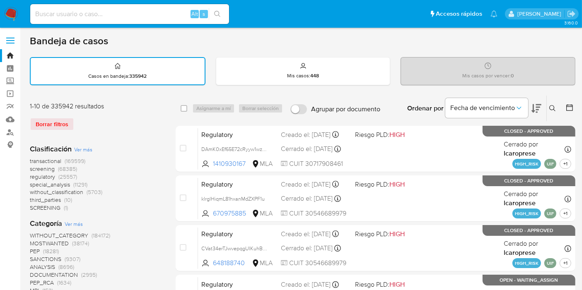
click at [557, 108] on button at bounding box center [553, 108] width 14 height 10
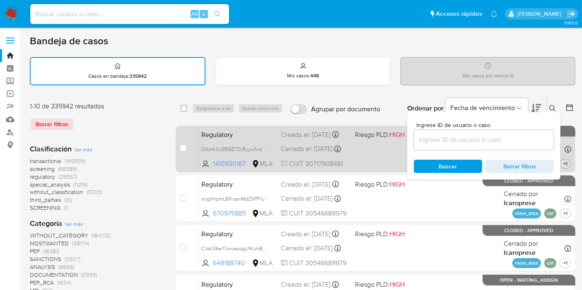
drag, startPoint x: 382, startPoint y: 138, endPoint x: 390, endPoint y: 138, distance: 8.3
click at [390, 138] on span "Riesgo PLD: HIGH" at bounding box center [380, 134] width 50 height 9
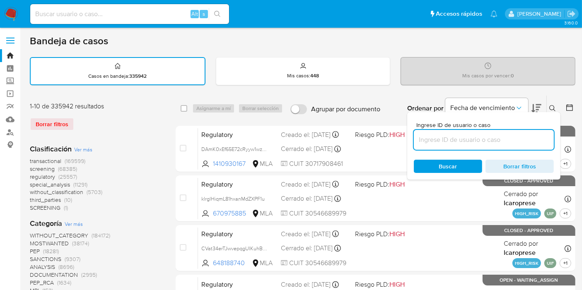
click at [453, 143] on input at bounding box center [483, 140] width 140 height 11
paste input "csJX6bu0WrVYrFDQV0b0b9Ux"
type input "csJX6bu0WrVYrFDQV0b0b9Ux"
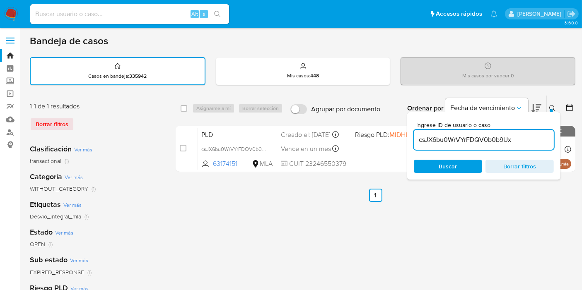
click at [185, 111] on div "select-all-cases-checkbox" at bounding box center [183, 108] width 7 height 8
click at [185, 108] on input "checkbox" at bounding box center [183, 108] width 7 height 7
checkbox input "true"
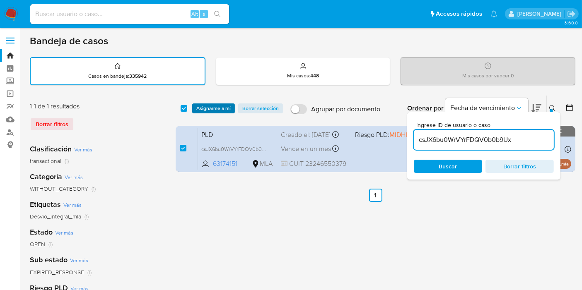
click at [202, 107] on span "Asignarme a mí" at bounding box center [213, 108] width 34 height 8
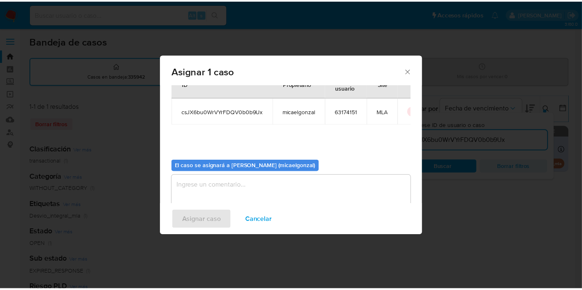
scroll to position [42, 0]
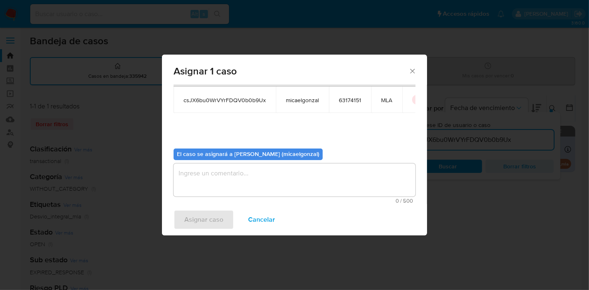
drag, startPoint x: 291, startPoint y: 173, endPoint x: 273, endPoint y: 179, distance: 18.6
click at [291, 172] on textarea "assign-modal" at bounding box center [294, 179] width 242 height 33
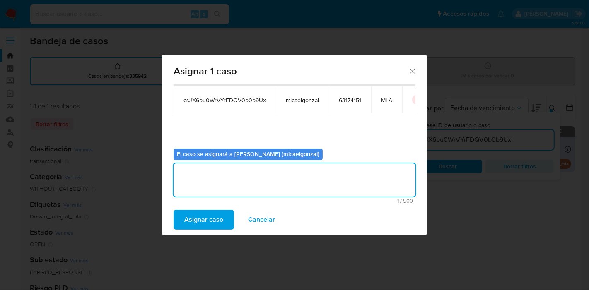
click at [171, 217] on div "Asignar caso Cancelar" at bounding box center [294, 219] width 265 height 31
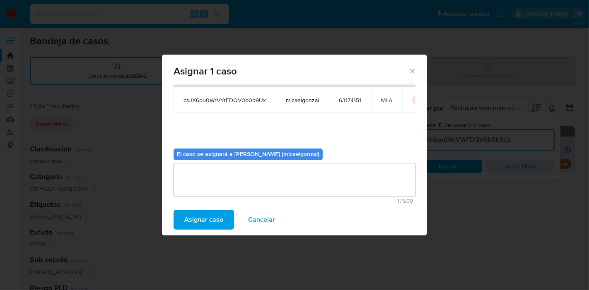
click at [201, 214] on span "Asignar caso" at bounding box center [203, 220] width 39 height 18
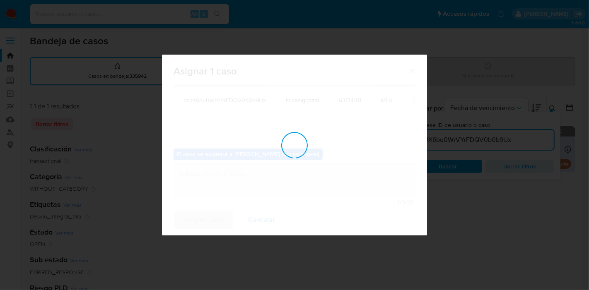
checkbox input "false"
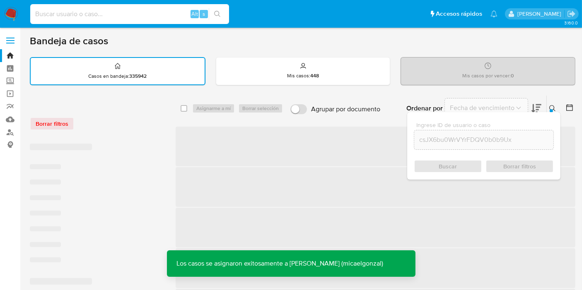
drag, startPoint x: 124, startPoint y: 17, endPoint x: 137, endPoint y: 6, distance: 16.4
click at [129, 13] on input at bounding box center [129, 14] width 199 height 11
paste input "csJX6bu0WrVYrFDQV0b0b9Ux"
type input "csJX6bu0WrVYrFDQV0b0b9Ux"
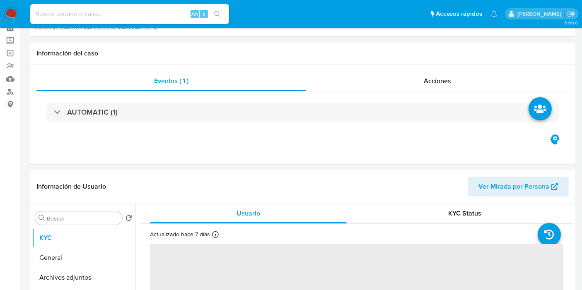
scroll to position [184, 0]
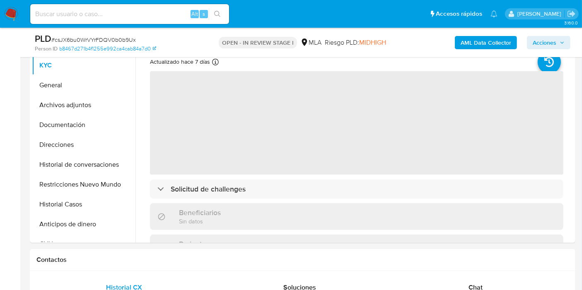
select select "10"
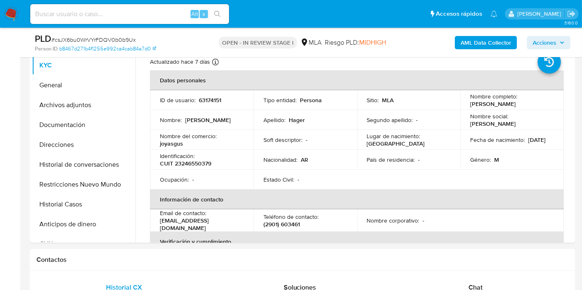
click at [62, 56] on div "PLD # csJX6bu0WrVYrFDQV0b0b9Ux Person ID b8467d271b4f1255e992ca4cab84a7d0 OPEN …" at bounding box center [302, 42] width 545 height 29
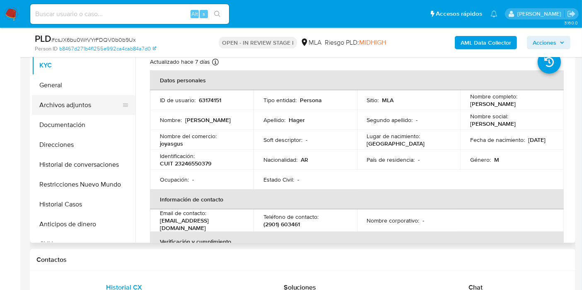
click at [69, 100] on button "Archivos adjuntos" at bounding box center [80, 105] width 97 height 20
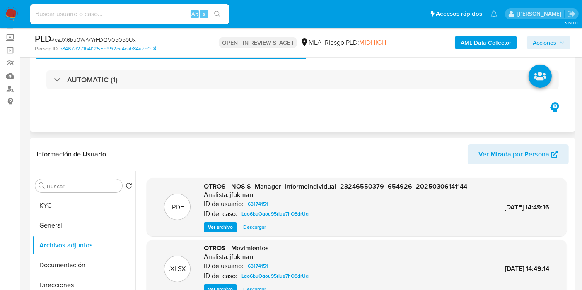
scroll to position [92, 0]
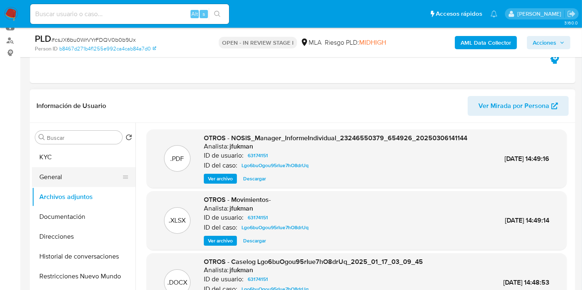
click at [77, 169] on button "General" at bounding box center [80, 177] width 97 height 20
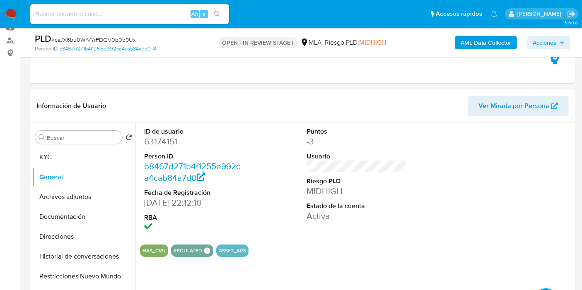
click at [17, 21] on img at bounding box center [11, 14] width 14 height 14
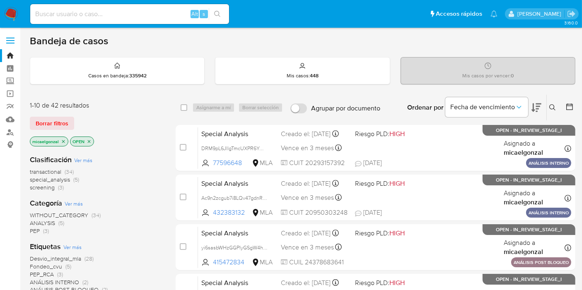
click at [13, 18] on img at bounding box center [11, 14] width 14 height 14
click at [44, 119] on span "Borrar filtros" at bounding box center [52, 124] width 33 height 12
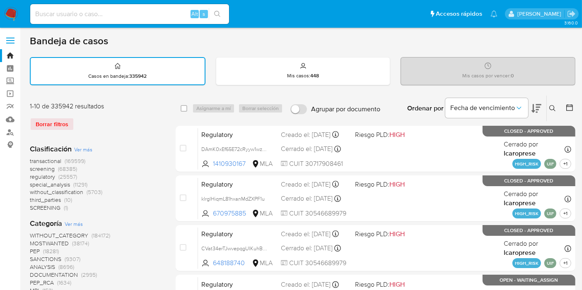
click at [558, 107] on button at bounding box center [553, 108] width 14 height 10
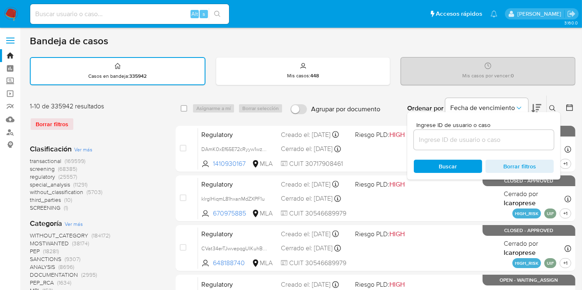
drag, startPoint x: 490, startPoint y: 129, endPoint x: 469, endPoint y: 137, distance: 22.7
click at [489, 130] on div at bounding box center [483, 140] width 140 height 20
drag, startPoint x: 469, startPoint y: 137, endPoint x: 464, endPoint y: 141, distance: 6.5
click at [469, 137] on input at bounding box center [483, 140] width 140 height 11
paste input "fLAGVBo3UeVldYJ4q1Wr0r0y"
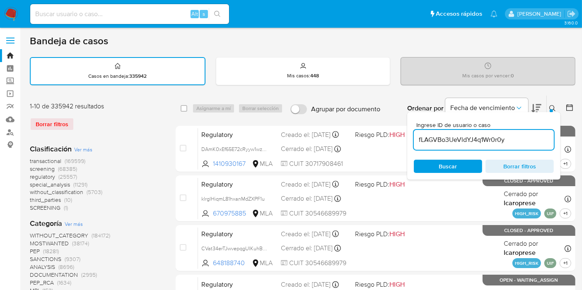
type input "fLAGVBo3UeVldYJ4q1Wr0r0y"
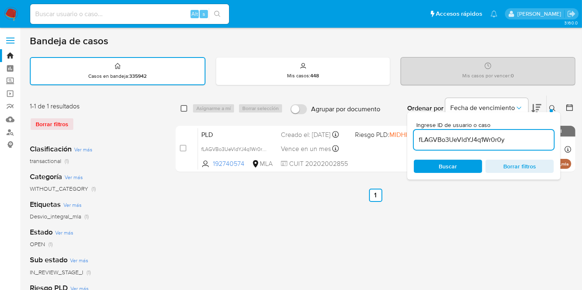
click at [183, 109] on input "checkbox" at bounding box center [183, 108] width 7 height 7
checkbox input "true"
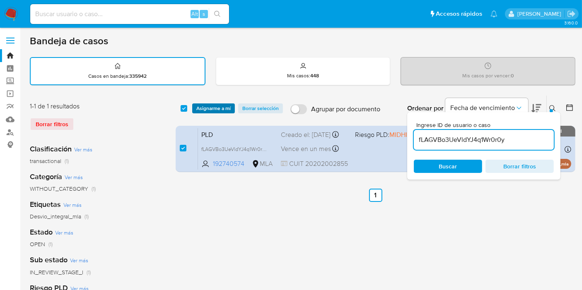
click at [208, 108] on span "Asignarme a mí" at bounding box center [213, 108] width 34 height 8
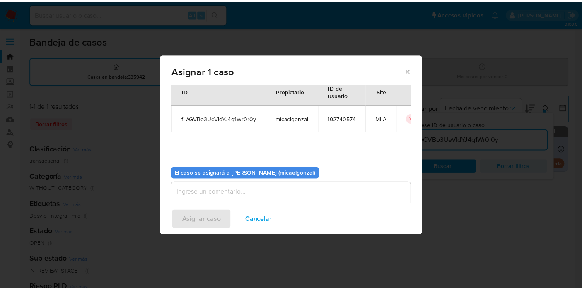
scroll to position [42, 0]
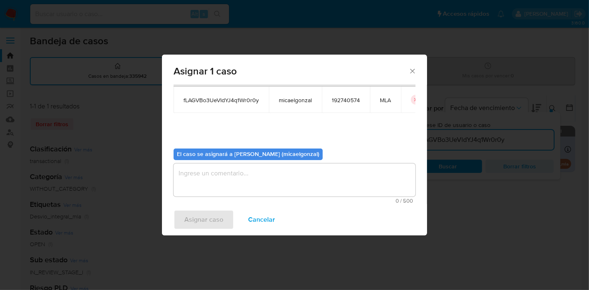
drag, startPoint x: 219, startPoint y: 168, endPoint x: 213, endPoint y: 176, distance: 9.8
click at [219, 168] on textarea "assign-modal" at bounding box center [294, 179] width 242 height 33
click at [192, 225] on span "Asignar caso" at bounding box center [203, 220] width 39 height 18
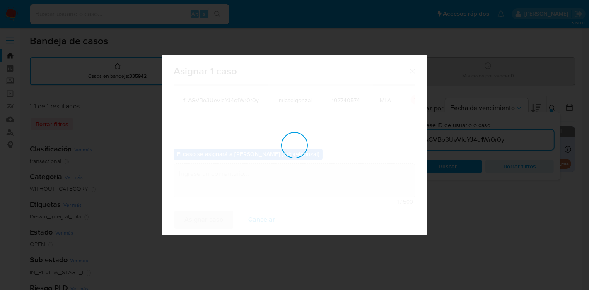
checkbox input "false"
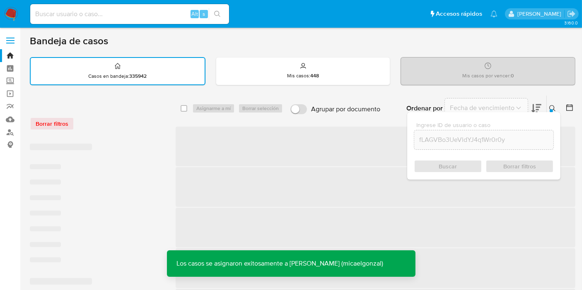
click at [150, 19] on div "Alt s" at bounding box center [129, 14] width 199 height 20
drag, startPoint x: 150, startPoint y: 19, endPoint x: 152, endPoint y: 14, distance: 5.6
click at [151, 17] on div "Alt s" at bounding box center [129, 14] width 199 height 20
click at [152, 14] on input at bounding box center [129, 14] width 199 height 11
paste input "fLAGVBo3UeVldYJ4q1Wr0r0y"
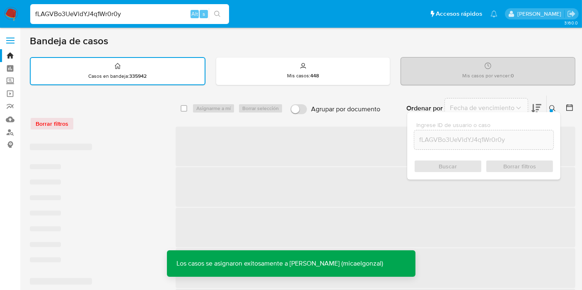
type input "fLAGVBo3UeVldYJ4q1Wr0r0y"
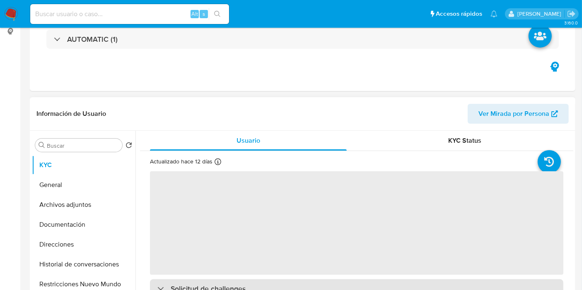
scroll to position [184, 0]
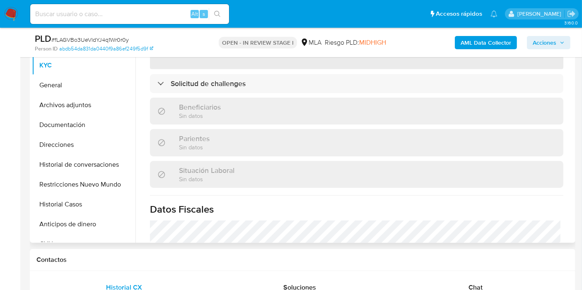
select select "10"
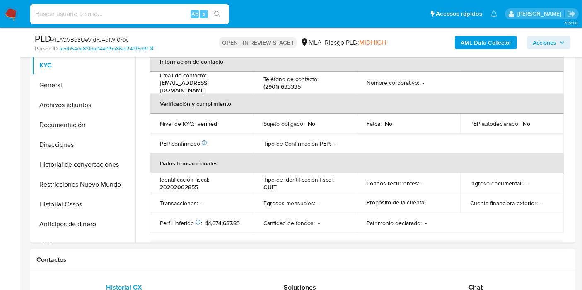
scroll to position [322, 0]
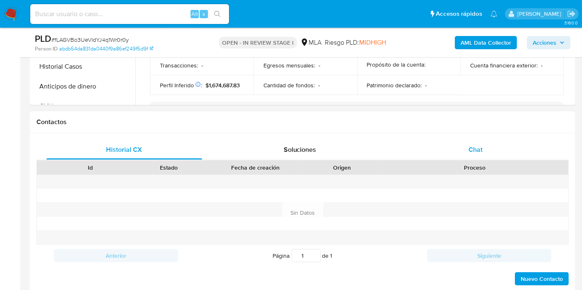
click at [496, 141] on div "Chat" at bounding box center [475, 150] width 156 height 20
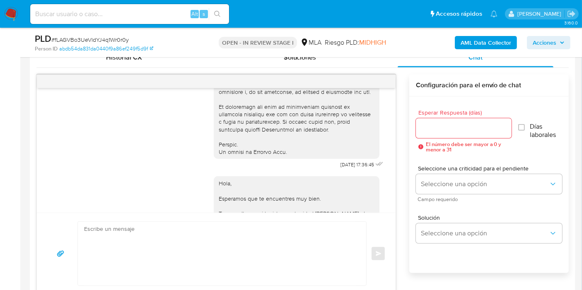
scroll to position [373, 0]
click at [14, 12] on img at bounding box center [11, 14] width 14 height 14
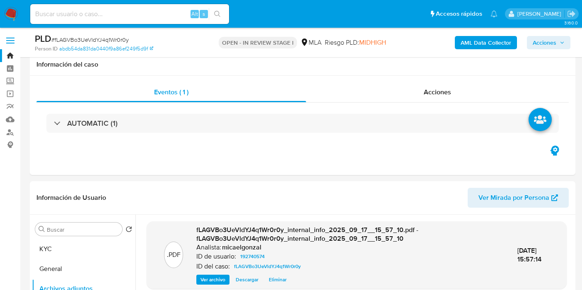
select select "10"
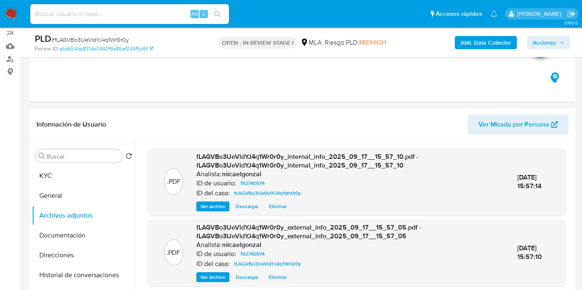
scroll to position [46, 0]
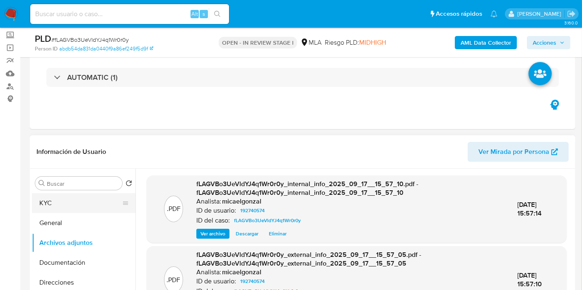
click at [84, 205] on button "KYC" at bounding box center [80, 203] width 97 height 20
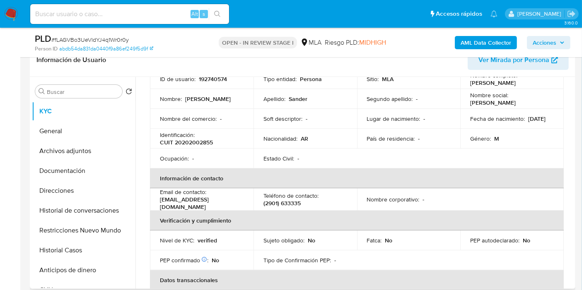
scroll to position [138, 0]
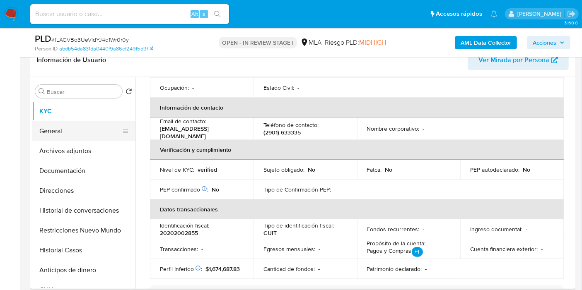
click at [69, 126] on button "General" at bounding box center [80, 131] width 97 height 20
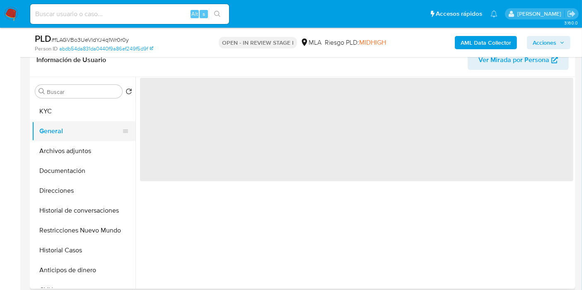
scroll to position [0, 0]
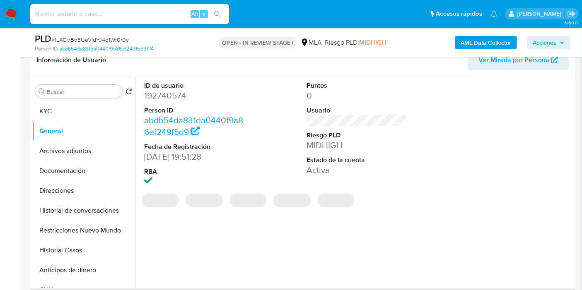
click at [181, 94] on dd "192740574" at bounding box center [194, 96] width 100 height 12
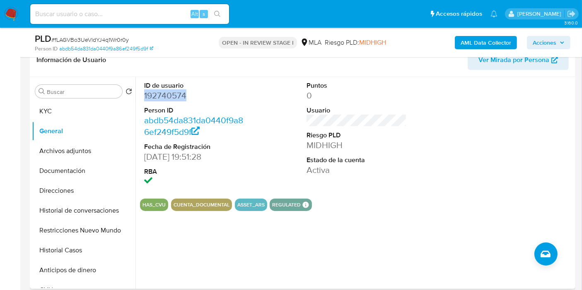
copy dd "192740574"
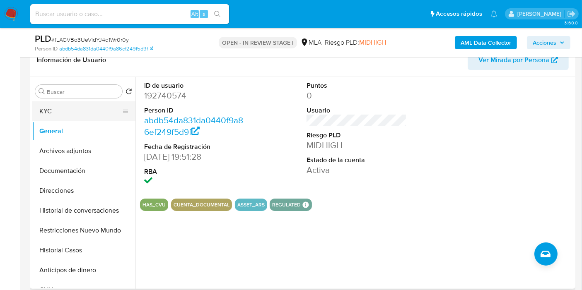
drag, startPoint x: 74, startPoint y: 98, endPoint x: 72, endPoint y: 103, distance: 5.0
click at [72, 101] on div "Buscar Volver al orden por defecto KYC General Archivos adjuntos Documentación …" at bounding box center [83, 183] width 103 height 211
click at [69, 109] on button "KYC" at bounding box center [80, 111] width 97 height 20
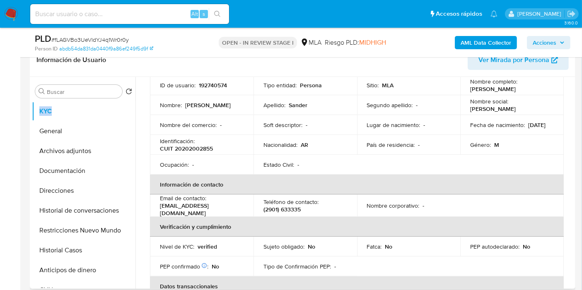
scroll to position [46, 0]
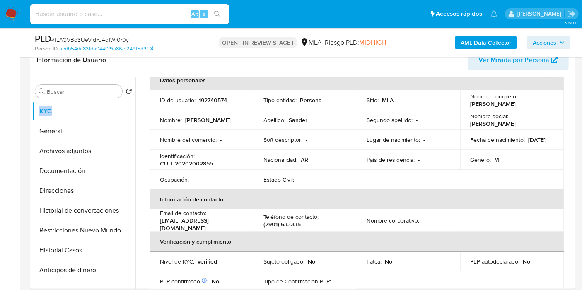
click at [14, 12] on img at bounding box center [11, 14] width 14 height 14
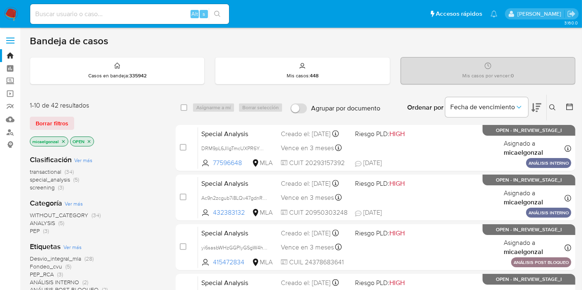
click at [74, 124] on div "Borrar filtros" at bounding box center [96, 123] width 132 height 13
click at [61, 125] on span "Borrar filtros" at bounding box center [52, 124] width 33 height 12
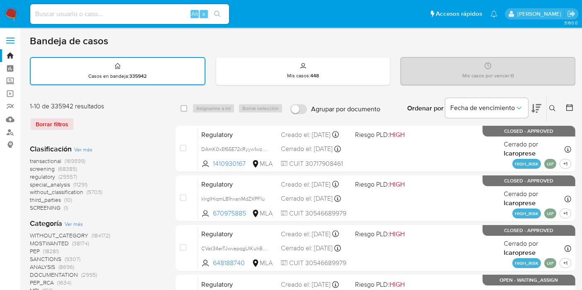
click at [555, 108] on button at bounding box center [553, 108] width 14 height 10
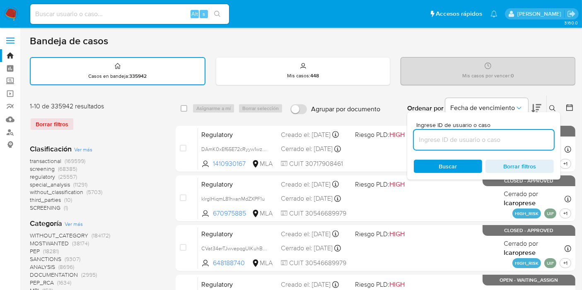
click at [506, 139] on input at bounding box center [483, 140] width 140 height 11
type input "oX2ydIyBhqMiRolIt9Y9UlER"
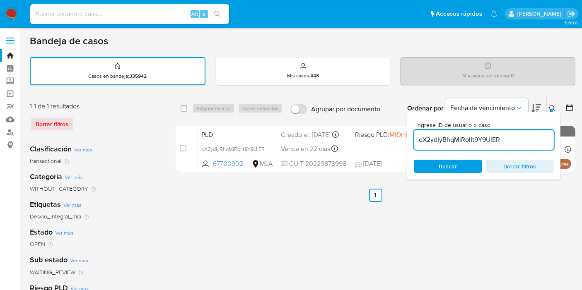
drag, startPoint x: 182, startPoint y: 112, endPoint x: 182, endPoint y: 103, distance: 8.7
click at [182, 112] on div "select-all-cases-checkbox" at bounding box center [185, 108] width 10 height 10
click at [182, 104] on div "select-all-cases-checkbox" at bounding box center [183, 108] width 7 height 8
click at [183, 110] on input "checkbox" at bounding box center [183, 108] width 7 height 7
checkbox input "true"
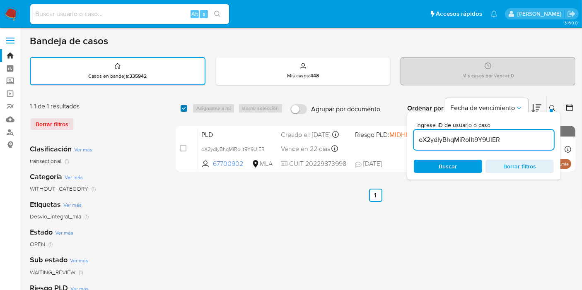
checkbox input "true"
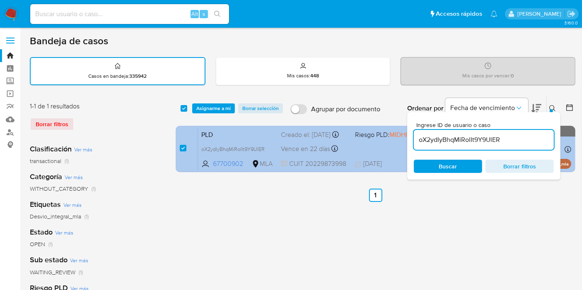
drag, startPoint x: 212, startPoint y: 103, endPoint x: 224, endPoint y: 130, distance: 28.7
click at [213, 100] on div "select-all-cases-checkbox Asignarme a mí Borrar selección Agrupar por documento…" at bounding box center [374, 109] width 399 height 26
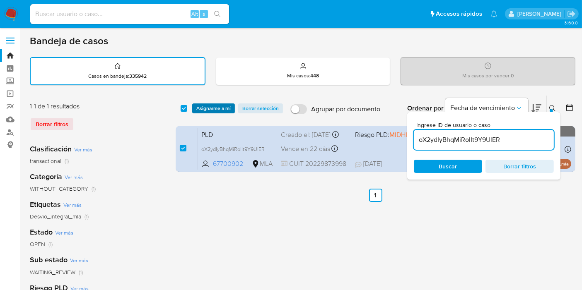
drag, startPoint x: 222, startPoint y: 97, endPoint x: 220, endPoint y: 104, distance: 6.9
click at [222, 100] on div "select-all-cases-checkbox Asignarme a mí Borrar selección Agrupar por documento…" at bounding box center [374, 109] width 399 height 26
click at [220, 104] on span "Asignarme a mí" at bounding box center [213, 108] width 34 height 8
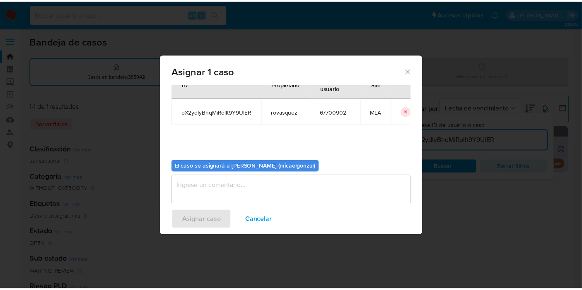
scroll to position [42, 0]
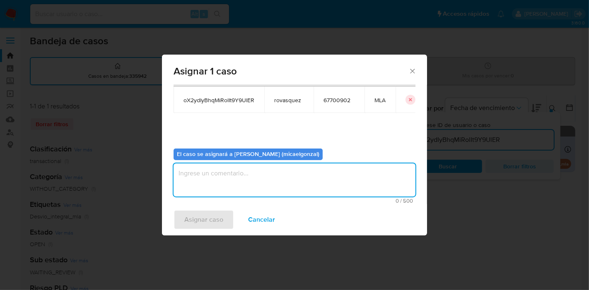
click at [262, 176] on textarea "assign-modal" at bounding box center [294, 179] width 242 height 33
drag, startPoint x: 189, startPoint y: 207, endPoint x: 194, endPoint y: 218, distance: 12.2
click at [189, 209] on div "Asignar caso Cancelar" at bounding box center [294, 219] width 265 height 31
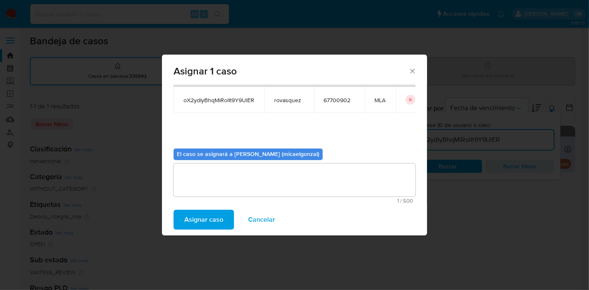
click at [195, 219] on span "Asignar caso" at bounding box center [203, 220] width 39 height 18
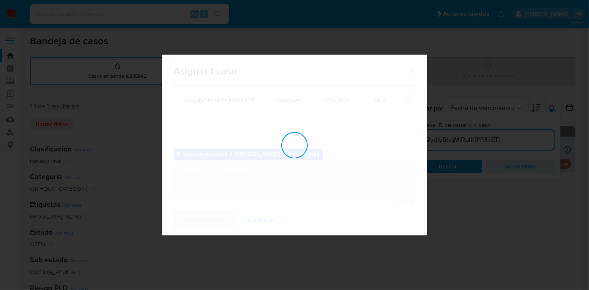
checkbox input "false"
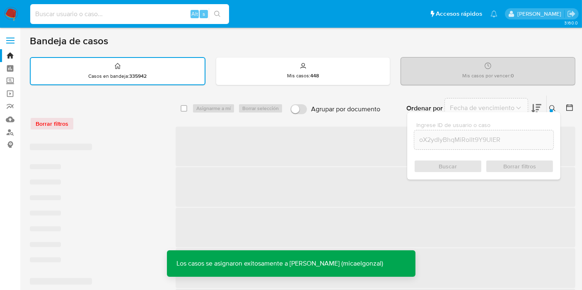
click at [163, 14] on input at bounding box center [129, 14] width 199 height 11
paste input "oX2ydIyBhqMiRolIt9Y9UlER"
type input "oX2ydIyBhqMiRolIt9Y9UlER"
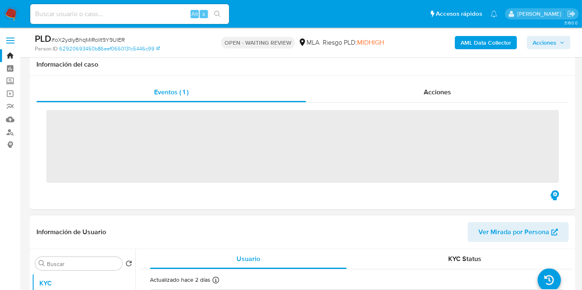
drag, startPoint x: 337, startPoint y: 159, endPoint x: 346, endPoint y: 162, distance: 9.7
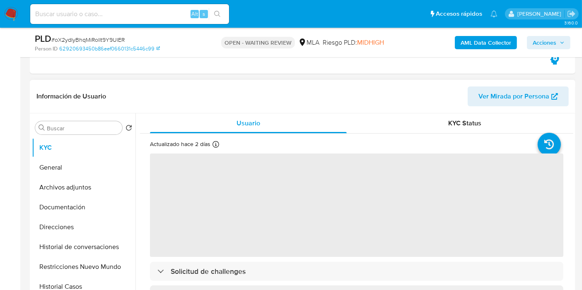
scroll to position [138, 0]
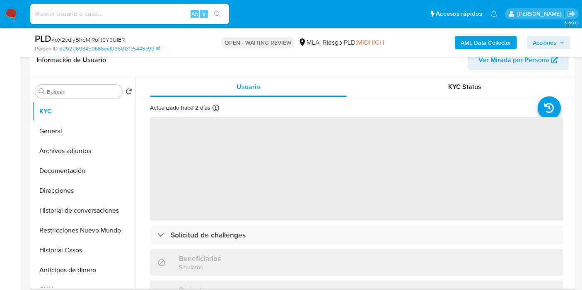
drag, startPoint x: 346, startPoint y: 162, endPoint x: 272, endPoint y: 66, distance: 122.1
click at [273, 62] on header "Información de Usuario Ver Mirada por Persona" at bounding box center [302, 60] width 532 height 20
select select "10"
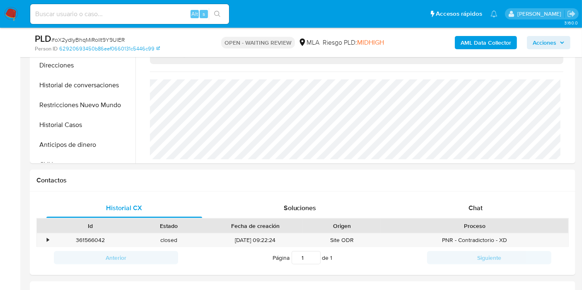
scroll to position [322, 0]
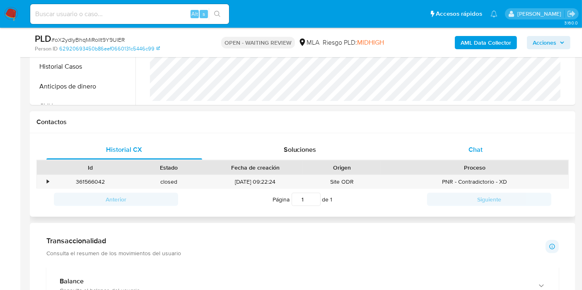
click at [493, 150] on div "Chat" at bounding box center [475, 150] width 156 height 20
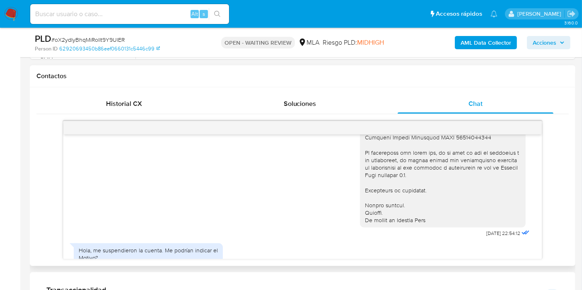
scroll to position [1195, 0]
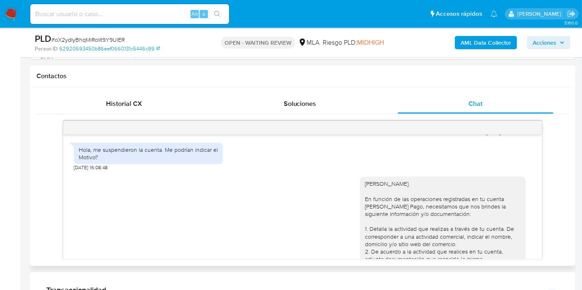
click at [172, 164] on div "Hola, me suspendieron la cuenta. Me podrían indicar el Motivo?" at bounding box center [148, 154] width 149 height 22
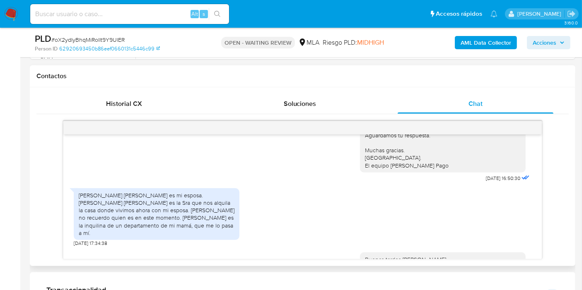
scroll to position [1426, 0]
click at [138, 226] on div "[PERSON_NAME] [PERSON_NAME] es mi esposa. [PERSON_NAME] [PERSON_NAME] es la Sra…" at bounding box center [157, 213] width 156 height 45
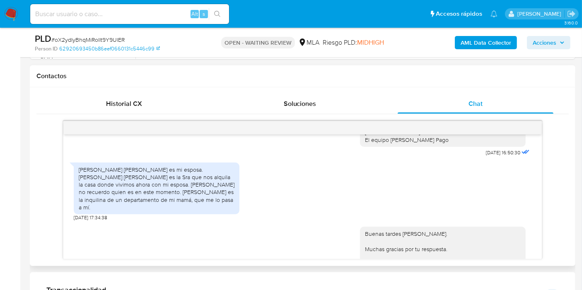
scroll to position [1471, 0]
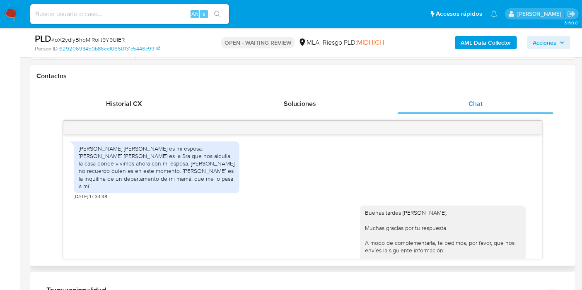
click at [102, 190] on div "[PERSON_NAME] [PERSON_NAME] es mi esposa. [PERSON_NAME] [PERSON_NAME] es la Sra…" at bounding box center [157, 167] width 156 height 45
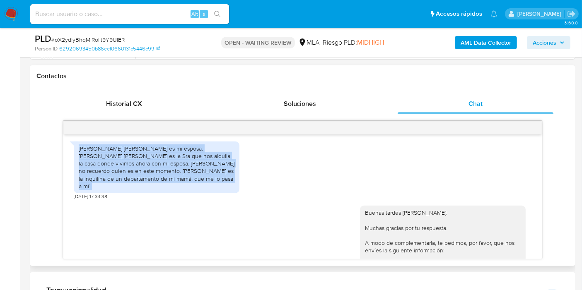
click at [101, 190] on div "[PERSON_NAME] [PERSON_NAME] es mi esposa. [PERSON_NAME] [PERSON_NAME] es la Sra…" at bounding box center [157, 167] width 156 height 45
click at [105, 190] on div "[PERSON_NAME] [PERSON_NAME] es mi esposa. [PERSON_NAME] [PERSON_NAME] es la Sra…" at bounding box center [157, 167] width 156 height 45
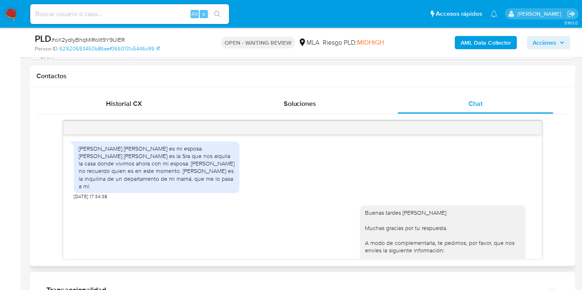
click at [101, 190] on div "[PERSON_NAME] [PERSON_NAME] es mi esposa. [PERSON_NAME] [PERSON_NAME] es la Sra…" at bounding box center [157, 167] width 156 height 45
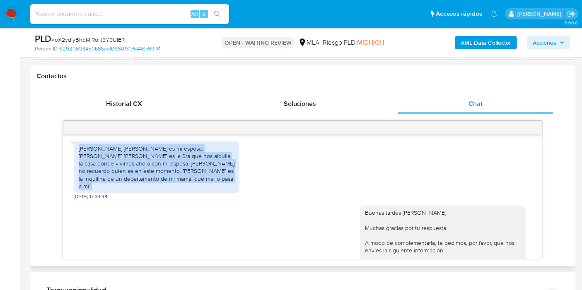
click at [101, 190] on div "[PERSON_NAME] [PERSON_NAME] es mi esposa. [PERSON_NAME] [PERSON_NAME] es la Sra…" at bounding box center [157, 167] width 156 height 45
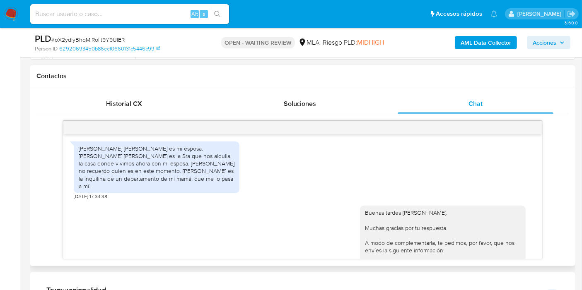
click at [169, 190] on div "[PERSON_NAME] [PERSON_NAME] es mi esposa. [PERSON_NAME] [PERSON_NAME] es la Sra…" at bounding box center [157, 167] width 156 height 45
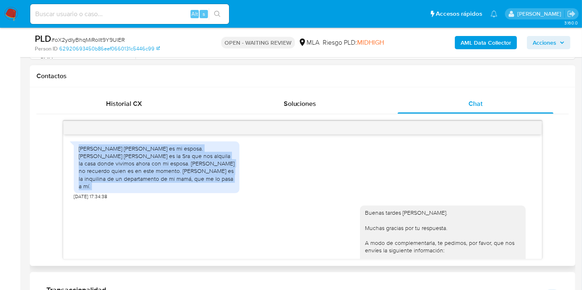
click at [169, 190] on div "[PERSON_NAME] [PERSON_NAME] es mi esposa. [PERSON_NAME] [PERSON_NAME] es la Sra…" at bounding box center [157, 167] width 156 height 45
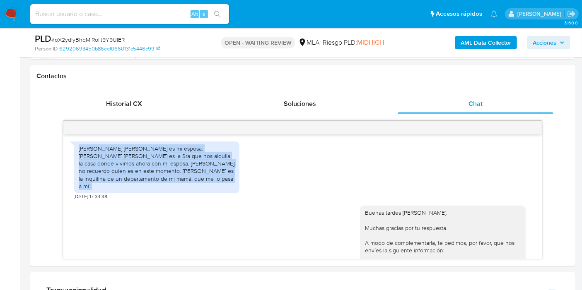
click at [8, 14] on img at bounding box center [11, 14] width 14 height 14
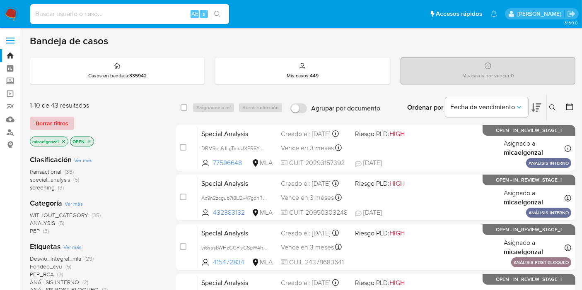
click at [56, 125] on span "Borrar filtros" at bounding box center [52, 124] width 33 height 12
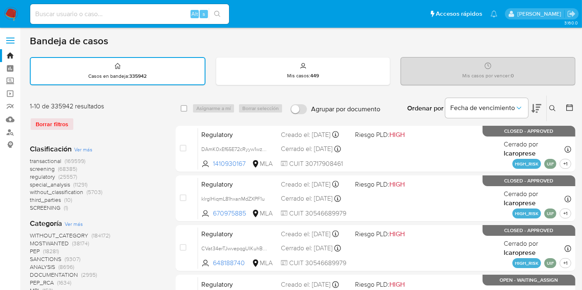
click at [550, 107] on icon at bounding box center [552, 108] width 7 height 7
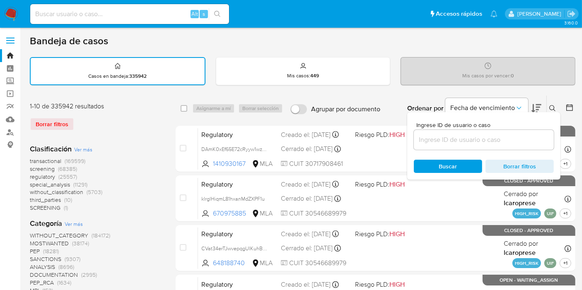
click at [503, 145] on div at bounding box center [483, 140] width 140 height 20
click at [504, 143] on input at bounding box center [483, 140] width 140 height 11
paste input "oX2ydIyBhqMiRolIt9Y9UlER"
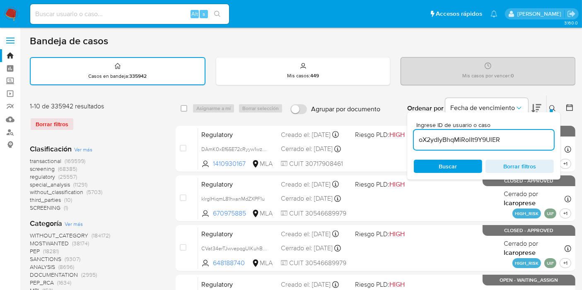
type input "oX2ydIyBhqMiRolIt9Y9UlER"
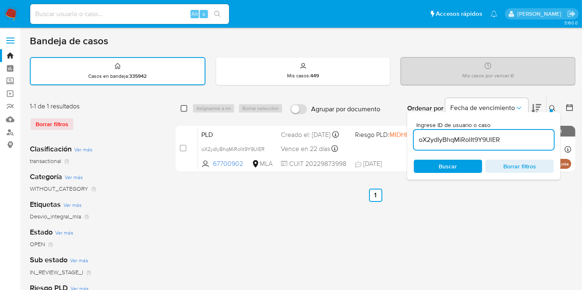
click at [183, 108] on input "checkbox" at bounding box center [183, 108] width 7 height 7
checkbox input "true"
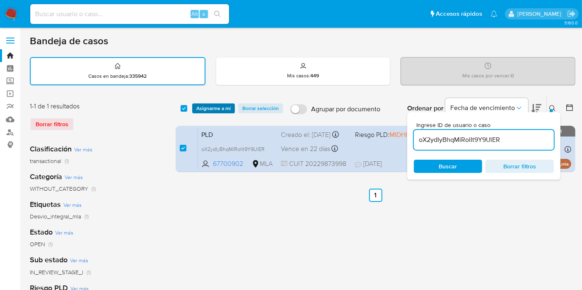
click at [209, 108] on span "Asignarme a mí" at bounding box center [213, 108] width 34 height 8
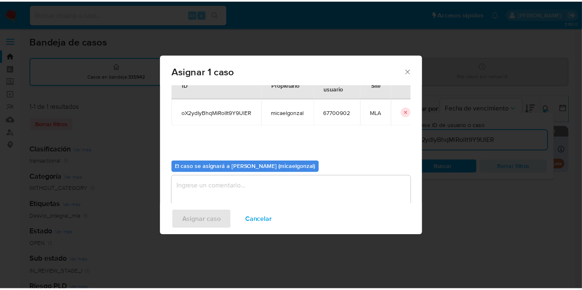
scroll to position [42, 0]
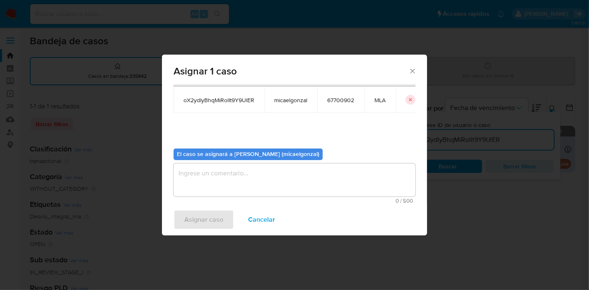
click at [257, 184] on textarea "assign-modal" at bounding box center [294, 179] width 242 height 33
click at [191, 215] on span "Asignar caso" at bounding box center [203, 220] width 39 height 18
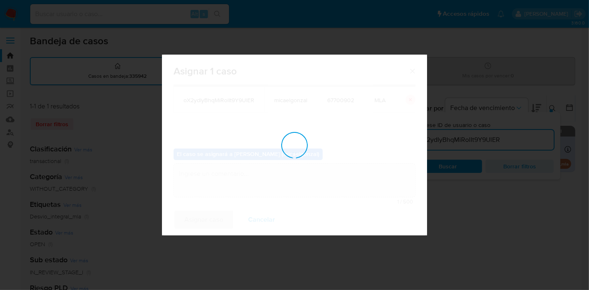
checkbox input "false"
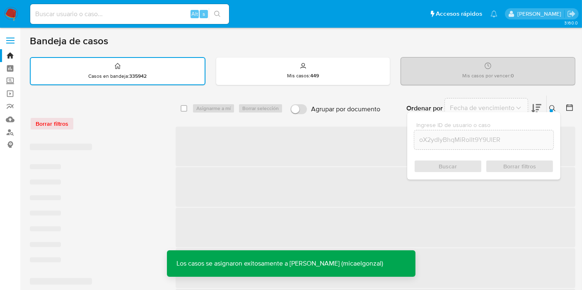
click at [115, 19] on input at bounding box center [129, 14] width 199 height 11
paste input "oX2ydIyBhqMiRolIt9Y9UlER"
type input "oX2ydIyBhqMiRolIt9Y9UlER"
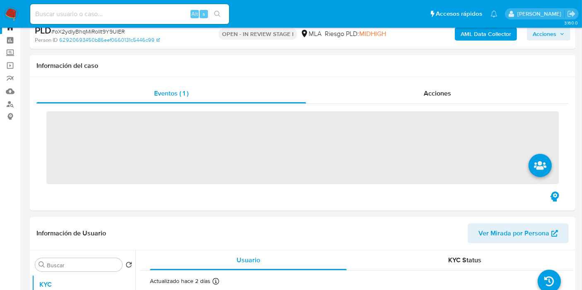
scroll to position [92, 0]
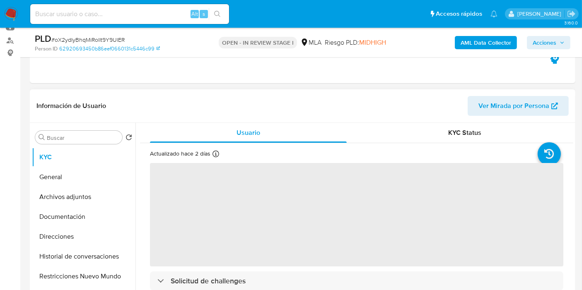
select select "10"
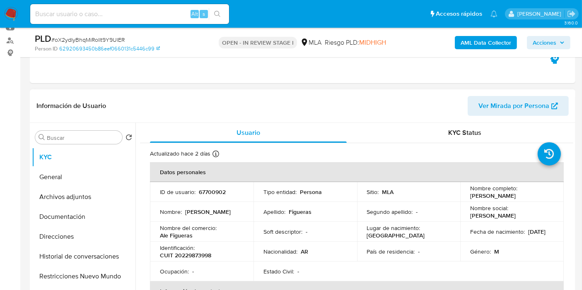
scroll to position [46, 0]
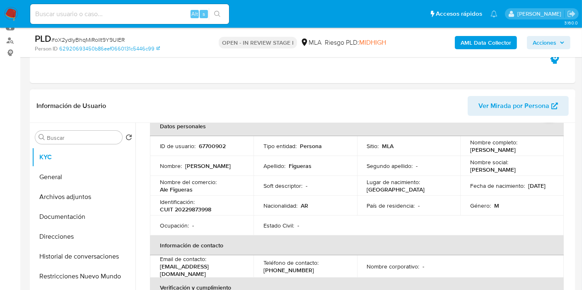
click at [474, 149] on p "[PERSON_NAME]" at bounding box center [493, 149] width 46 height 7
click at [515, 149] on p "[PERSON_NAME]" at bounding box center [493, 149] width 46 height 7
drag, startPoint x: 533, startPoint y: 149, endPoint x: 467, endPoint y: 153, distance: 66.3
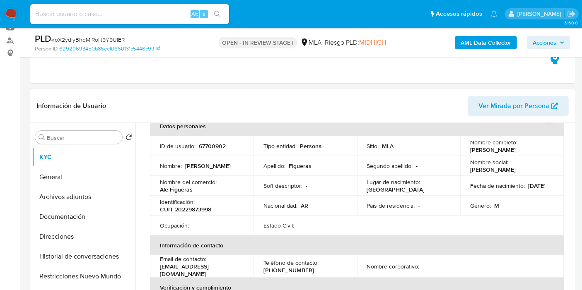
click at [466, 153] on td "Nombre completo : [PERSON_NAME]" at bounding box center [511, 146] width 103 height 20
copy p "[PERSON_NAME]"
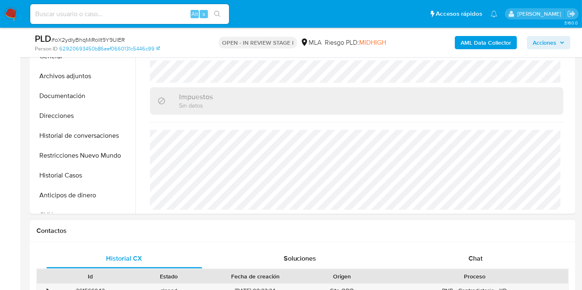
scroll to position [276, 0]
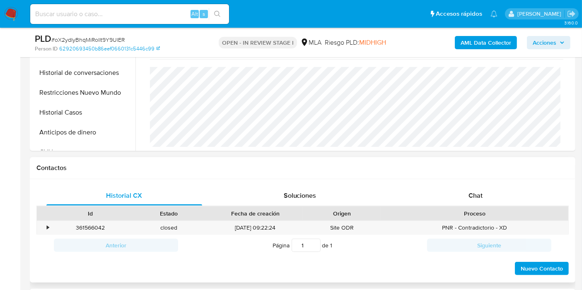
click at [483, 209] on div "Proceso" at bounding box center [474, 213] width 175 height 8
click at [487, 202] on div "Chat" at bounding box center [475, 196] width 156 height 20
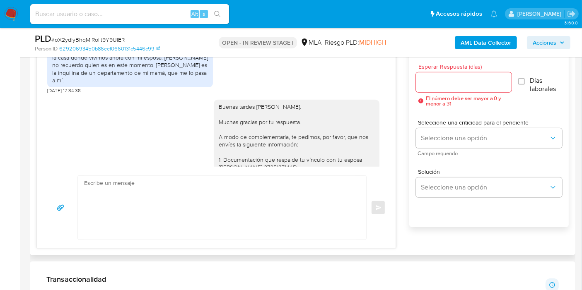
scroll to position [1471, 0]
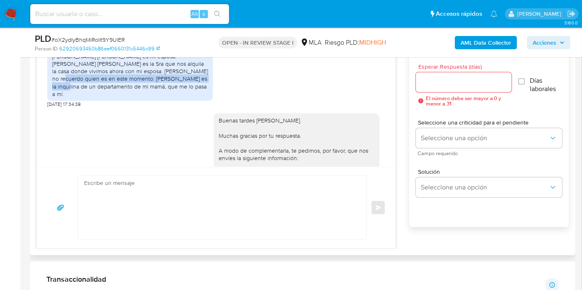
click at [163, 98] on div "[PERSON_NAME] [PERSON_NAME] es mi esposa. [PERSON_NAME] [PERSON_NAME] es la Sra…" at bounding box center [130, 75] width 156 height 45
click at [174, 91] on div "[PERSON_NAME] [PERSON_NAME] es mi esposa. [PERSON_NAME] [PERSON_NAME] es la Sra…" at bounding box center [130, 75] width 156 height 45
drag, startPoint x: 133, startPoint y: 110, endPoint x: 122, endPoint y: 113, distance: 11.1
click at [132, 98] on div "[PERSON_NAME] [PERSON_NAME] es mi esposa. [PERSON_NAME] [PERSON_NAME] es la Sra…" at bounding box center [130, 75] width 156 height 45
click at [100, 98] on div "[PERSON_NAME] [PERSON_NAME] es mi esposa. [PERSON_NAME] [PERSON_NAME] es la Sra…" at bounding box center [130, 75] width 156 height 45
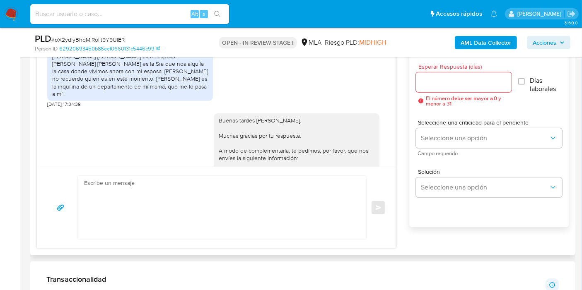
click at [77, 98] on div "Melo Claudia Noemí es mi esposa. Anoro Patricia es la Sra que nos alquila la ca…" at bounding box center [130, 75] width 156 height 45
click at [134, 96] on div "Melo Claudia Noemí es mi esposa. Anoro Patricia es la Sra que nos alquila la ca…" at bounding box center [130, 75] width 156 height 45
click at [96, 98] on div "Melo Claudia Noemí es mi esposa. Anoro Patricia es la Sra que nos alquila la ca…" at bounding box center [130, 75] width 156 height 45
drag, startPoint x: 132, startPoint y: 106, endPoint x: 170, endPoint y: 107, distance: 38.5
click at [170, 98] on div "Melo Claudia Noemí es mi esposa. Anoro Patricia es la Sra que nos alquila la ca…" at bounding box center [130, 75] width 156 height 45
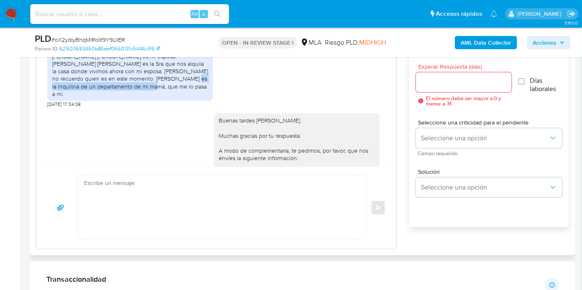
click at [168, 98] on div "Melo Claudia Noemí es mi esposa. Anoro Patricia es la Sra que nos alquila la ca…" at bounding box center [130, 75] width 156 height 45
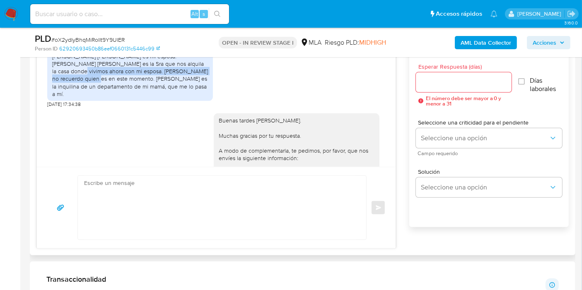
drag, startPoint x: 183, startPoint y: 89, endPoint x: 192, endPoint y: 100, distance: 14.6
click at [195, 95] on div "Melo Claudia Noemí es mi esposa. Anoro Patricia es la Sra que nos alquila la ca…" at bounding box center [130, 75] width 156 height 45
click at [191, 98] on div "Melo Claudia Noemí es mi esposa. Anoro Patricia es la Sra que nos alquila la ca…" at bounding box center [130, 75] width 156 height 45
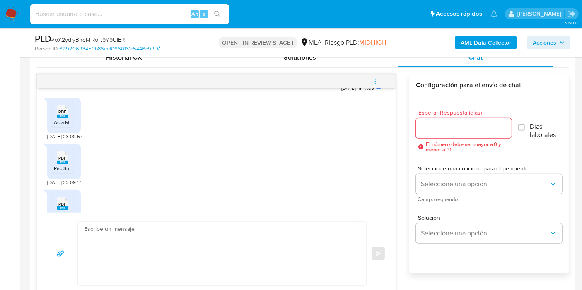
scroll to position [1793, 0]
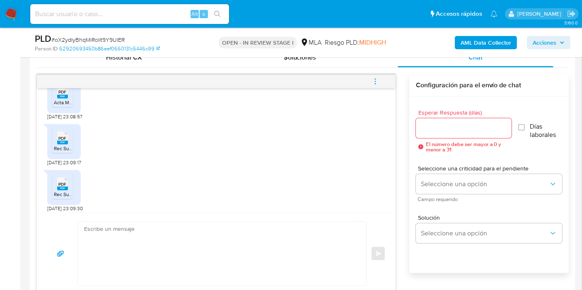
click at [62, 106] on span "Acta Matrimonio.pdf" at bounding box center [76, 102] width 45 height 7
click at [58, 144] on icon at bounding box center [62, 138] width 11 height 13
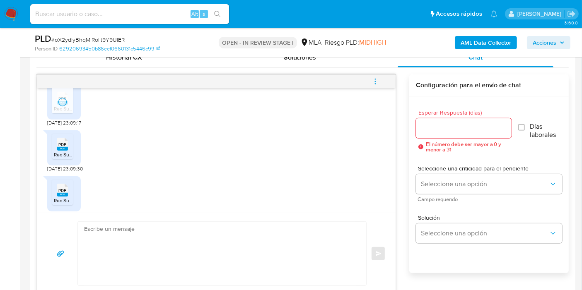
scroll to position [1885, 0]
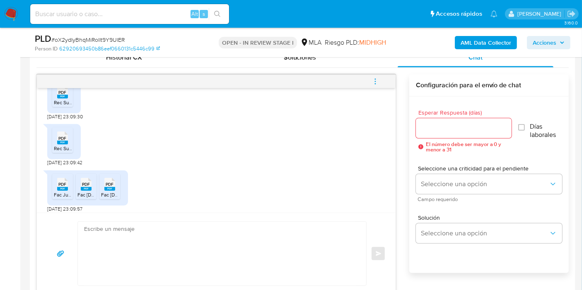
click at [63, 106] on span "Rec Sueldo Julio25.pdf" at bounding box center [78, 102] width 49 height 7
click at [59, 144] on icon at bounding box center [62, 138] width 11 height 13
click at [59, 145] on rect at bounding box center [62, 143] width 11 height 4
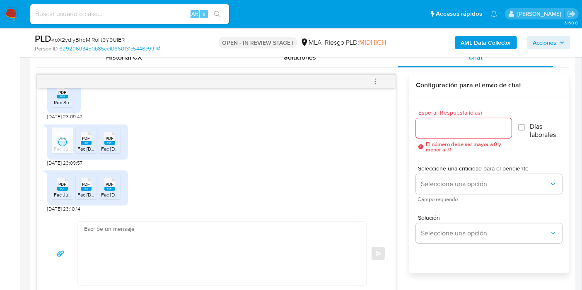
click at [87, 145] on rect at bounding box center [86, 143] width 11 height 4
click at [102, 146] on div "PDF PDF" at bounding box center [109, 138] width 17 height 16
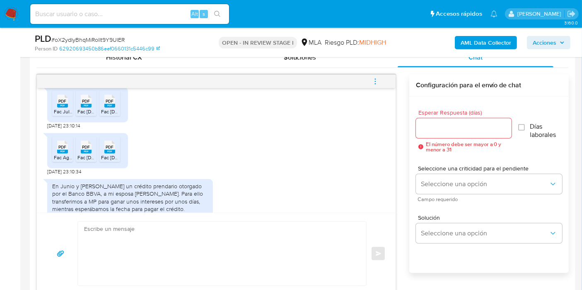
scroll to position [2023, 0]
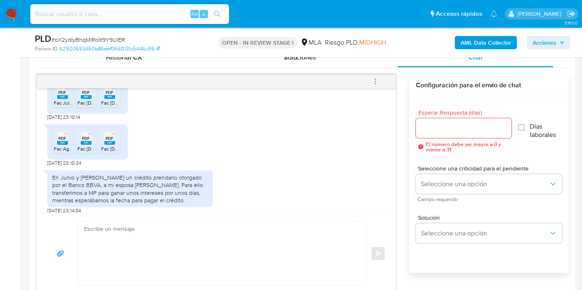
click at [59, 106] on span "Fac Julio.pdf" at bounding box center [68, 102] width 28 height 7
click at [90, 108] on li "PDF PDF Fac Julio2.pdf" at bounding box center [86, 95] width 21 height 26
click at [108, 106] on span "Fac Julio3.pdf" at bounding box center [117, 102] width 32 height 7
drag, startPoint x: 63, startPoint y: 156, endPoint x: 90, endPoint y: 156, distance: 27.7
click at [64, 141] on span "PDF" at bounding box center [63, 138] width 8 height 5
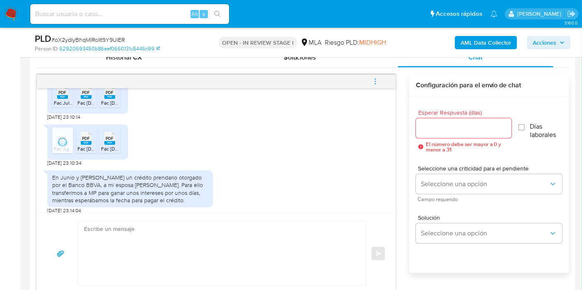
click at [91, 145] on icon at bounding box center [86, 138] width 11 height 13
click at [110, 145] on rect at bounding box center [109, 143] width 11 height 4
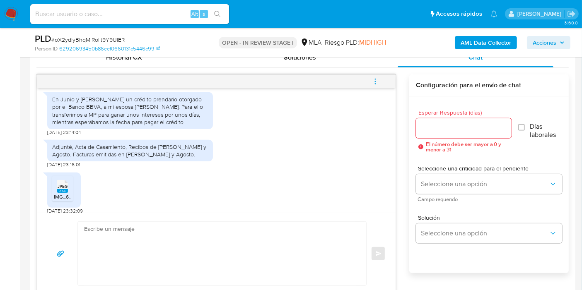
scroll to position [2116, 0]
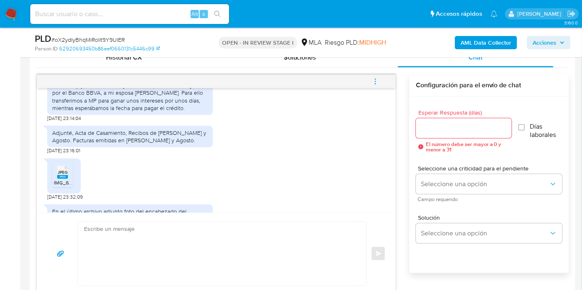
click at [202, 144] on div "Adjunté, Acta de Casamiento, Recibos de sueldo de Junio, Julio y Agosto. Factur…" at bounding box center [130, 136] width 156 height 15
drag, startPoint x: 202, startPoint y: 151, endPoint x: 202, endPoint y: 147, distance: 4.2
click at [202, 144] on div "Adjunté, Acta de Casamiento, Recibos de sueldo de Junio, Julio y Agosto. Factur…" at bounding box center [130, 136] width 156 height 15
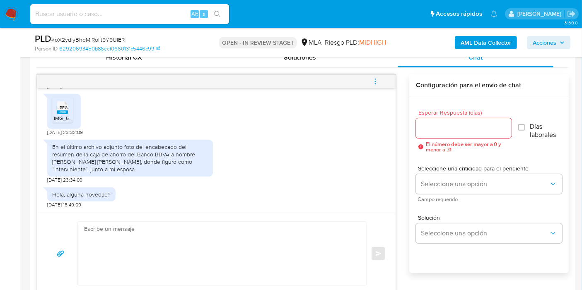
scroll to position [2196, 0]
click at [136, 153] on div "En el último archivo adjunto foto del encabezado del resumen de la caja de ahor…" at bounding box center [130, 158] width 156 height 30
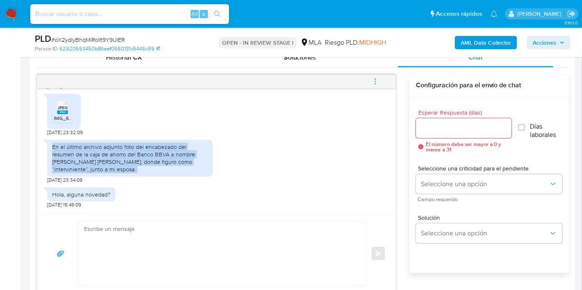
click at [136, 153] on div "En el último archivo adjunto foto del encabezado del resumen de la caja de ahor…" at bounding box center [130, 158] width 156 height 30
click at [149, 151] on div "En el último archivo adjunto foto del encabezado del resumen de la caja de ahor…" at bounding box center [130, 158] width 156 height 30
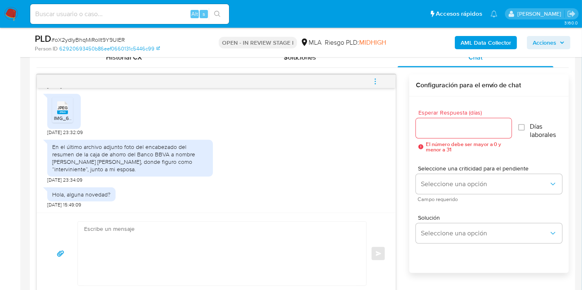
click at [163, 151] on div "En el último archivo adjunto foto del encabezado del resumen de la caja de ahor…" at bounding box center [130, 158] width 156 height 30
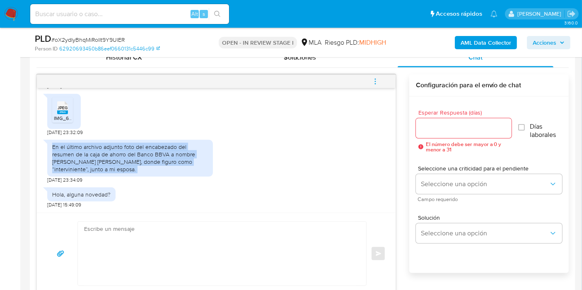
click at [163, 151] on div "En el último archivo adjunto foto del encabezado del resumen de la caja de ahor…" at bounding box center [130, 158] width 156 height 30
click at [194, 155] on div "En el último archivo adjunto foto del encabezado del resumen de la caja de ahor…" at bounding box center [130, 158] width 156 height 30
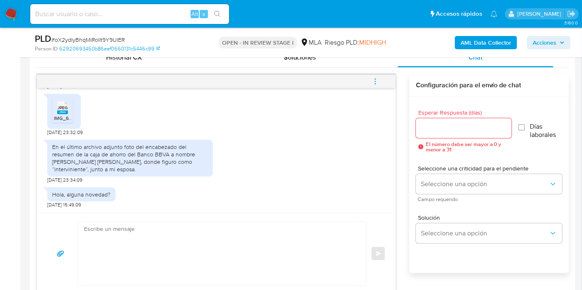
click at [61, 115] on span "IMG_6494.jpeg" at bounding box center [71, 118] width 35 height 7
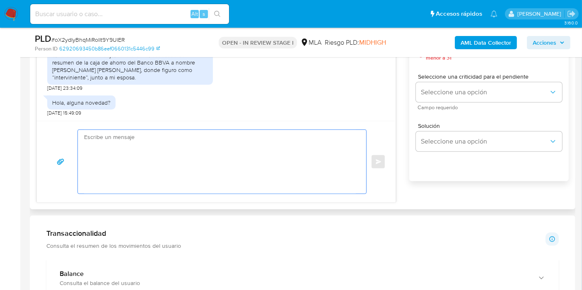
click at [243, 162] on textarea at bounding box center [220, 162] width 272 height 64
click at [208, 86] on div "En el último archivo adjunto foto del encabezado del resumen de la caja de ahor…" at bounding box center [130, 68] width 166 height 48
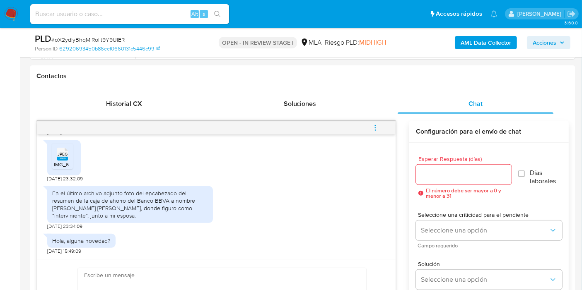
scroll to position [427, 0]
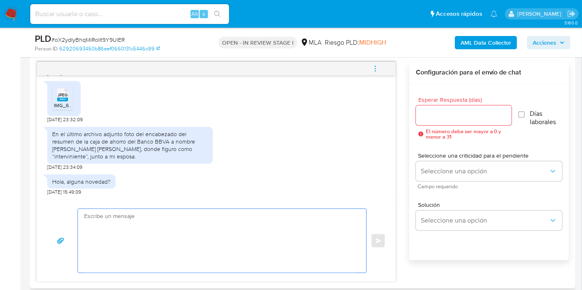
click at [209, 227] on textarea at bounding box center [220, 241] width 272 height 64
click at [170, 145] on div "En el último archivo adjunto foto del encabezado del resumen de la caja de ahor…" at bounding box center [130, 145] width 156 height 30
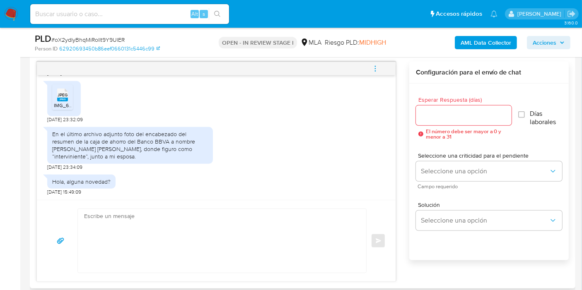
click at [170, 145] on div "En el último archivo adjunto foto del encabezado del resumen de la caja de ahor…" at bounding box center [130, 145] width 156 height 30
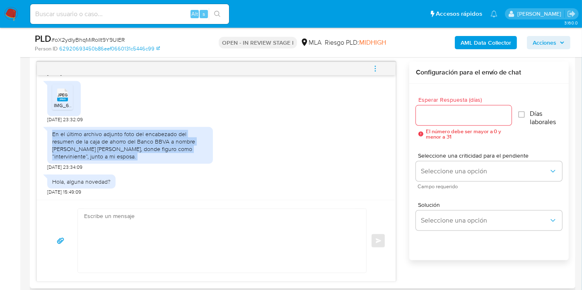
click at [170, 145] on div "En el último archivo adjunto foto del encabezado del resumen de la caja de ahor…" at bounding box center [130, 145] width 156 height 30
click at [170, 144] on div "En el último archivo adjunto foto del encabezado del resumen de la caja de ahor…" at bounding box center [130, 145] width 156 height 30
click at [166, 154] on div "En el último archivo adjunto foto del encabezado del resumen de la caja de ahor…" at bounding box center [130, 145] width 156 height 30
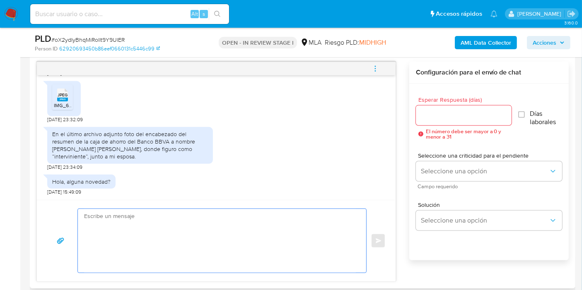
click at [303, 239] on textarea at bounding box center [220, 241] width 272 height 64
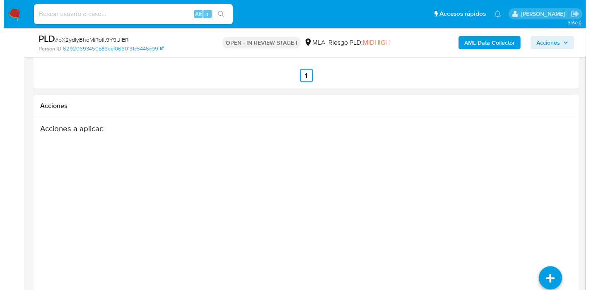
scroll to position [1288, 0]
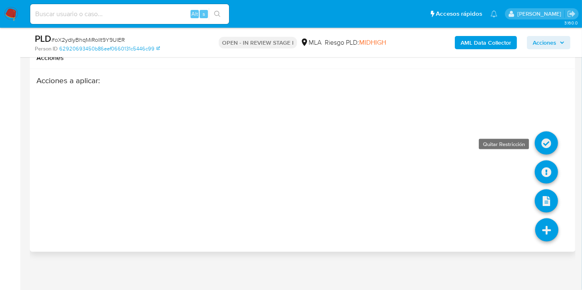
click at [547, 141] on icon at bounding box center [545, 143] width 23 height 23
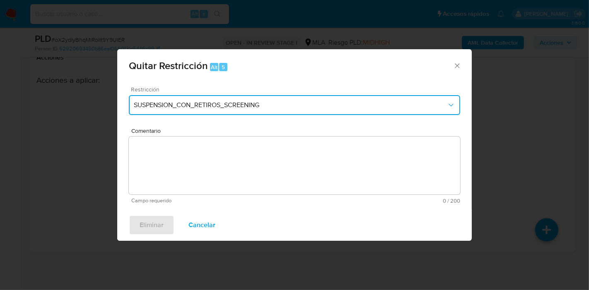
click at [243, 108] on span "SUSPENSION_CON_RETIROS_SCREENING" at bounding box center [290, 105] width 313 height 8
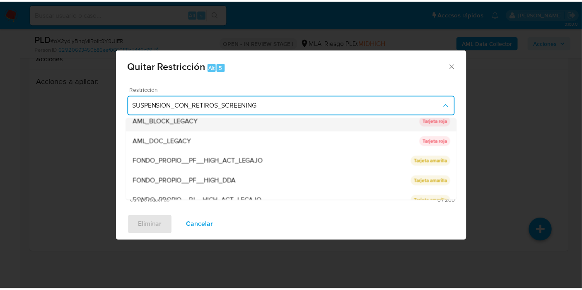
scroll to position [175, 0]
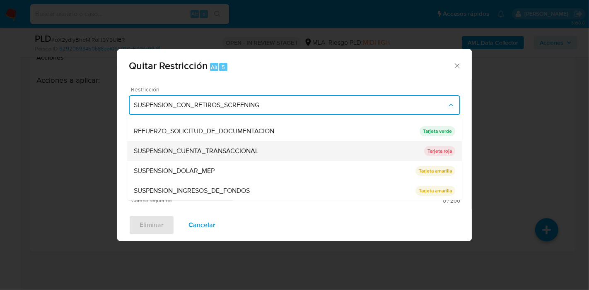
click at [267, 154] on div "SUSPENSION_CUENTA_TRANSACCIONAL" at bounding box center [279, 151] width 290 height 20
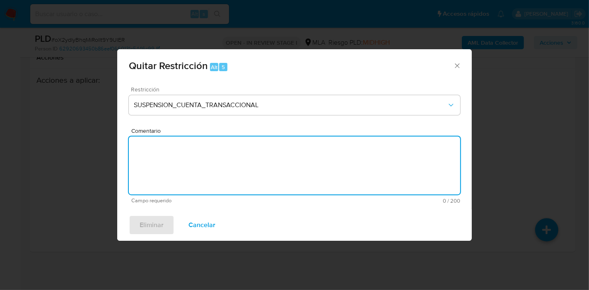
click at [226, 163] on textarea "Comentario" at bounding box center [294, 166] width 331 height 58
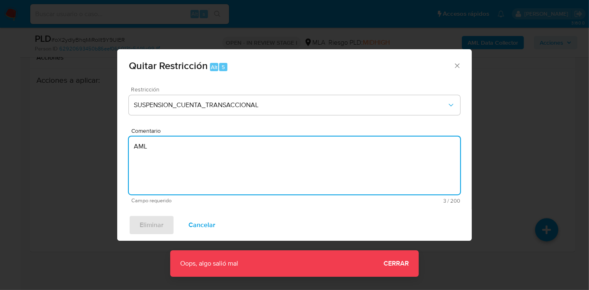
type textarea "AML"
drag, startPoint x: 456, startPoint y: 65, endPoint x: 389, endPoint y: 55, distance: 67.9
click at [455, 65] on icon "Cerrar ventana" at bounding box center [457, 66] width 8 height 8
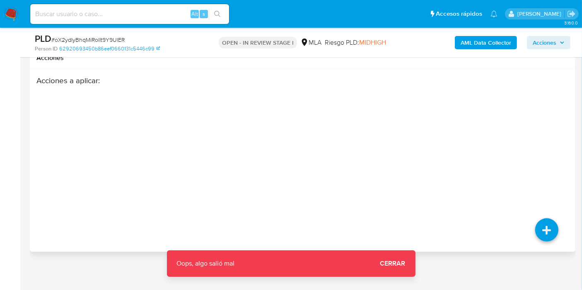
drag, startPoint x: 137, startPoint y: 128, endPoint x: 29, endPoint y: 65, distance: 124.9
click at [133, 127] on div "Acciones a aplicar :" at bounding box center [273, 142] width 474 height 132
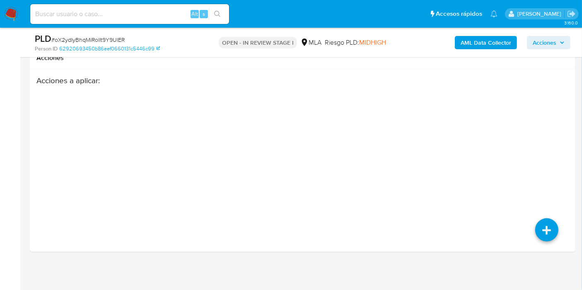
click at [6, 19] on img at bounding box center [11, 14] width 14 height 14
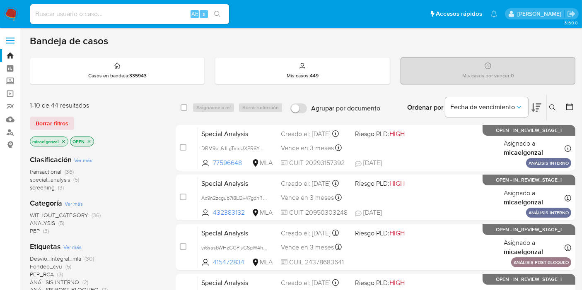
drag, startPoint x: 53, startPoint y: 107, endPoint x: 58, endPoint y: 111, distance: 6.5
click at [53, 107] on div "1-10 de 44 resultados" at bounding box center [96, 105] width 132 height 9
click at [60, 118] on span "Borrar filtros" at bounding box center [52, 124] width 33 height 12
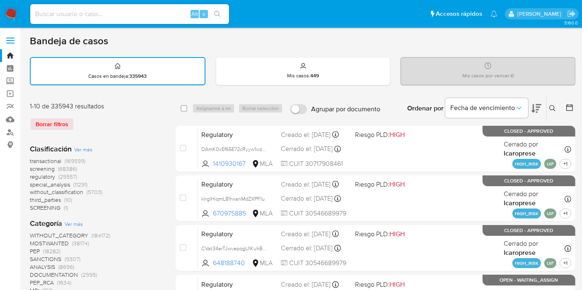
click at [529, 105] on icon at bounding box center [552, 108] width 6 height 6
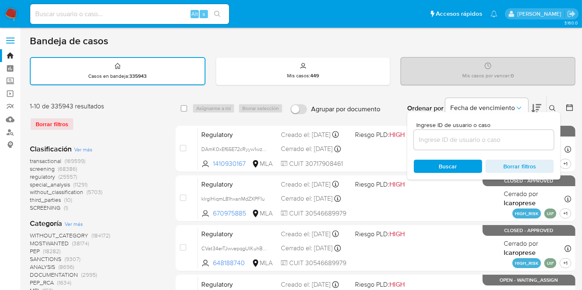
click at [149, 20] on div "Alt s" at bounding box center [129, 14] width 199 height 20
click at [150, 14] on input at bounding box center [129, 14] width 199 height 11
paste input "oX2ydIyBhqMiRolIt9Y9UlER"
type input "oX2ydIyBhqMiRolIt9Y9UlER"
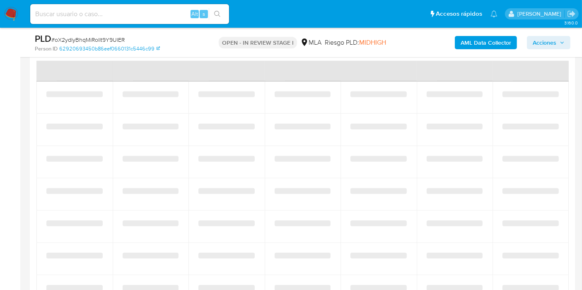
scroll to position [414, 0]
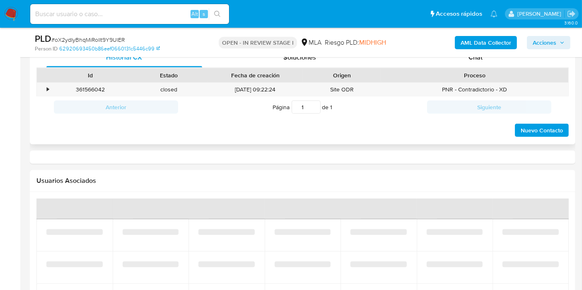
select select "10"
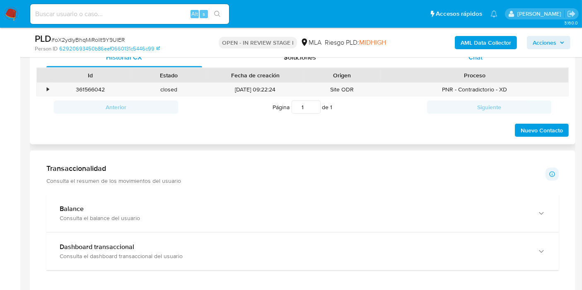
click at [482, 63] on div "Chat" at bounding box center [475, 58] width 156 height 20
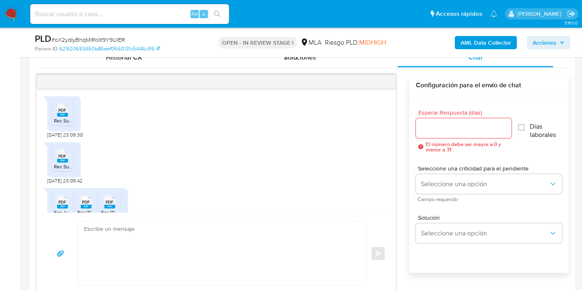
scroll to position [312, 0]
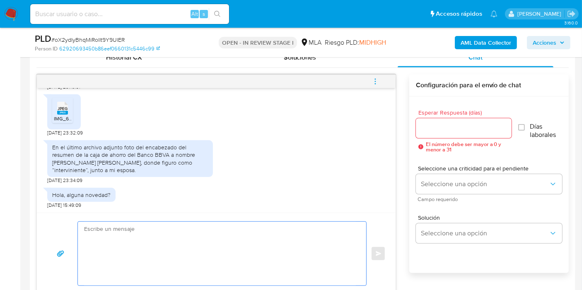
click at [232, 238] on textarea at bounding box center [220, 254] width 272 height 64
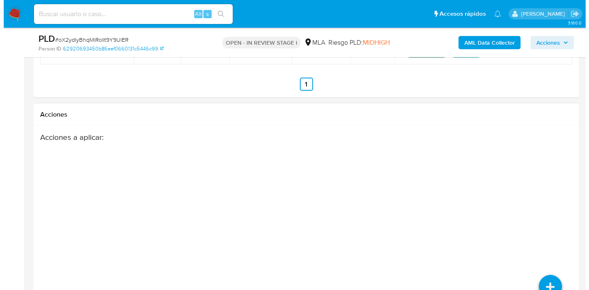
scroll to position [1288, 0]
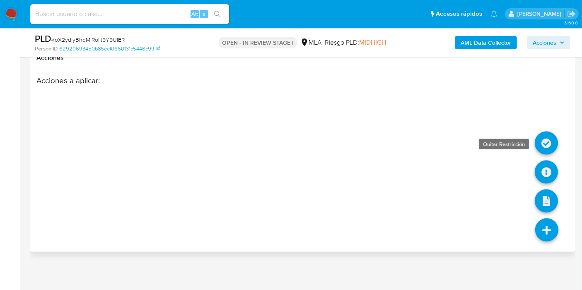
drag, startPoint x: 547, startPoint y: 165, endPoint x: 550, endPoint y: 146, distance: 18.8
click at [529, 244] on ul at bounding box center [546, 244] width 23 height 0
click at [529, 146] on icon at bounding box center [545, 143] width 23 height 23
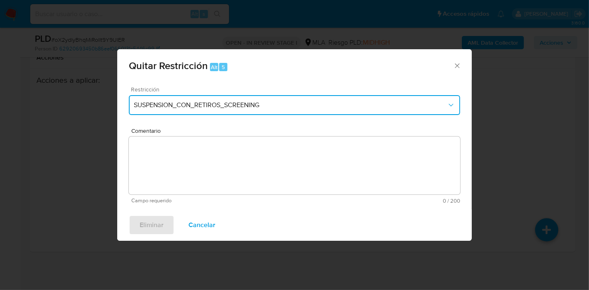
click at [190, 111] on button "SUSPENSION_CON_RETIROS_SCREENING" at bounding box center [294, 105] width 331 height 20
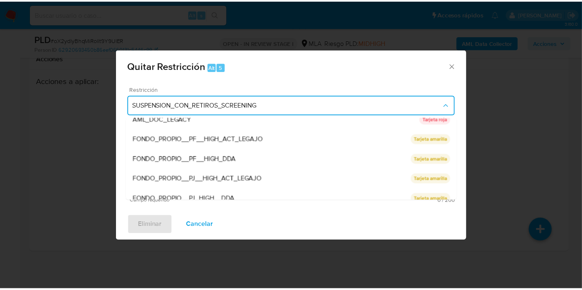
scroll to position [175, 0]
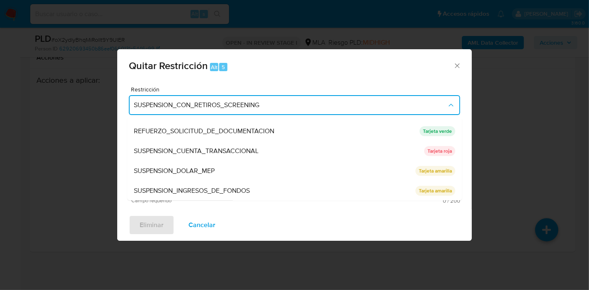
click at [233, 158] on div "SUSPENSION_CUENTA_TRANSACCIONAL" at bounding box center [279, 151] width 290 height 20
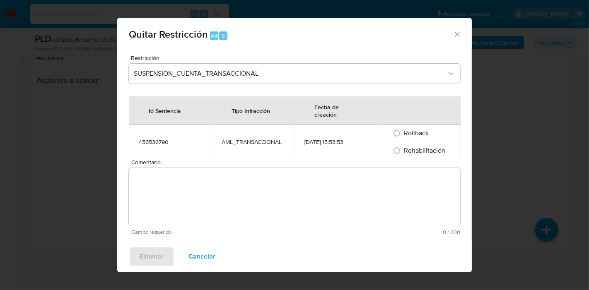
click at [441, 152] on span "Rehabilitación" at bounding box center [424, 151] width 41 height 10
click at [403, 152] on input "Rehabilitación" at bounding box center [396, 150] width 13 height 13
radio input "true"
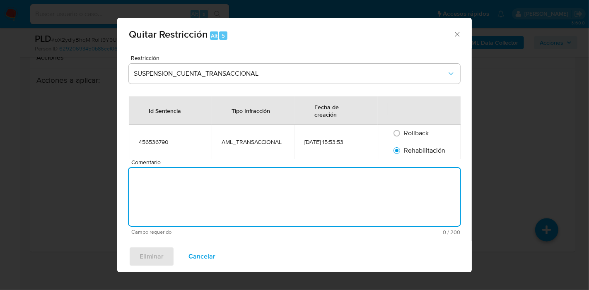
click at [339, 201] on textarea "Comentario" at bounding box center [294, 197] width 331 height 58
type textarea "A"
type textarea "a"
type textarea "AML"
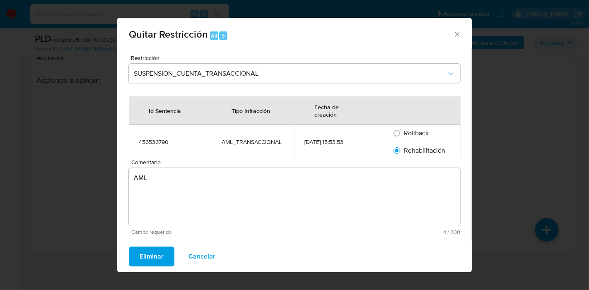
click at [161, 248] on span "Eliminar" at bounding box center [151, 257] width 24 height 18
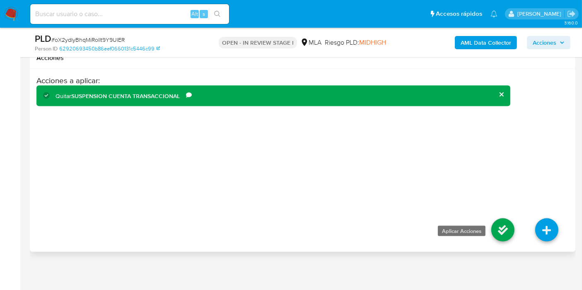
click at [501, 226] on icon at bounding box center [502, 230] width 23 height 23
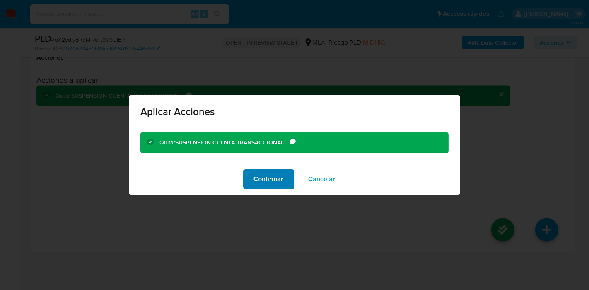
click at [270, 177] on span "Confirmar" at bounding box center [269, 179] width 30 height 18
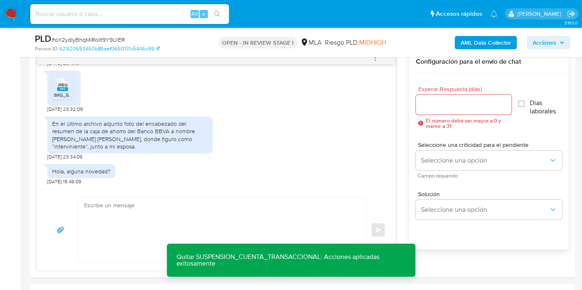
scroll to position [506, 0]
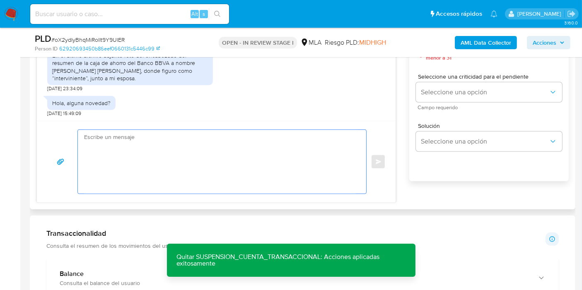
click at [160, 142] on textarea at bounding box center [220, 162] width 272 height 64
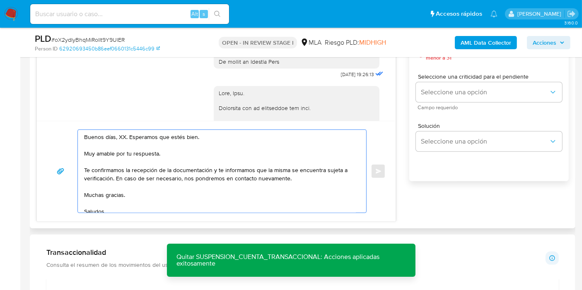
click at [118, 139] on textarea "Buenos días, XX. Esperamos que estés bien. Muy amable por tu respuesta. Te conf…" at bounding box center [220, 171] width 272 height 83
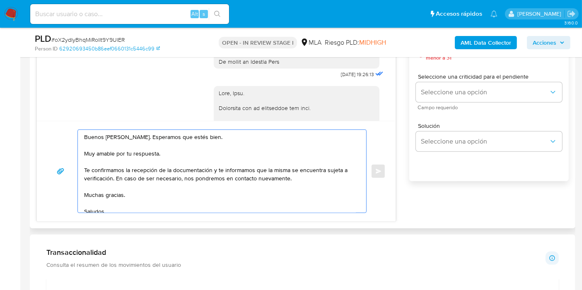
click at [124, 160] on textarea "Buenos días, Jose. Esperamos que estés bien. Muy amable por tu respuesta. Te co…" at bounding box center [220, 171] width 272 height 83
click at [130, 157] on textarea "Buenos días, Jose. Esperamos que estés bien. Muy amable por tu respuesta. Te co…" at bounding box center [220, 171] width 272 height 83
click at [135, 154] on textarea "Buenos días, Jose. Esperamos que estés bien. Muy amable por tu respuesta. Te co…" at bounding box center [220, 171] width 272 height 83
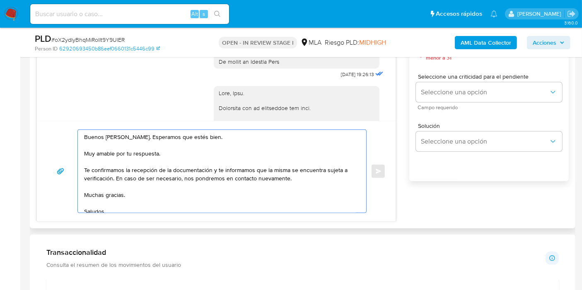
click at [135, 154] on textarea "Buenos días, Jose. Esperamos que estés bien. Muy amable por tu respuesta. Te co…" at bounding box center [220, 171] width 272 height 83
click at [125, 178] on textarea "Buenos días, Jose. Esperamos que estés bien. Muchas gracias por tu respuesta. T…" at bounding box center [220, 171] width 272 height 83
click at [116, 179] on textarea "Buenos días, Jose. Esperamos que estés bien. Muchas gracias por tu respuesta. T…" at bounding box center [220, 171] width 272 height 83
drag, startPoint x: 212, startPoint y: 170, endPoint x: 115, endPoint y: 178, distance: 97.1
click at [115, 178] on textarea "Buenos días, Jose. Esperamos que estés bien. Muchas gracias por tu respuesta. T…" at bounding box center [220, 171] width 272 height 83
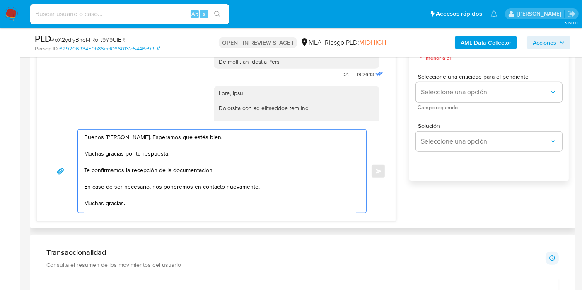
click at [84, 169] on textarea "Buenos días, Jose. Esperamos que estés bien. Muchas gracias por tu respuesta. T…" at bounding box center [220, 171] width 272 height 83
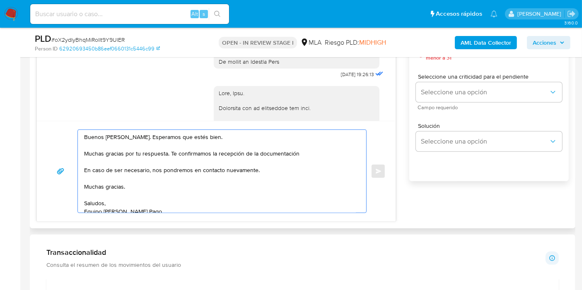
drag, startPoint x: 303, startPoint y: 151, endPoint x: 325, endPoint y: 154, distance: 22.5
click at [303, 151] on textarea "Buenos días, Jose. Esperamos que estés bien. Muchas gracias por tu respuesta. T…" at bounding box center [220, 171] width 272 height 83
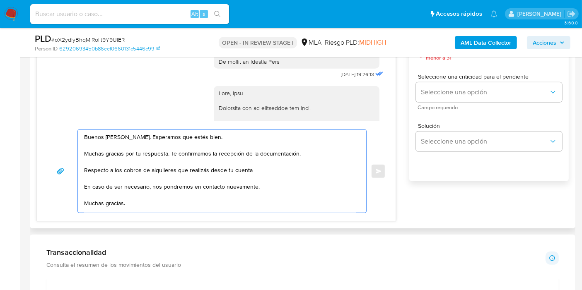
click at [204, 174] on textarea "Buenos días, Jose. Esperamos que estés bien. Muchas gracias por tu respuesta. T…" at bounding box center [220, 171] width 272 height 83
click at [199, 172] on textarea "Buenos días, Jose. Esperamos que estés bien. Muchas gracias por tu respuesta. T…" at bounding box center [220, 171] width 272 height 83
click at [0, 0] on lt-span "realiz a s" at bounding box center [0, 0] width 0 height 0
click at [217, 202] on textarea "Buenos días, Jose. Esperamos que estés bien. Muchas gracias por tu respuesta. T…" at bounding box center [220, 171] width 272 height 83
click at [226, 181] on textarea "Buenos días, Jose. Esperamos que estés bien. Muchas gracias por tu respuesta. T…" at bounding box center [220, 171] width 272 height 83
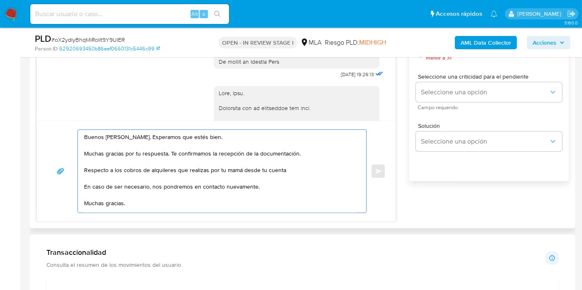
click at [191, 174] on textarea "Buenos días, Jose. Esperamos que estés bien. Muchas gracias por tu respuesta. T…" at bounding box center [220, 171] width 272 height 83
click at [214, 168] on textarea "Buenos días, Jose. Esperamos que estés bien. Muchas gracias por tu respuesta. T…" at bounding box center [220, 171] width 272 height 83
click at [268, 162] on textarea "Buenos días, Jose. Esperamos que estés bien. Muchas gracias por tu respuesta. T…" at bounding box center [220, 171] width 272 height 83
click at [300, 167] on textarea "Buenos días, Jose. Esperamos que estés bien. Muchas gracias por tu respuesta. T…" at bounding box center [220, 171] width 272 height 83
click at [173, 175] on textarea "Buenos días, Jose. Esperamos que estés bien. Muchas gracias por tu respuesta. T…" at bounding box center [220, 171] width 272 height 83
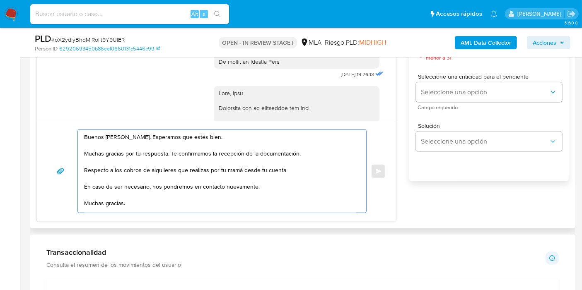
click at [147, 170] on textarea "Buenos días, Jose. Esperamos que estés bien. Muchas gracias por tu respuesta. T…" at bounding box center [220, 171] width 272 height 83
click at [174, 167] on textarea "Buenos días, Jose. Esperamos que estés bien. Muchas gracias por tu respuesta. T…" at bounding box center [220, 171] width 272 height 83
click at [244, 172] on textarea "Buenos días, Jose. Esperamos que estés bien. Muchas gracias por tu respuesta. T…" at bounding box center [220, 171] width 272 height 83
click at [249, 170] on textarea "Buenos días, Jose. Esperamos que estés bien. Muchas gracias por tu respuesta. T…" at bounding box center [220, 171] width 272 height 83
drag, startPoint x: 240, startPoint y: 168, endPoint x: 329, endPoint y: 165, distance: 88.2
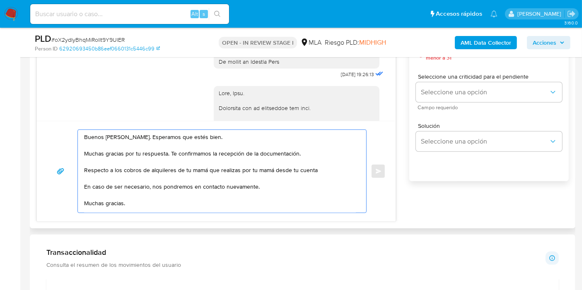
click at [329, 165] on textarea "Buenos días, Jose. Esperamos que estés bien. Muchas gracias por tu respuesta. T…" at bounding box center [220, 171] width 272 height 83
click at [343, 168] on textarea "Buenos días, Jose. Esperamos que estés bien. Muchas gracias por tu respuesta. T…" at bounding box center [220, 171] width 272 height 83
paste textarea "que el uso de la cuenta es personal y no se deben canalizar fondos de terceros"
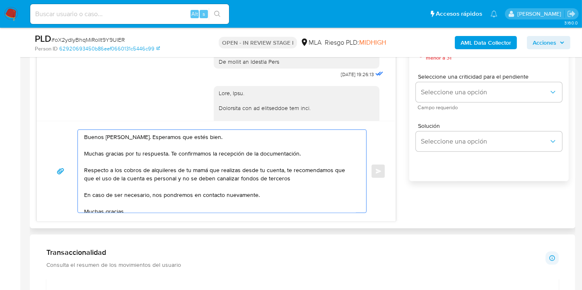
click at [336, 166] on textarea "Buenos días, Jose. Esperamos que estés bien. Muchas gracias por tu respuesta. T…" at bounding box center [220, 171] width 272 height 83
click at [335, 166] on textarea "Buenos días, Jose. Esperamos que estés bien. Muchas gracias por tu respuesta. T…" at bounding box center [220, 171] width 272 height 83
click at [0, 0] on lt-span "que" at bounding box center [0, 0] width 0 height 0
click at [138, 188] on textarea "Buenos días, Jose. Esperamos que estés bien. Muchas gracias por tu respuesta. T…" at bounding box center [220, 171] width 272 height 83
click at [259, 182] on textarea "Buenos días, Jose. Esperamos que estés bien. Muchas gracias por tu respuesta. T…" at bounding box center [220, 171] width 272 height 83
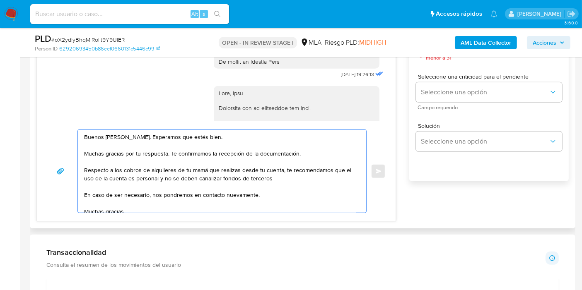
click at [318, 168] on textarea "Buenos días, Jose. Esperamos que estés bien. Muchas gracias por tu respuesta. T…" at bounding box center [220, 171] width 272 height 83
click at [296, 177] on textarea "Buenos días, Jose. Esperamos que estés bien. Muchas gracias por tu respuesta. T…" at bounding box center [220, 171] width 272 height 83
click at [301, 185] on textarea "Buenos días, Jose. Esperamos que estés bien. Muchas gracias por tu respuesta. T…" at bounding box center [220, 171] width 272 height 83
click at [299, 178] on textarea "Buenos días, Jose. Esperamos que estés bien. Muchas gracias por tu respuesta. T…" at bounding box center [220, 171] width 272 height 83
click at [298, 175] on textarea "Buenos días, Jose. Esperamos que estés bien. Muchas gracias por tu respuesta. T…" at bounding box center [220, 171] width 272 height 83
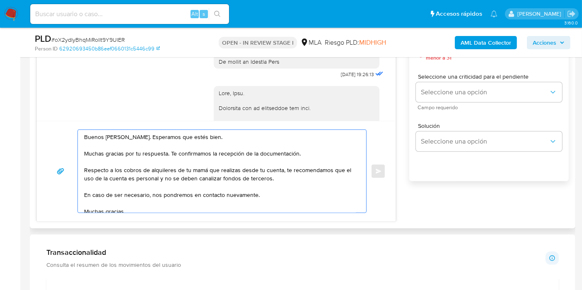
click at [298, 175] on textarea "Buenos días, Jose. Esperamos que estés bien. Muchas gracias por tu respuesta. T…" at bounding box center [220, 171] width 272 height 83
click at [298, 188] on textarea "Buenos días, Jose. Esperamos que estés bien. Muchas gracias por tu respuesta. T…" at bounding box center [220, 171] width 272 height 83
click at [291, 199] on textarea "Buenos días, Jose. Esperamos que estés bien. Muchas gracias por tu respuesta. T…" at bounding box center [220, 171] width 272 height 83
click at [306, 197] on textarea "Buenos días, Jose. Esperamos que estés bien. Muchas gracias por tu respuesta. T…" at bounding box center [220, 171] width 272 height 83
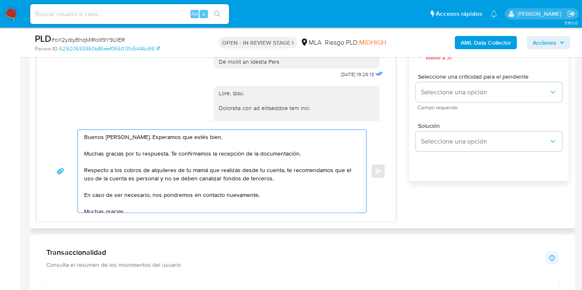
click at [292, 175] on textarea "Buenos días, Jose. Esperamos que estés bien. Muchas gracias por tu respuesta. T…" at bounding box center [220, 171] width 272 height 83
click at [291, 174] on textarea "Buenos días, Jose. Esperamos que estés bien. Muchas gracias por tu respuesta. T…" at bounding box center [220, 171] width 272 height 83
drag, startPoint x: 288, startPoint y: 144, endPoint x: 296, endPoint y: 144, distance: 7.0
click at [294, 142] on textarea "Buenos días, Jose. Esperamos que estés bien. Muchas gracias por tu respuesta. T…" at bounding box center [220, 171] width 272 height 83
click at [301, 152] on textarea "Buenos días, Jose. Esperamos que estés bien. Muchas gracias por tu respuesta. T…" at bounding box center [220, 171] width 272 height 83
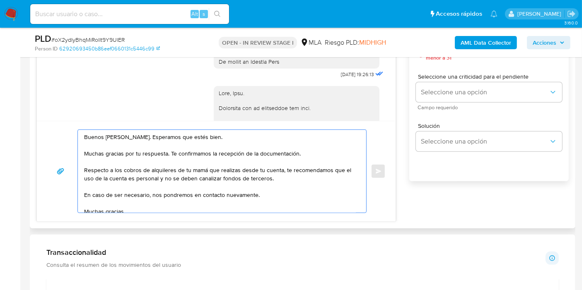
click at [267, 145] on textarea "Buenos días, Jose. Esperamos que estés bien. Muchas gracias por tu respuesta. T…" at bounding box center [220, 171] width 272 height 83
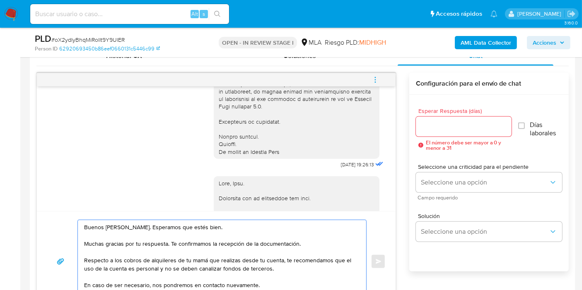
scroll to position [414, 0]
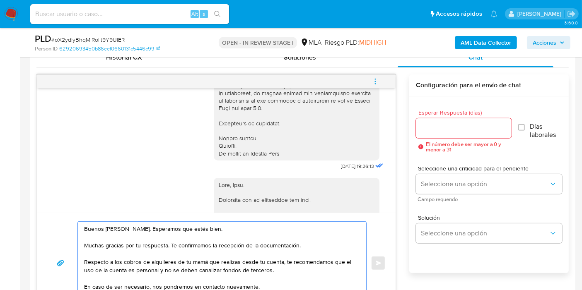
drag, startPoint x: 161, startPoint y: 239, endPoint x: 200, endPoint y: 246, distance: 39.5
click at [162, 239] on textarea "Buenos días, Jose. Esperamos que estés bien. Muchas gracias por tu respuesta. T…" at bounding box center [220, 263] width 272 height 83
click at [200, 246] on textarea "Buenos días, Jose. Esperamos que estés bien. Muchas gracias por tu respuesta. T…" at bounding box center [220, 263] width 272 height 83
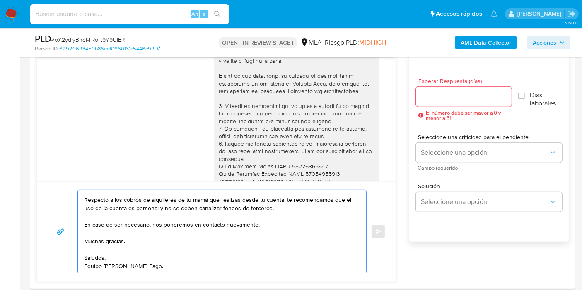
scroll to position [460, 0]
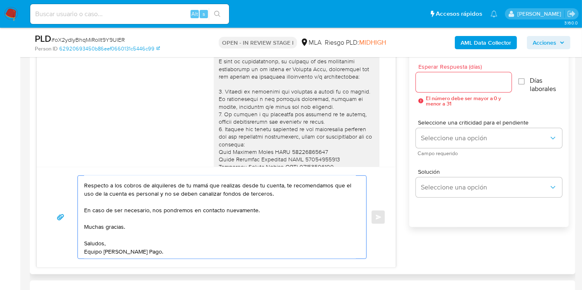
click at [117, 245] on textarea "Buenos días, Jose. Esperamos que estés bien. Muchas gracias por tu respuesta. T…" at bounding box center [220, 217] width 272 height 83
click at [122, 253] on textarea "Buenos días, Jose. Esperamos que estés bien. Muchas gracias por tu respuesta. T…" at bounding box center [220, 217] width 272 height 83
click at [146, 256] on textarea "Buenos días, Jose. Esperamos que estés bien. Muchas gracias por tu respuesta. T…" at bounding box center [220, 217] width 272 height 83
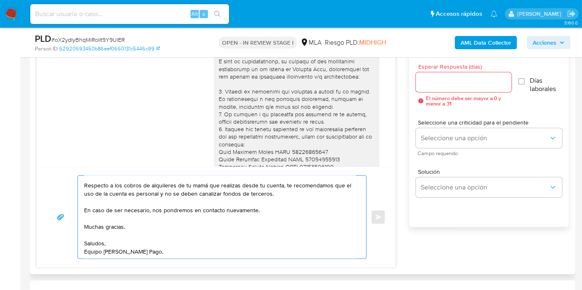
click at [136, 238] on textarea "Buenos días, Jose. Esperamos que estés bien. Muchas gracias por tu respuesta. T…" at bounding box center [220, 217] width 272 height 83
click at [137, 238] on textarea "Buenos días, Jose. Esperamos que estés bien. Muchas gracias por tu respuesta. T…" at bounding box center [220, 217] width 272 height 83
click at [190, 221] on textarea "Buenos días, Jose. Esperamos que estés bien. Muchas gracias por tu respuesta. T…" at bounding box center [220, 217] width 272 height 83
click at [154, 237] on textarea "Buenos días, Jose. Esperamos que estés bien. Muchas gracias por tu respuesta. T…" at bounding box center [220, 217] width 272 height 83
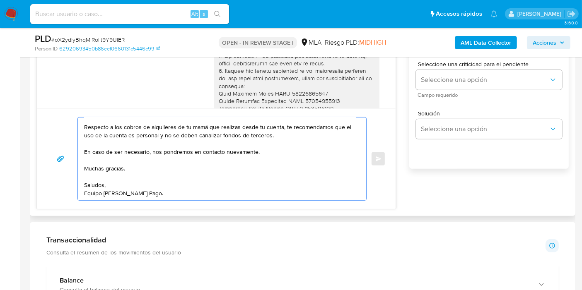
scroll to position [552, 0]
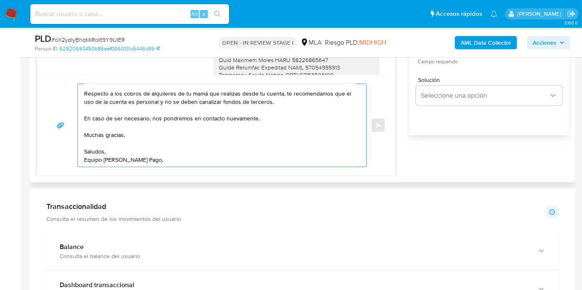
click at [185, 139] on textarea "Buenos días, Jose. Esperamos que estés bien. Muchas gracias por tu respuesta. T…" at bounding box center [220, 125] width 272 height 83
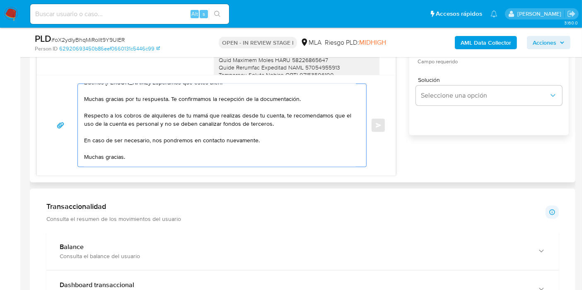
scroll to position [0, 0]
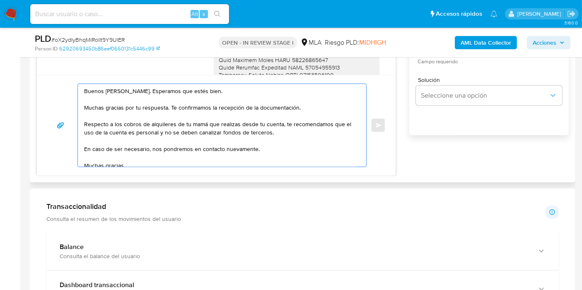
click at [278, 138] on textarea "Buenos días, Jose. Esperamos que estés bien. Muchas gracias por tu respuesta. T…" at bounding box center [220, 125] width 272 height 83
drag, startPoint x: 291, startPoint y: 137, endPoint x: 291, endPoint y: 133, distance: 4.6
click at [291, 133] on textarea "Buenos días, Jose. Esperamos que estés bien. Muchas gracias por tu respuesta. T…" at bounding box center [220, 125] width 272 height 83
click at [286, 121] on textarea "Buenos días, Jose. Esperamos que estés bien. Muchas gracias por tu respuesta. T…" at bounding box center [220, 125] width 272 height 83
drag, startPoint x: 292, startPoint y: 124, endPoint x: 286, endPoint y: 137, distance: 13.7
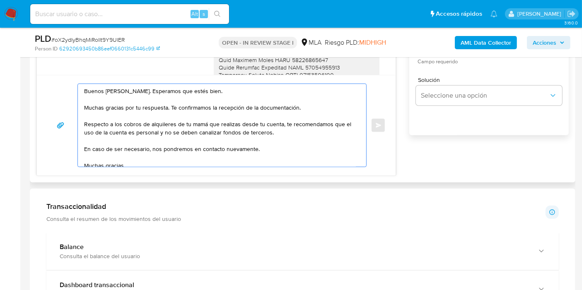
click at [292, 128] on textarea "Buenos días, Jose. Esperamos que estés bien. Muchas gracias por tu respuesta. T…" at bounding box center [220, 125] width 272 height 83
click at [286, 137] on textarea "Buenos días, Jose. Esperamos que estés bien. Muchas gracias por tu respuesta. T…" at bounding box center [220, 125] width 272 height 83
click at [168, 135] on textarea "Buenos días, Jose. Esperamos que estés bien. Muchas gracias por tu respuesta. T…" at bounding box center [220, 125] width 272 height 83
click at [170, 136] on textarea "Buenos días, Jose. Esperamos que estés bien. Muchas gracias por tu respuesta. T…" at bounding box center [220, 125] width 272 height 83
paste textarea "Te contamos que tu cuenta ya está activa nuevamente para que operes con normali…"
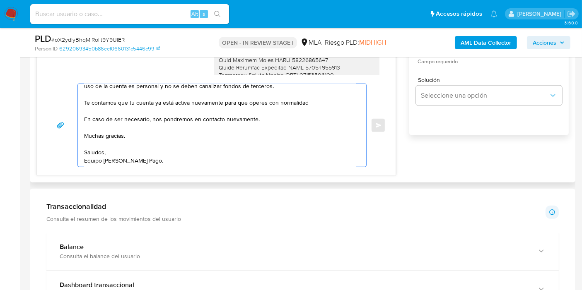
scroll to position [47, 0]
click at [85, 120] on textarea "Buenos días, Jose. Esperamos que estés bien. Muchas gracias por tu respuesta. T…" at bounding box center [220, 125] width 272 height 83
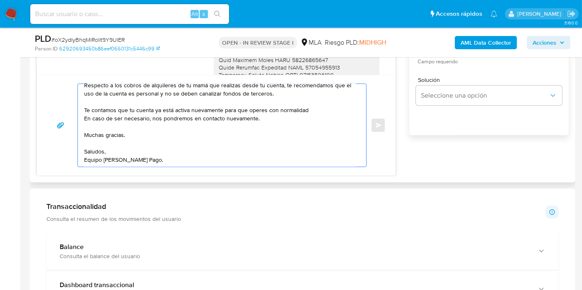
scroll to position [39, 0]
click at [87, 127] on textarea "Buenos días, Jose. Esperamos que estés bien. Muchas gracias por tu respuesta. T…" at bounding box center [220, 125] width 272 height 83
click at [103, 132] on textarea "Buenos días, Jose. Esperamos que estés bien. Muchas gracias por tu respuesta. T…" at bounding box center [220, 125] width 272 height 83
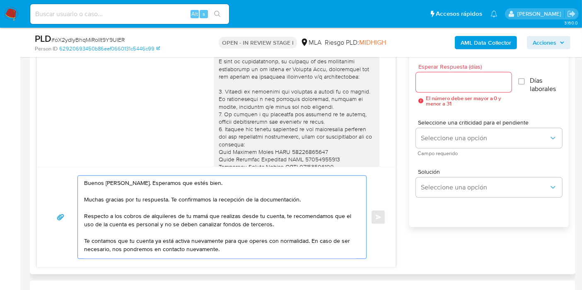
scroll to position [460, 0]
click at [149, 210] on textarea "Buenos días, Jose. Esperamos que estés bien. Muchas gracias por tu respuesta. T…" at bounding box center [220, 217] width 272 height 83
click at [129, 183] on textarea "Buenos días, Jose. Esperamos que estés bien. Muchas gracias por tu respuesta. T…" at bounding box center [220, 217] width 272 height 83
click at [168, 191] on textarea "Buenos días, José. Esperamos que estés bien. Muchas gracias por tu respuesta. T…" at bounding box center [220, 217] width 272 height 83
click at [152, 207] on textarea "Buenos días, José. Esperamos que estés bien. Muchas gracias por tu respuesta. T…" at bounding box center [220, 217] width 272 height 83
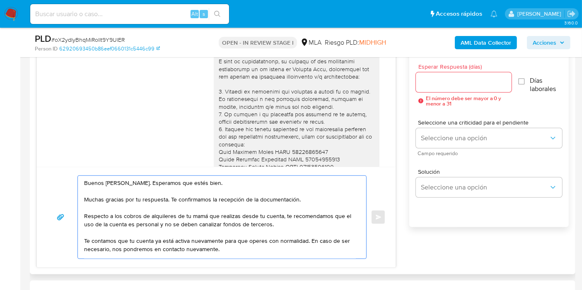
click at [180, 201] on textarea "Buenos días, José. Esperamos que estés bien. Muchas gracias por tu respuesta. T…" at bounding box center [220, 217] width 272 height 83
click at [173, 214] on textarea "Buenos días, José. Esperamos que estés bien. Muchas gracias por tu respuesta. T…" at bounding box center [220, 217] width 272 height 83
click at [196, 228] on textarea "Buenos días, José. Esperamos que estés bien. Muchas gracias por tu respuesta. T…" at bounding box center [220, 217] width 272 height 83
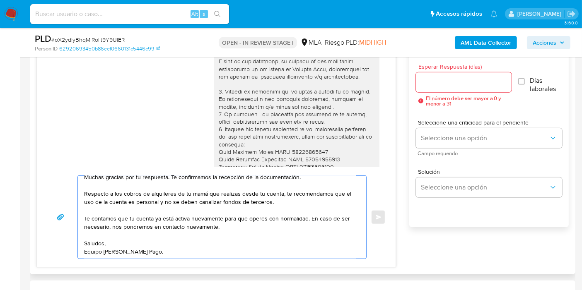
click at [278, 195] on textarea "Buenos días, José. Esperamos que estés bien. Muchas gracias por tu respuesta. T…" at bounding box center [220, 217] width 272 height 83
click at [299, 198] on textarea "Buenos días, José. Esperamos que estés bien. Muchas gracias por tu respuesta. T…" at bounding box center [220, 217] width 272 height 83
paste textarea ". Te recomendamos que, para evitar posibles suspensiones, evites realizar dicha…"
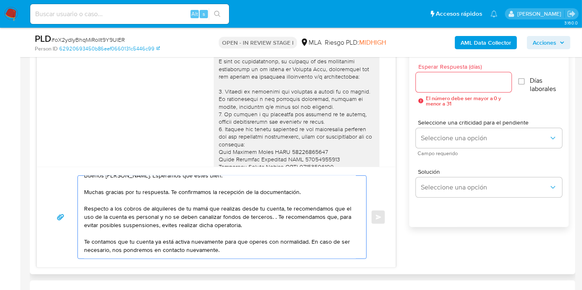
scroll to position [0, 0]
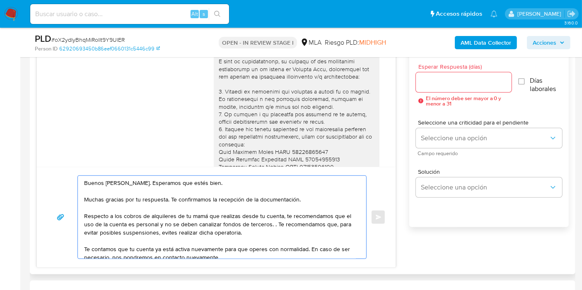
click at [214, 198] on textarea "Buenos días, José. Esperamos que estés bien. Muchas gracias por tu respuesta. T…" at bounding box center [220, 217] width 272 height 83
click at [156, 199] on textarea "Buenos días, José. Esperamos que estés bien. Muchas gracias por tu respuesta. T…" at bounding box center [220, 217] width 272 height 83
click at [192, 202] on textarea "Buenos días, José. Esperamos que estés bien. Muchas gracias por tu respuesta. T…" at bounding box center [220, 217] width 272 height 83
click at [228, 207] on textarea "Buenos días, José. Esperamos que estés bien. Muchas gracias por tu respuesta. T…" at bounding box center [220, 217] width 272 height 83
click at [241, 218] on textarea "Buenos días, José. Esperamos que estés bien. Muchas gracias por tu respuesta. T…" at bounding box center [220, 217] width 272 height 83
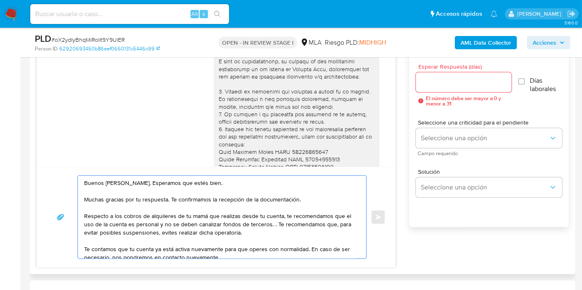
click at [246, 227] on textarea "Buenos días, José. Esperamos que estés bien. Muchas gracias por tu respuesta. T…" at bounding box center [220, 217] width 272 height 83
click at [290, 221] on textarea "Buenos días, José. Esperamos que estés bien. Muchas gracias por tu respuesta. T…" at bounding box center [220, 217] width 272 height 83
click at [303, 215] on textarea "Buenos días, José. Esperamos que estés bien. Muchas gracias por tu respuesta. T…" at bounding box center [220, 217] width 272 height 83
drag, startPoint x: 257, startPoint y: 211, endPoint x: 263, endPoint y: 202, distance: 11.0
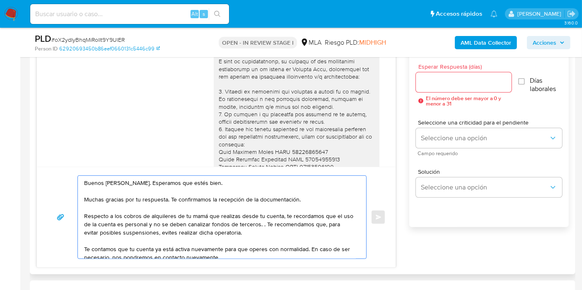
click at [257, 209] on textarea "Buenos días, José. Esperamos que estés bien. Muchas gracias por tu respuesta. T…" at bounding box center [220, 217] width 272 height 83
click at [236, 228] on textarea "Buenos días, José. Esperamos que estés bien. Muchas gracias por tu respuesta. T…" at bounding box center [220, 217] width 272 height 83
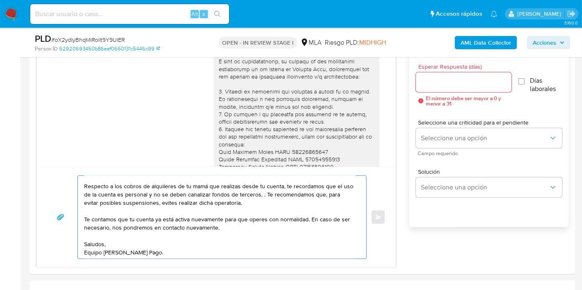
scroll to position [31, 0]
click at [184, 216] on textarea "Buenos días, José. Esperamos que estés bien. Muchas gracias por tu respuesta. T…" at bounding box center [220, 217] width 272 height 83
click at [188, 226] on textarea "Buenos días, José. Esperamos que estés bien. Muchas gracias por tu respuesta. T…" at bounding box center [220, 217] width 272 height 83
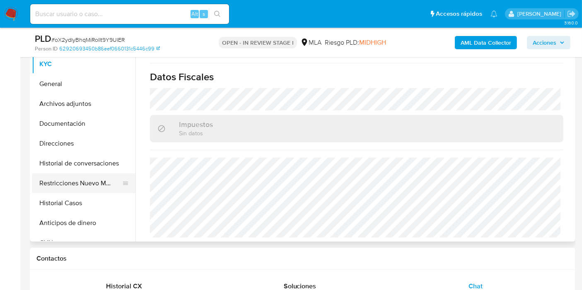
scroll to position [184, 0]
type textarea "Buenos días, José. Esperamos que estés bien. Muchas gracias por tu respuesta. T…"
click at [50, 187] on button "Restricciones Nuevo Mundo" at bounding box center [80, 185] width 97 height 20
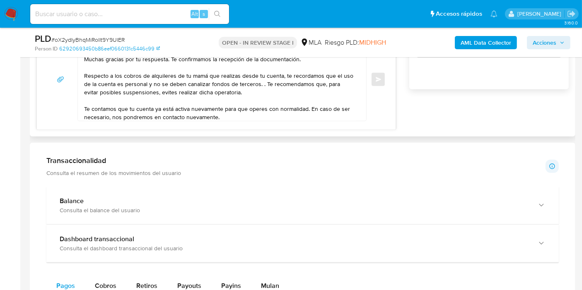
scroll to position [414, 0]
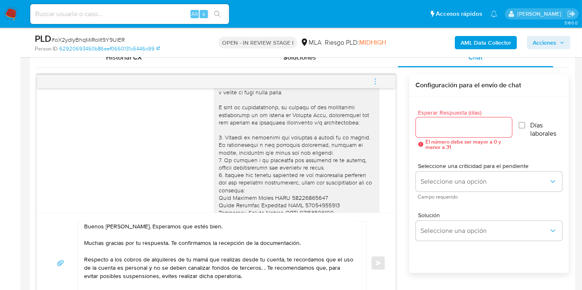
click at [460, 126] on input "Esperar Respuesta (días)" at bounding box center [464, 127] width 96 height 11
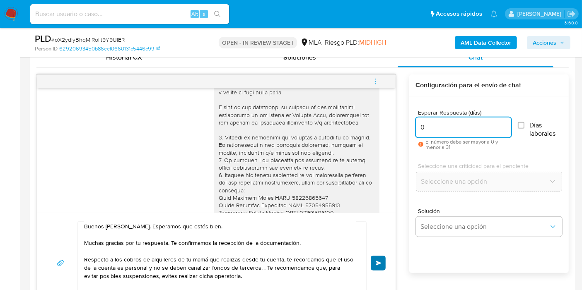
type input "0"
click at [373, 261] on button "Enviar" at bounding box center [377, 263] width 15 height 15
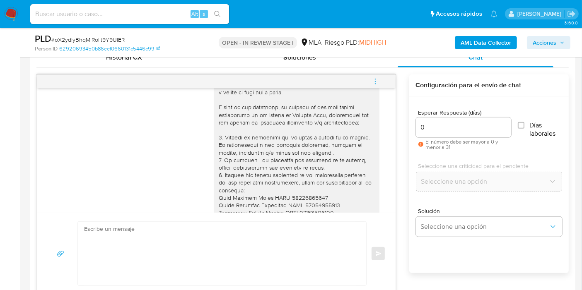
scroll to position [2349, 0]
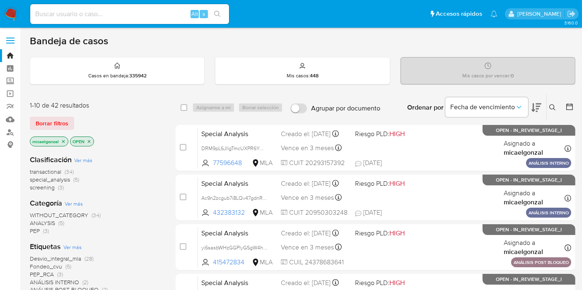
click at [60, 172] on span "transactional" at bounding box center [45, 172] width 31 height 8
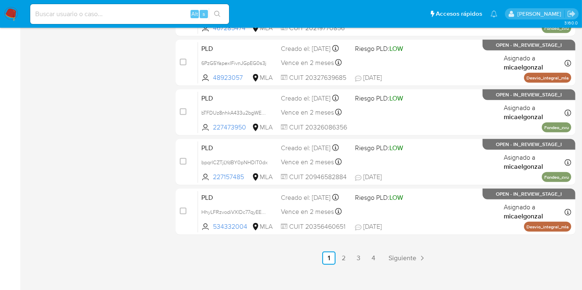
scroll to position [392, 0]
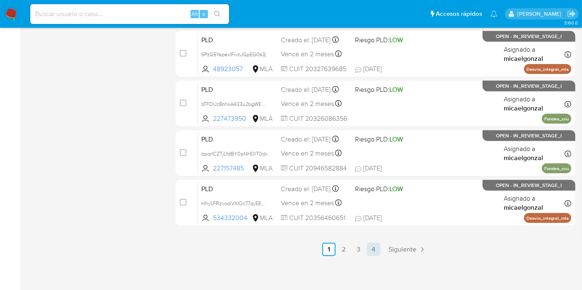
click at [376, 245] on link "4" at bounding box center [373, 249] width 13 height 13
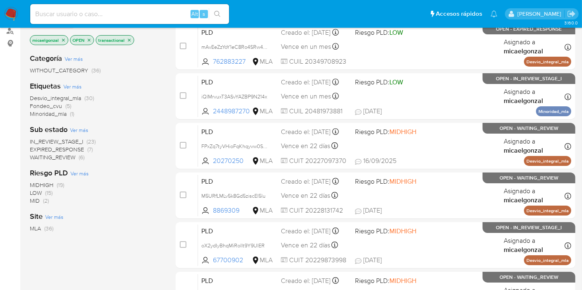
scroll to position [75, 0]
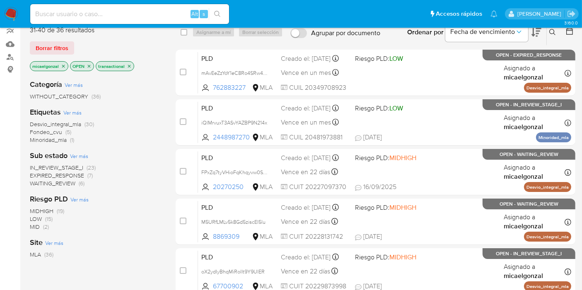
drag, startPoint x: 22, startPoint y: 19, endPoint x: 12, endPoint y: 16, distance: 10.3
click at [22, 19] on nav "Pausado Ver notificaciones Alt s Accesos rápidos Presiona las siguientes teclas…" at bounding box center [291, 14] width 582 height 28
click at [10, 16] on img at bounding box center [11, 14] width 14 height 14
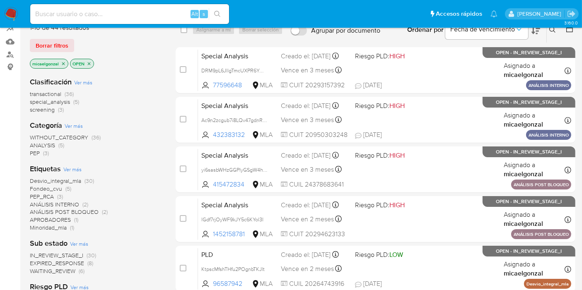
scroll to position [92, 0]
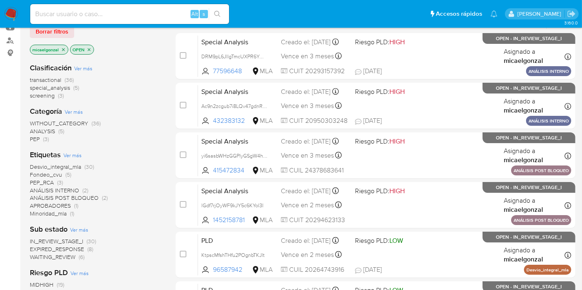
click at [72, 258] on span "WAITING_REVIEW" at bounding box center [53, 257] width 46 height 8
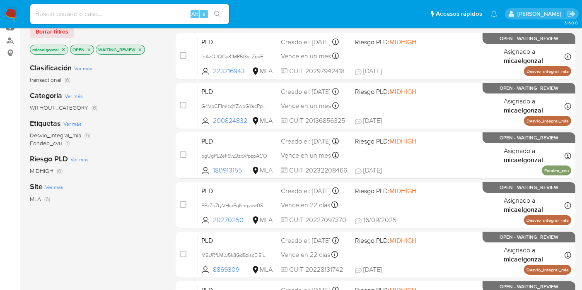
scroll to position [213, 0]
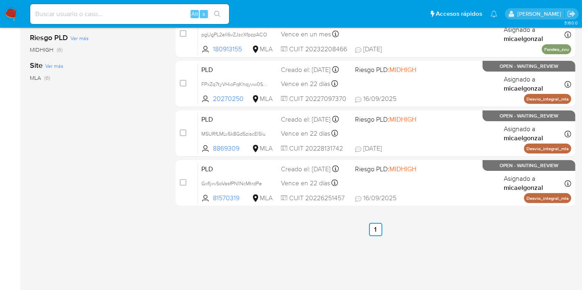
click at [130, 13] on input at bounding box center [129, 14] width 199 height 11
paste input "ng6D6FRynOuHueEUYZcWnWFF"
type input "ng6D6FRynOuHueEUYZcWnWFF"
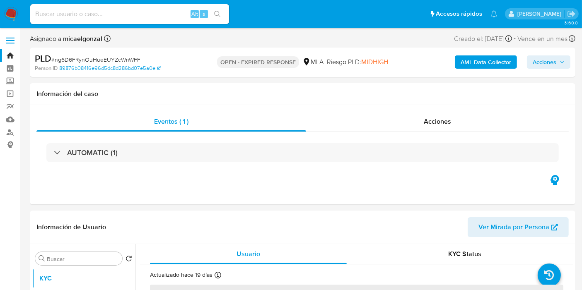
select select "10"
click at [10, 10] on img at bounding box center [11, 14] width 14 height 14
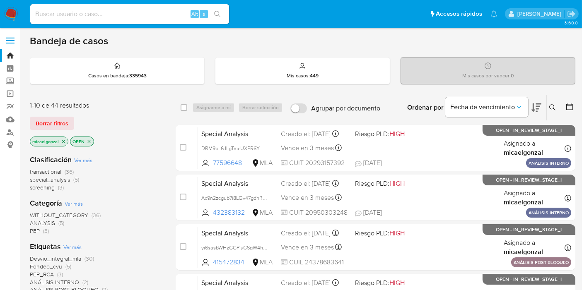
click at [12, 11] on img at bounding box center [11, 14] width 14 height 14
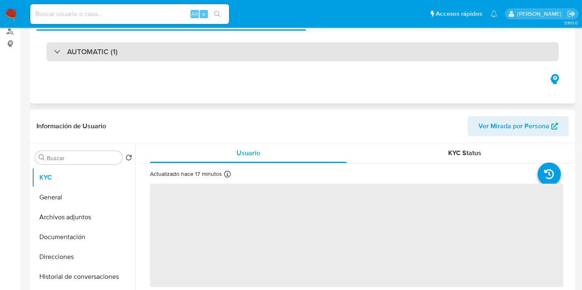
select select "10"
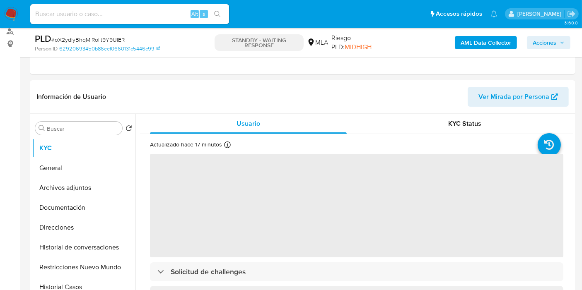
scroll to position [138, 0]
